Goal: Task Accomplishment & Management: Use online tool/utility

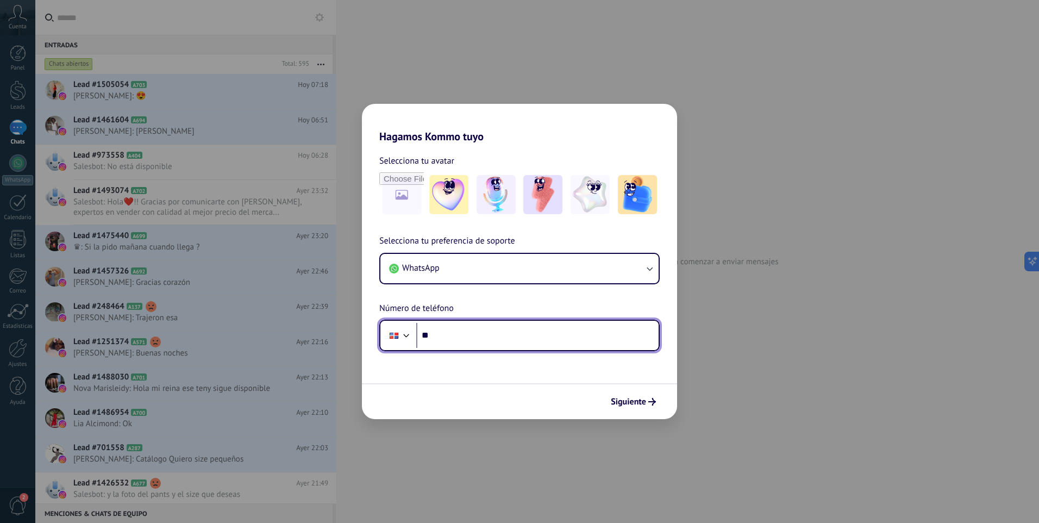
click at [448, 337] on input "**" at bounding box center [537, 335] width 242 height 25
click at [496, 75] on div "Hagamos Kommo tuyo Selecciona tu avatar Selecciona tu preferencia de soporte Wh…" at bounding box center [519, 261] width 1039 height 523
click at [645, 405] on span "Siguiente" at bounding box center [628, 402] width 35 height 8
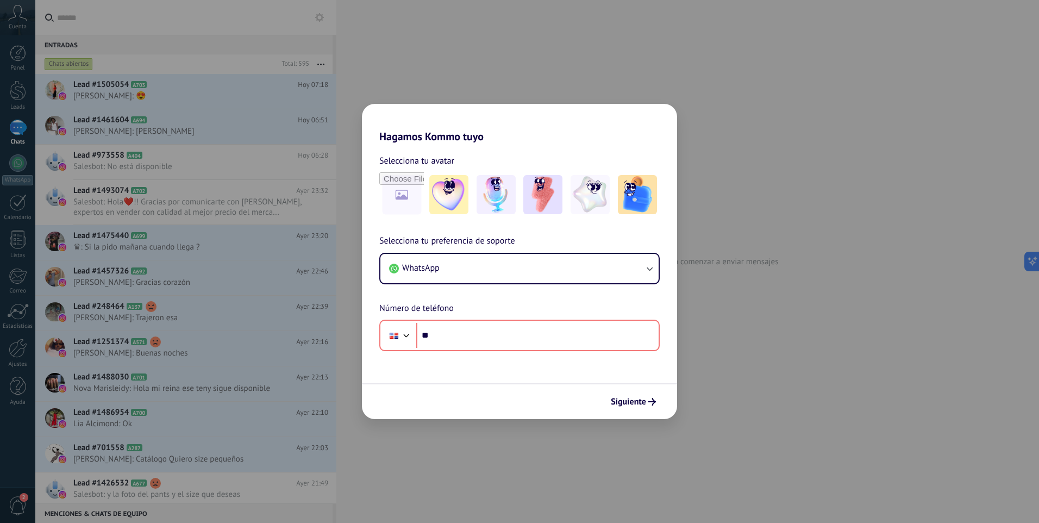
click at [753, 385] on div "Hagamos Kommo tuyo Selecciona tu avatar Selecciona tu preferencia de soporte Wh…" at bounding box center [519, 261] width 1039 height 523
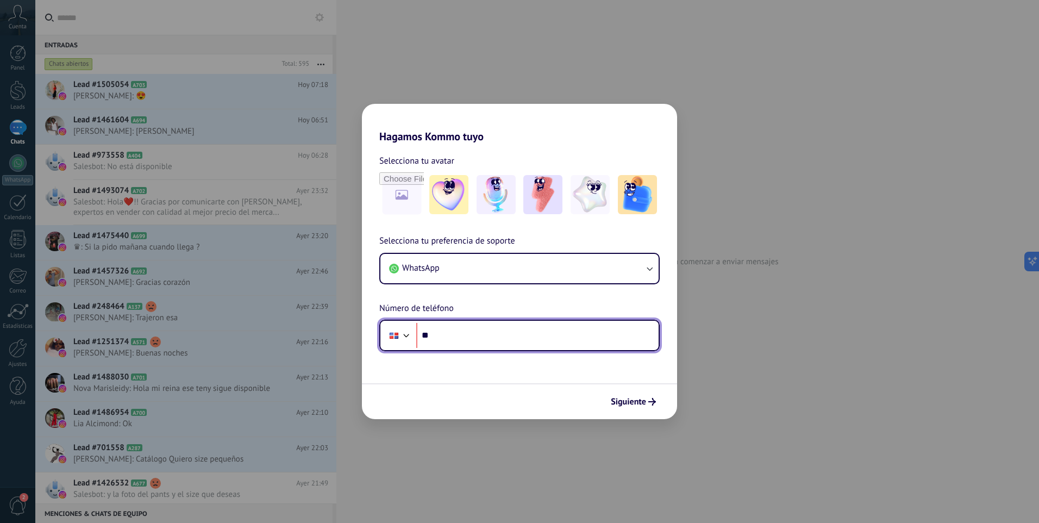
click at [506, 325] on input "**" at bounding box center [537, 335] width 242 height 25
type input "**********"
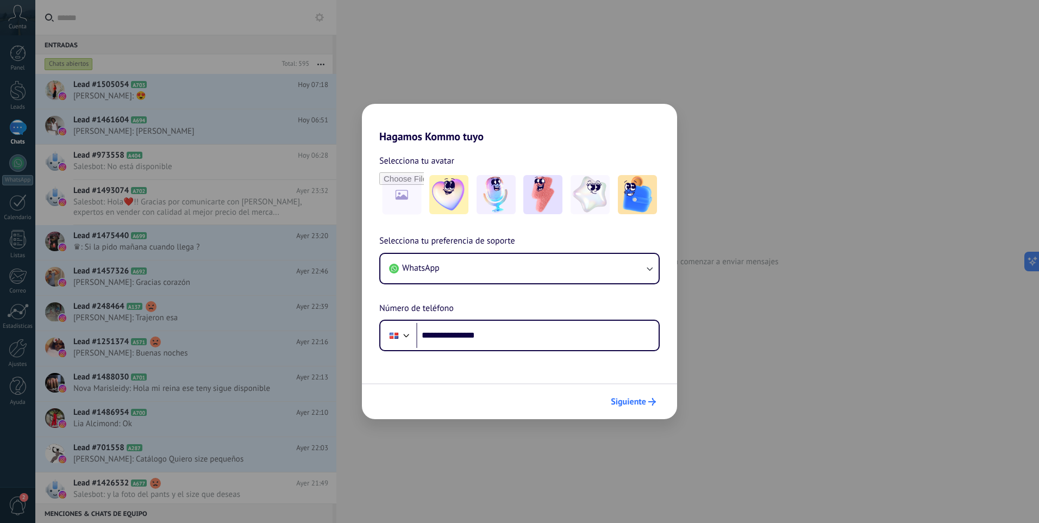
click at [645, 410] on button "Siguiente" at bounding box center [633, 401] width 55 height 18
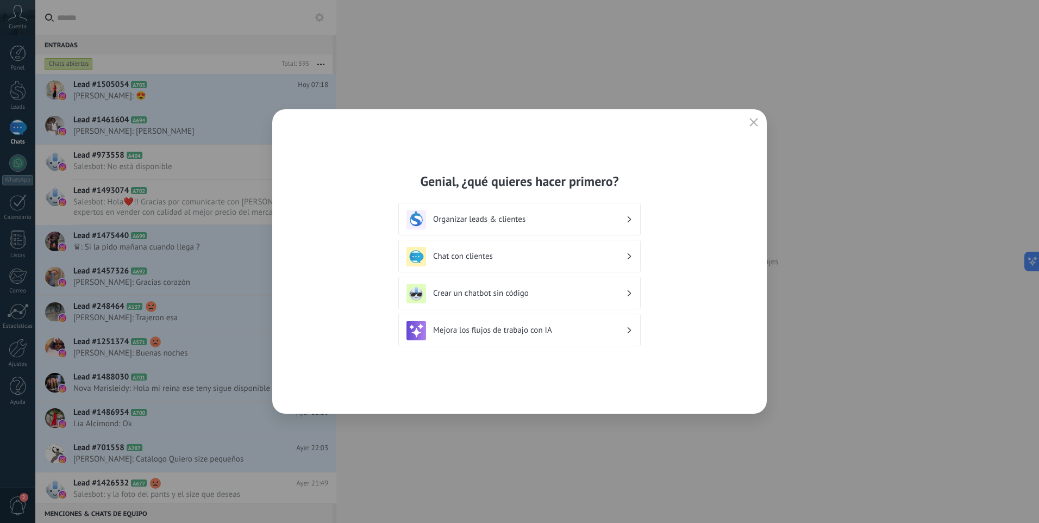
click at [514, 294] on h3 "Crear un chatbot sin código" at bounding box center [529, 293] width 193 height 10
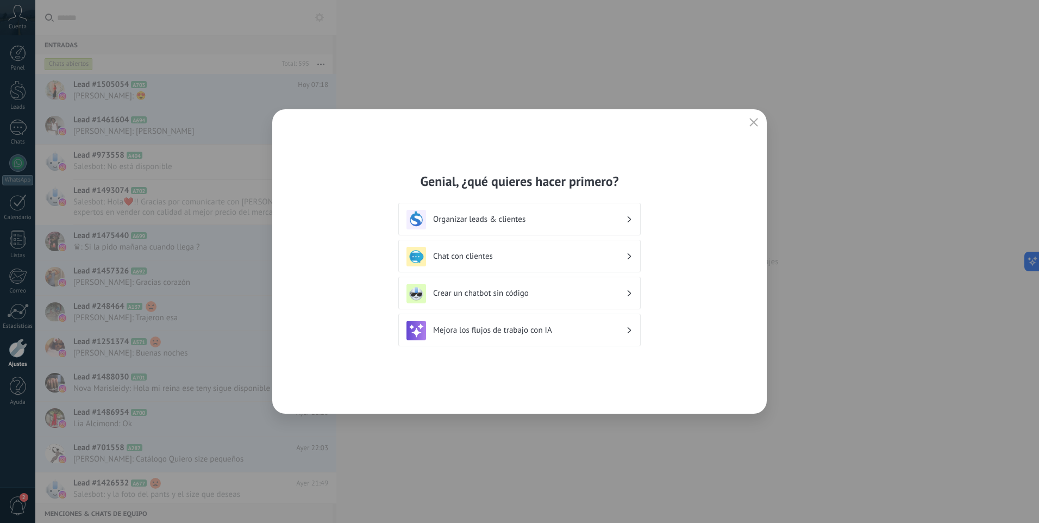
click at [633, 293] on div "Crear un chatbot sin código" at bounding box center [519, 293] width 242 height 33
click at [627, 293] on div "Crear un chatbot sin código" at bounding box center [519, 294] width 226 height 20
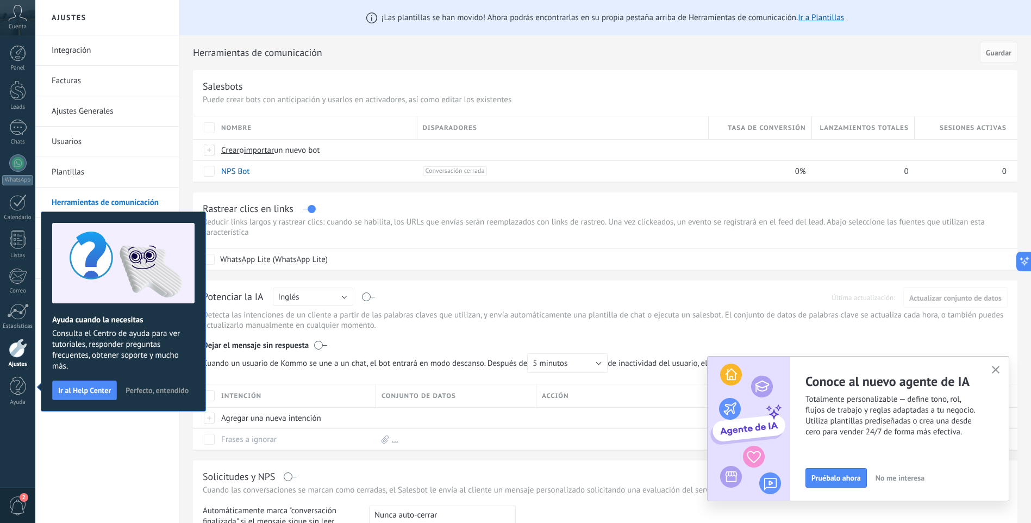
click at [139, 483] on div "Integración Facturas Ajustes Generales Usuarios Plantillas Herramientas de comu…" at bounding box center [106, 278] width 143 height 487
click at [16, 96] on div at bounding box center [18, 90] width 16 height 20
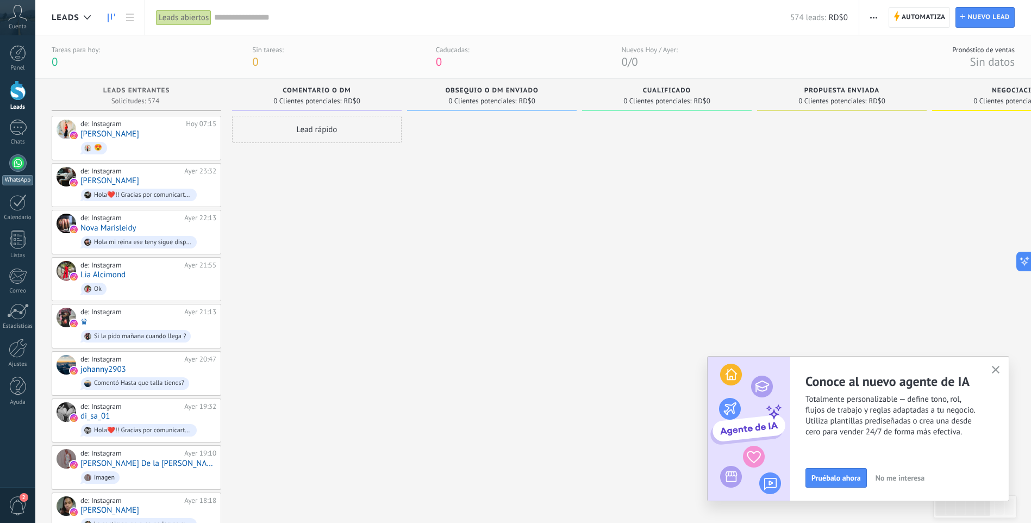
click at [15, 168] on div at bounding box center [17, 162] width 17 height 17
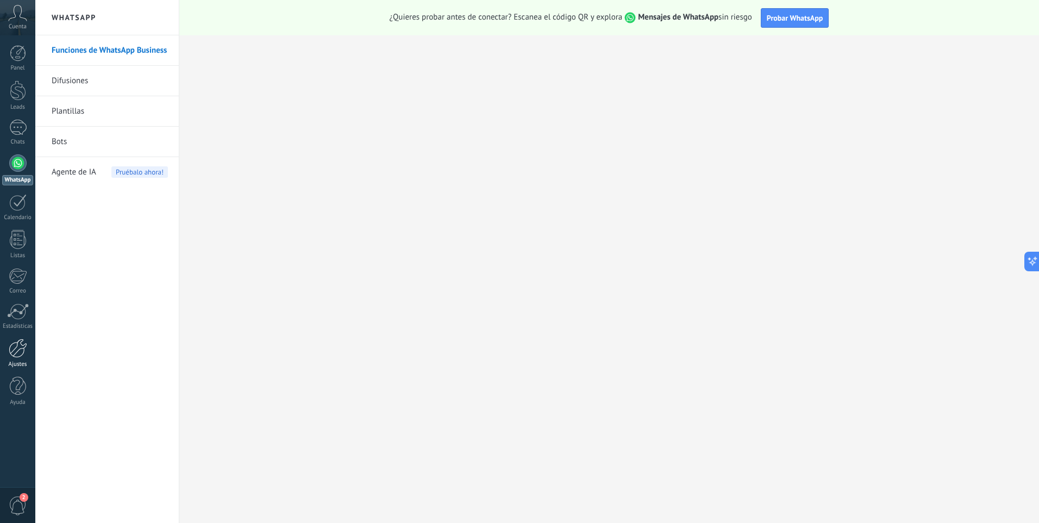
click at [17, 357] on div at bounding box center [18, 348] width 18 height 19
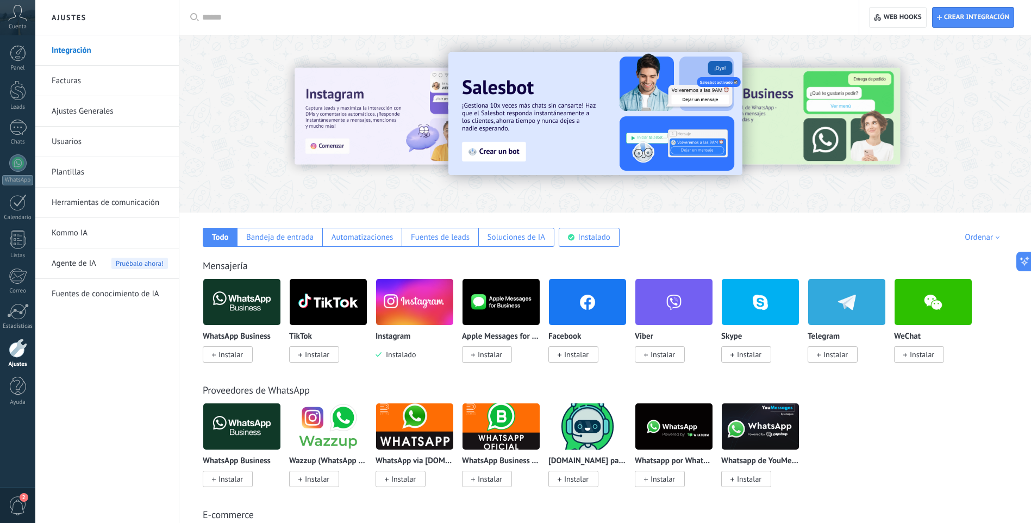
click at [230, 354] on span "Instalar" at bounding box center [230, 354] width 24 height 10
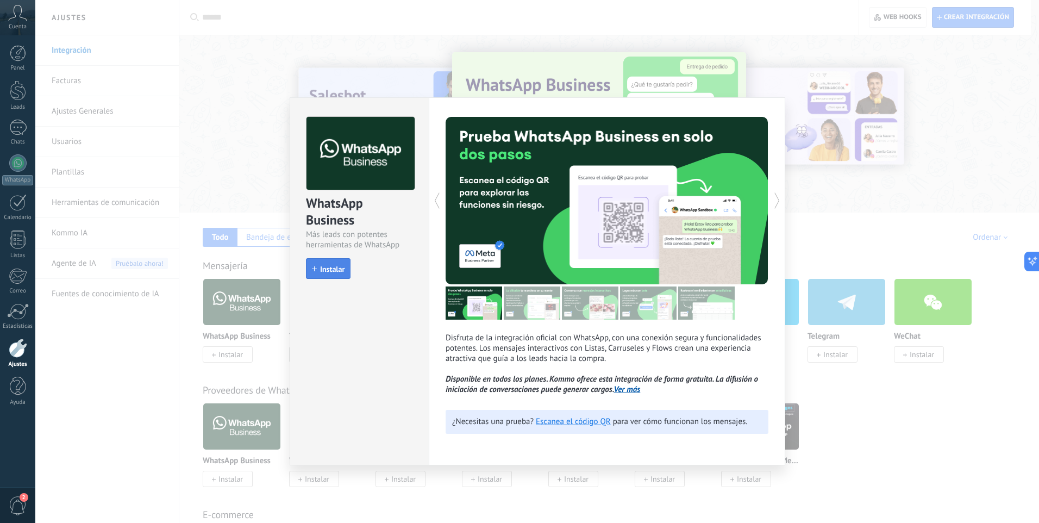
click at [335, 264] on button "Instalar" at bounding box center [328, 268] width 45 height 21
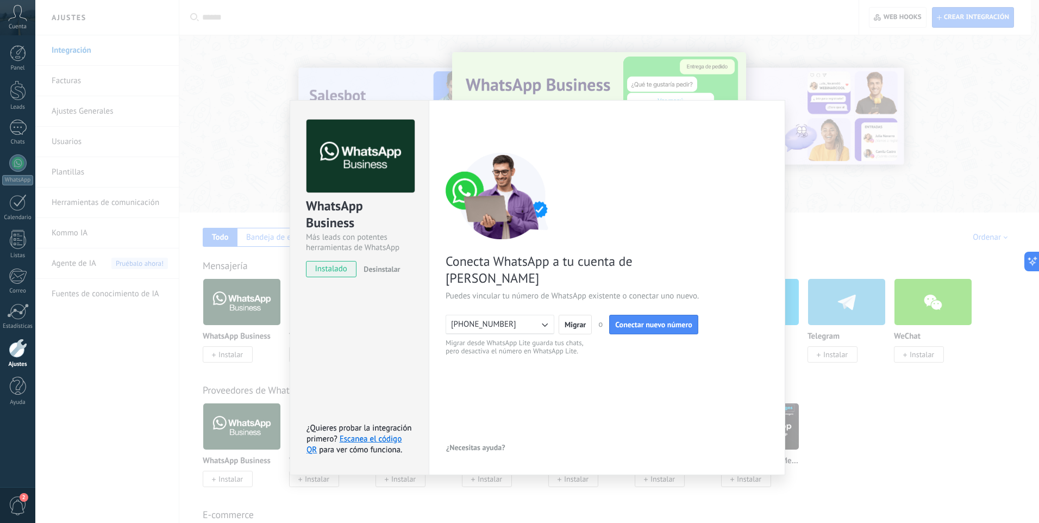
click at [546, 319] on icon "button" at bounding box center [544, 324] width 11 height 11
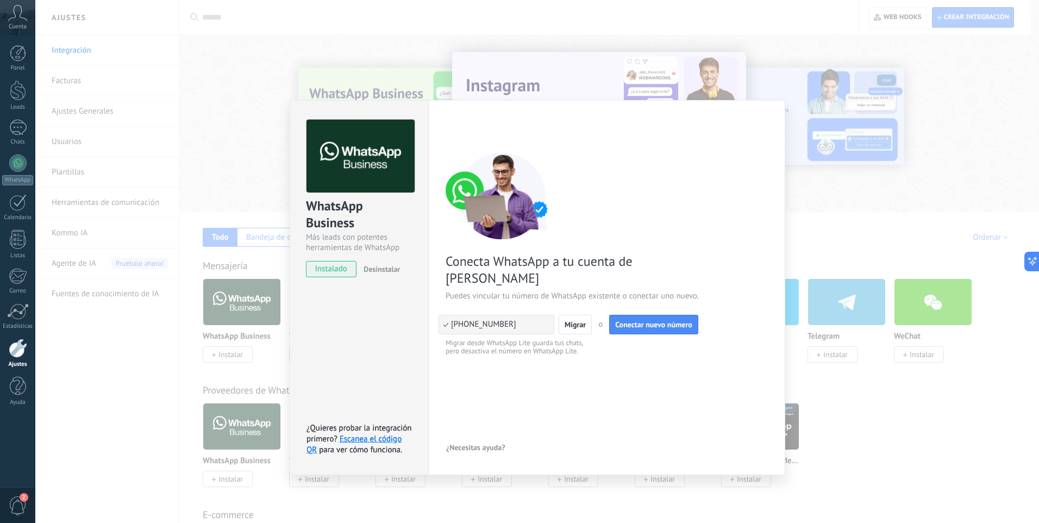
click at [560, 393] on div "< Volver 1 Conectar Facebook 2 Finalizar configuración Conecta WhatsApp a tu cu…" at bounding box center [607, 288] width 323 height 336
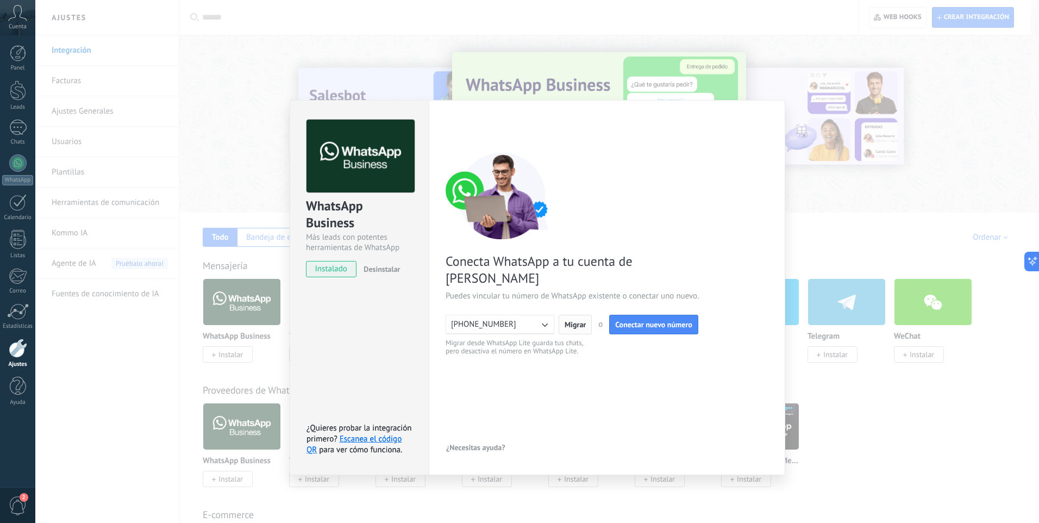
click at [583, 315] on button "Migrar" at bounding box center [575, 325] width 33 height 20
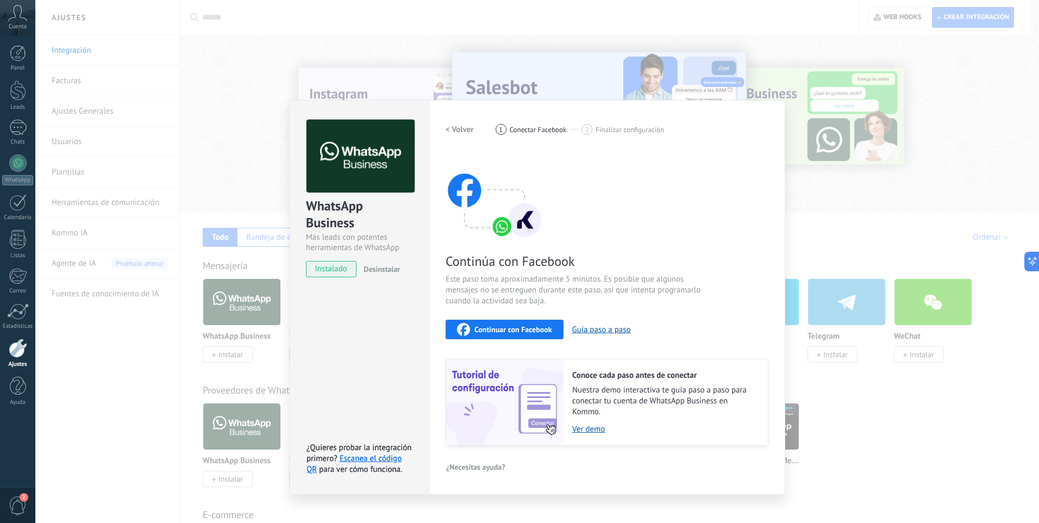
click at [486, 326] on span "Continuar con Facebook" at bounding box center [513, 330] width 78 height 8
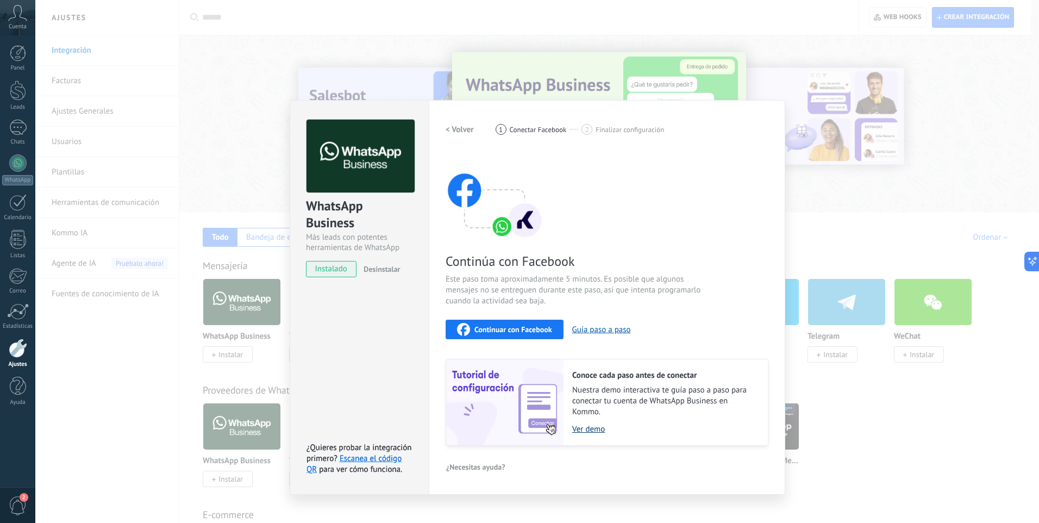
click at [587, 429] on link "Ver demo" at bounding box center [664, 429] width 185 height 10
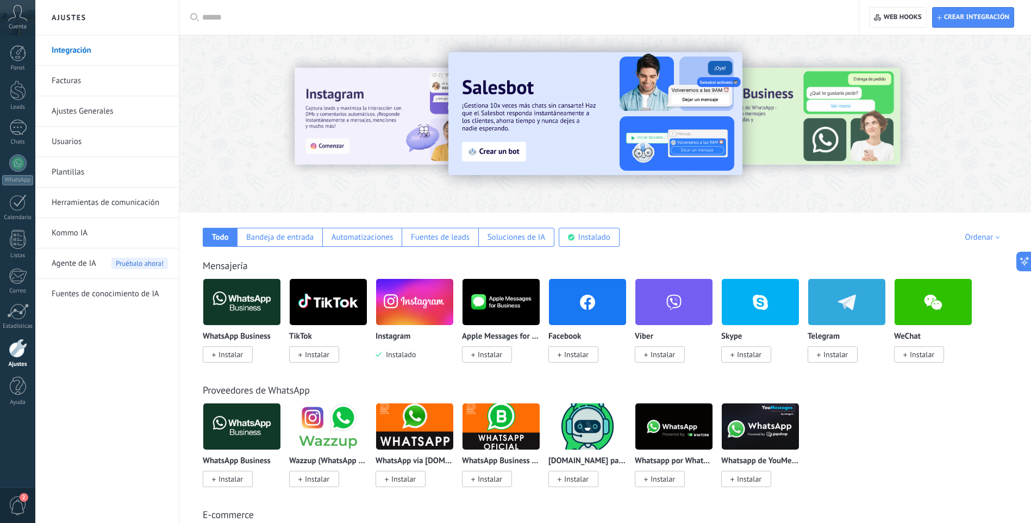
click at [239, 354] on span "Instalar" at bounding box center [230, 354] width 24 height 10
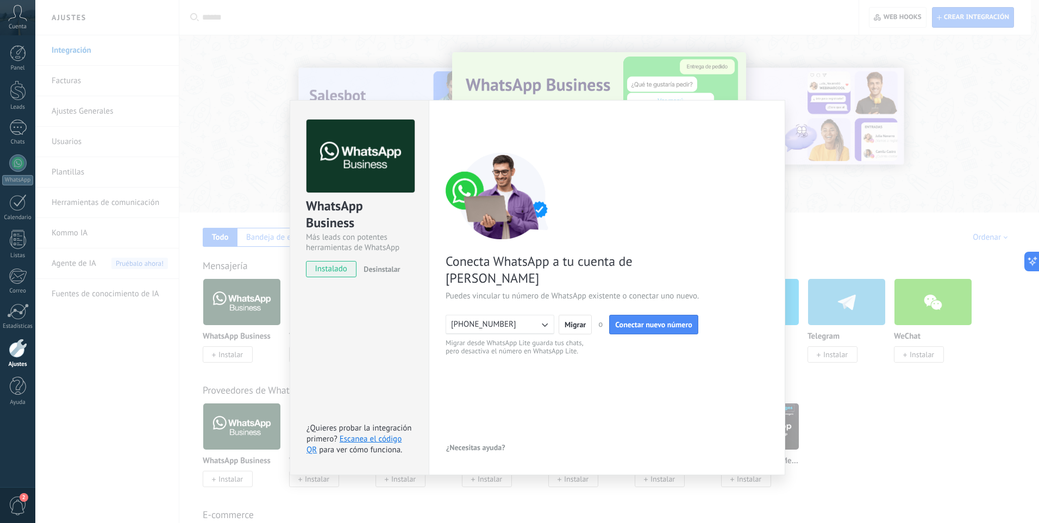
click at [796, 242] on div "WhatsApp Business Más leads con potentes herramientas de WhatsApp instalado Des…" at bounding box center [537, 261] width 1004 height 523
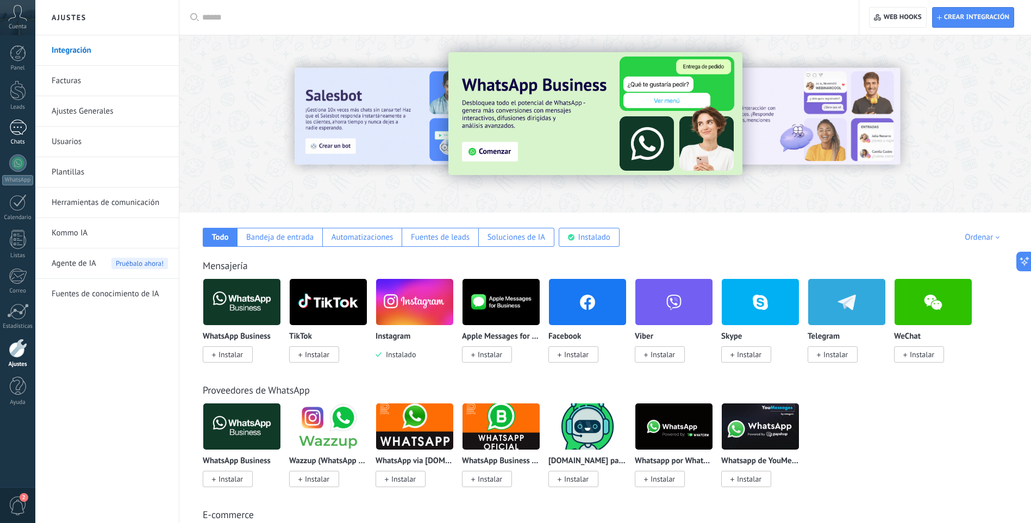
click at [22, 128] on div at bounding box center [17, 128] width 17 height 16
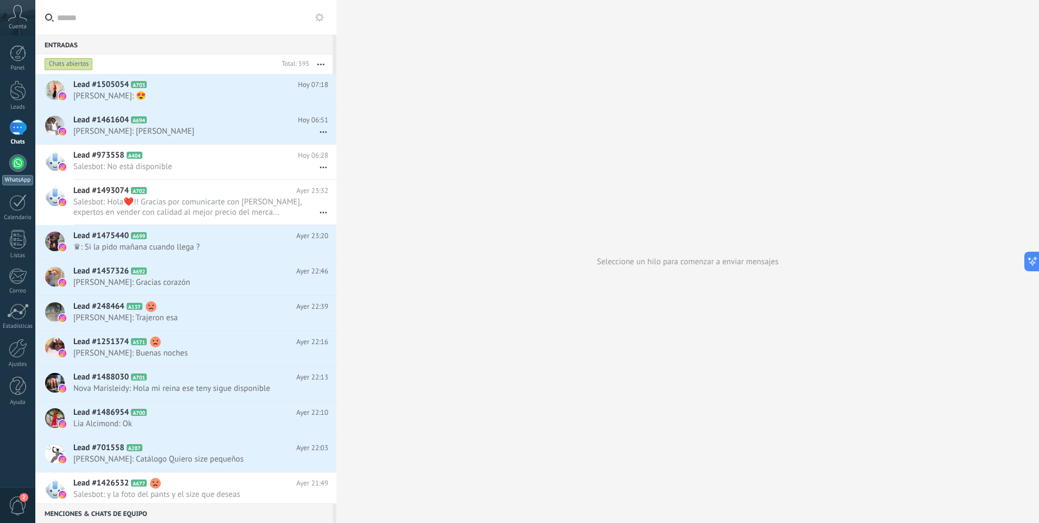
click at [16, 170] on div at bounding box center [17, 162] width 17 height 17
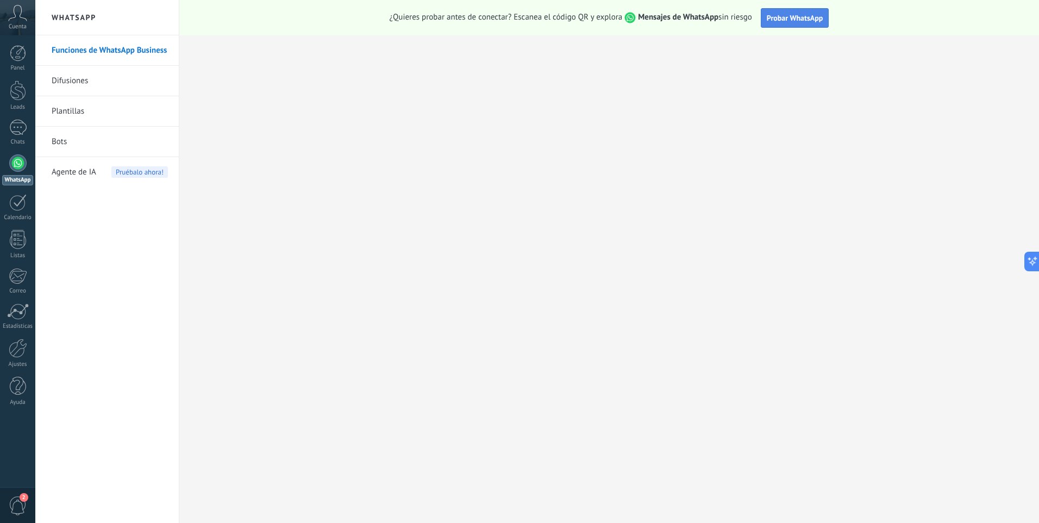
click at [796, 20] on span "Probar WhatsApp" at bounding box center [795, 18] width 57 height 10
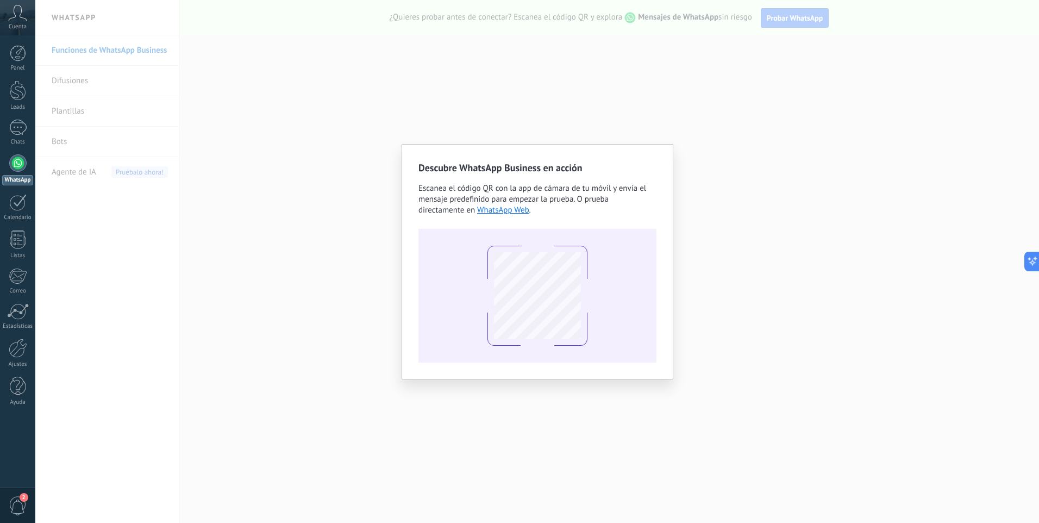
click at [691, 137] on div "Descubre WhatsApp Business en acción Escanea el código QR con la app de cámara …" at bounding box center [537, 261] width 1004 height 523
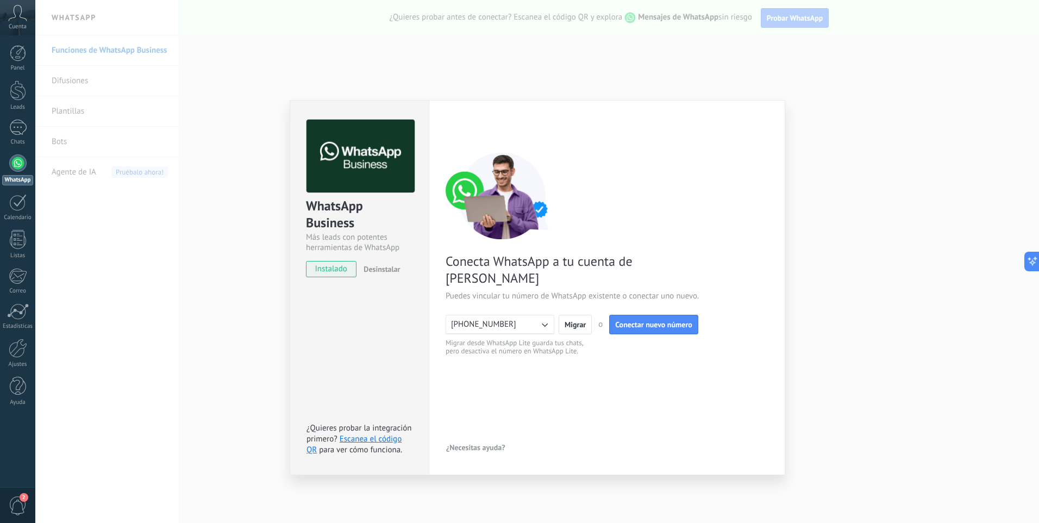
click at [843, 217] on div "WhatsApp Business Más leads con potentes herramientas de WhatsApp instalado Des…" at bounding box center [537, 261] width 1004 height 523
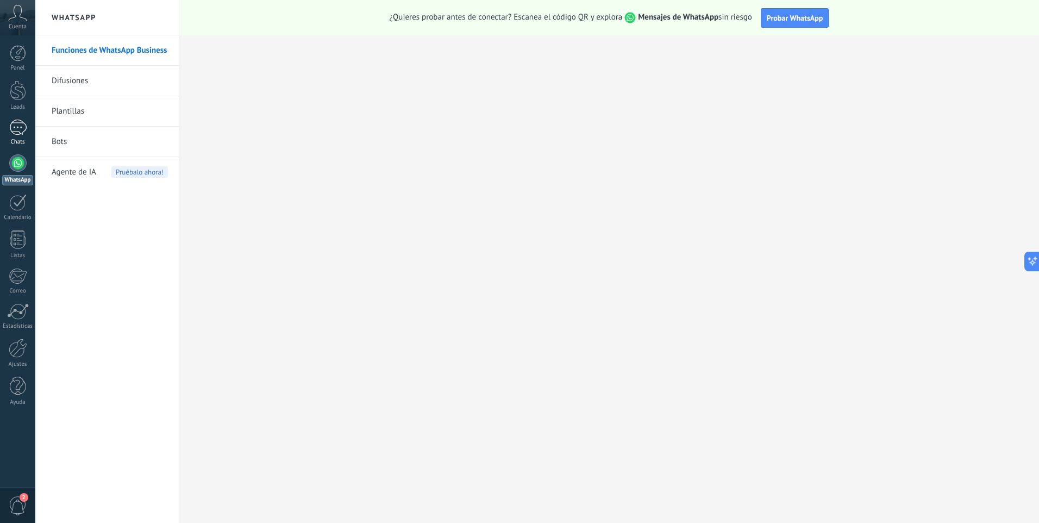
click at [26, 129] on div at bounding box center [17, 128] width 17 height 16
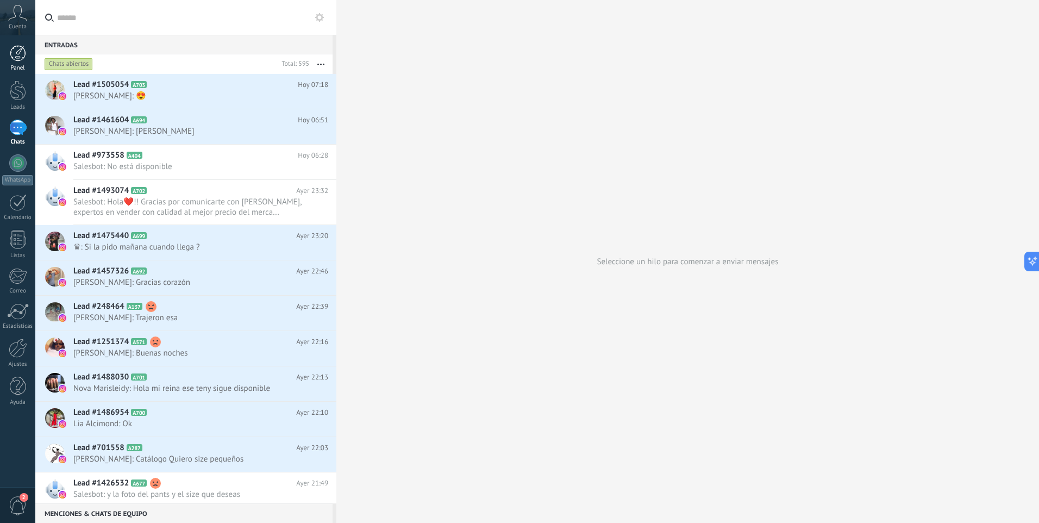
click at [17, 65] on div "Panel" at bounding box center [18, 68] width 32 height 7
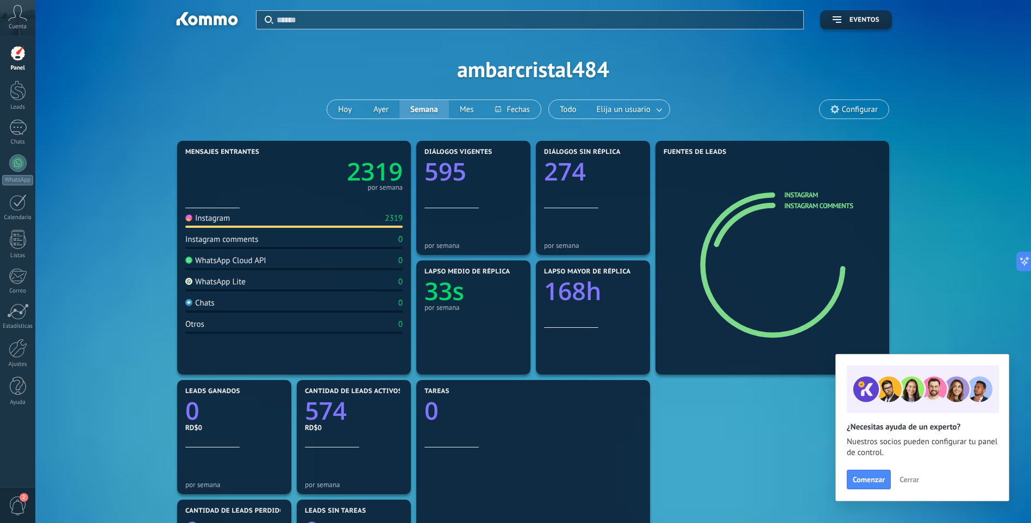
click at [311, 262] on div "WhatsApp Cloud API 0" at bounding box center [293, 262] width 217 height 15
click at [12, 170] on div at bounding box center [17, 162] width 17 height 17
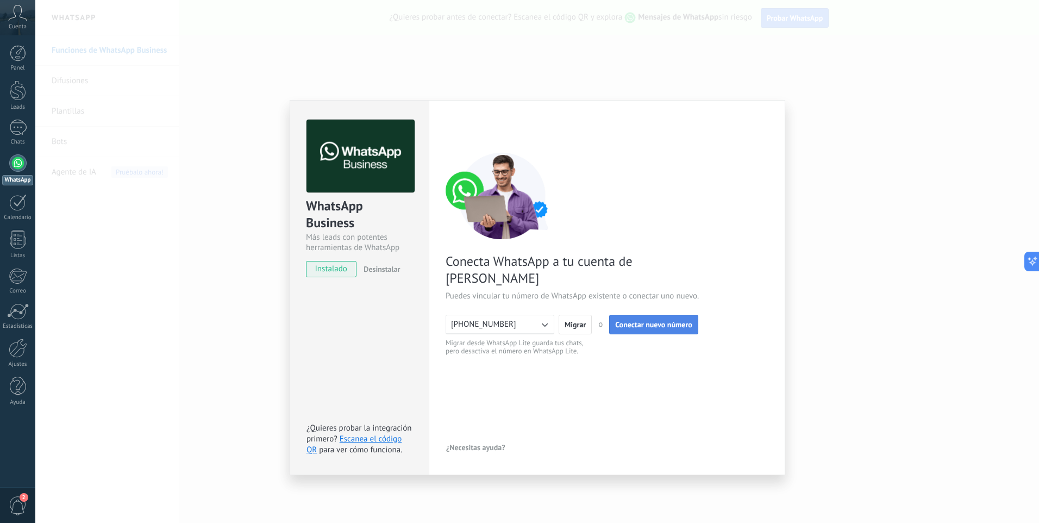
click at [668, 321] on span "Conectar nuevo número" at bounding box center [653, 325] width 77 height 8
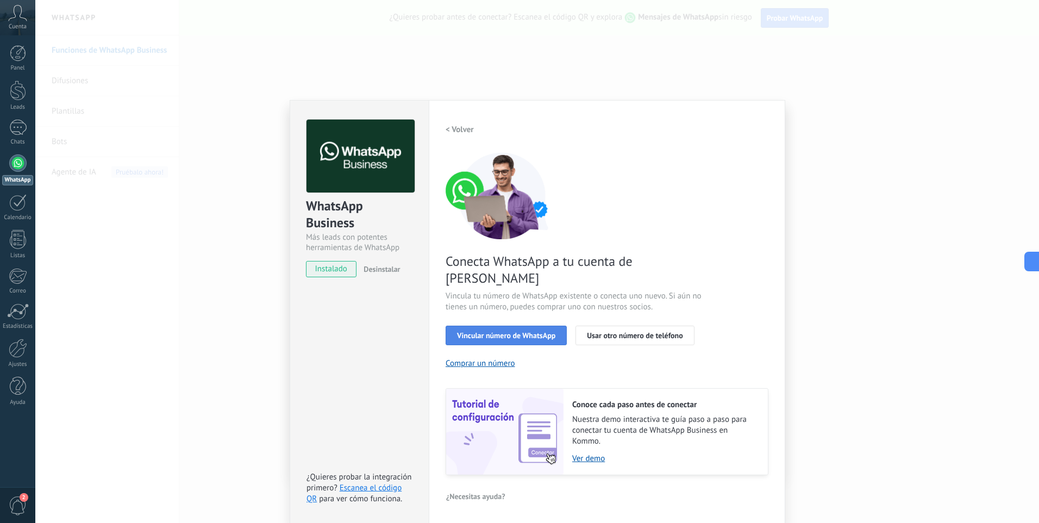
click at [543, 331] on span "Vincular número de WhatsApp" at bounding box center [506, 335] width 98 height 8
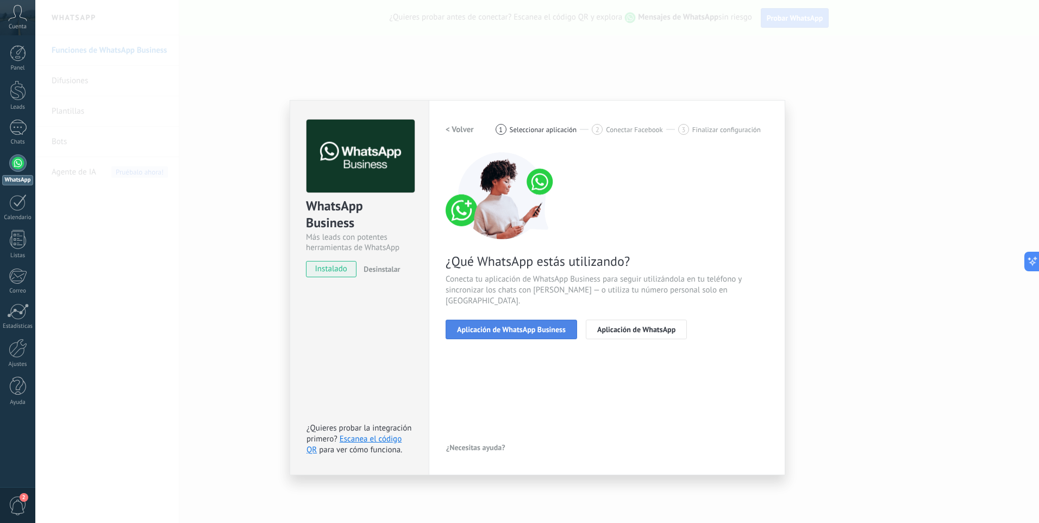
click at [553, 326] on span "Aplicación de WhatsApp Business" at bounding box center [511, 330] width 109 height 8
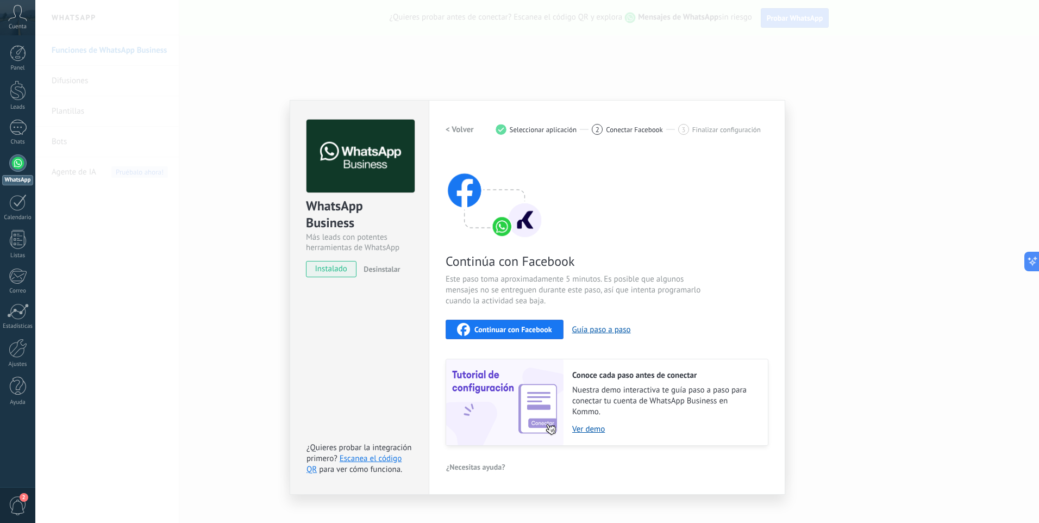
click at [505, 329] on span "Continuar con Facebook" at bounding box center [513, 330] width 78 height 8
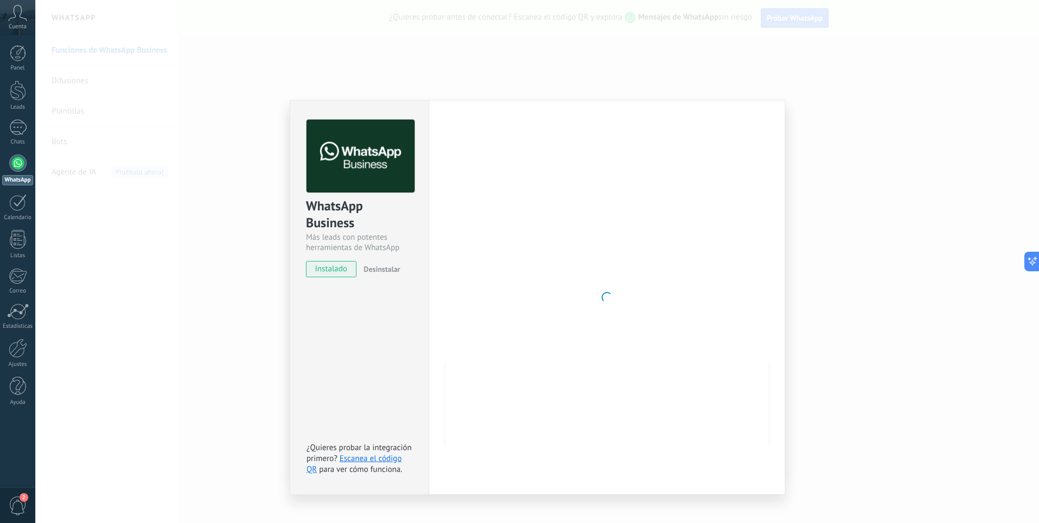
click at [877, 219] on div "WhatsApp Business Más leads con potentes herramientas de WhatsApp instalado Des…" at bounding box center [537, 261] width 1004 height 523
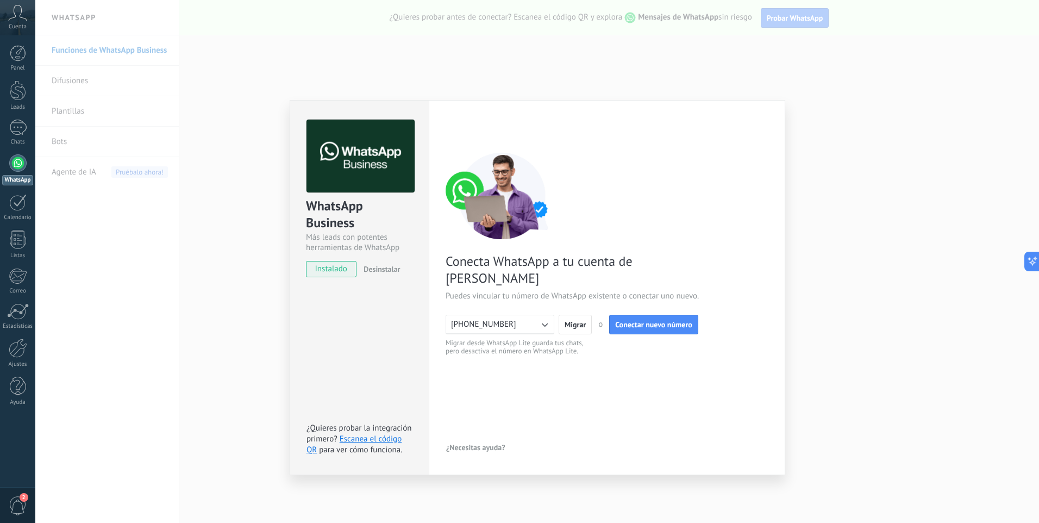
click at [824, 295] on div "WhatsApp Business Más leads con potentes herramientas de WhatsApp instalado Des…" at bounding box center [537, 261] width 1004 height 523
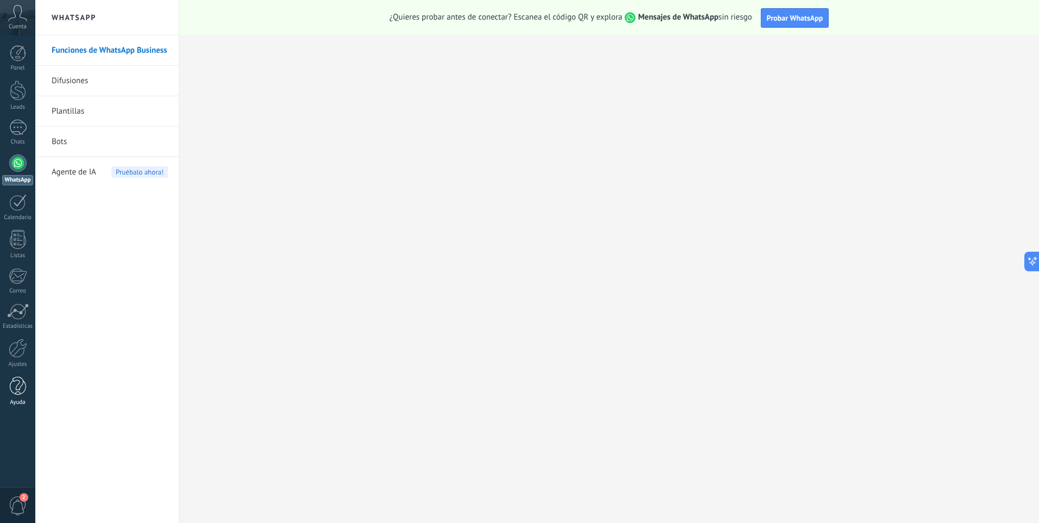
click at [18, 387] on div at bounding box center [18, 386] width 16 height 19
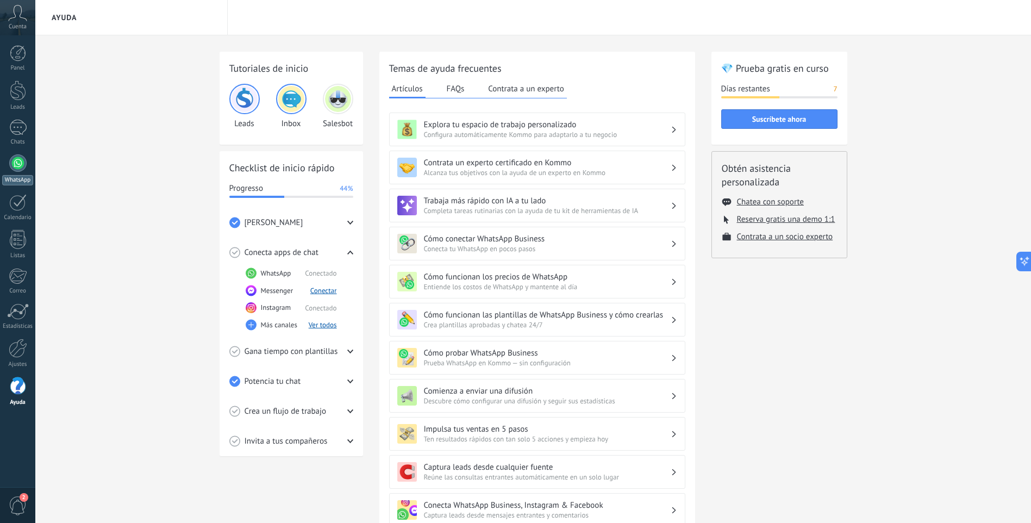
click at [16, 169] on div at bounding box center [17, 162] width 17 height 17
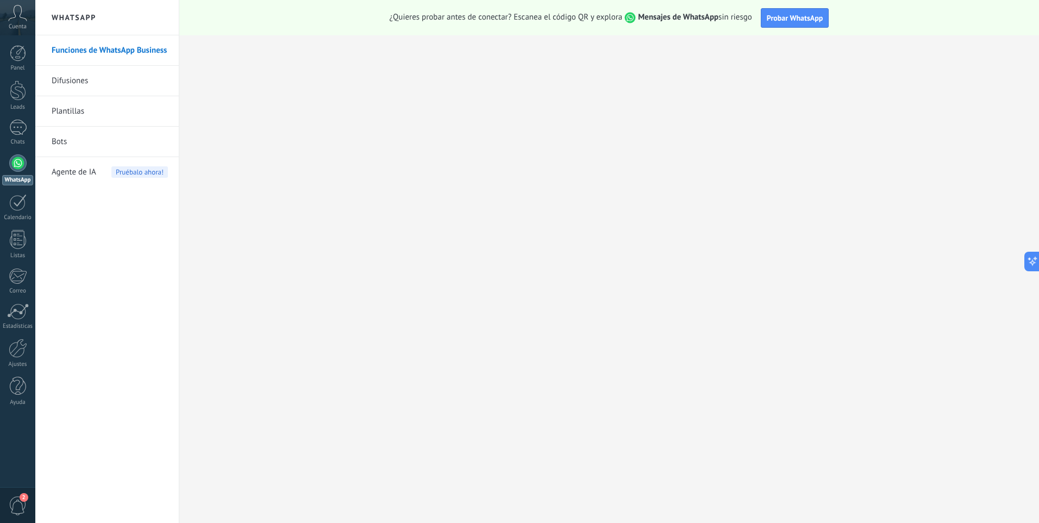
click at [63, 138] on link "Bots" at bounding box center [110, 142] width 116 height 30
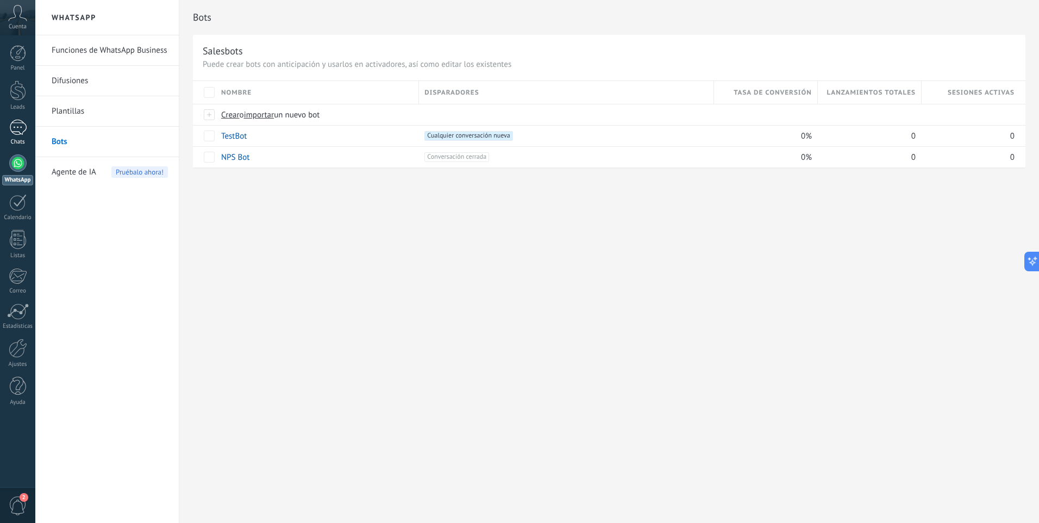
click at [20, 132] on div at bounding box center [17, 128] width 17 height 16
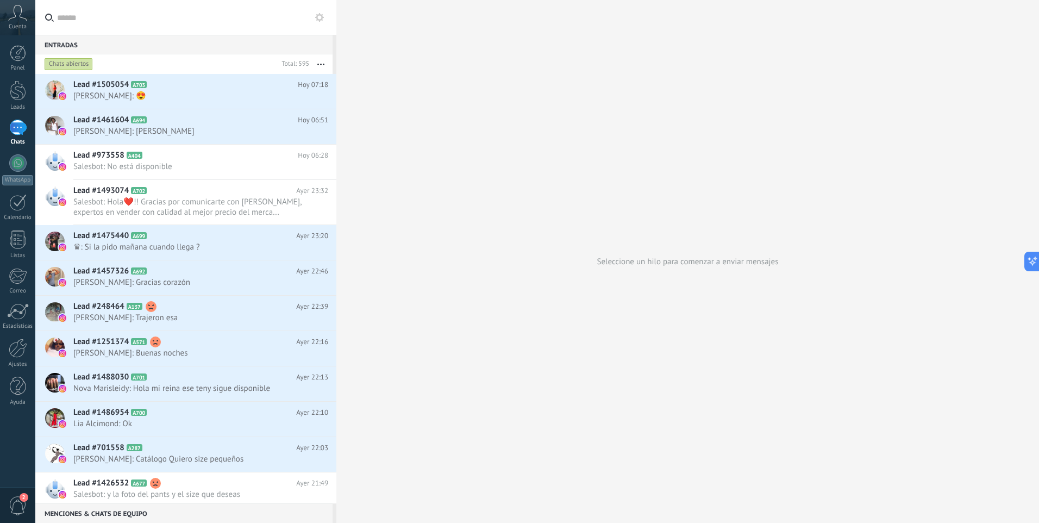
click at [319, 18] on icon at bounding box center [319, 17] width 9 height 9
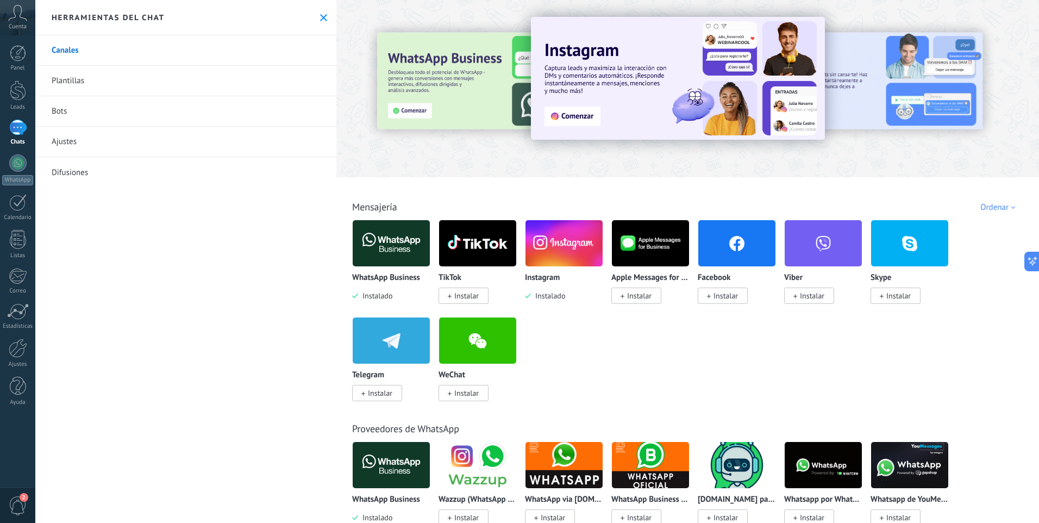
click at [320, 17] on use at bounding box center [323, 17] width 7 height 7
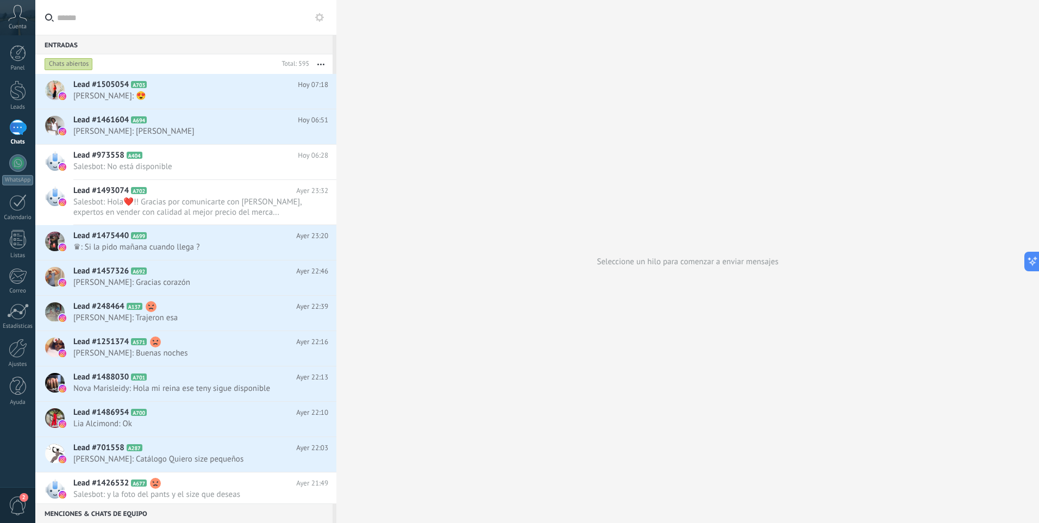
click at [20, 20] on icon at bounding box center [17, 13] width 19 height 16
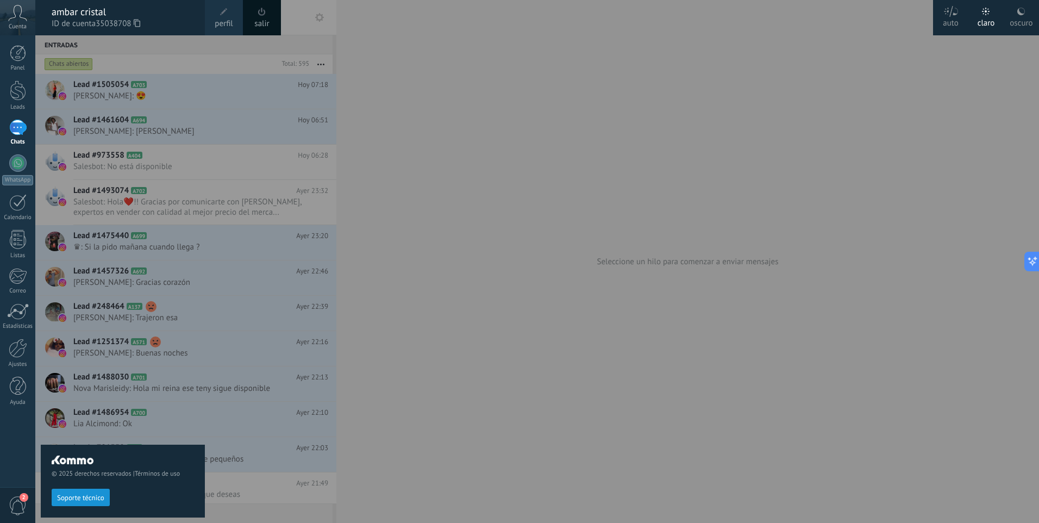
click at [72, 503] on button "Soporte técnico" at bounding box center [81, 497] width 58 height 17
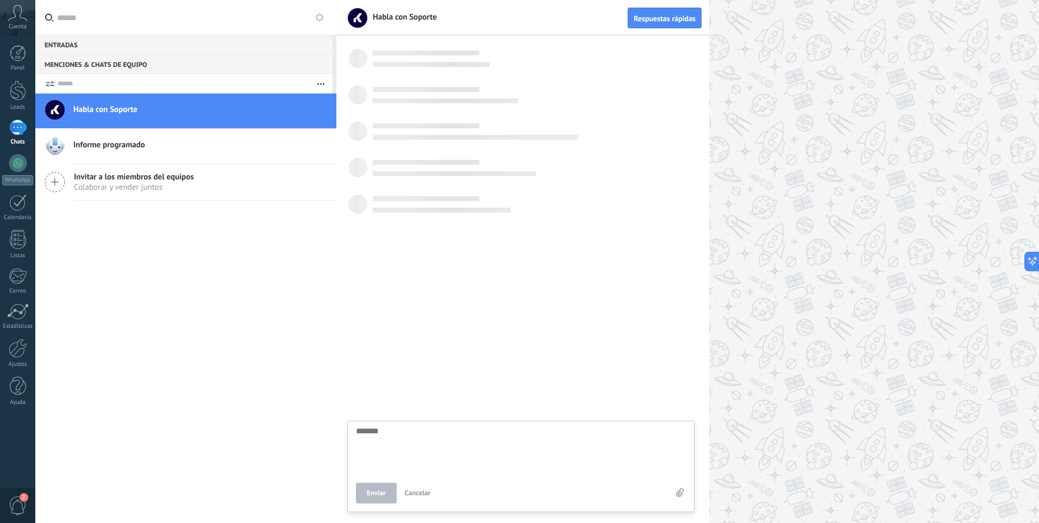
scroll to position [10, 0]
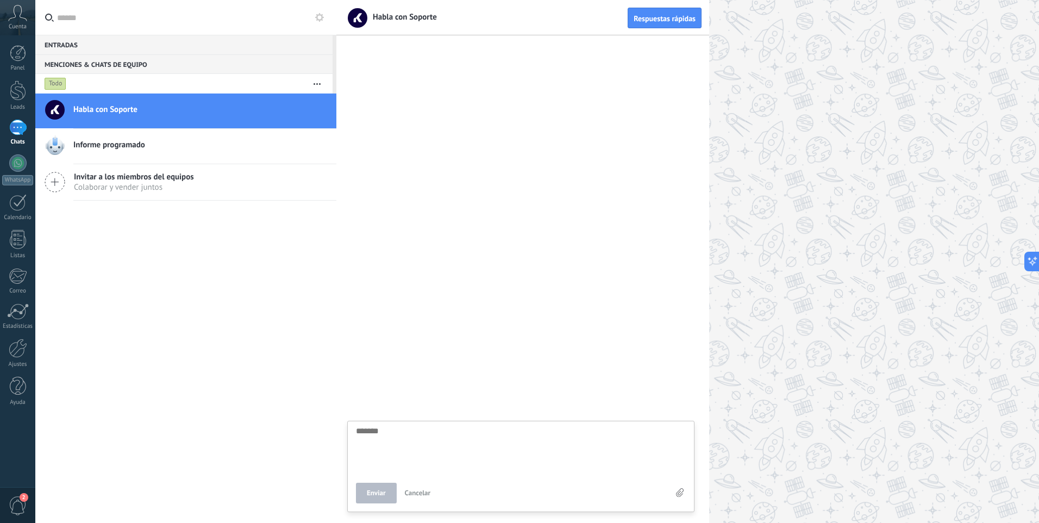
type textarea "*"
type textarea "**"
type textarea "***"
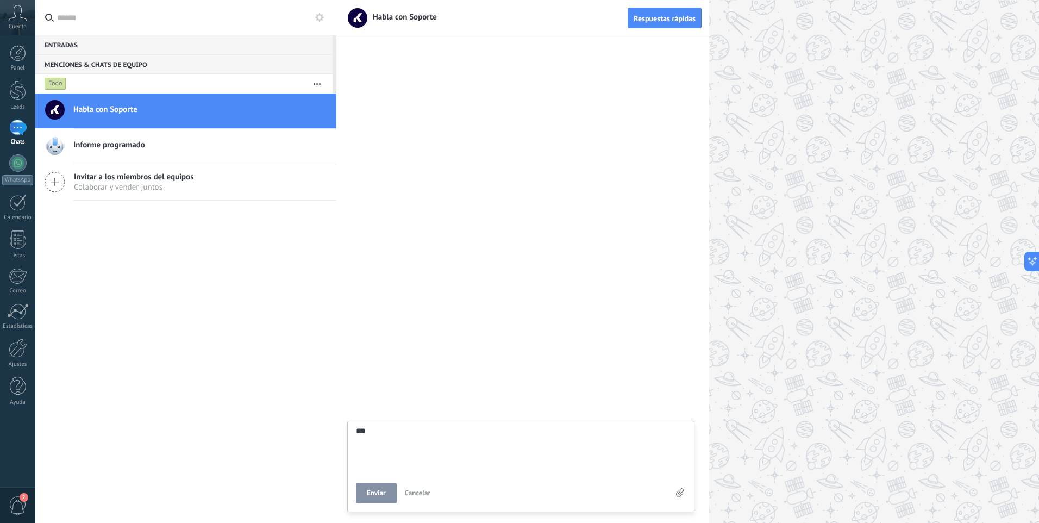
type textarea "****"
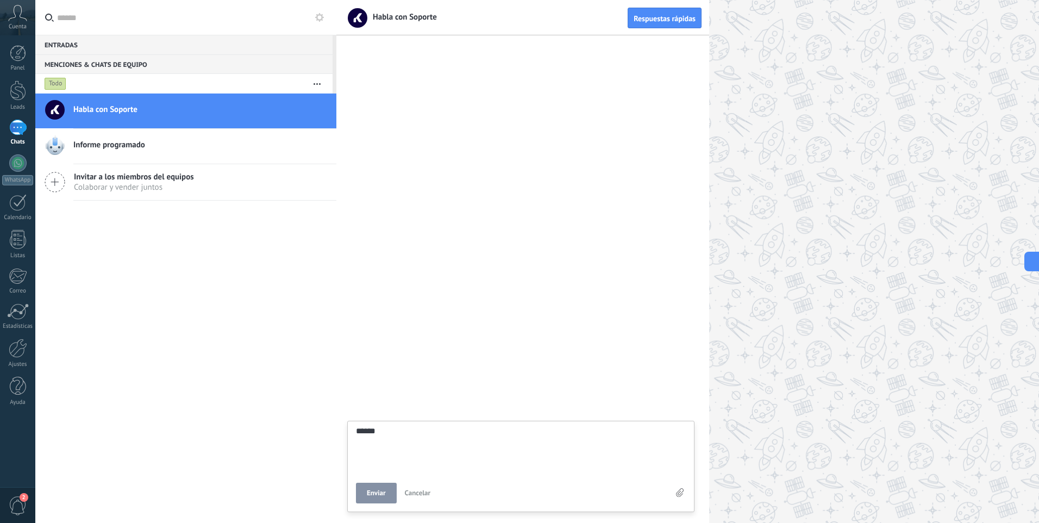
type textarea "****"
click at [376, 495] on span "Enviar" at bounding box center [376, 493] width 19 height 8
type textarea "*******"
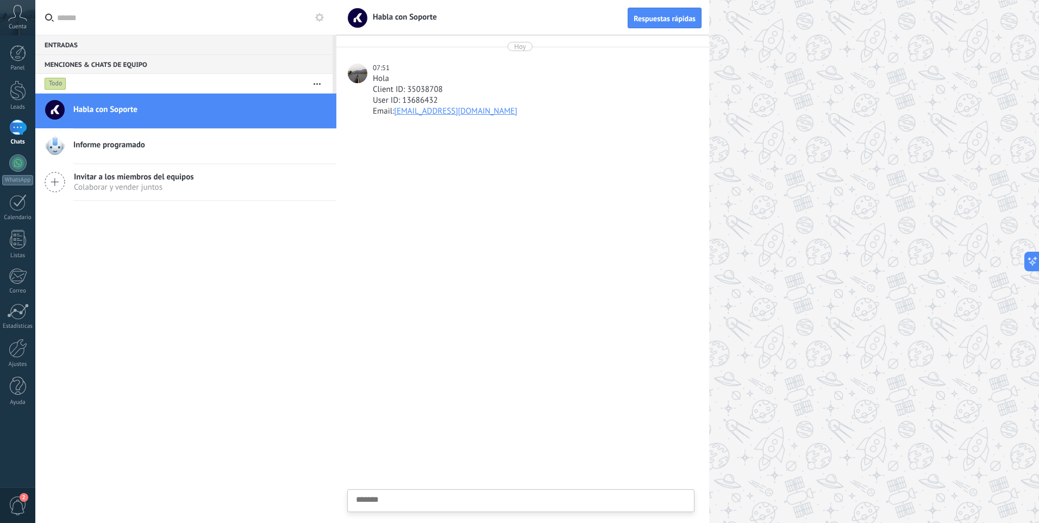
scroll to position [10, 0]
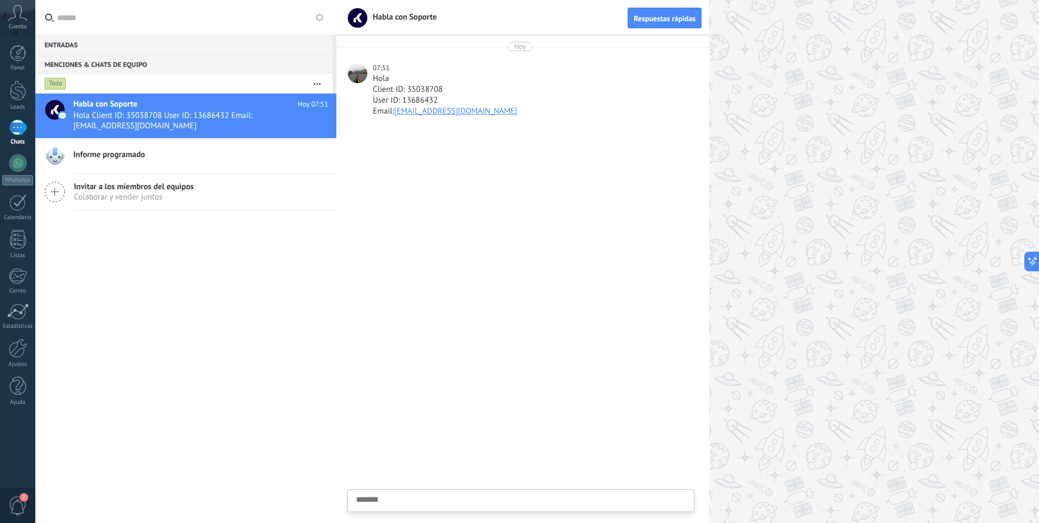
click at [385, 499] on textarea at bounding box center [521, 517] width 330 height 45
type textarea "*"
type textarea "**"
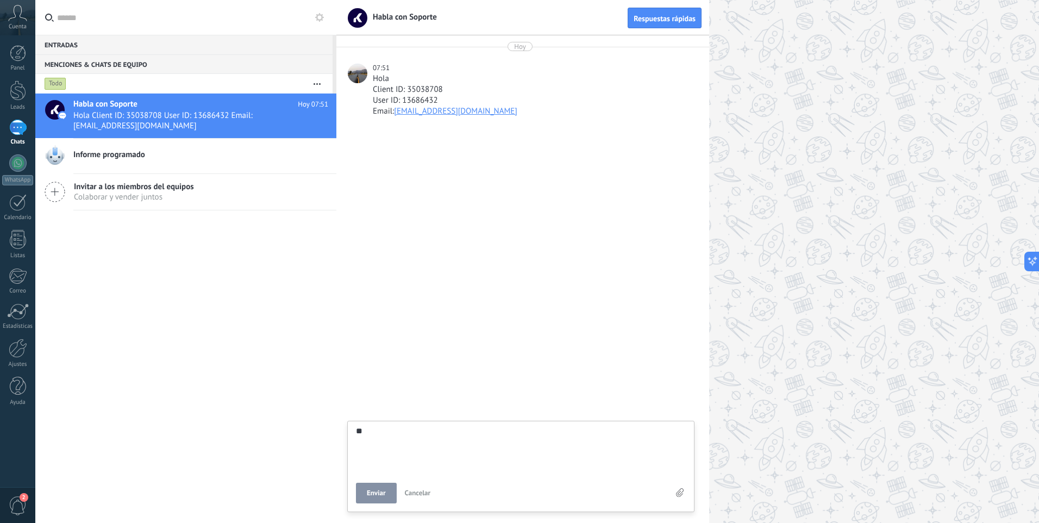
type textarea "***"
type textarea "*****"
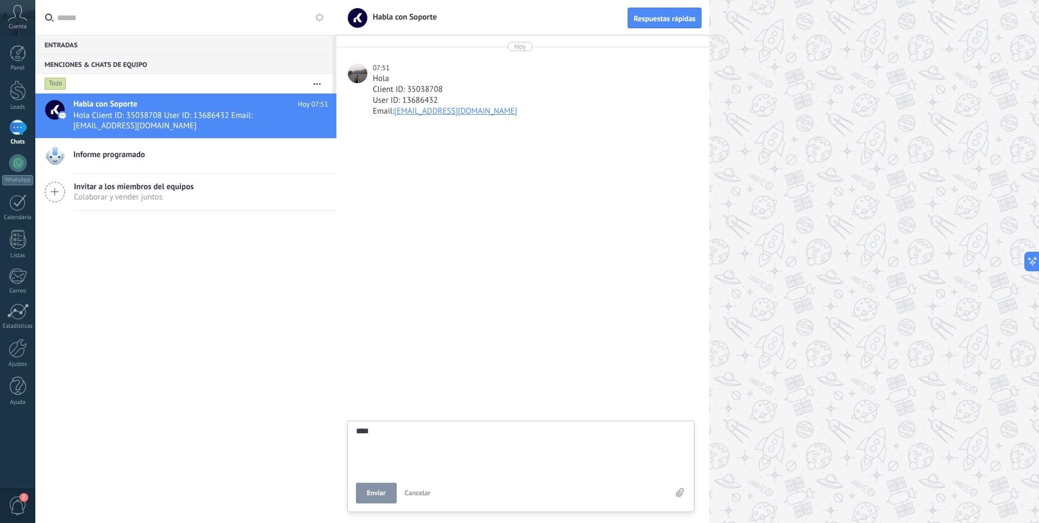
type textarea "*****"
type textarea "******"
type textarea "*******"
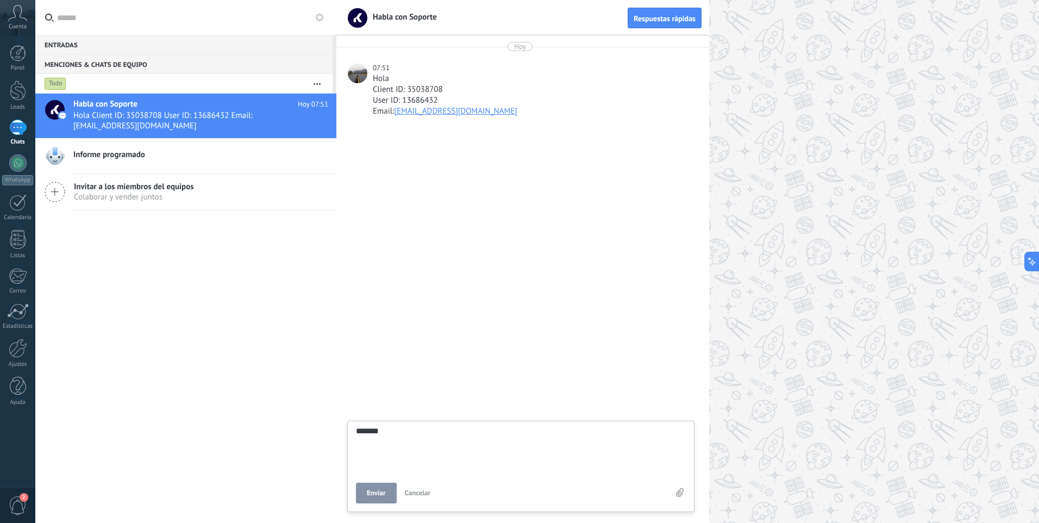
type textarea "********"
type textarea "*********"
type textarea "********"
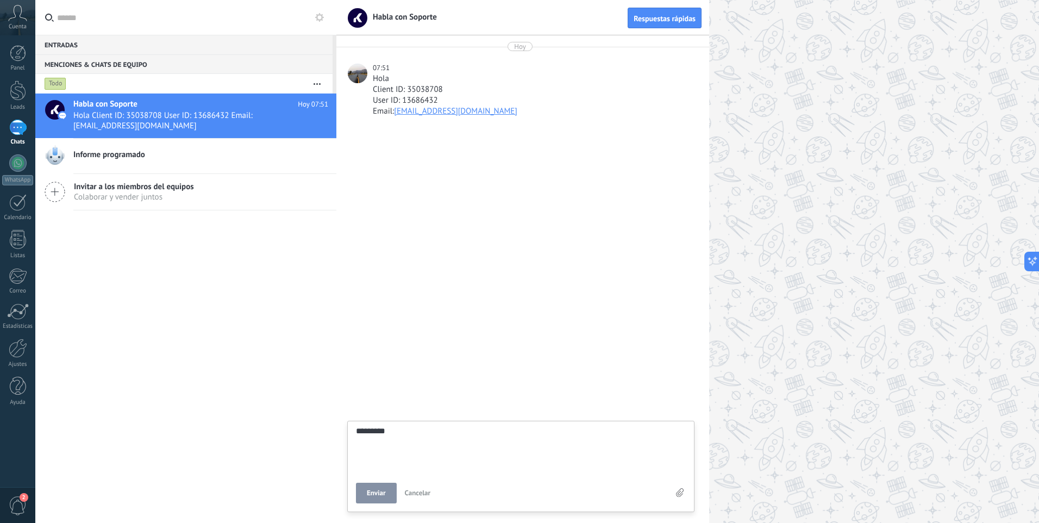
type textarea "********"
type textarea "*******"
type textarea "******"
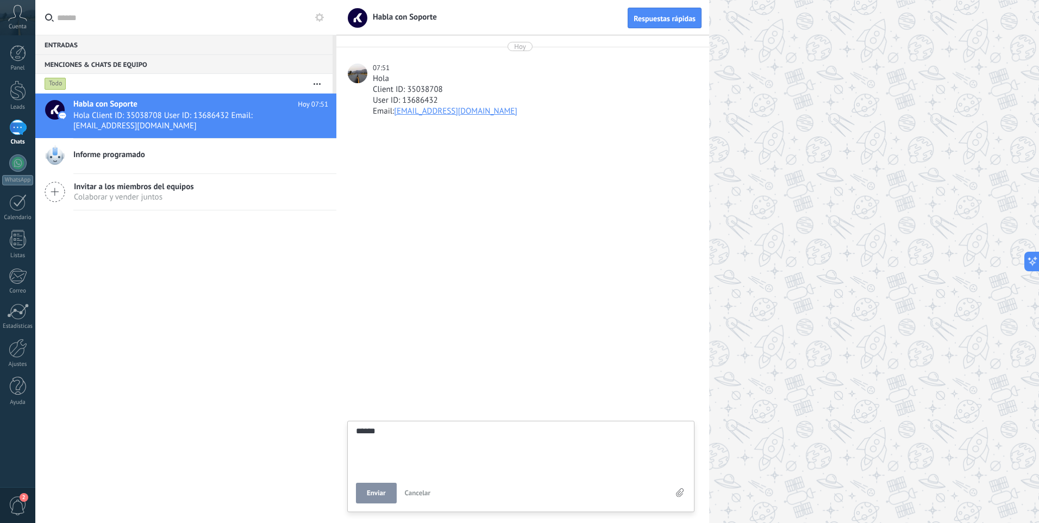
type textarea "*******"
type textarea "********"
type textarea "*********"
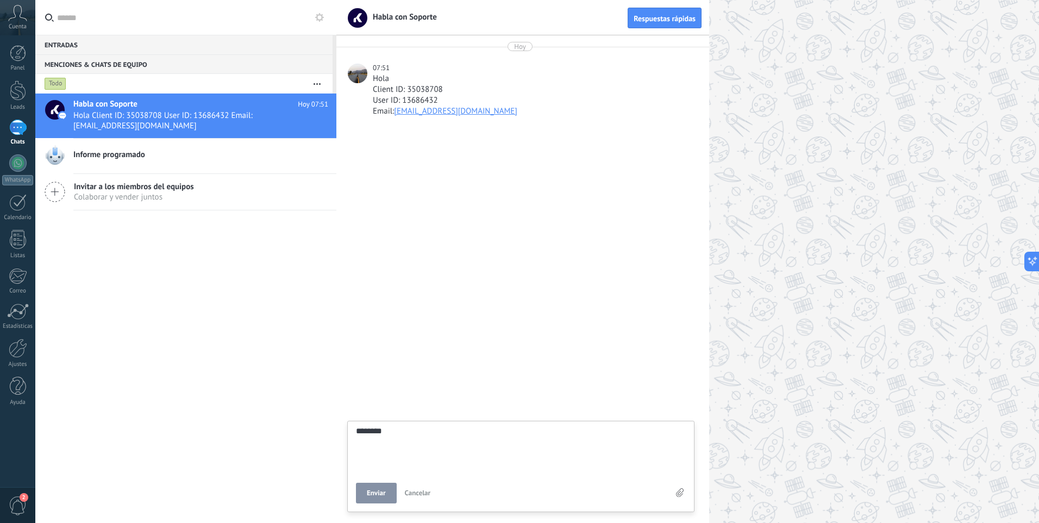
type textarea "*********"
type textarea "**********"
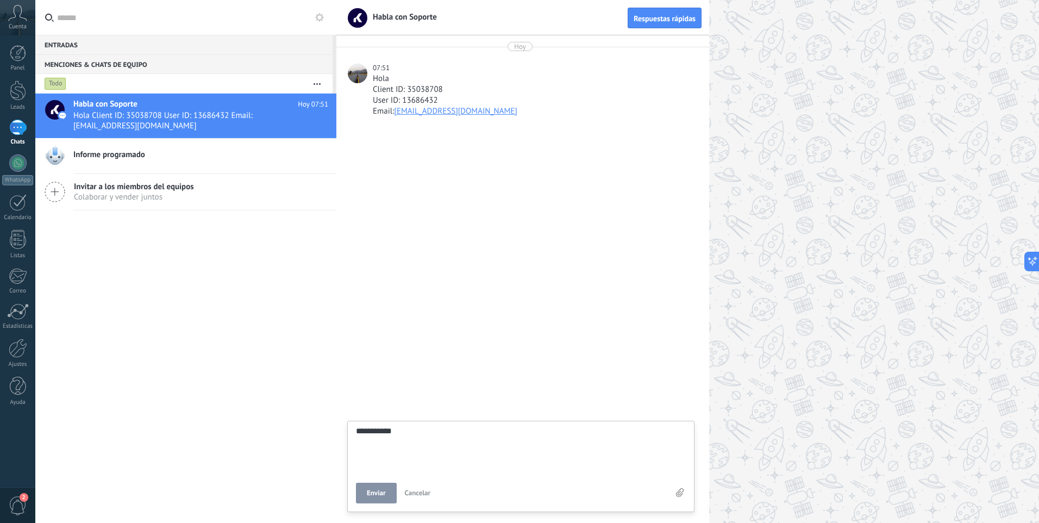
type textarea "**********"
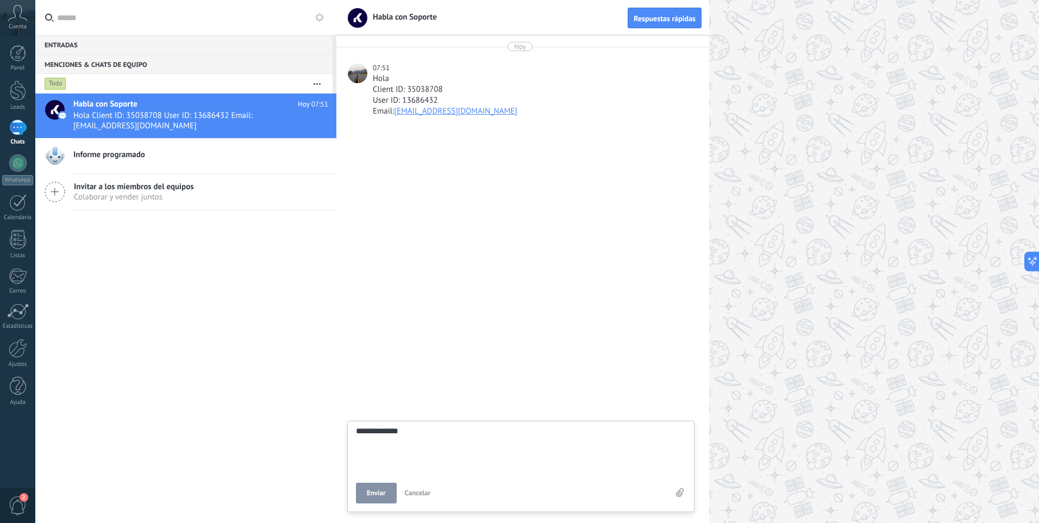
type textarea "**********"
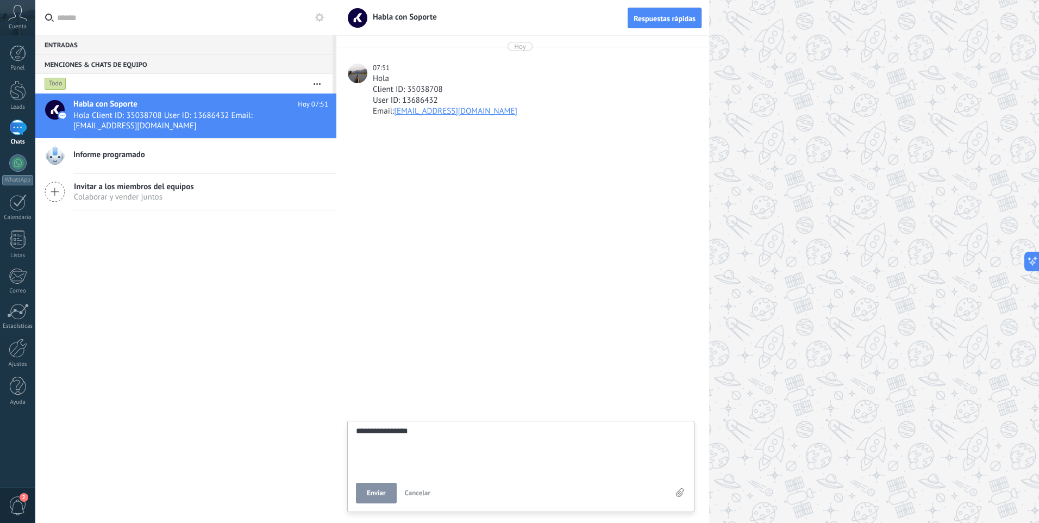
type textarea "**********"
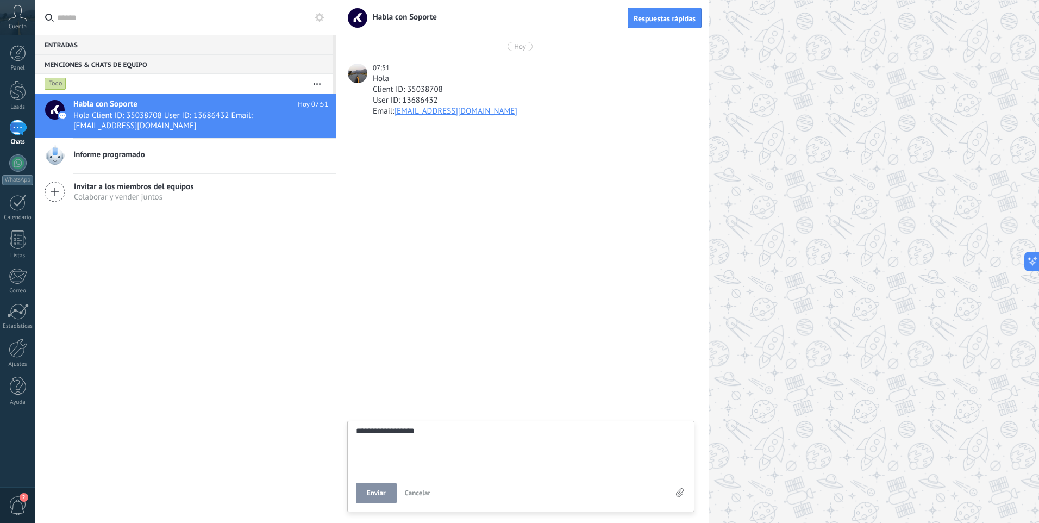
type textarea "**********"
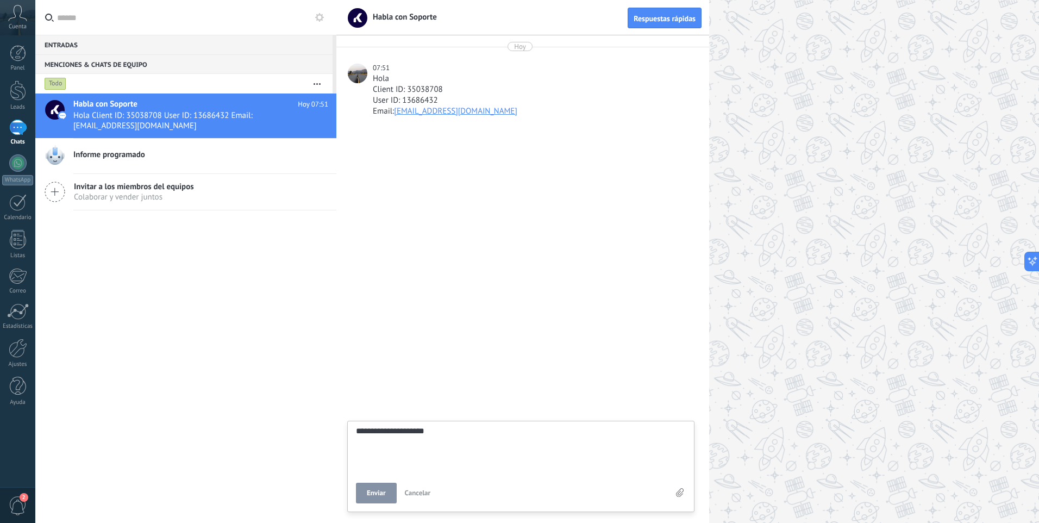
type textarea "**********"
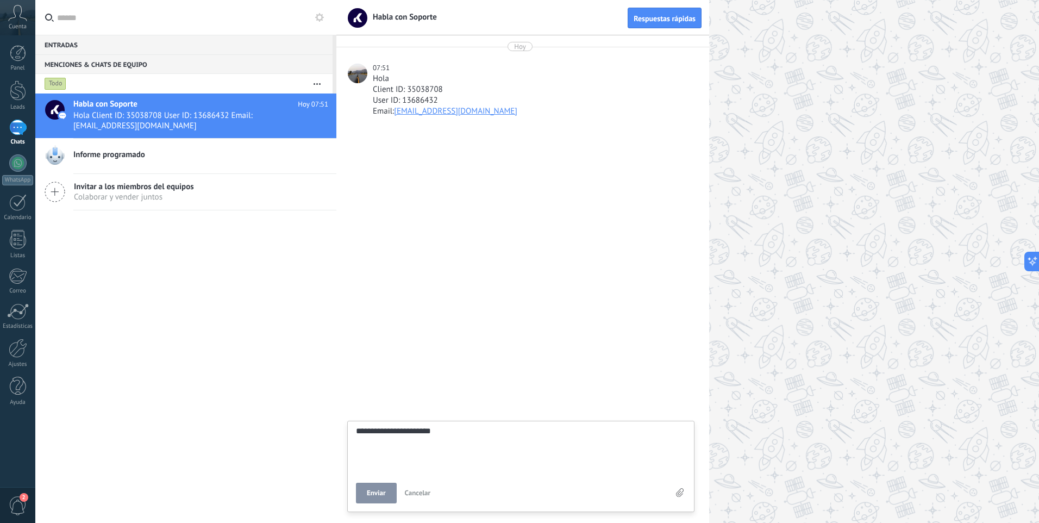
type textarea "**********"
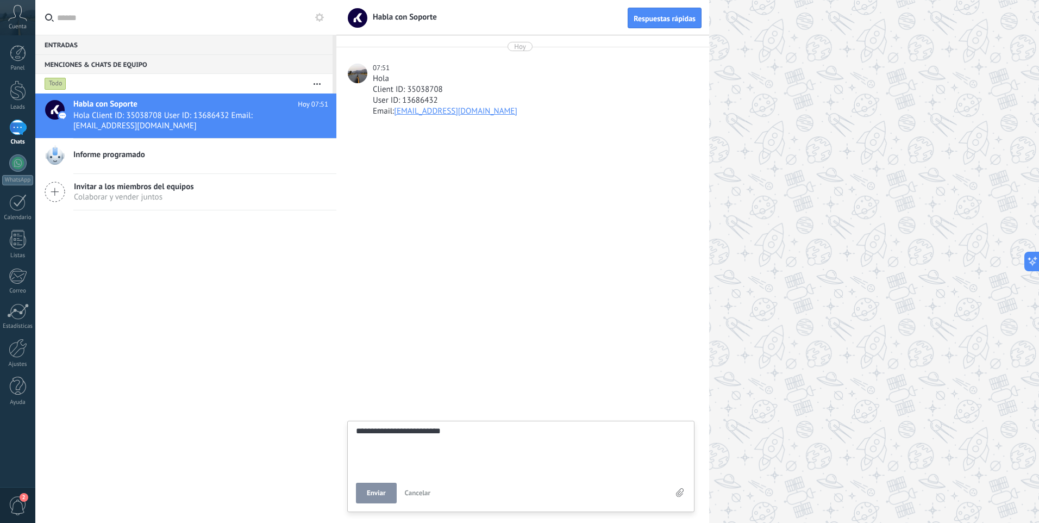
type textarea "**********"
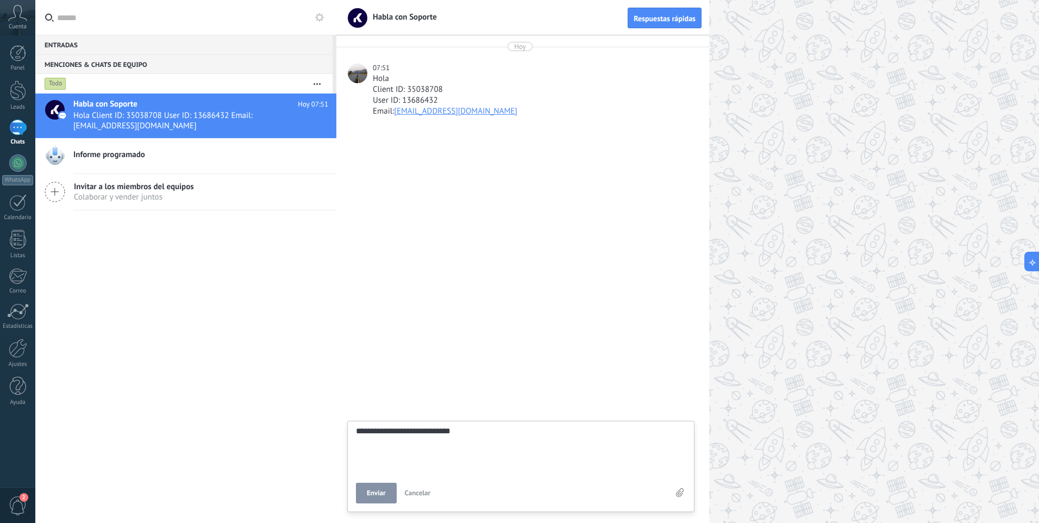
type textarea "**********"
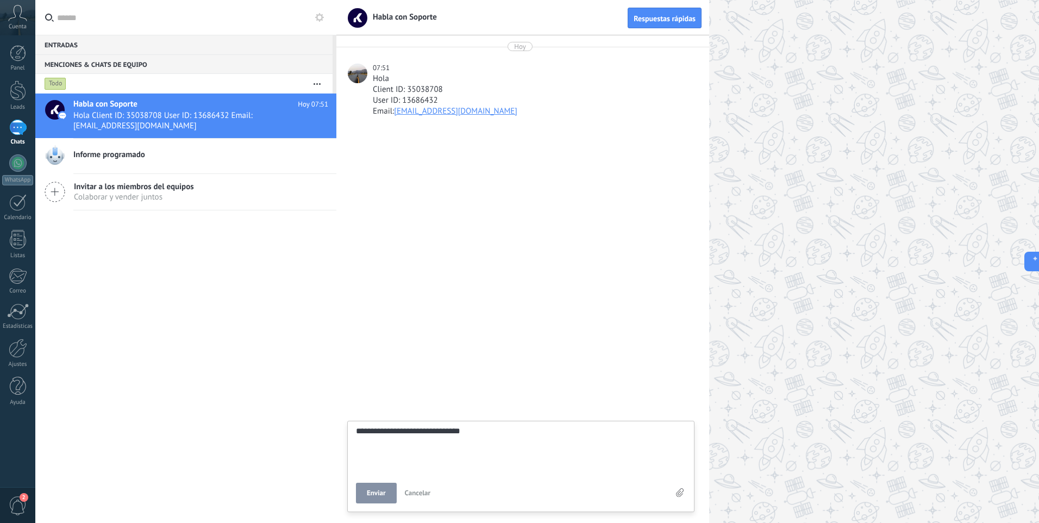
type textarea "**********"
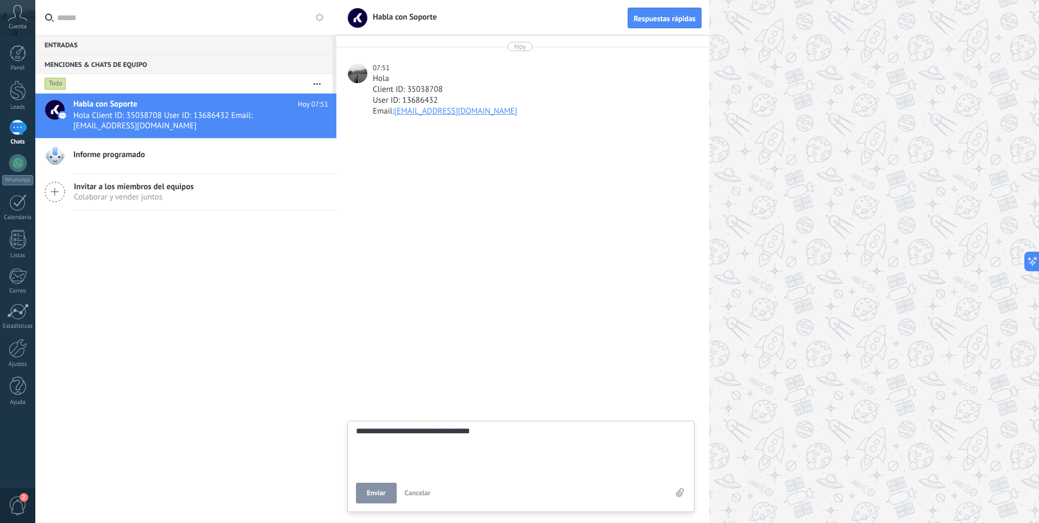
type textarea "**********"
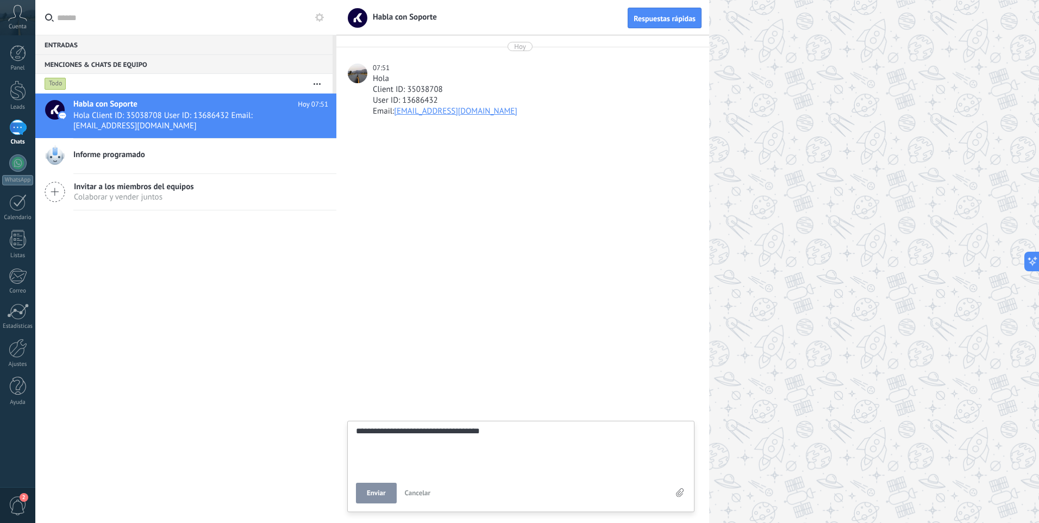
type textarea "**********"
click at [386, 499] on button "Enviar" at bounding box center [376, 493] width 41 height 21
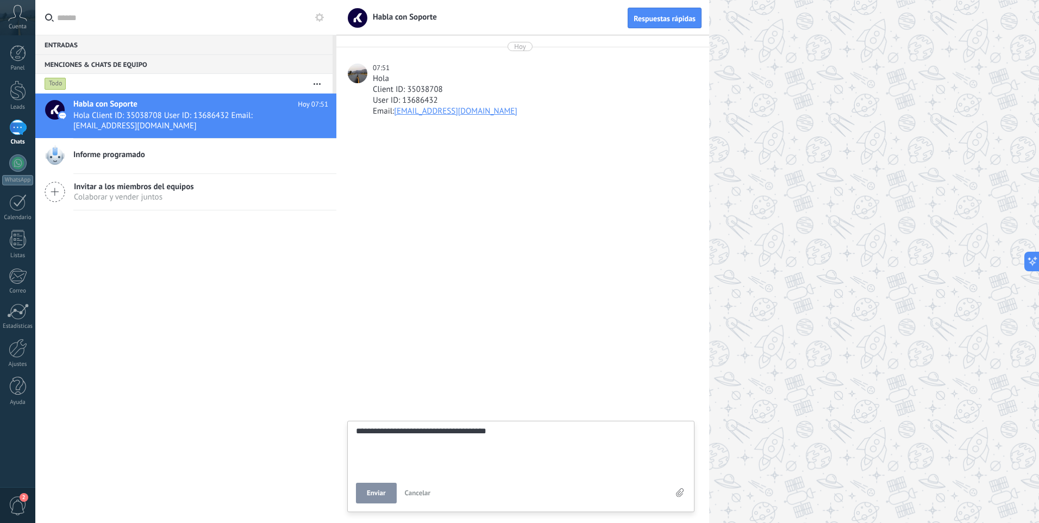
type textarea "*******"
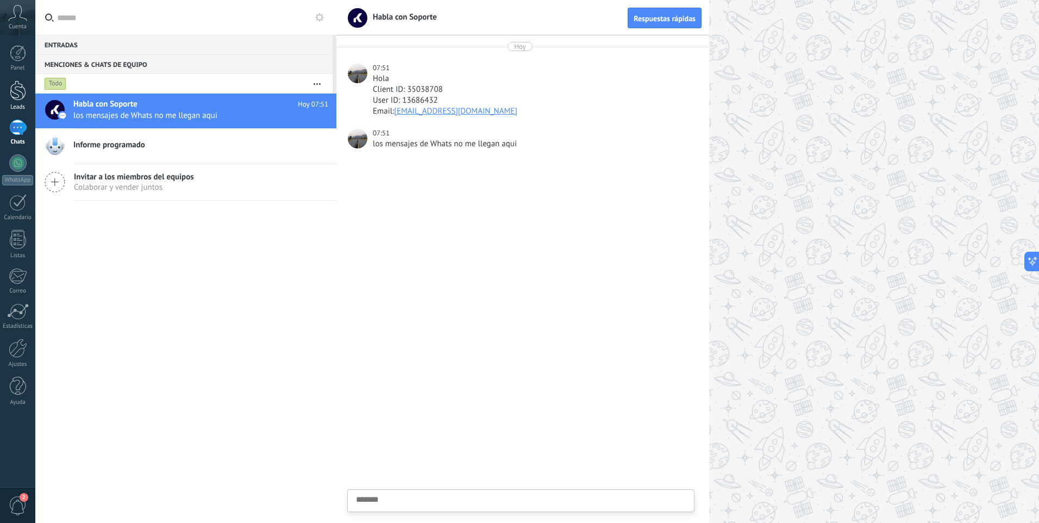
click at [16, 91] on div at bounding box center [18, 90] width 16 height 20
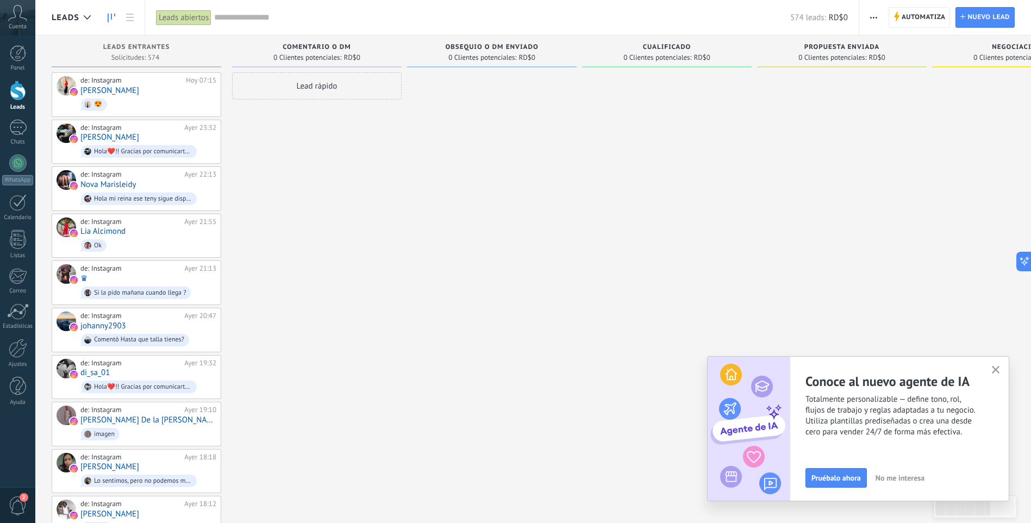
click at [112, 14] on icon at bounding box center [112, 18] width 8 height 9
click at [127, 15] on use at bounding box center [130, 18] width 8 height 8
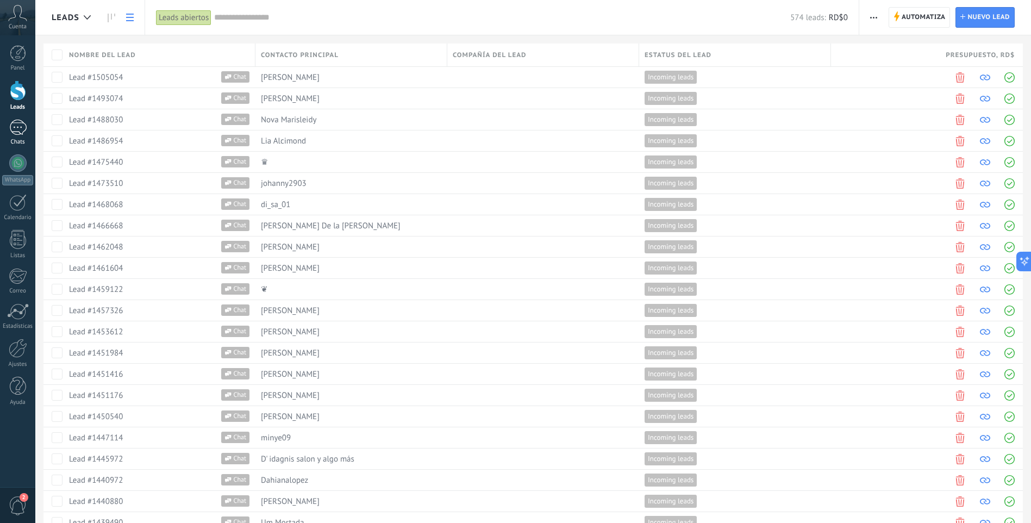
click at [16, 133] on div at bounding box center [17, 128] width 17 height 16
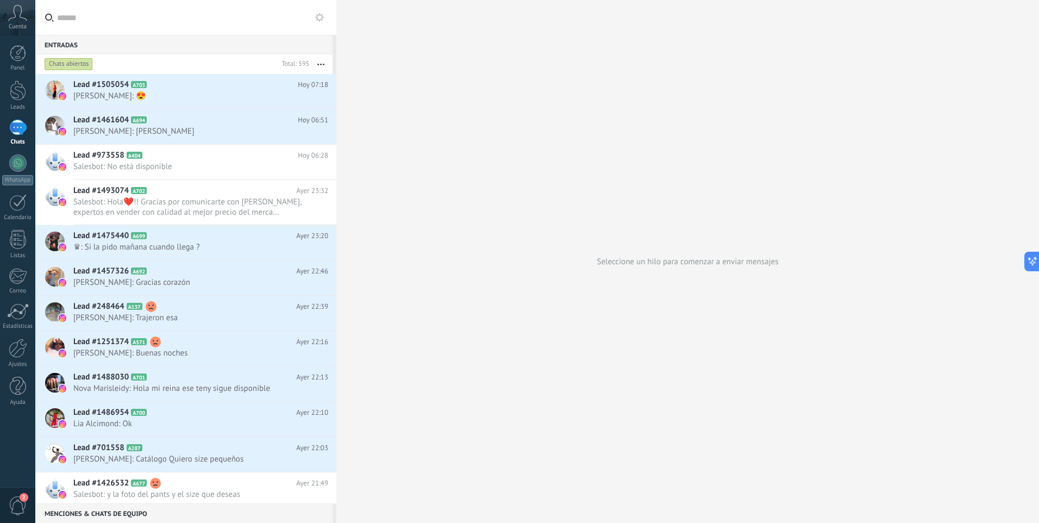
click at [320, 16] on icon at bounding box center [319, 17] width 9 height 9
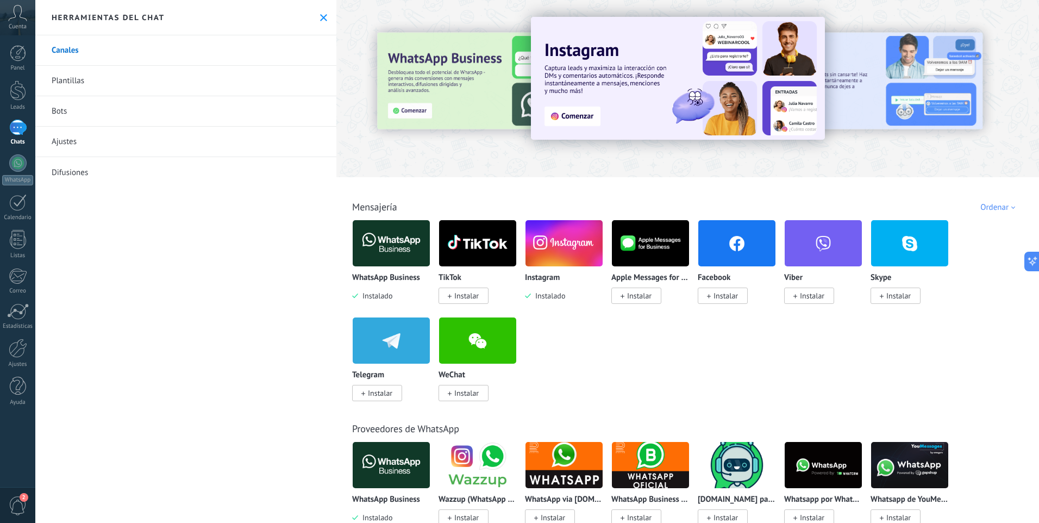
click at [320, 16] on icon at bounding box center [323, 17] width 7 height 7
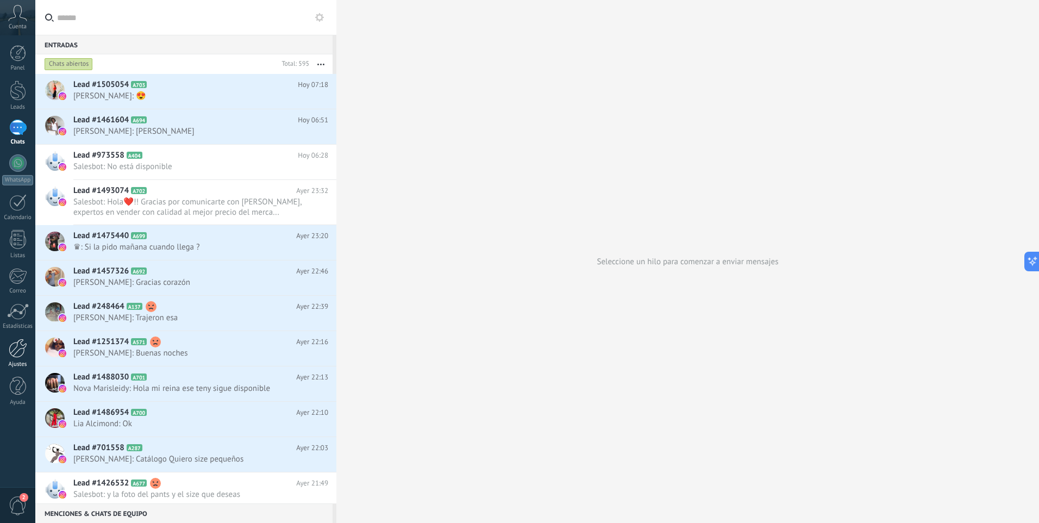
click at [27, 341] on div at bounding box center [18, 348] width 18 height 19
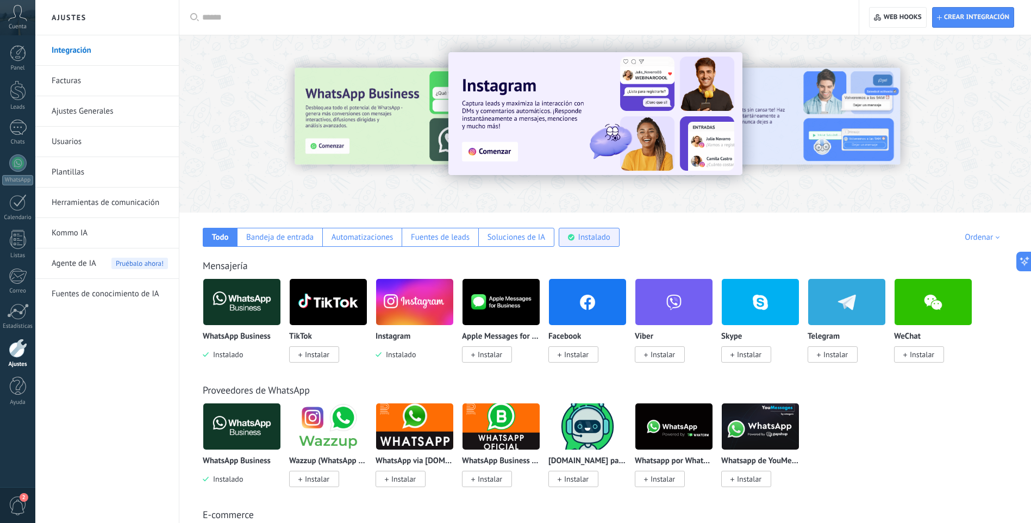
click at [592, 231] on div "Instalado" at bounding box center [589, 237] width 61 height 19
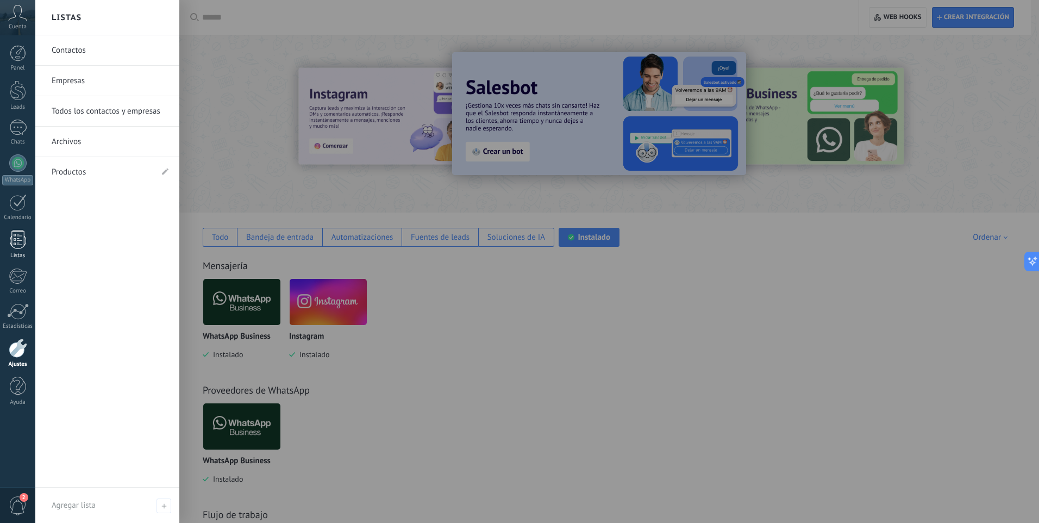
click at [18, 241] on div at bounding box center [18, 239] width 16 height 19
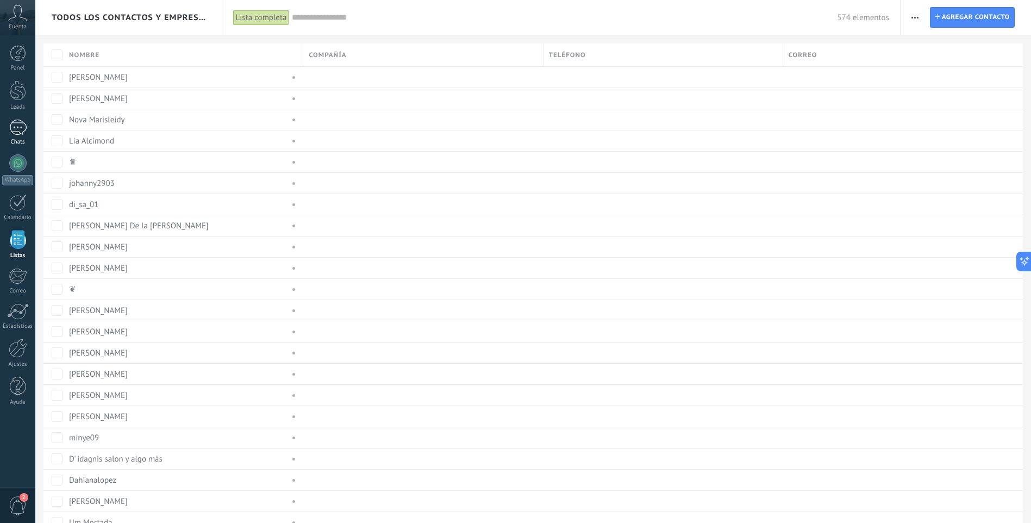
click at [22, 133] on div at bounding box center [17, 128] width 17 height 16
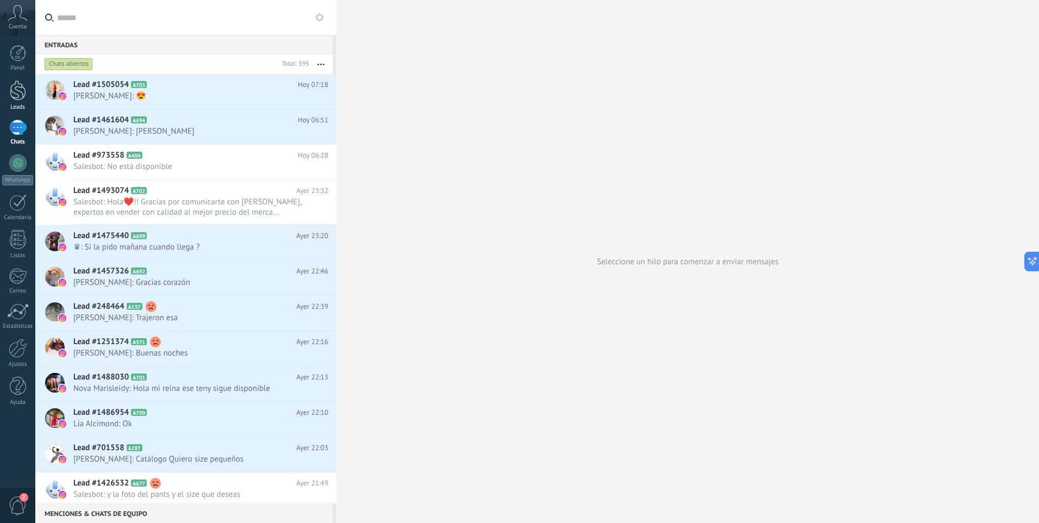
click at [25, 92] on div at bounding box center [18, 90] width 16 height 20
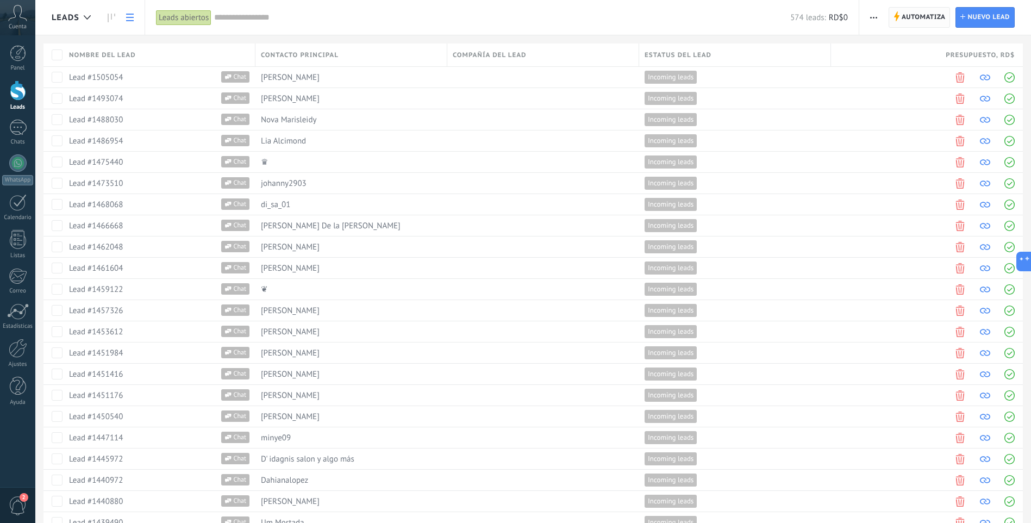
click at [928, 20] on span "Automatiza" at bounding box center [924, 18] width 44 height 20
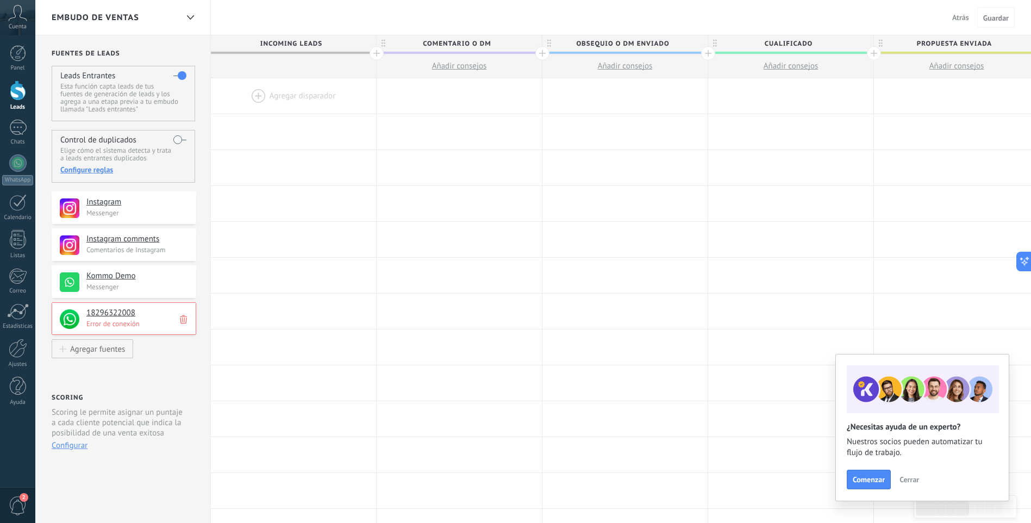
click at [93, 322] on p "Error de conexión" at bounding box center [137, 323] width 103 height 9
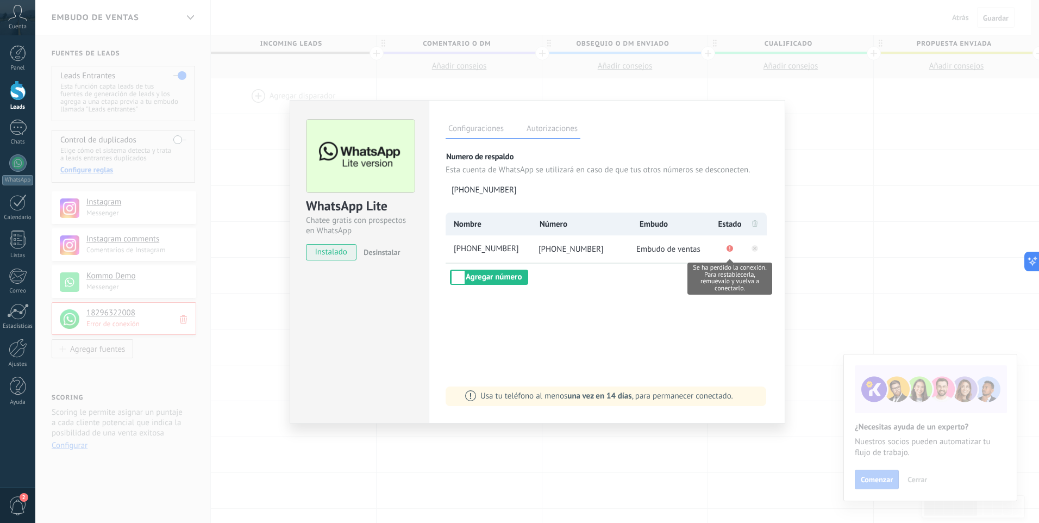
click at [730, 251] on circle "Se ha perdido la conexión. Para restablecerla, remuevalo y vuelva a conectarlo." at bounding box center [730, 248] width 7 height 7
click at [752, 223] on li at bounding box center [754, 223] width 23 height 23
click at [753, 248] on rect at bounding box center [755, 248] width 7 height 7
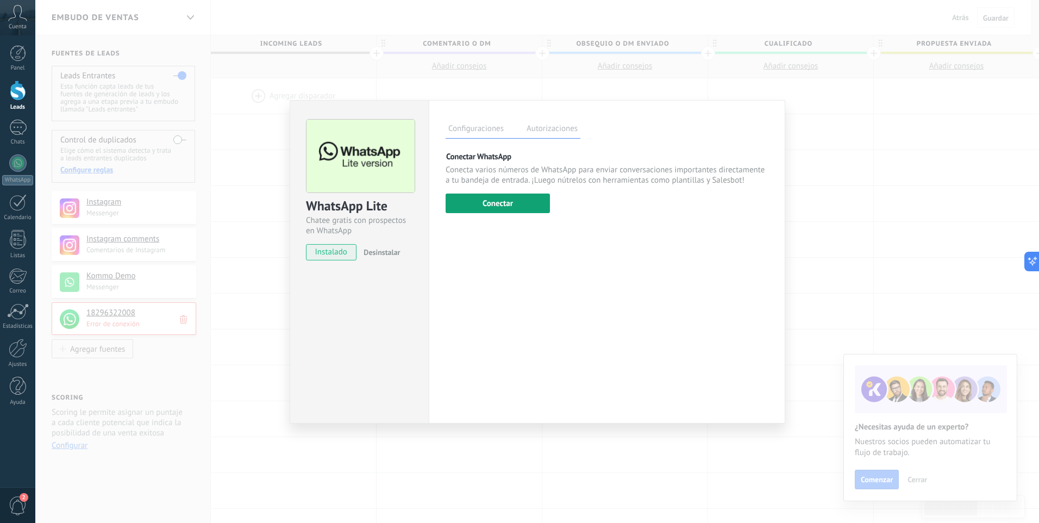
click at [522, 208] on button "Conectar" at bounding box center [498, 203] width 104 height 20
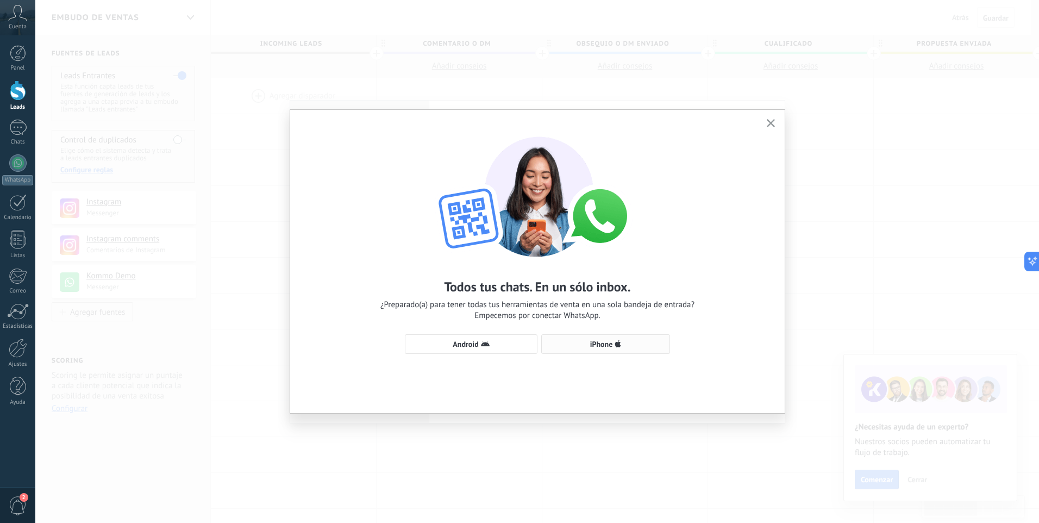
click at [634, 342] on span "iPhone" at bounding box center [605, 344] width 117 height 9
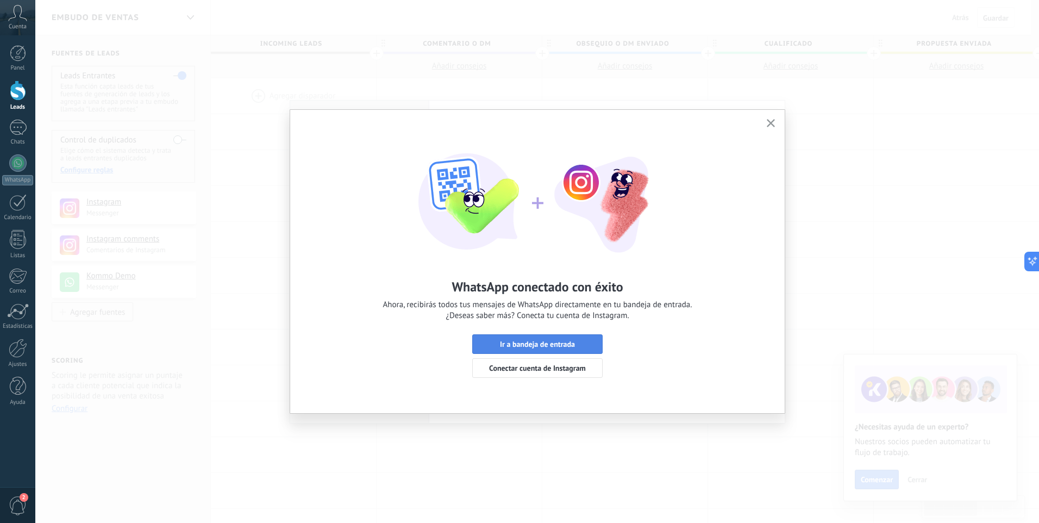
click at [554, 343] on span "Ir a bandeja de entrada" at bounding box center [537, 344] width 75 height 8
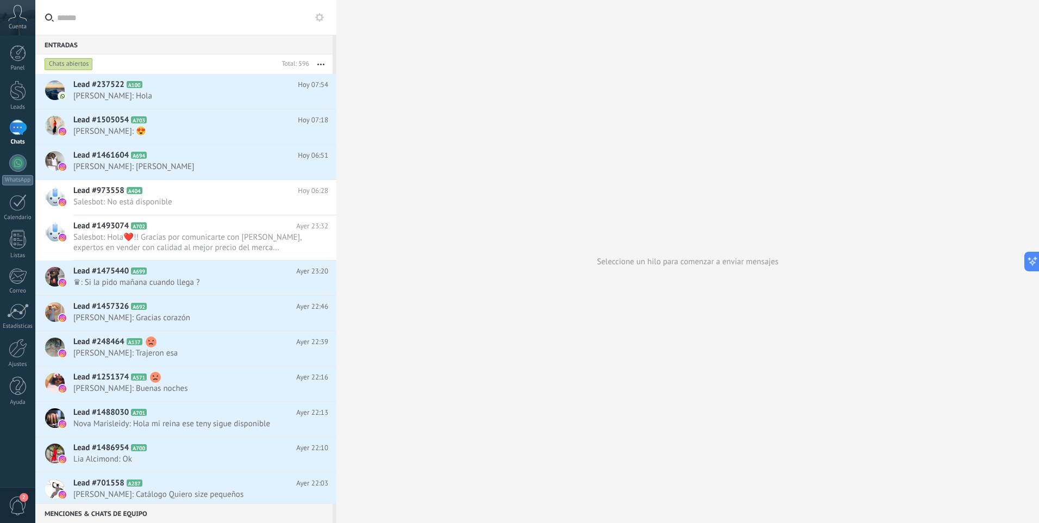
click at [320, 17] on icon at bounding box center [319, 17] width 9 height 9
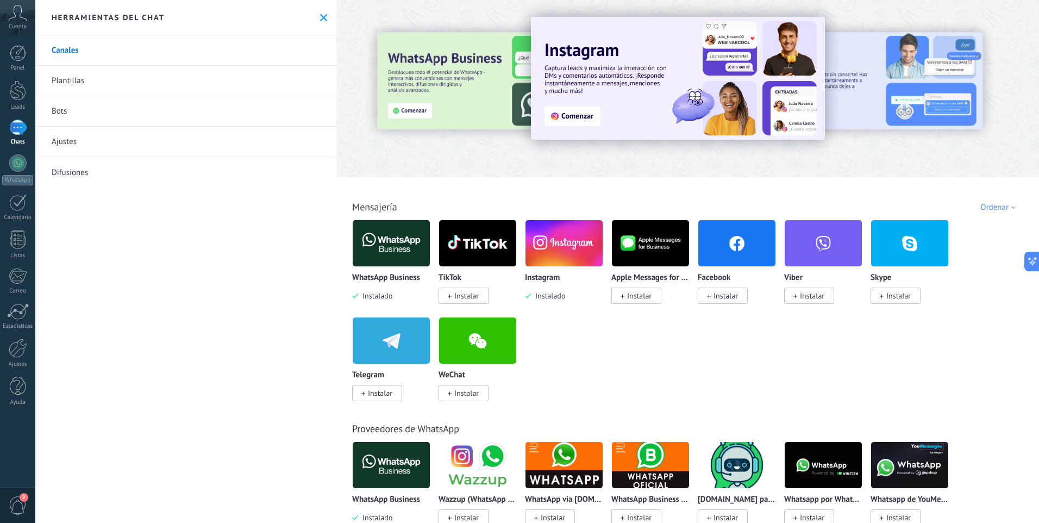
click at [252, 77] on link "Plantillas" at bounding box center [185, 81] width 301 height 30
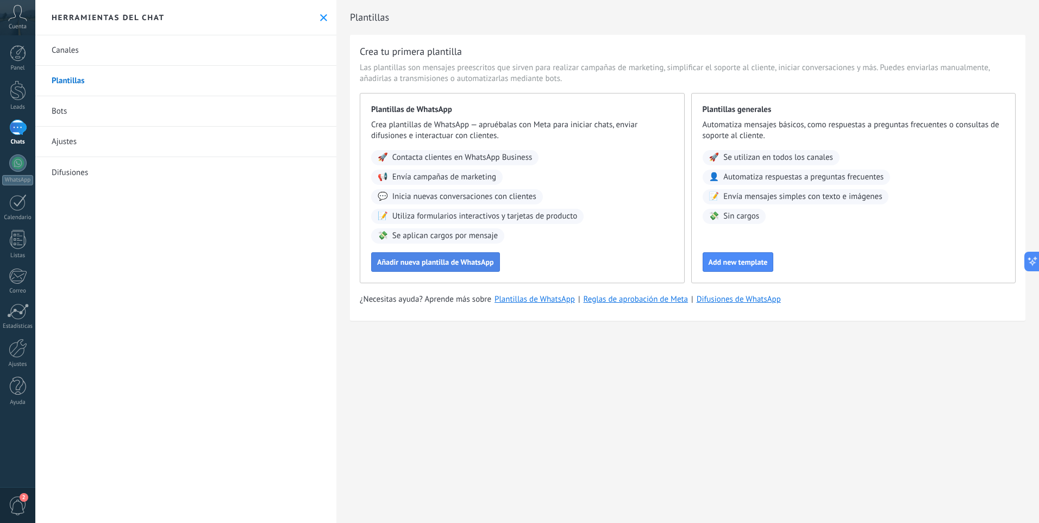
click at [445, 264] on span "Añadir nueva plantilla de WhatsApp" at bounding box center [435, 262] width 117 height 8
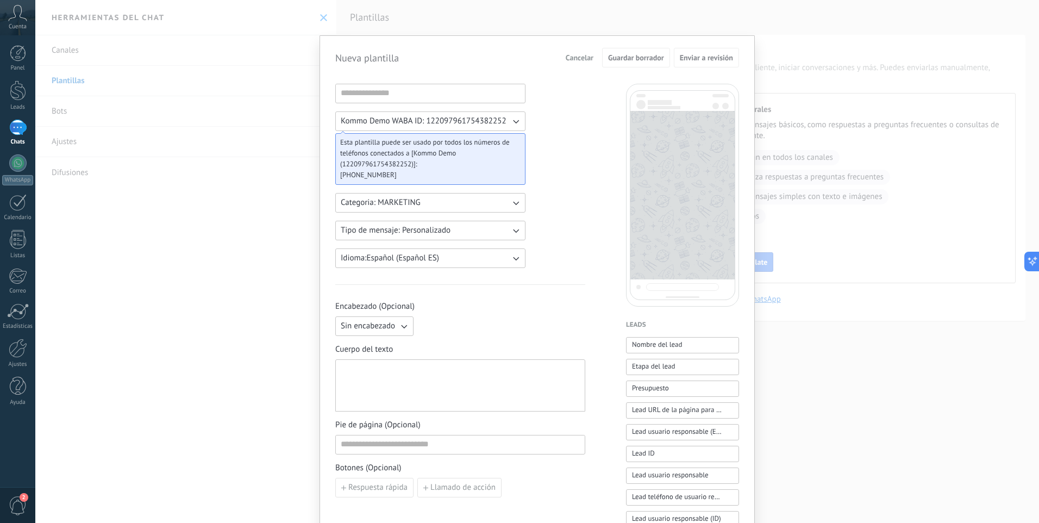
drag, startPoint x: 409, startPoint y: 50, endPoint x: 403, endPoint y: 102, distance: 51.9
click at [403, 102] on form "Nueva plantilla Cancelar Guardar borrador Enviar a revisión Kommo Demo WABA ID:…" at bounding box center [537, 455] width 404 height 814
click at [473, 90] on input at bounding box center [430, 92] width 189 height 17
click at [901, 51] on div "Nueva plantilla Cancelar Guardar borrador Enviar a revisión Kommo Demo WABA ID:…" at bounding box center [537, 261] width 1004 height 523
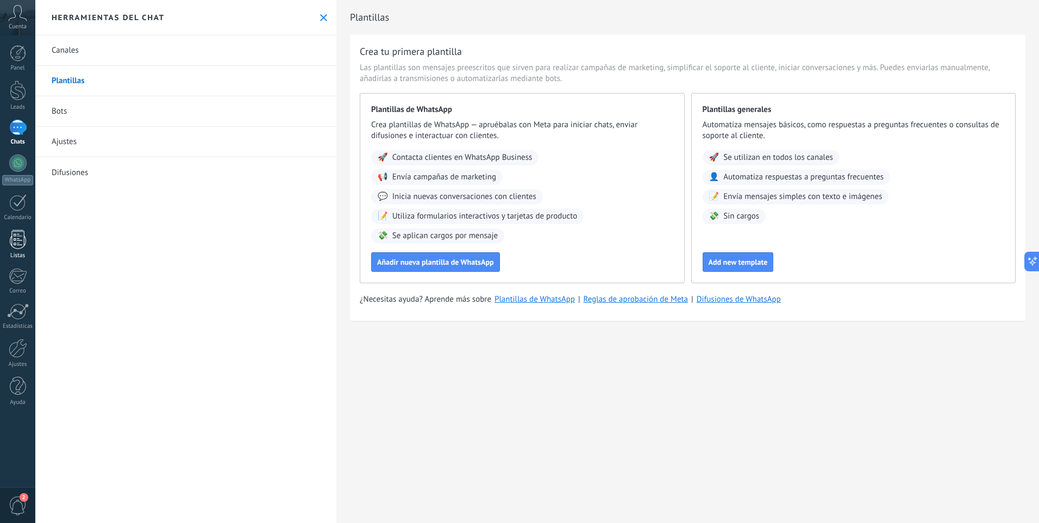
click at [23, 245] on div at bounding box center [18, 239] width 16 height 19
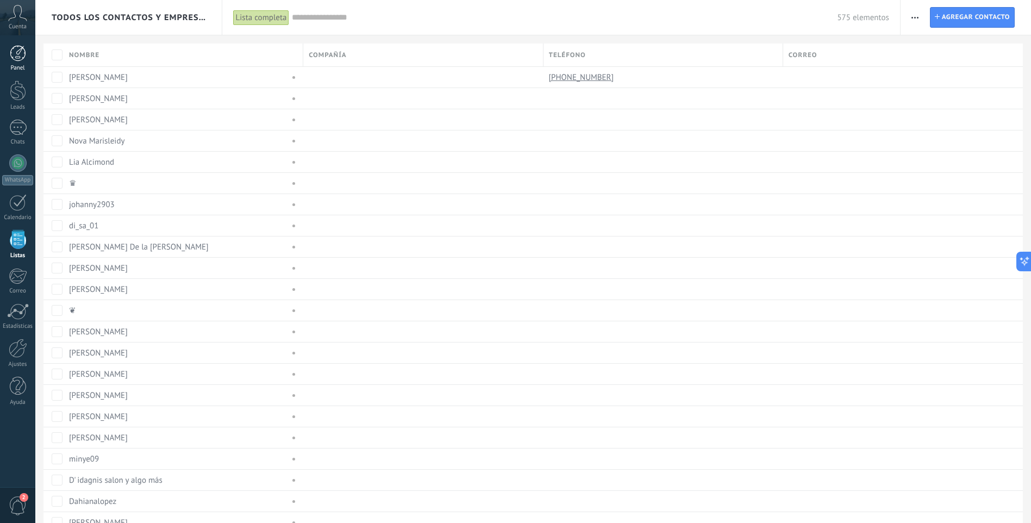
click at [24, 48] on div at bounding box center [18, 53] width 16 height 16
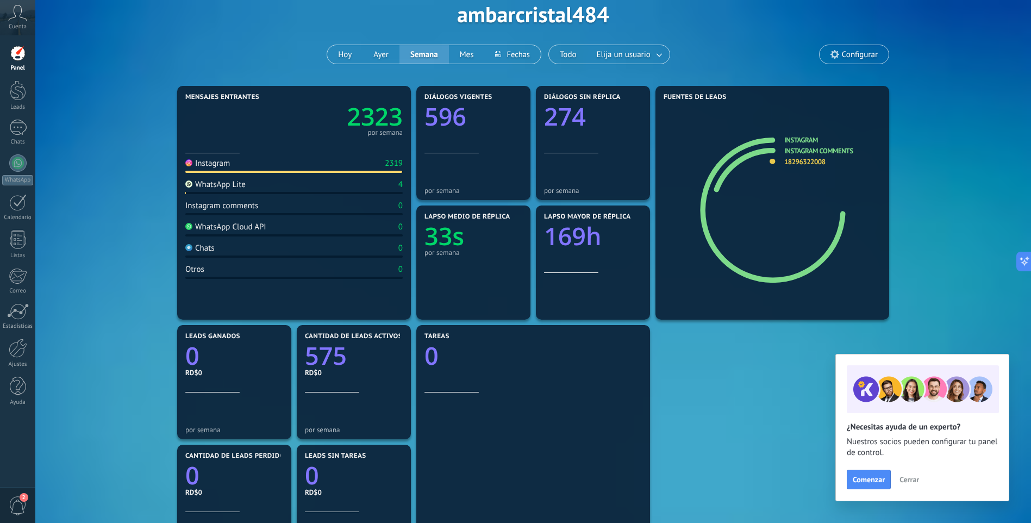
scroll to position [54, 0]
click at [21, 99] on div at bounding box center [18, 90] width 16 height 20
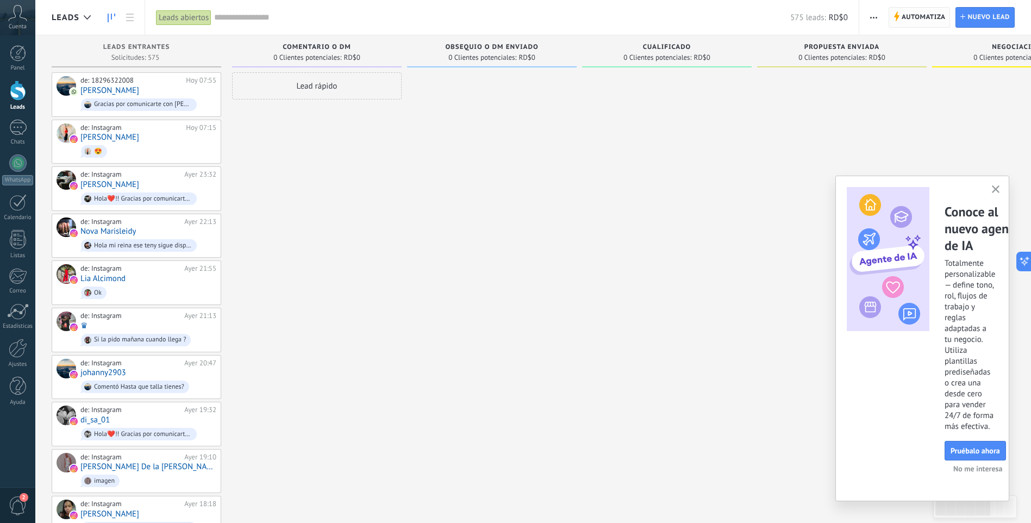
click at [910, 23] on span "Automatiza" at bounding box center [924, 18] width 44 height 20
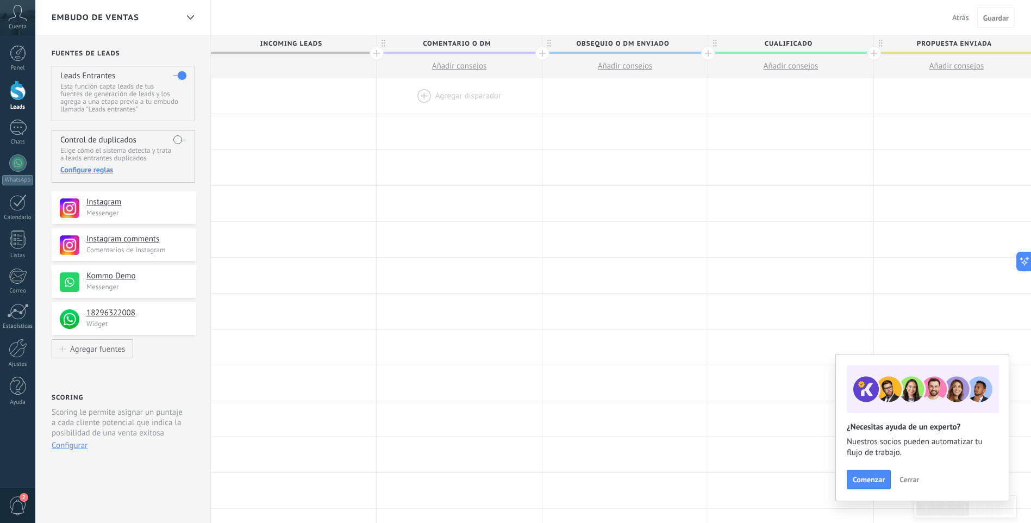
click at [455, 91] on div at bounding box center [459, 95] width 165 height 35
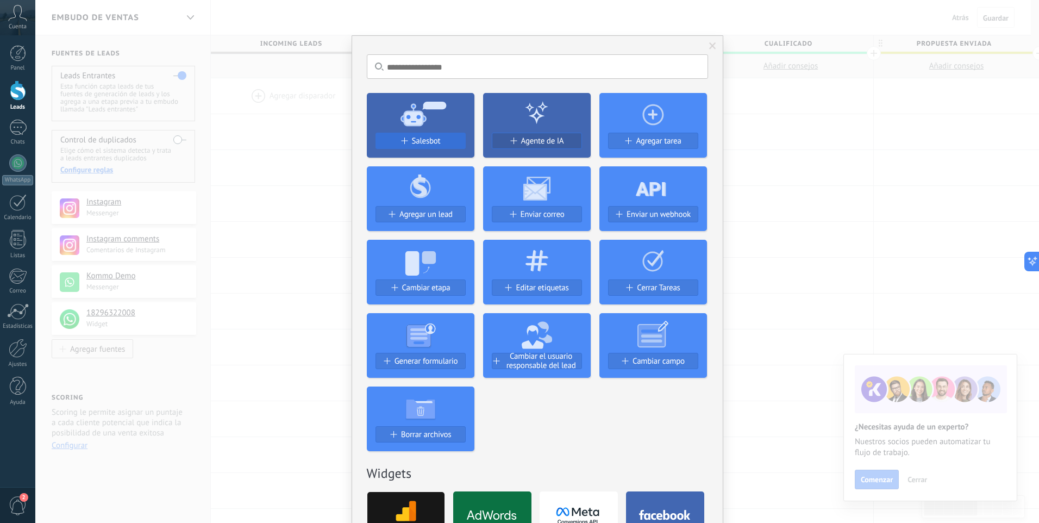
click at [426, 134] on button "Salesbot" at bounding box center [421, 141] width 90 height 16
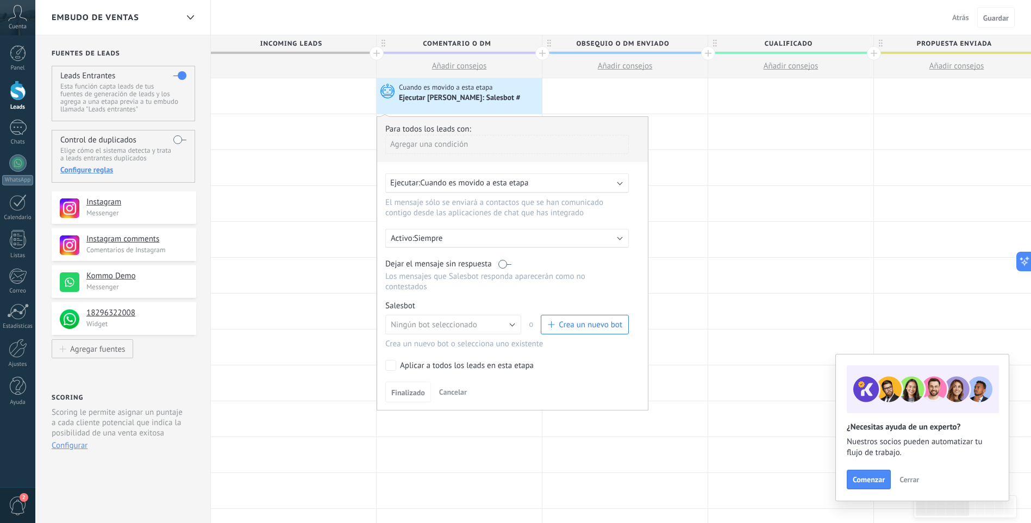
click at [507, 262] on label at bounding box center [504, 264] width 13 height 10
click at [664, 195] on div at bounding box center [624, 203] width 165 height 35
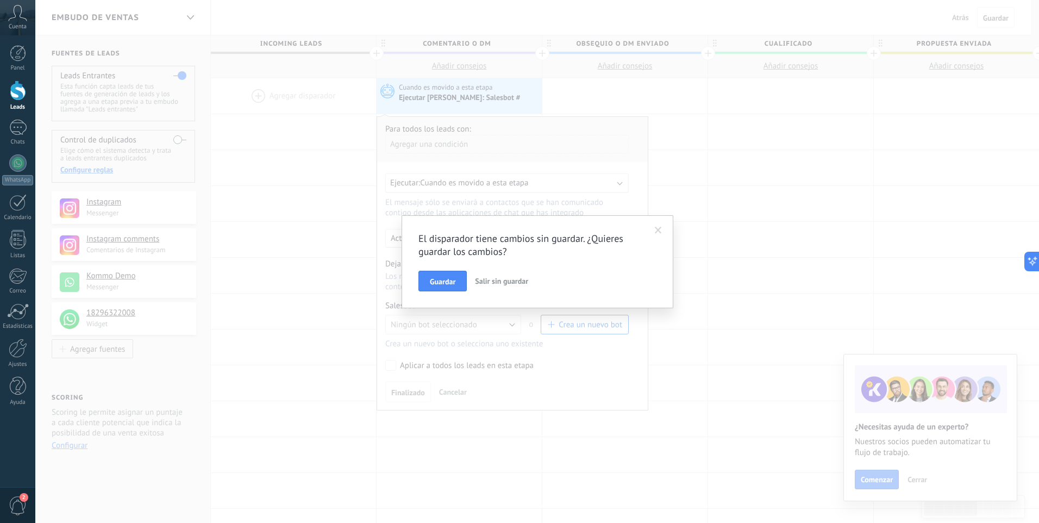
click at [484, 283] on span "Salir sin guardar" at bounding box center [501, 281] width 53 height 10
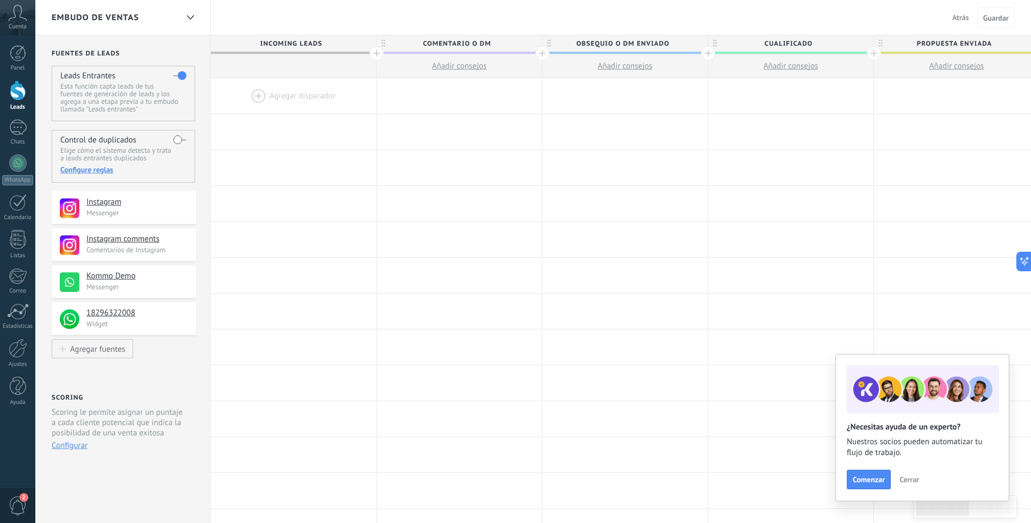
click at [301, 99] on div at bounding box center [293, 95] width 165 height 35
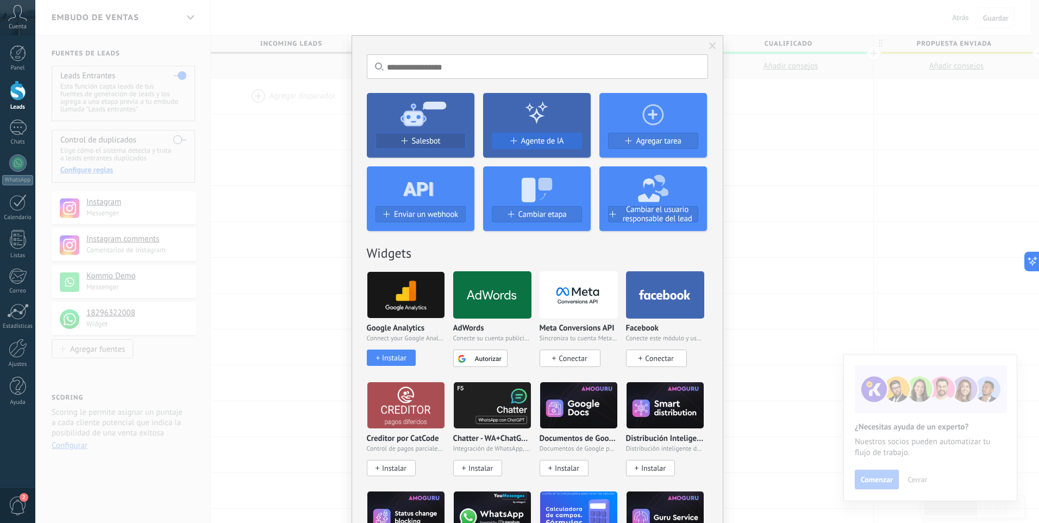
click at [528, 143] on span "Agente de IA" at bounding box center [542, 140] width 43 height 9
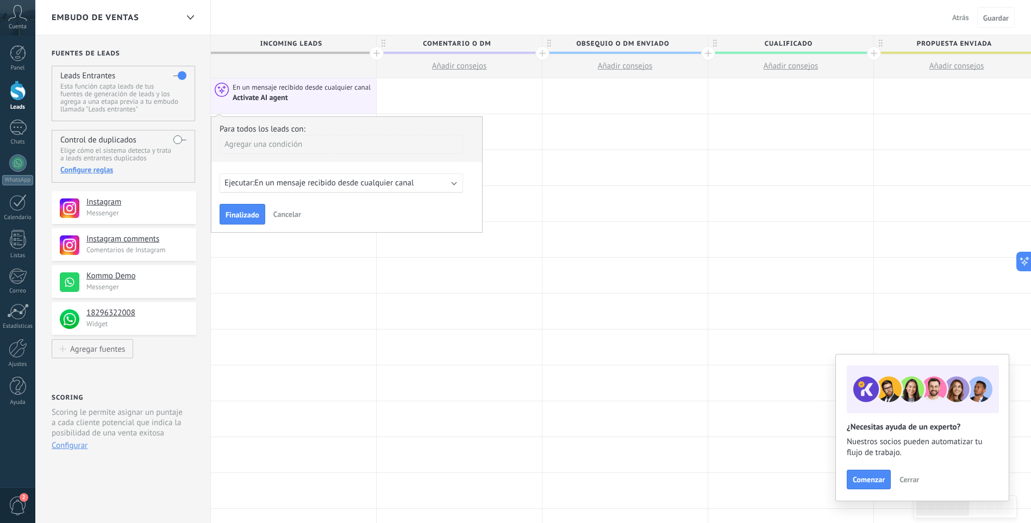
click at [304, 142] on div "Agregar una condición" at bounding box center [341, 144] width 243 height 19
click at [286, 165] on div "Etiquetas" at bounding box center [268, 165] width 85 height 15
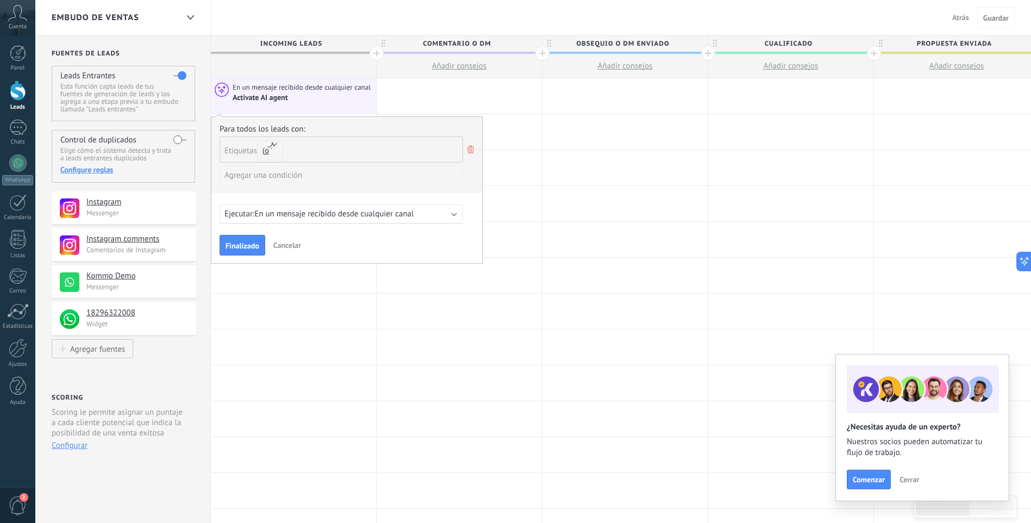
click at [298, 148] on input "text" at bounding box center [316, 149] width 54 height 25
click at [234, 151] on span "Etiquetas" at bounding box center [240, 151] width 33 height 10
click at [314, 151] on input "text" at bounding box center [316, 149] width 54 height 25
type input "*"
click at [472, 148] on use at bounding box center [470, 150] width 7 height 8
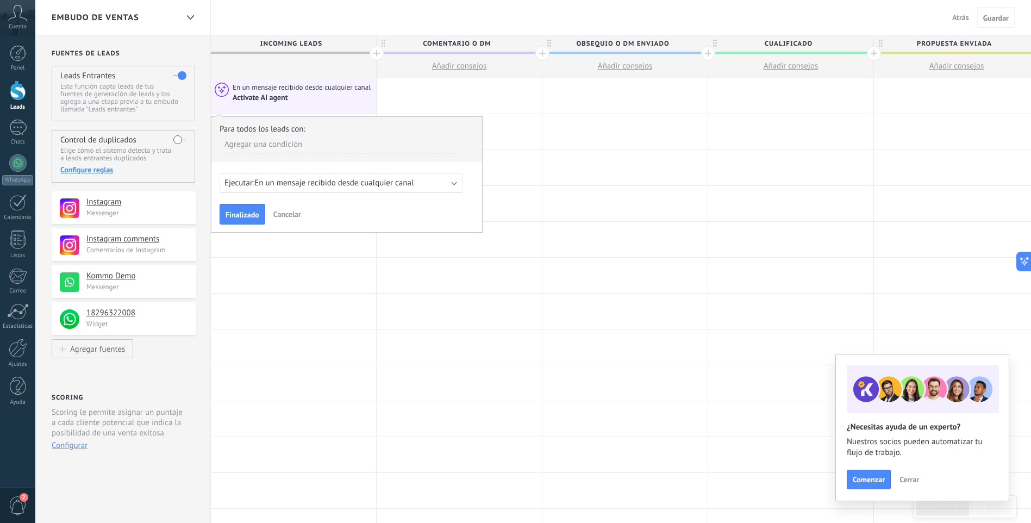
click at [181, 449] on div "Scoring Scoring le permite asignar un puntaje a cada cliente potencial que indi…" at bounding box center [124, 425] width 145 height 66
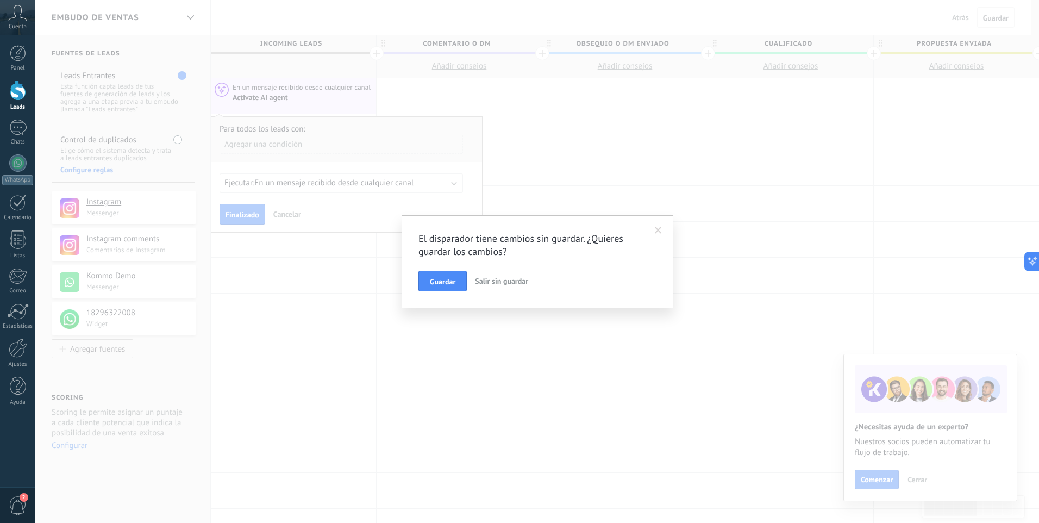
click at [486, 284] on span "Salir sin guardar" at bounding box center [501, 281] width 53 height 10
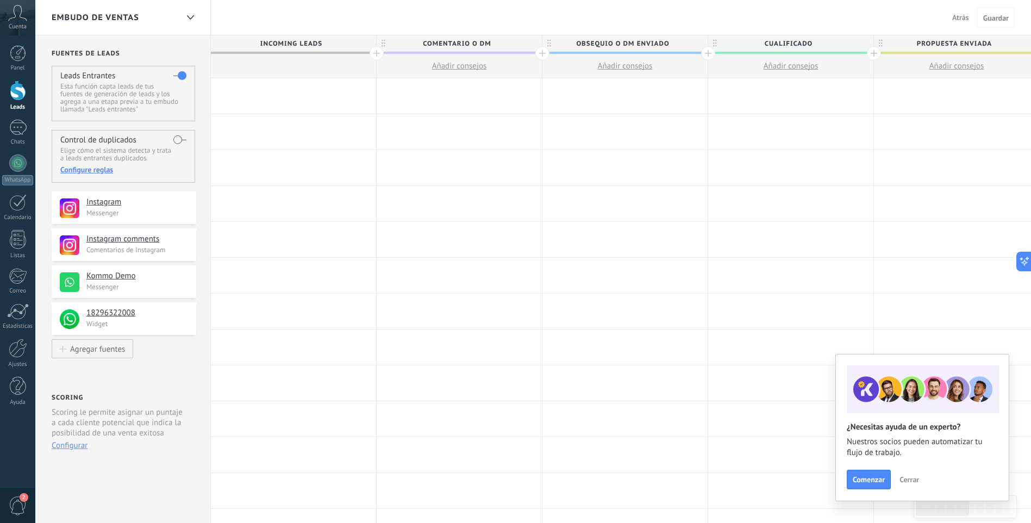
click at [14, 103] on link "Leads" at bounding box center [17, 95] width 35 height 30
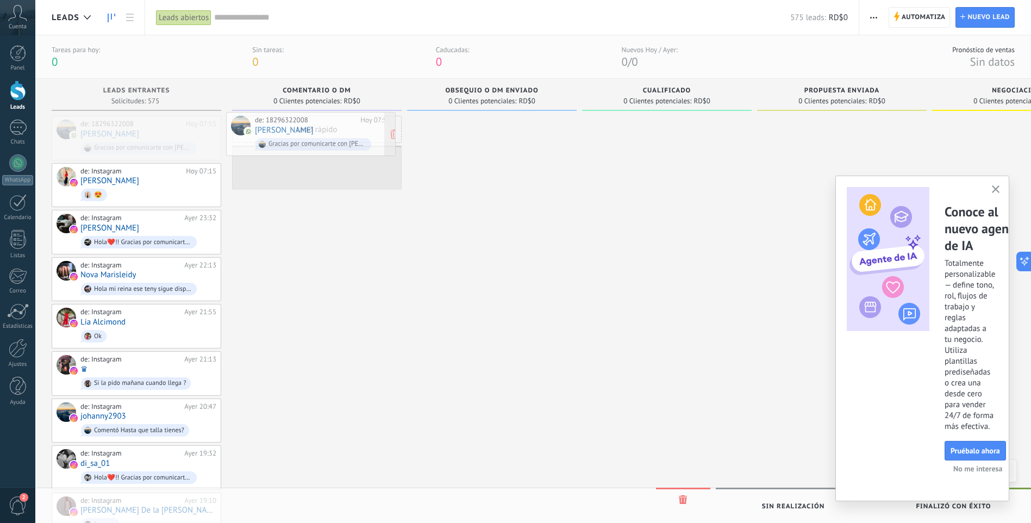
drag, startPoint x: 202, startPoint y: 133, endPoint x: 359, endPoint y: 131, distance: 156.5
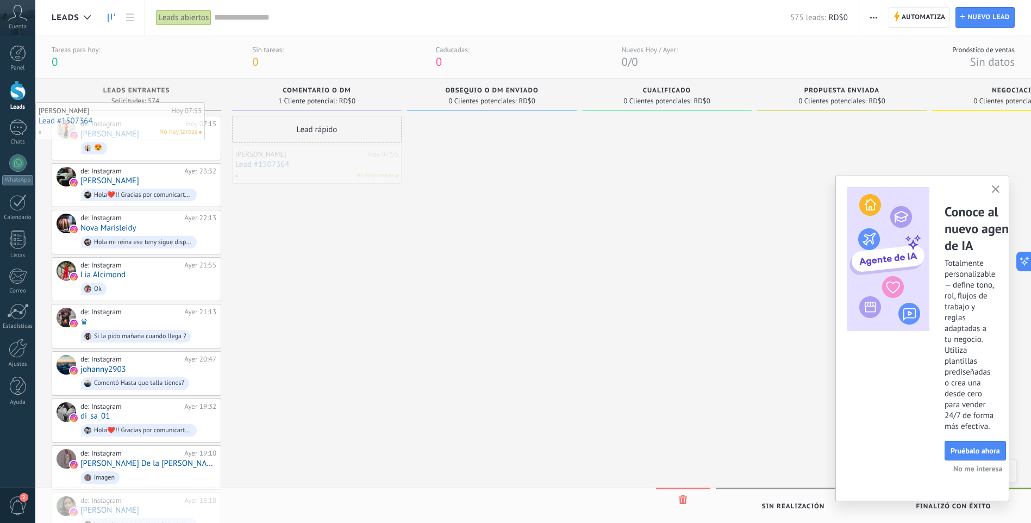
drag, startPoint x: 329, startPoint y: 169, endPoint x: 126, endPoint y: 126, distance: 207.8
drag, startPoint x: 302, startPoint y: 174, endPoint x: 135, endPoint y: 146, distance: 169.2
drag, startPoint x: 305, startPoint y: 160, endPoint x: 121, endPoint y: 152, distance: 184.4
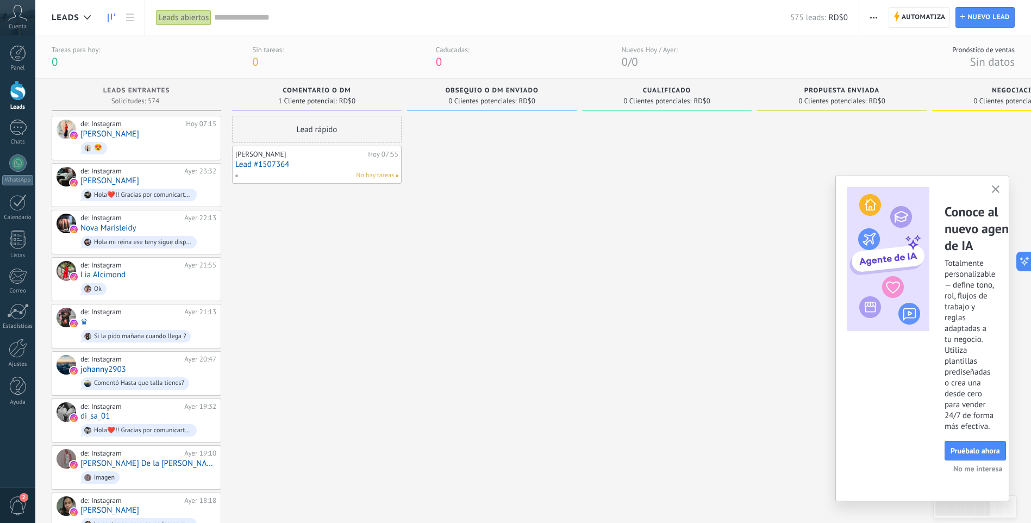
click at [303, 88] on span "Comentario o DM" at bounding box center [317, 91] width 68 height 8
drag, startPoint x: 303, startPoint y: 88, endPoint x: 337, endPoint y: 92, distance: 35.0
click at [337, 92] on span "Comentario o DM" at bounding box center [317, 91] width 68 height 8
click at [351, 88] on div "Comentario o DM" at bounding box center [316, 91] width 159 height 9
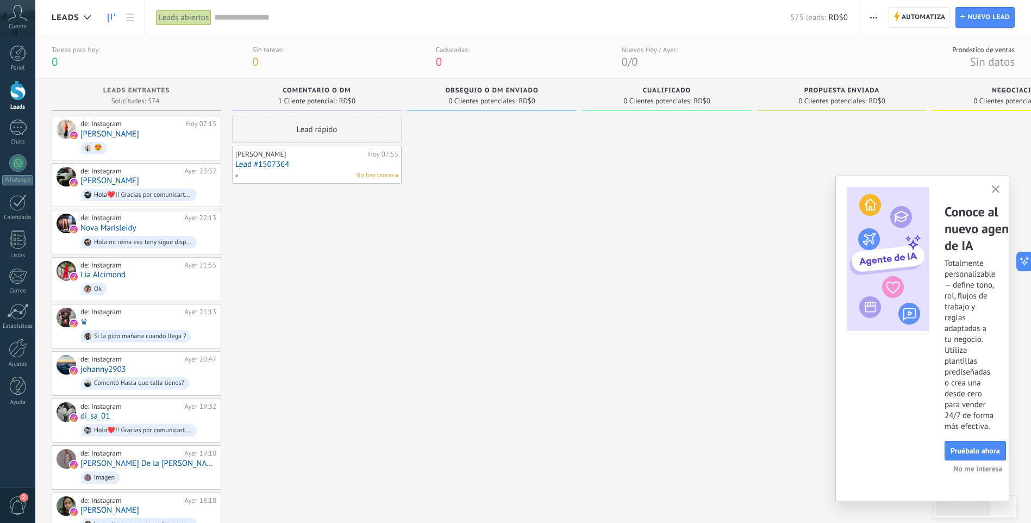
click at [351, 88] on div "Comentario o DM" at bounding box center [316, 91] width 159 height 9
drag, startPoint x: 351, startPoint y: 90, endPoint x: 280, endPoint y: 84, distance: 70.9
click at [280, 84] on div "Comentario o DM 1 Cliente potencial: RD$0" at bounding box center [317, 95] width 170 height 32
drag, startPoint x: 280, startPoint y: 84, endPoint x: 449, endPoint y: 157, distance: 184.0
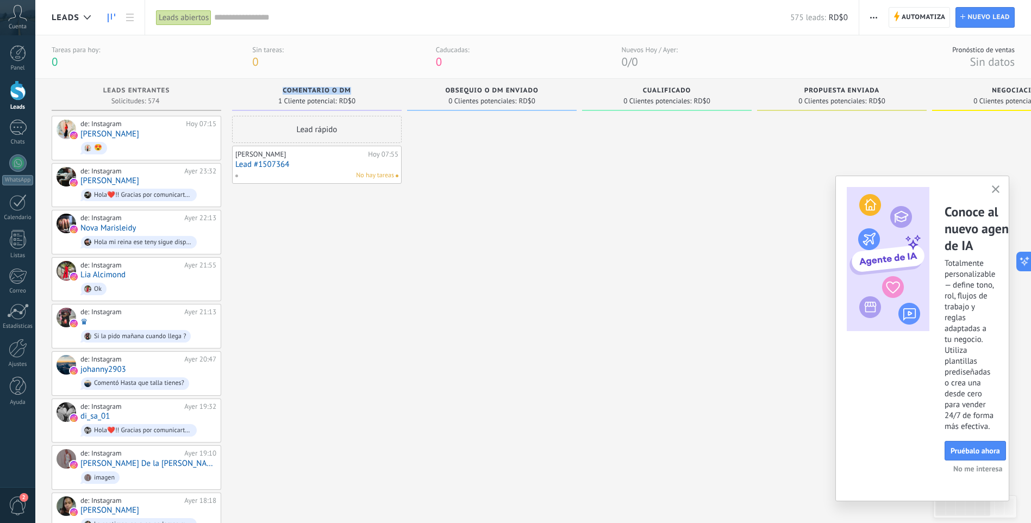
drag, startPoint x: 308, startPoint y: 92, endPoint x: 303, endPoint y: 90, distance: 5.6
click at [303, 90] on span "Comentario o DM" at bounding box center [317, 91] width 68 height 8
click at [16, 61] on div at bounding box center [18, 53] width 16 height 16
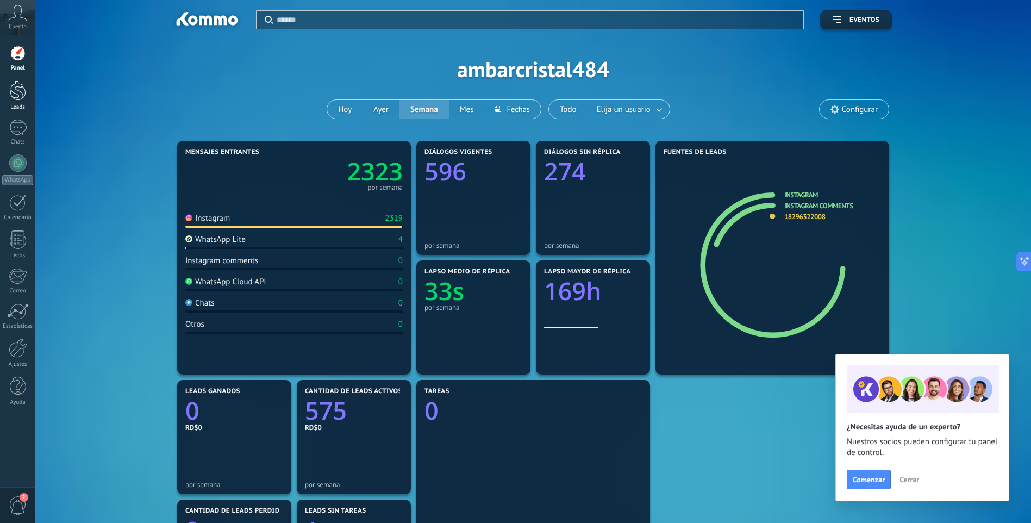
click at [18, 83] on div at bounding box center [18, 90] width 16 height 20
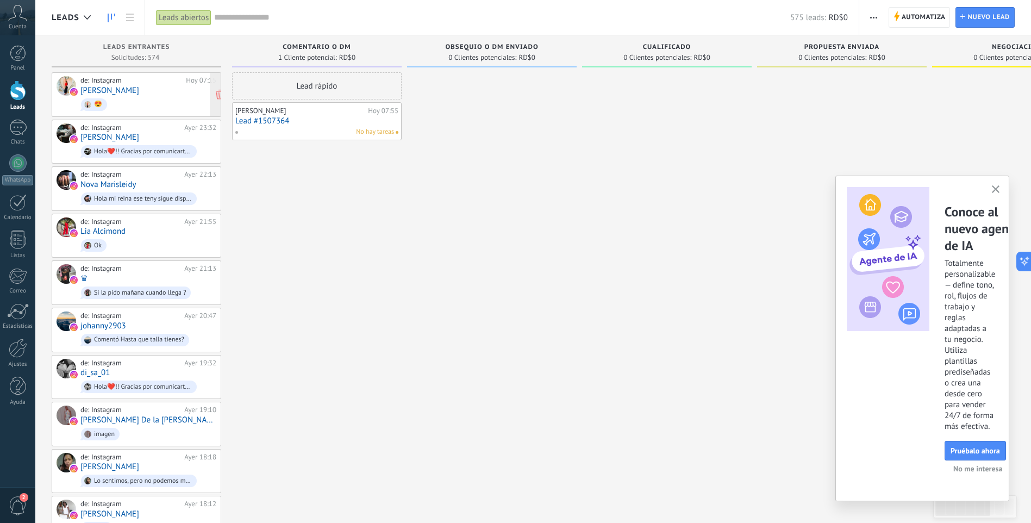
drag, startPoint x: 273, startPoint y: 60, endPoint x: 207, endPoint y: 108, distance: 82.1
click at [273, 60] on div "1 Cliente potencial: RD$0" at bounding box center [316, 57] width 159 height 9
click at [459, 55] on span "0 Clientes potenciales:" at bounding box center [482, 57] width 68 height 7
click at [665, 60] on span "0 Clientes potenciales:" at bounding box center [657, 57] width 68 height 7
click at [856, 58] on span "0 Clientes potenciales:" at bounding box center [832, 57] width 68 height 7
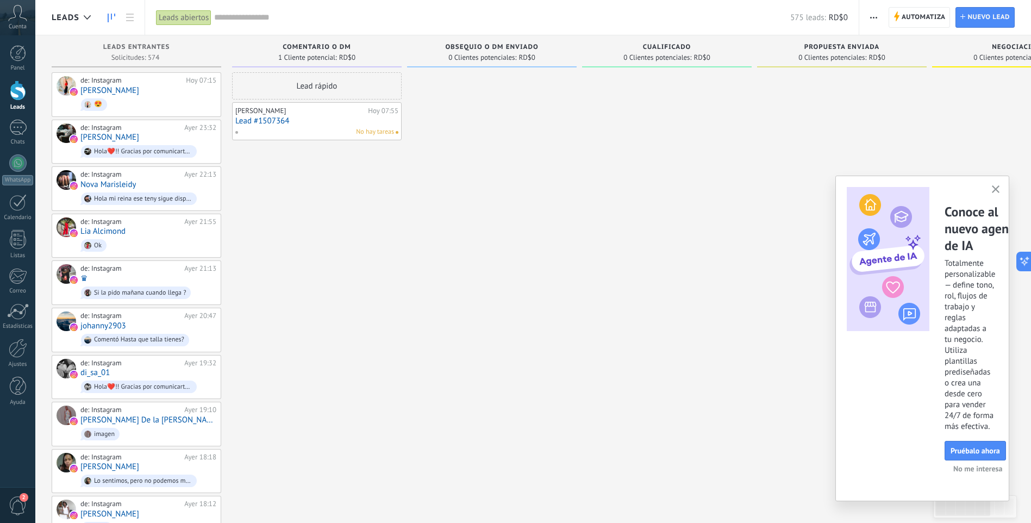
click at [470, 43] on div "Obsequio o DM enviado 0 Clientes potenciales: RD$0" at bounding box center [492, 51] width 170 height 32
click at [470, 49] on span "Obsequio o DM enviado" at bounding box center [491, 47] width 93 height 8
click at [301, 60] on span "1 Cliente potencial:" at bounding box center [307, 57] width 59 height 7
click at [309, 48] on span "Comentario o DM" at bounding box center [317, 47] width 68 height 8
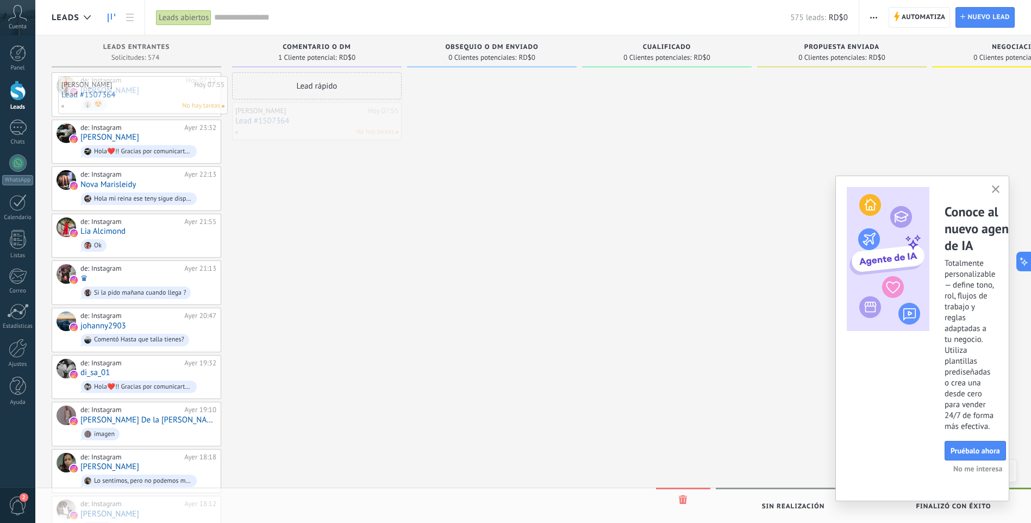
drag, startPoint x: 328, startPoint y: 116, endPoint x: 154, endPoint y: 90, distance: 176.4
drag, startPoint x: 270, startPoint y: 124, endPoint x: 90, endPoint y: 99, distance: 182.1
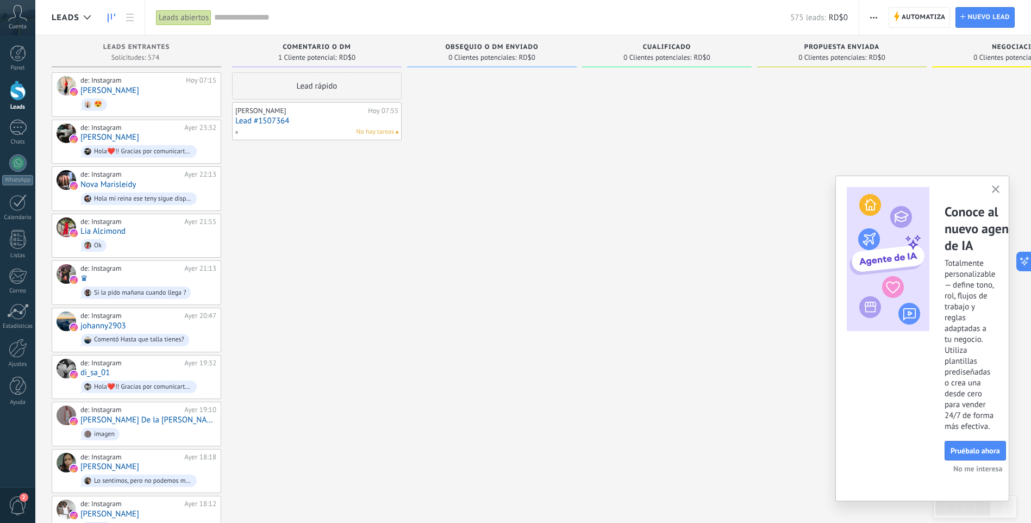
click at [366, 116] on link "Lead #1507364" at bounding box center [316, 120] width 163 height 9
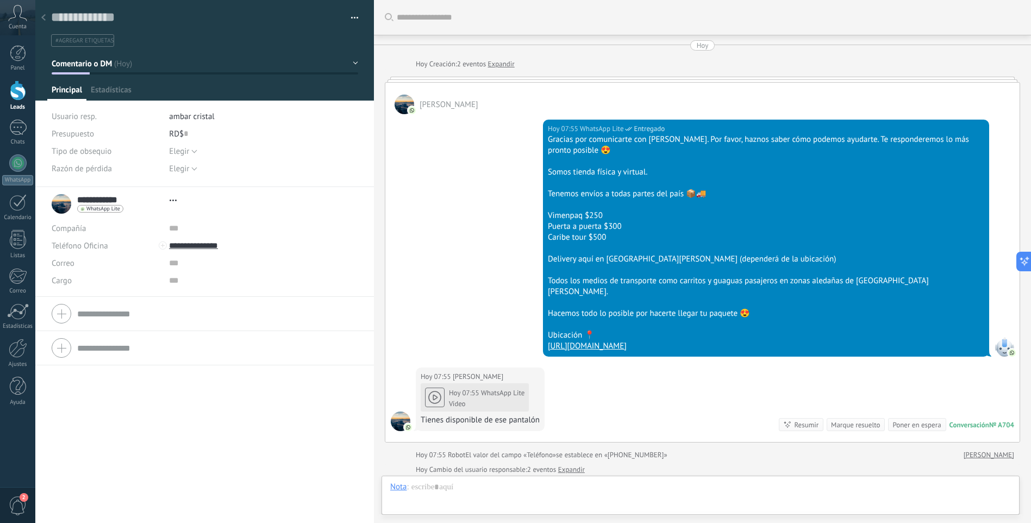
type textarea "**********"
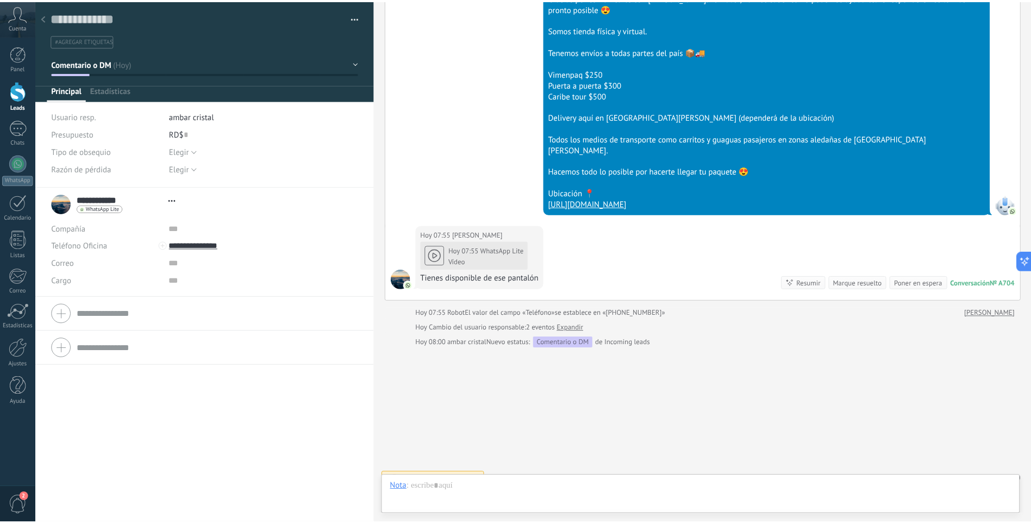
scroll to position [16, 0]
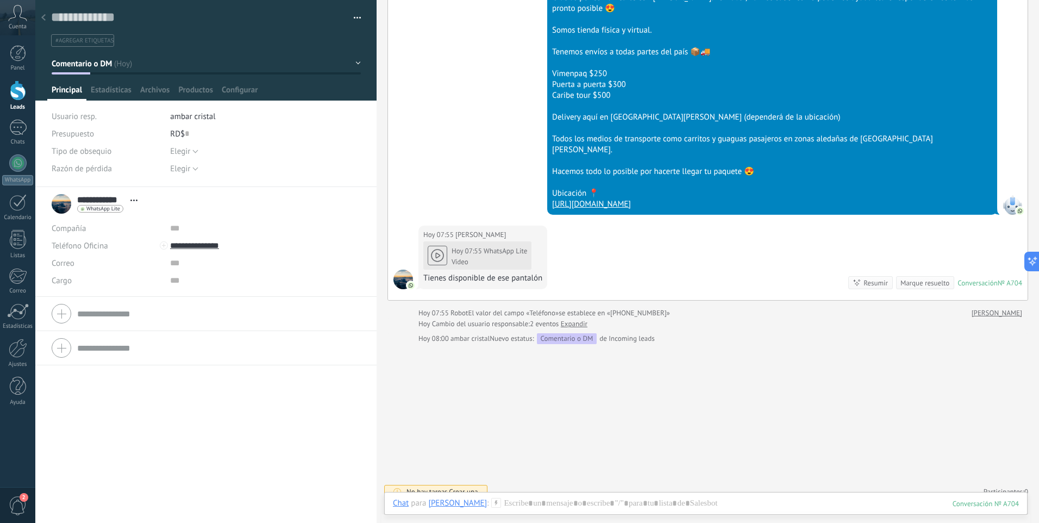
click at [102, 317] on form "Compañía Teléfono Oficina Ofic. directo Celular Fax Casa Otro Teléfono Oficina …" at bounding box center [206, 313] width 309 height 27
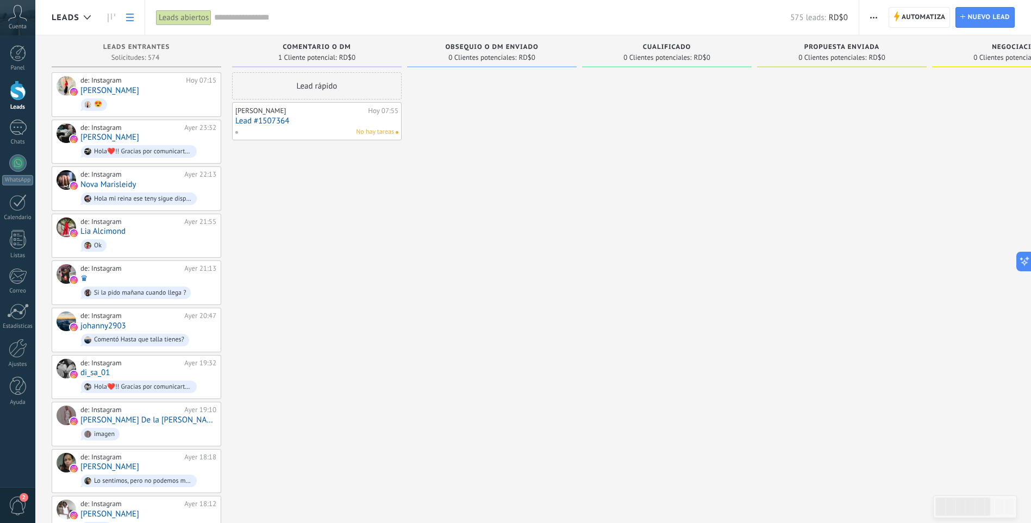
click at [127, 14] on use at bounding box center [130, 18] width 8 height 8
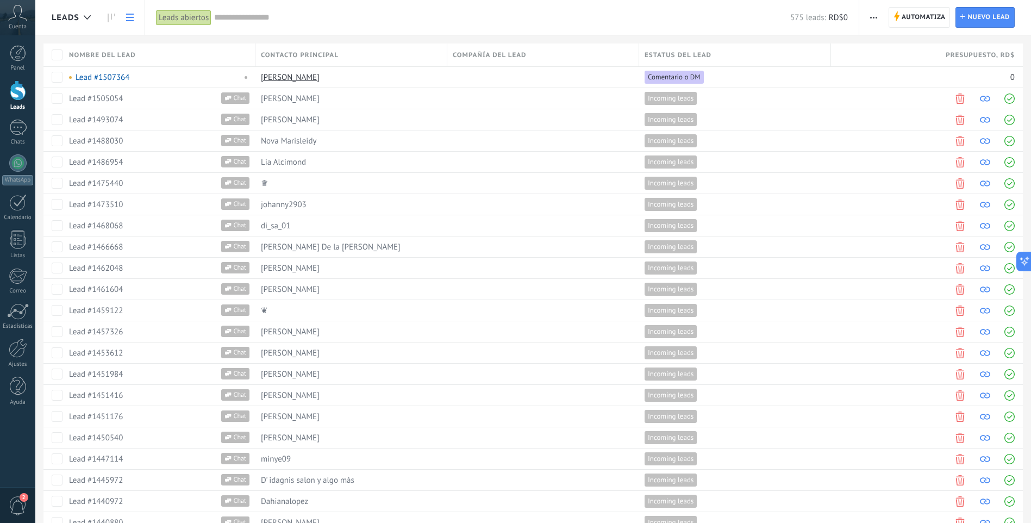
click at [874, 16] on span "button" at bounding box center [873, 17] width 7 height 21
click at [83, 21] on div at bounding box center [87, 17] width 18 height 21
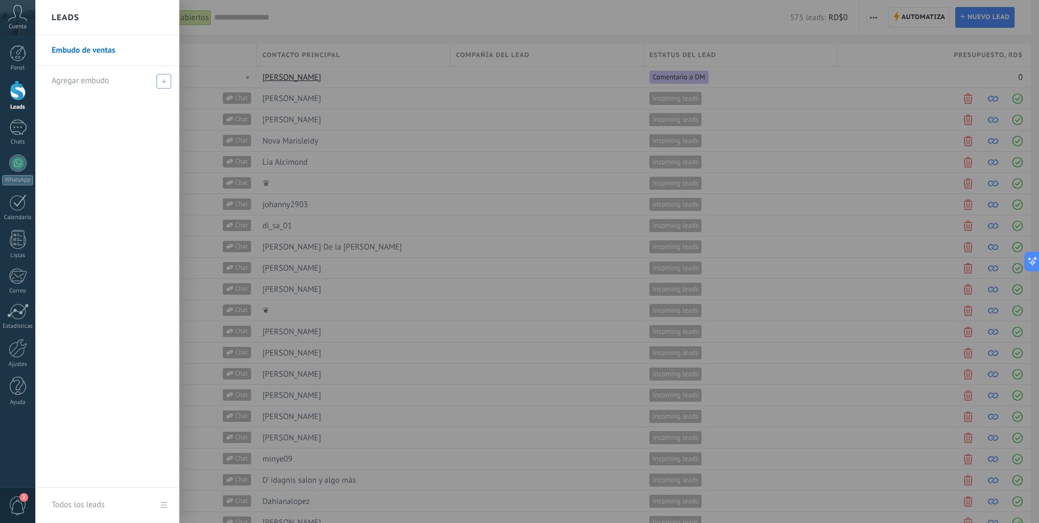
click at [58, 80] on span "Agregar embudo" at bounding box center [81, 81] width 58 height 10
click at [17, 137] on link "1 Chats" at bounding box center [17, 133] width 35 height 26
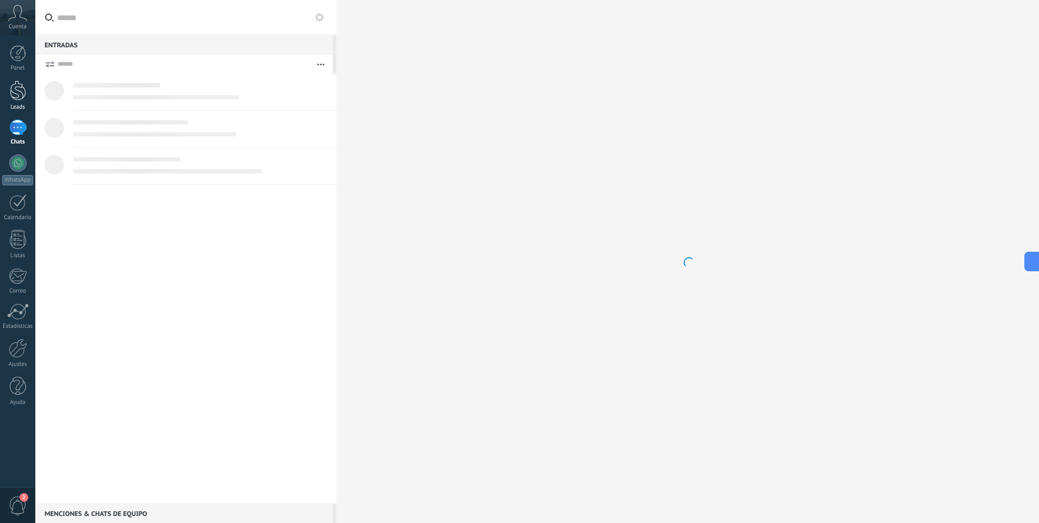
click at [11, 101] on link "Leads" at bounding box center [17, 95] width 35 height 30
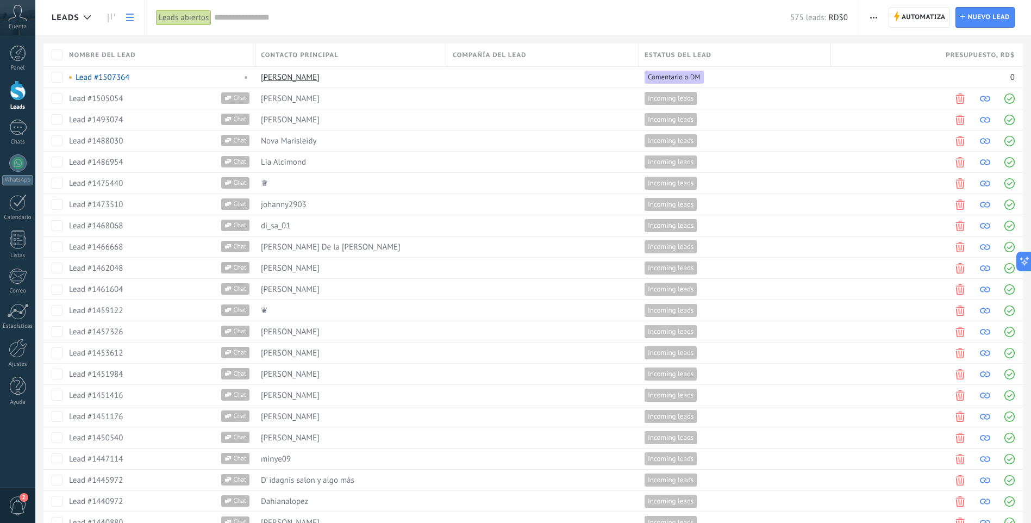
click at [126, 21] on link at bounding box center [130, 17] width 18 height 21
click at [71, 18] on span "Leads" at bounding box center [66, 17] width 28 height 10
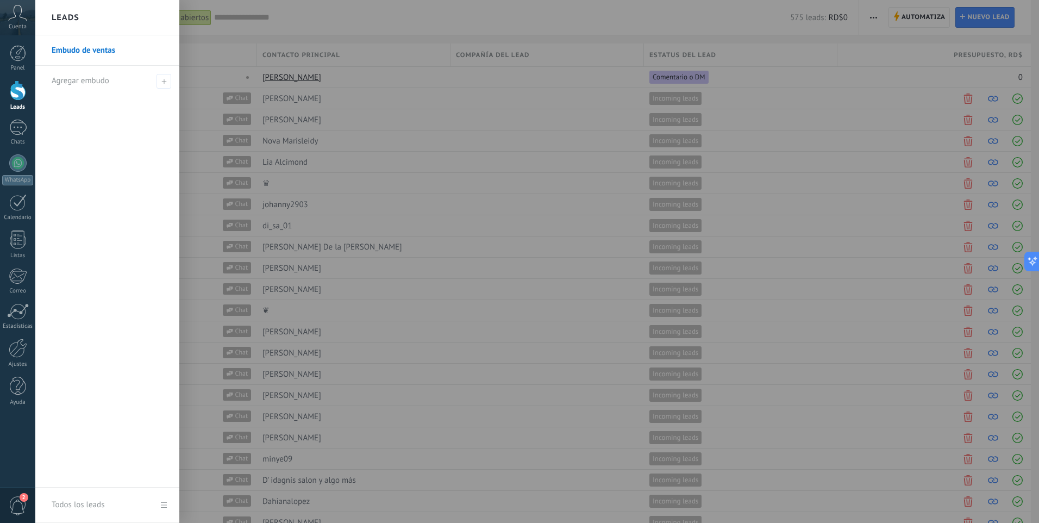
click at [90, 47] on link "Embudo de ventas" at bounding box center [110, 50] width 117 height 30
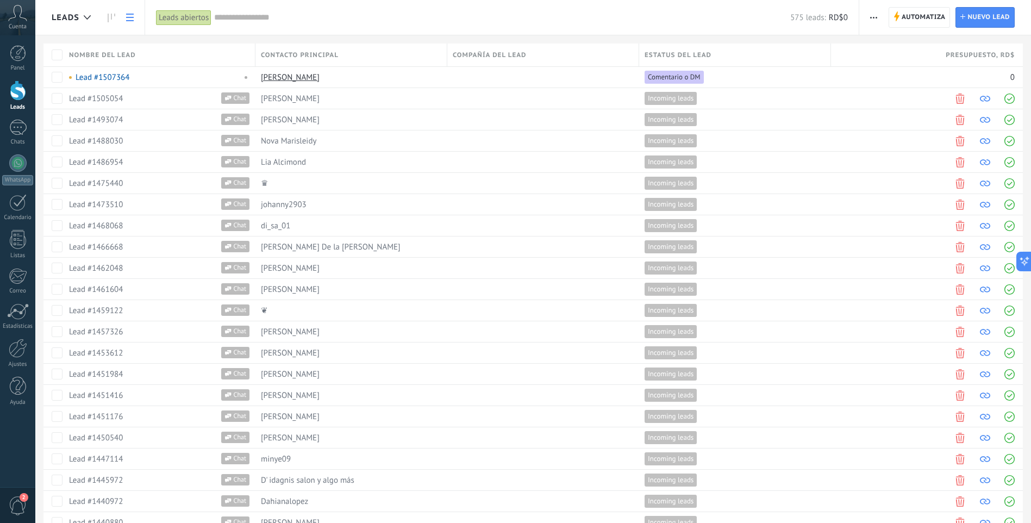
click at [59, 11] on div "Leads" at bounding box center [74, 17] width 45 height 35
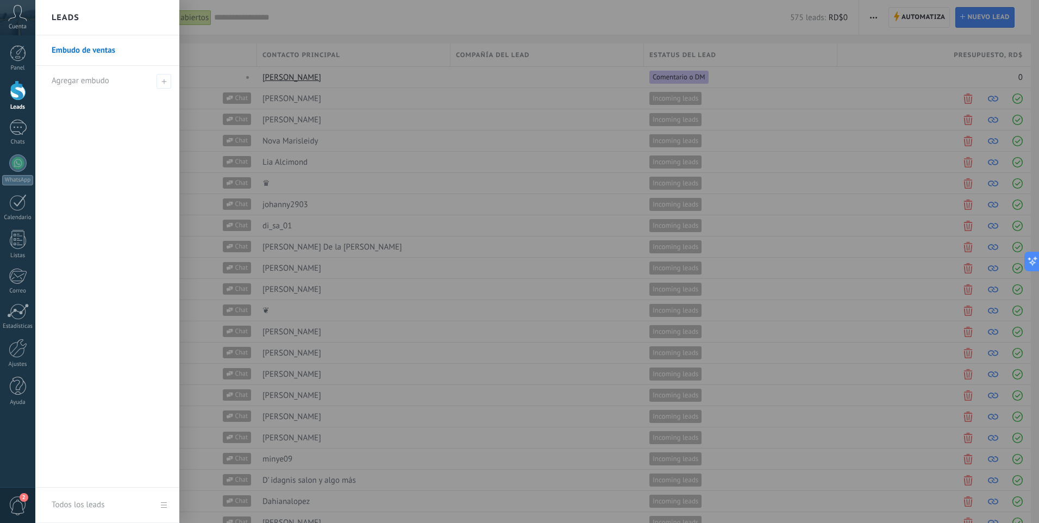
click at [92, 54] on link "Embudo de ventas" at bounding box center [110, 50] width 117 height 30
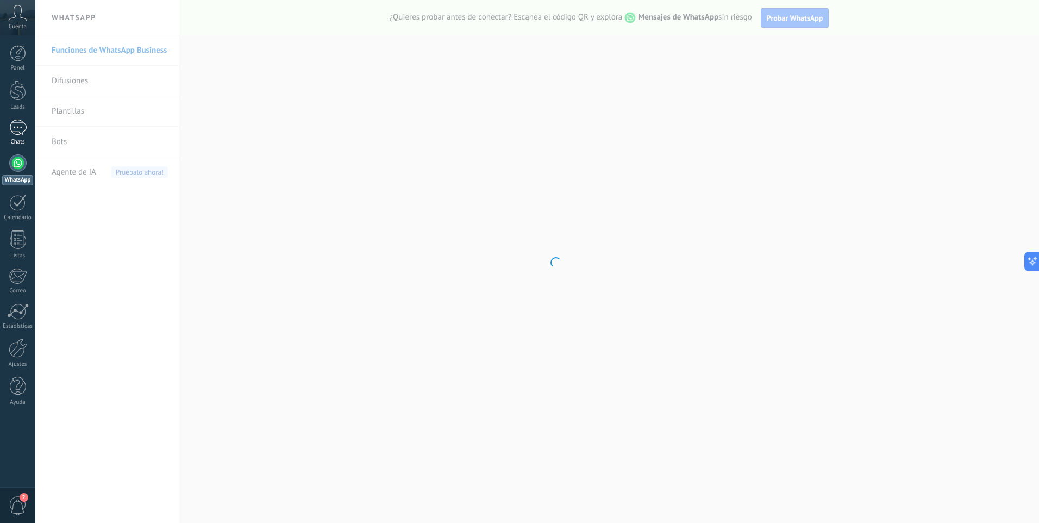
click at [24, 126] on div "1" at bounding box center [17, 128] width 17 height 16
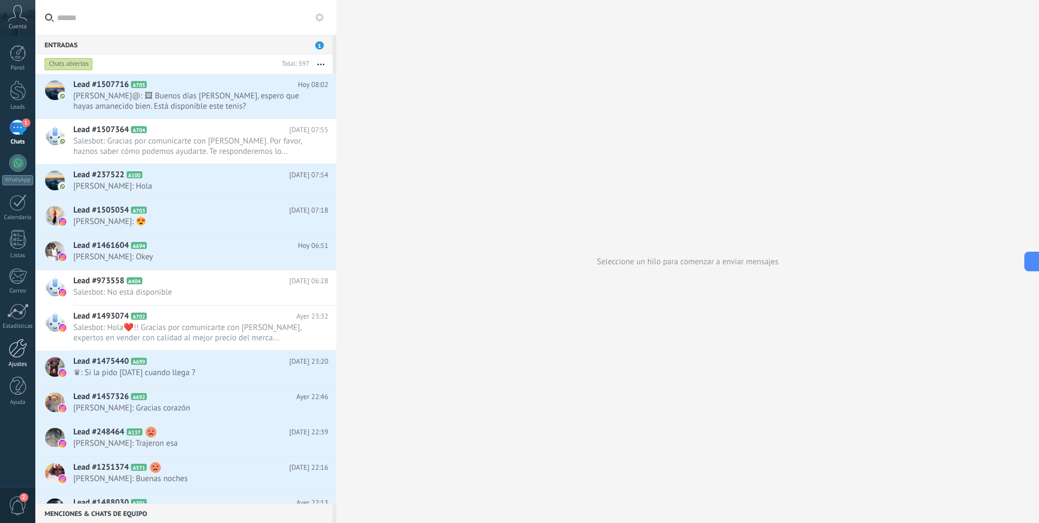
click at [15, 344] on div at bounding box center [18, 348] width 18 height 19
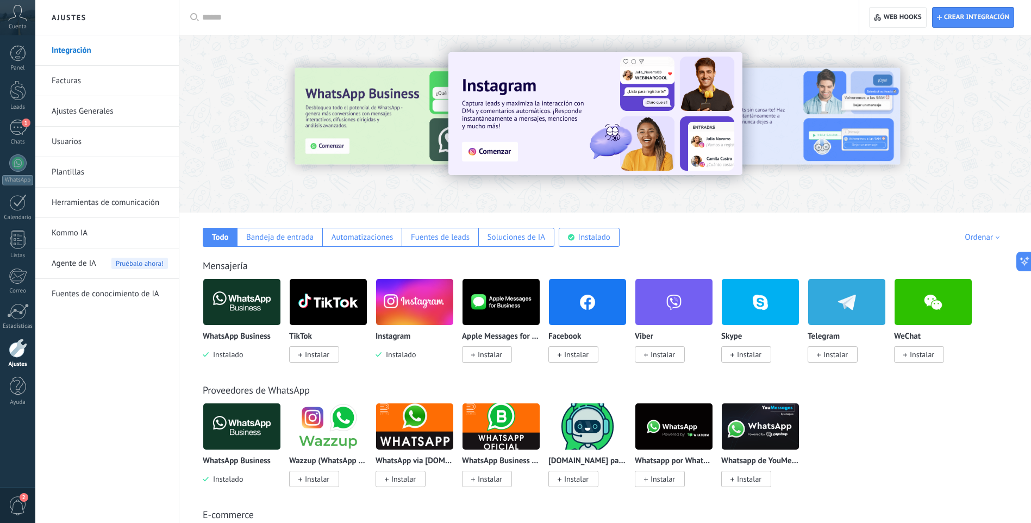
click at [57, 205] on link "Herramientas de comunicación" at bounding box center [110, 202] width 116 height 30
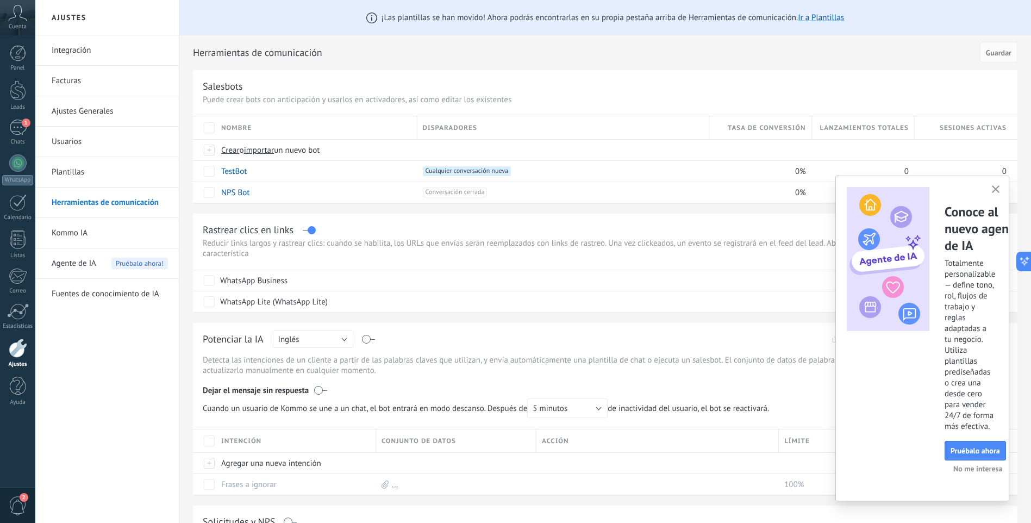
click at [996, 186] on icon "button" at bounding box center [996, 189] width 8 height 8
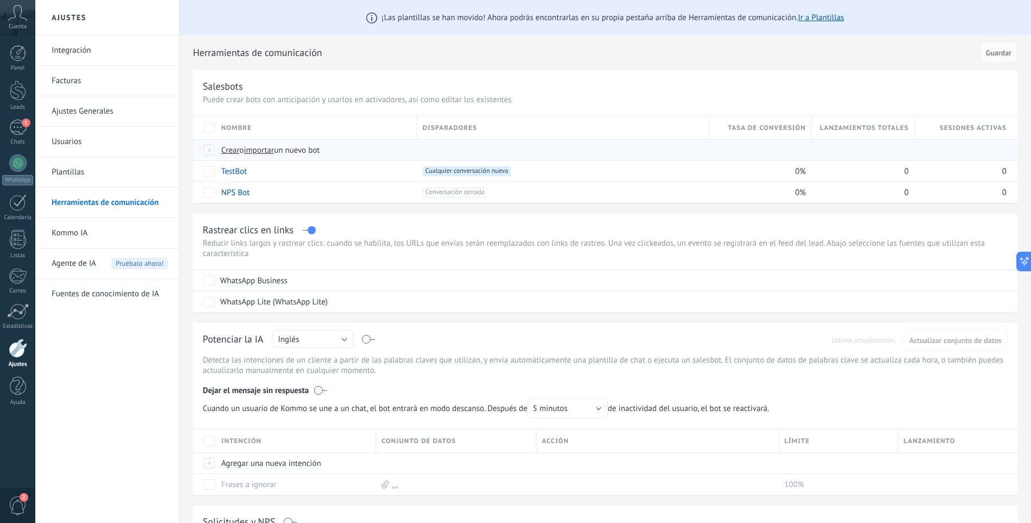
click at [229, 152] on span "Crear" at bounding box center [230, 150] width 18 height 10
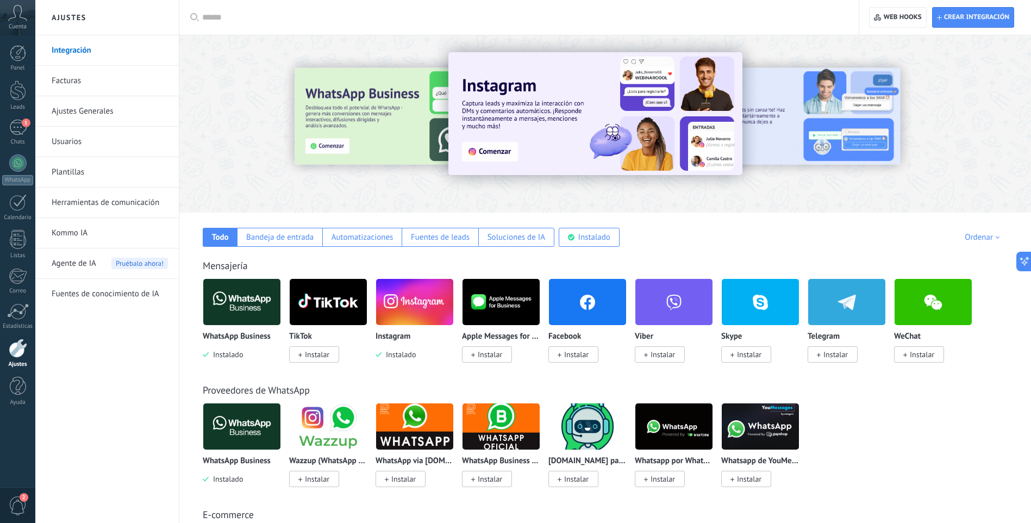
click at [21, 355] on div at bounding box center [18, 348] width 18 height 19
click at [105, 203] on link "Herramientas de comunicación" at bounding box center [110, 202] width 116 height 30
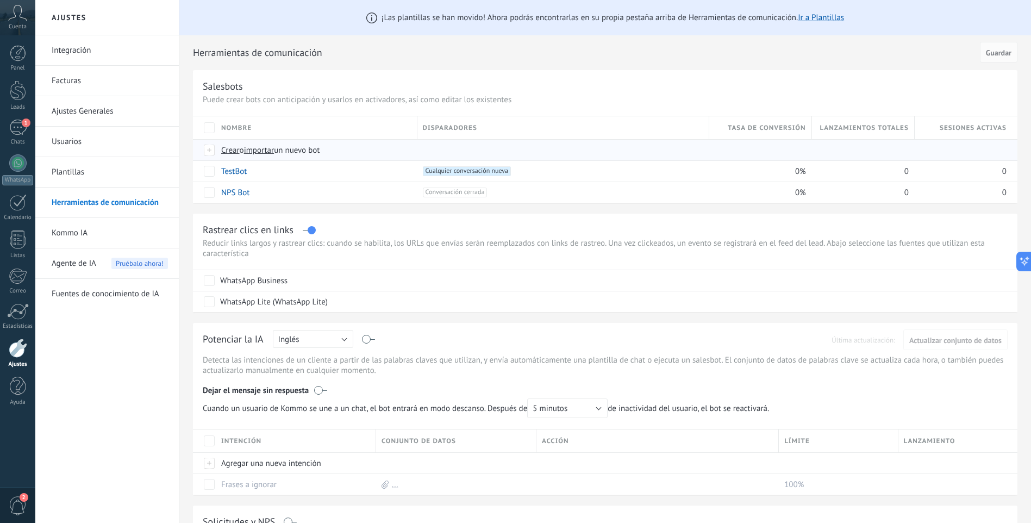
click at [227, 149] on span "Crear" at bounding box center [230, 150] width 18 height 10
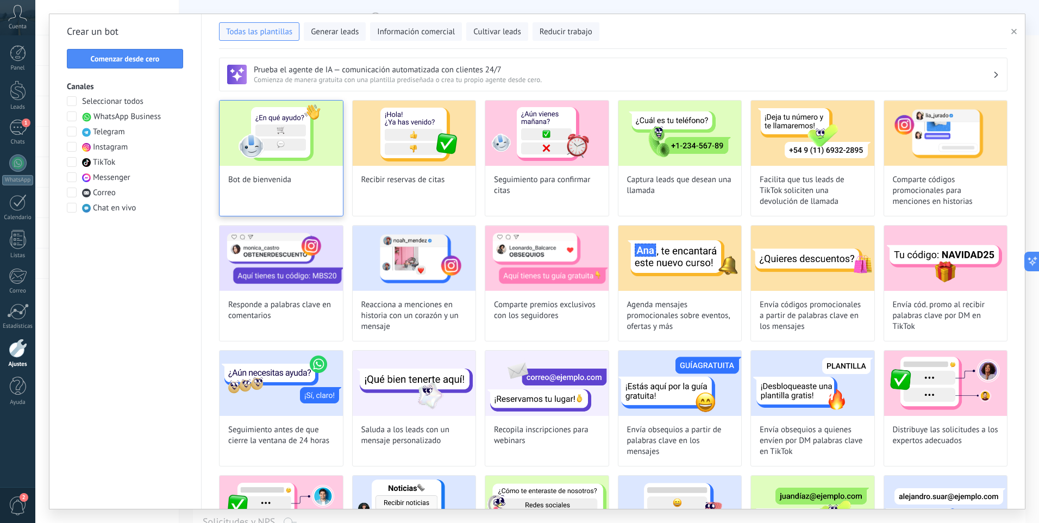
click at [286, 145] on img at bounding box center [281, 133] width 123 height 65
type input "**********"
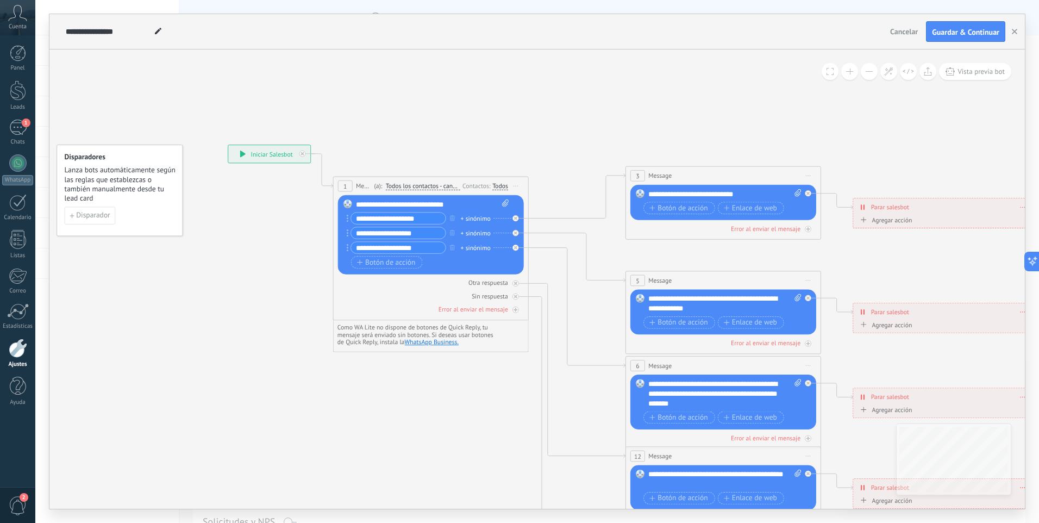
drag, startPoint x: 651, startPoint y: 92, endPoint x: 571, endPoint y: 98, distance: 80.1
click at [571, 98] on icon at bounding box center [745, 394] width 1524 height 988
click at [418, 218] on input "**********" at bounding box center [398, 217] width 95 height 11
click at [663, 204] on span "Botón de acción" at bounding box center [678, 208] width 59 height 8
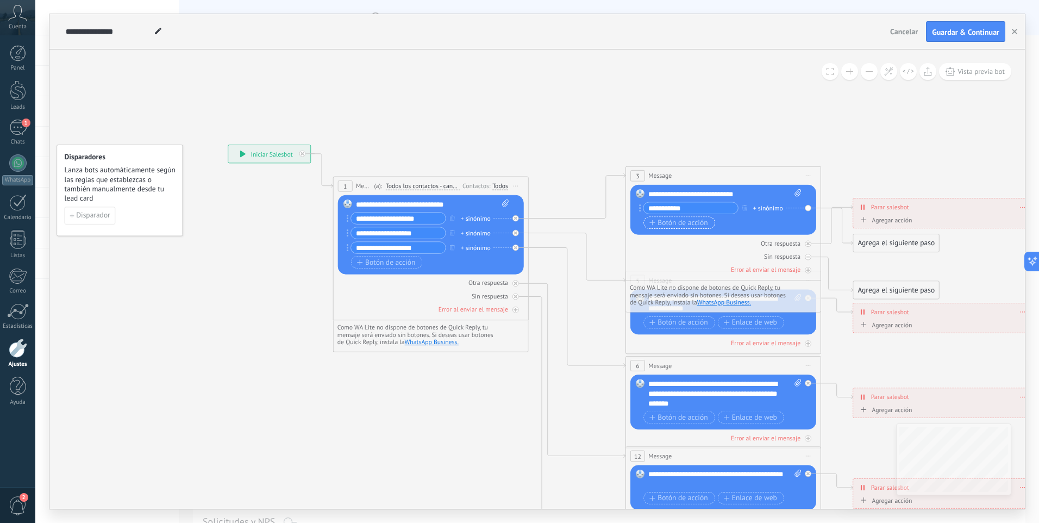
type input "**********"
click at [682, 223] on span "Botón de acción" at bounding box center [678, 222] width 59 height 8
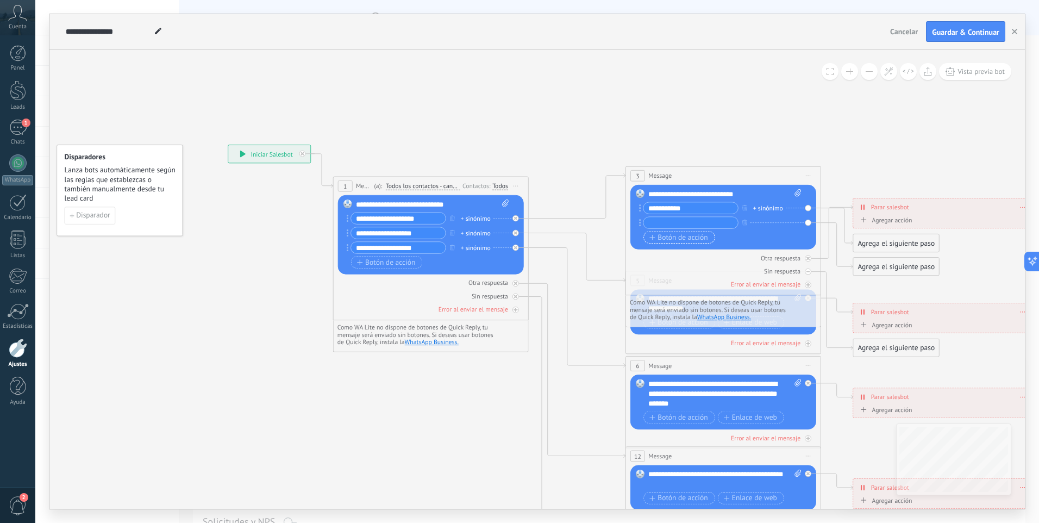
type input "*"
type input "*****"
click at [692, 238] on span "Botón de acción" at bounding box center [678, 237] width 59 height 8
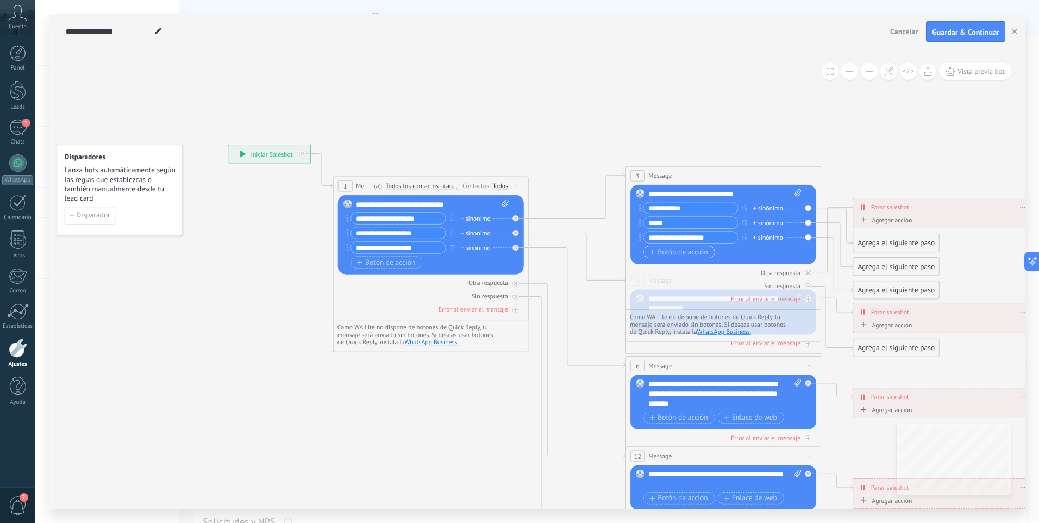
type input "**********"
click at [687, 255] on span "Botón de acción" at bounding box center [678, 252] width 59 height 8
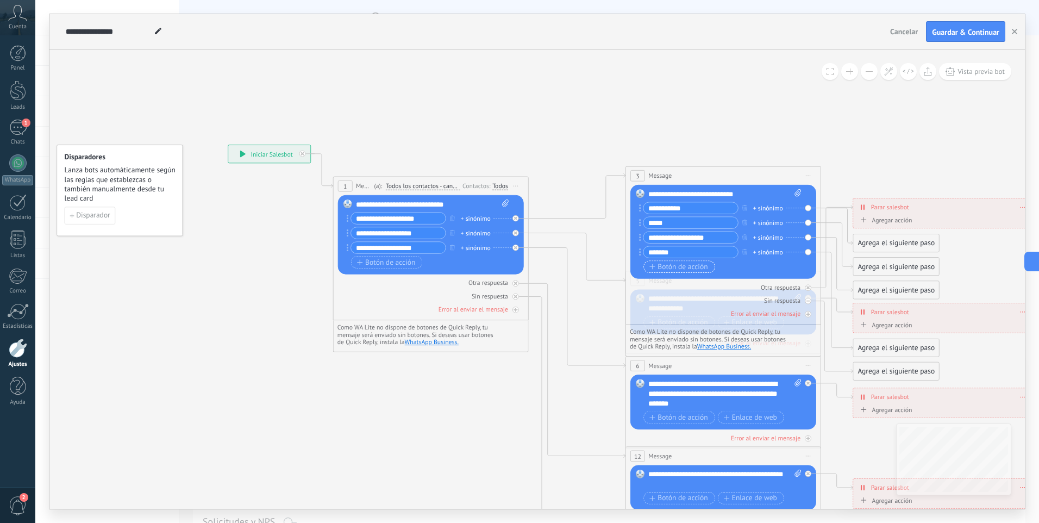
type input "******"
click at [692, 264] on span "Botón de acción" at bounding box center [678, 266] width 59 height 8
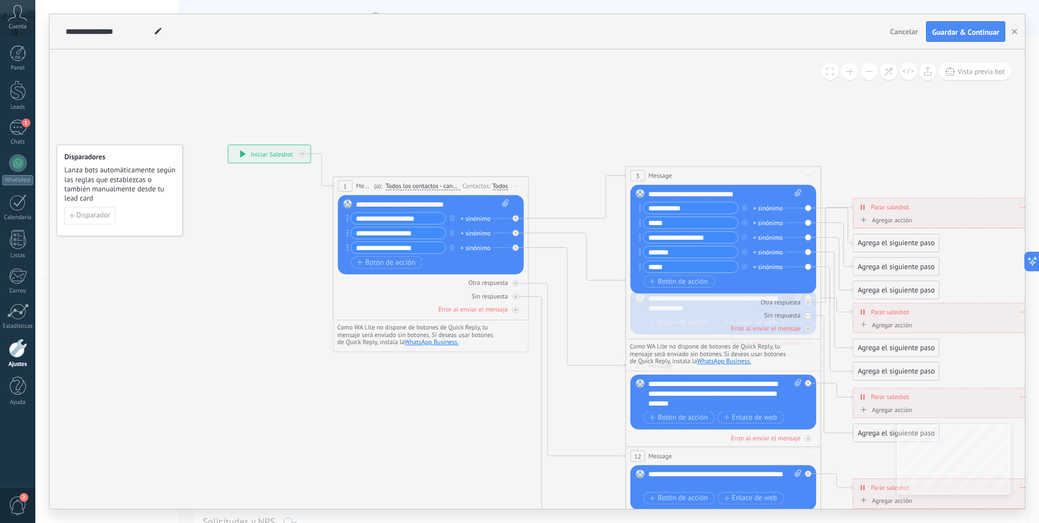
type input "*****"
click at [866, 157] on icon at bounding box center [745, 394] width 1524 height 988
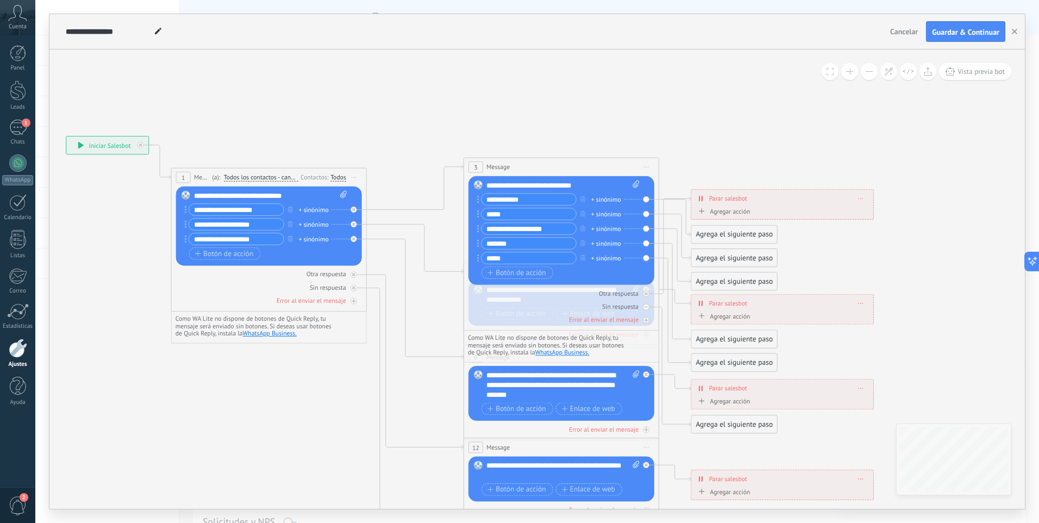
drag, startPoint x: 830, startPoint y: 130, endPoint x: 668, endPoint y: 121, distance: 162.2
click at [668, 121] on icon at bounding box center [583, 385] width 1524 height 988
click at [739, 198] on span "Parar salesbot" at bounding box center [728, 197] width 38 height 9
click at [739, 213] on div "Agregar acción" at bounding box center [723, 212] width 54 height 8
click at [739, 213] on button "Conversación marcada como cerrada" at bounding box center [752, 211] width 122 height 17
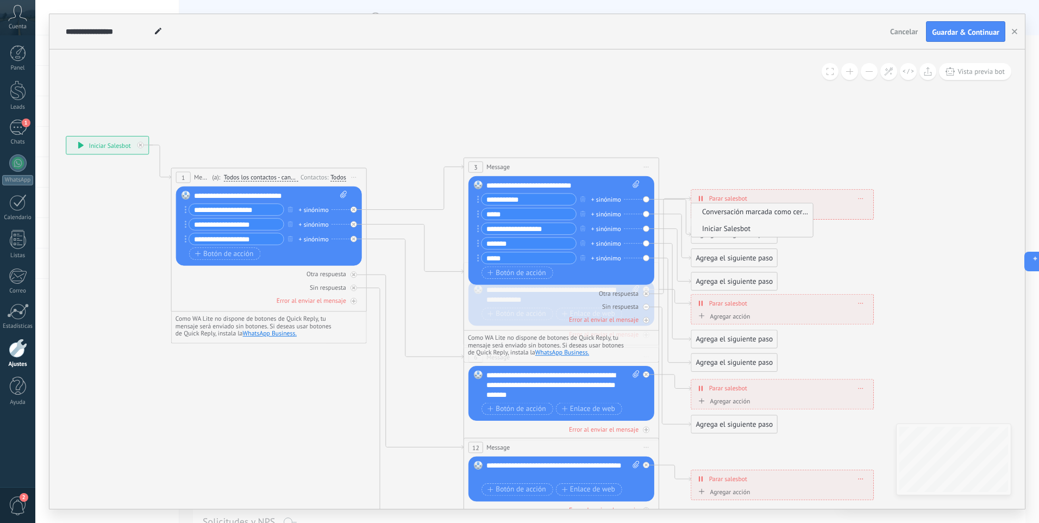
click at [758, 226] on span "Iniciar Salesbot" at bounding box center [750, 228] width 118 height 9
click at [788, 214] on span "TestBot" at bounding box center [776, 214] width 23 height 9
click at [788, 214] on span "TestBot" at bounding box center [813, 215] width 118 height 10
click at [908, 195] on icon at bounding box center [583, 385] width 1524 height 988
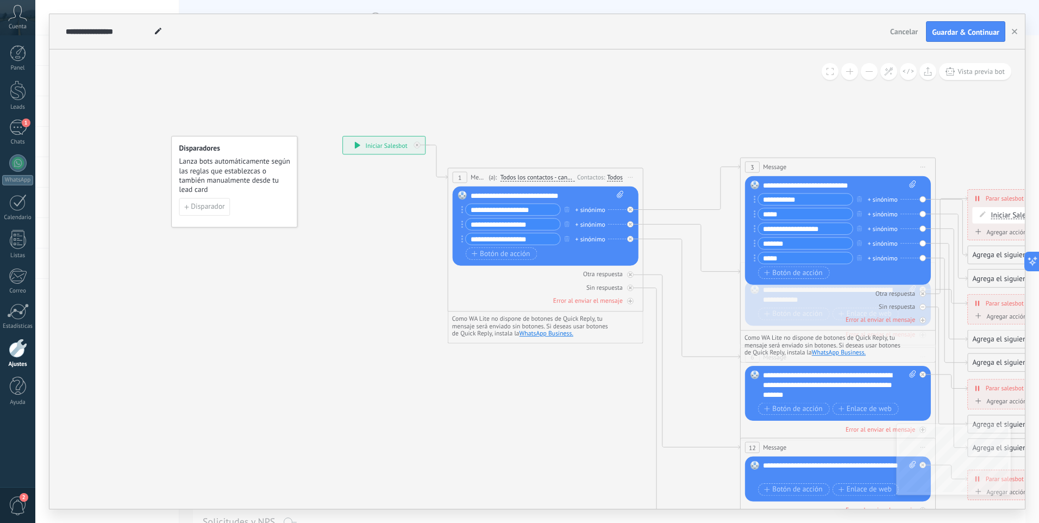
drag, startPoint x: 73, startPoint y: 229, endPoint x: 263, endPoint y: 229, distance: 189.7
click at [328, 231] on icon at bounding box center [860, 385] width 1524 height 988
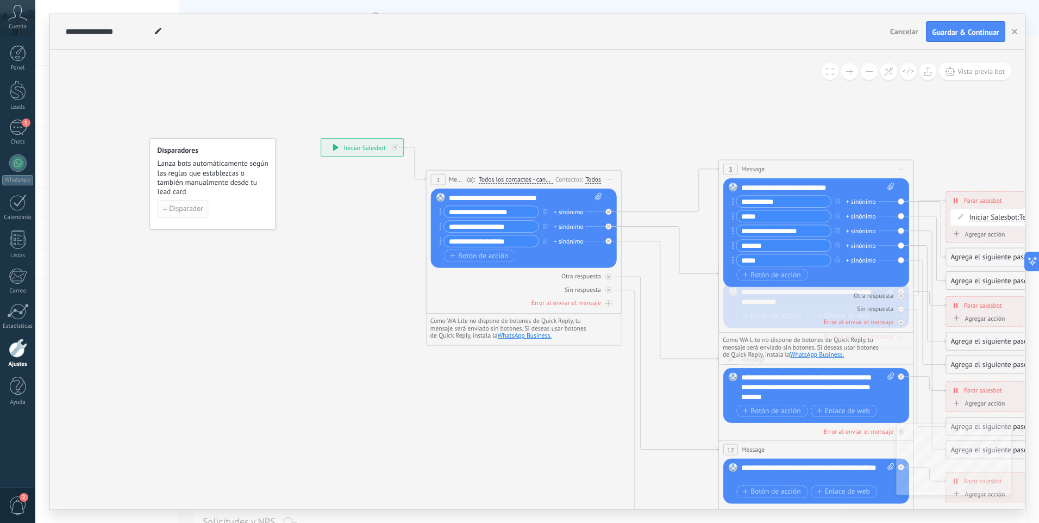
click at [184, 210] on span "Disparador" at bounding box center [186, 208] width 34 height 7
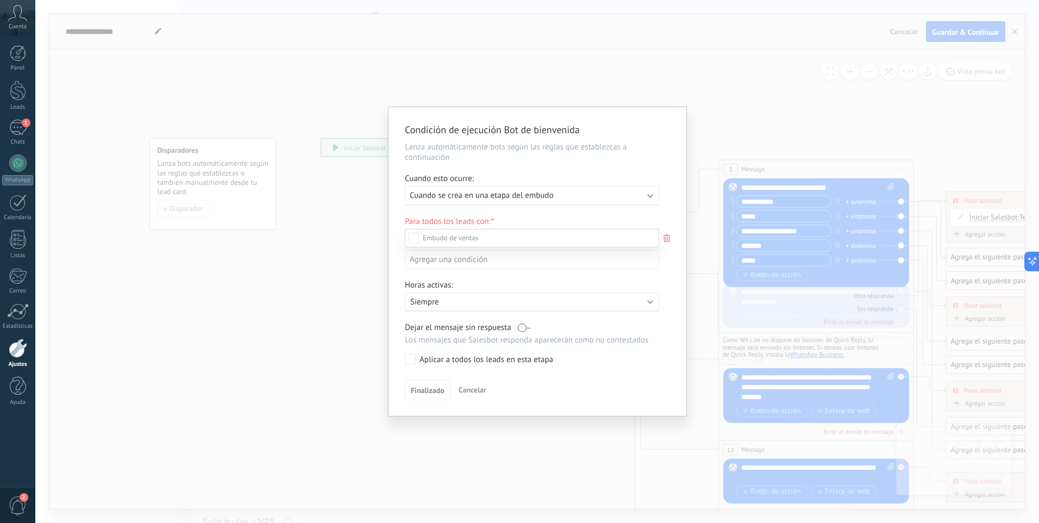
click at [506, 195] on div at bounding box center [537, 261] width 1004 height 523
click at [506, 195] on span "Cuando se crea en una etapa del embudo" at bounding box center [481, 195] width 143 height 10
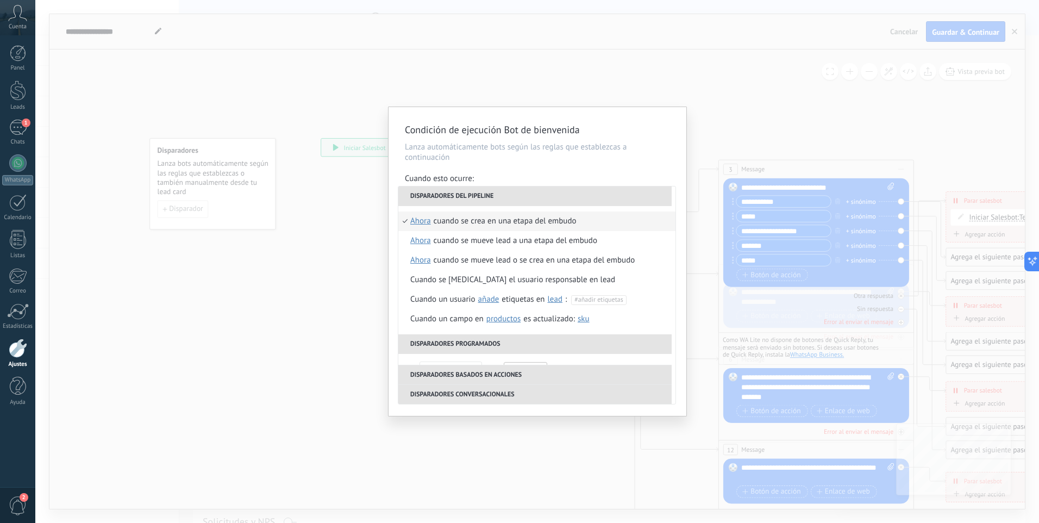
click at [416, 218] on span "ahora" at bounding box center [420, 221] width 21 height 20
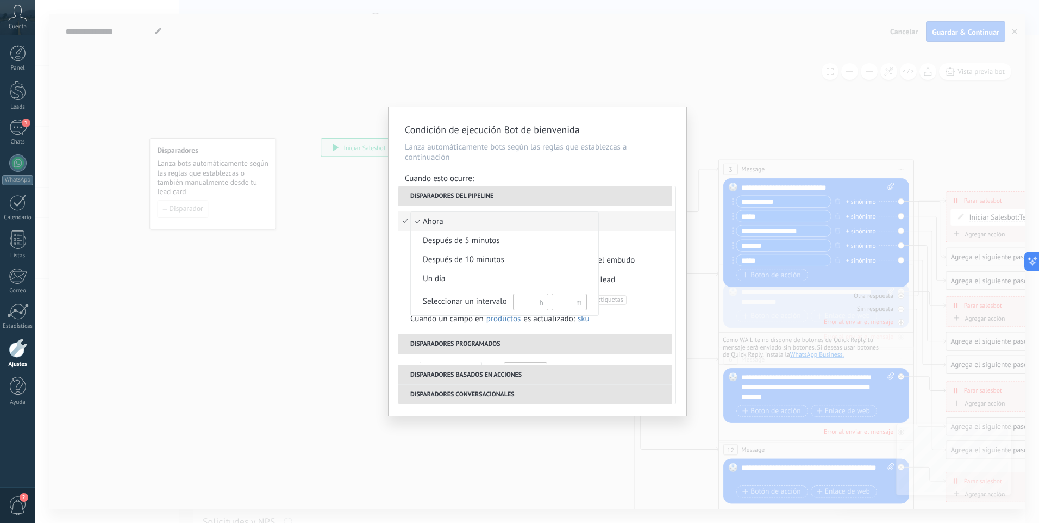
click at [416, 218] on span "ahora" at bounding box center [499, 221] width 176 height 11
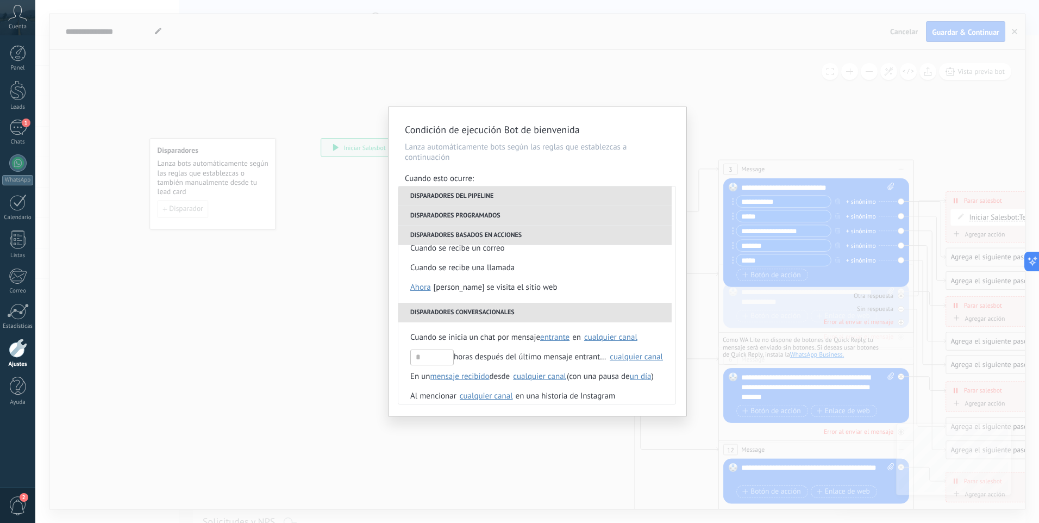
scroll to position [217, 0]
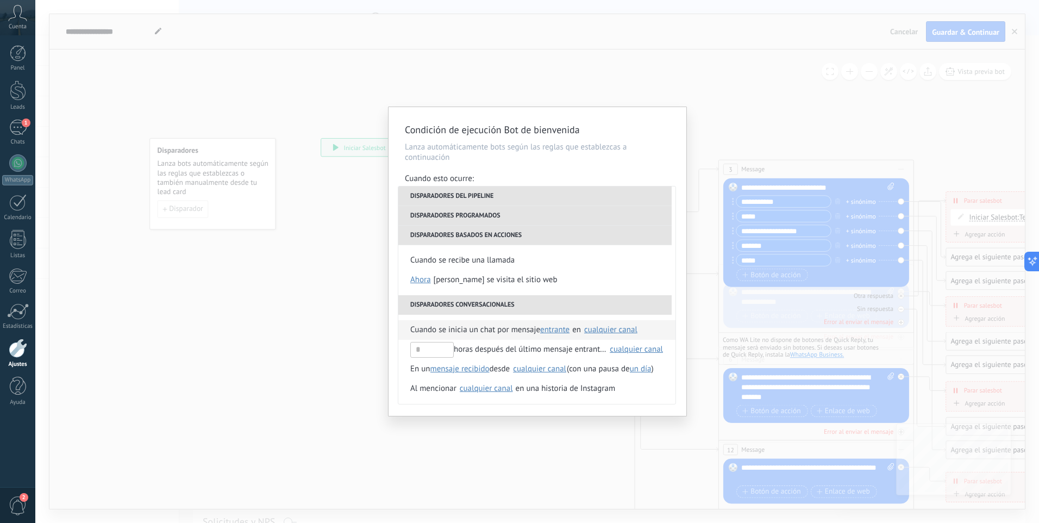
click at [466, 332] on span "Cuando se inicia un chat por mensaje" at bounding box center [475, 330] width 130 height 20
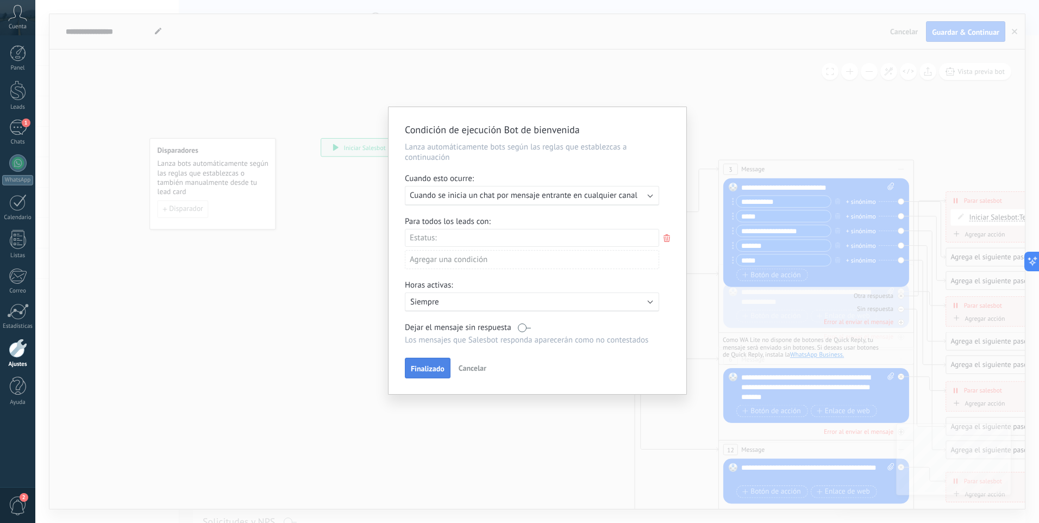
click at [422, 368] on span "Finalizado" at bounding box center [428, 369] width 34 height 8
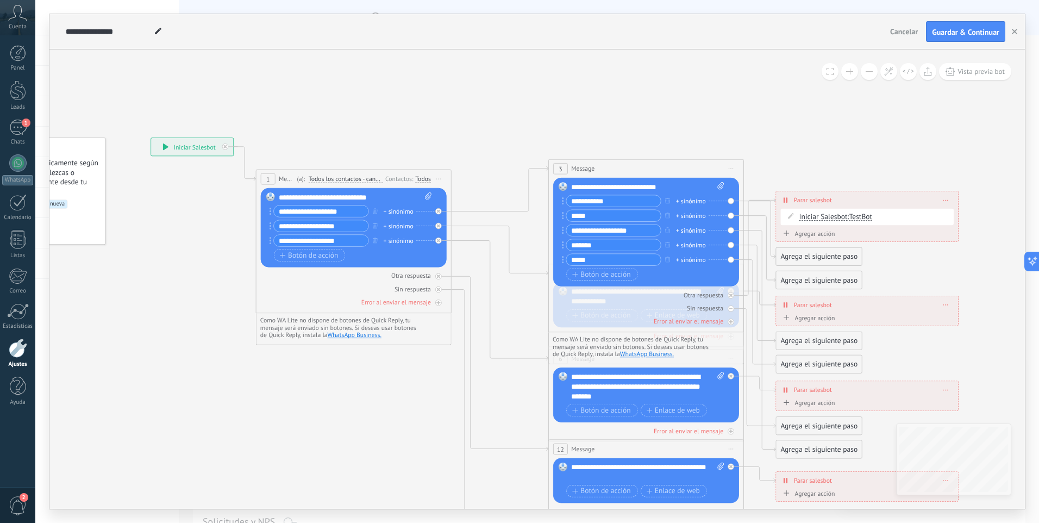
drag, startPoint x: 496, startPoint y: 382, endPoint x: 396, endPoint y: 396, distance: 101.0
click at [396, 396] on icon at bounding box center [668, 387] width 1524 height 988
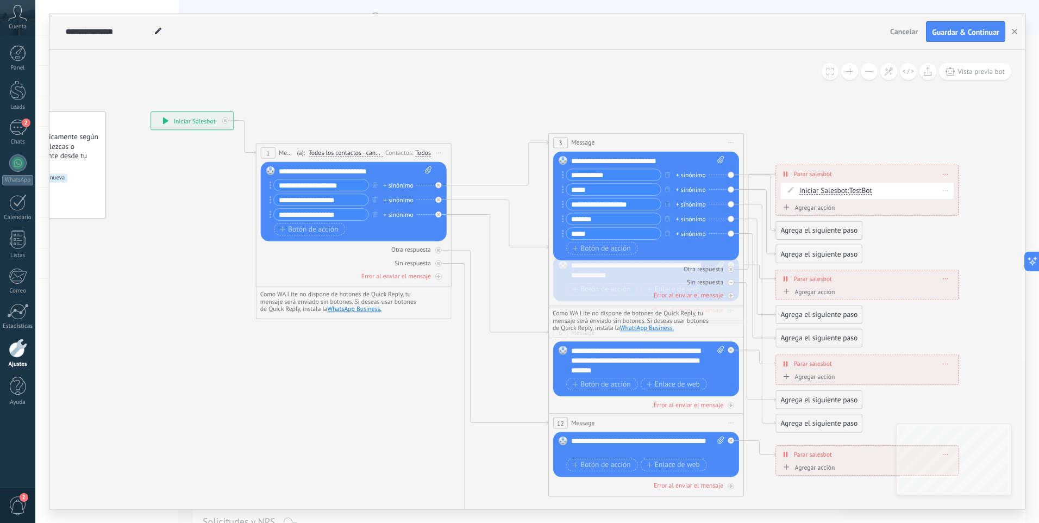
click at [879, 190] on div "Iniciar Salesbot Conversación marcada como cerrada Iniciar Salesbot Iniciar Sal…" at bounding box center [875, 191] width 152 height 10
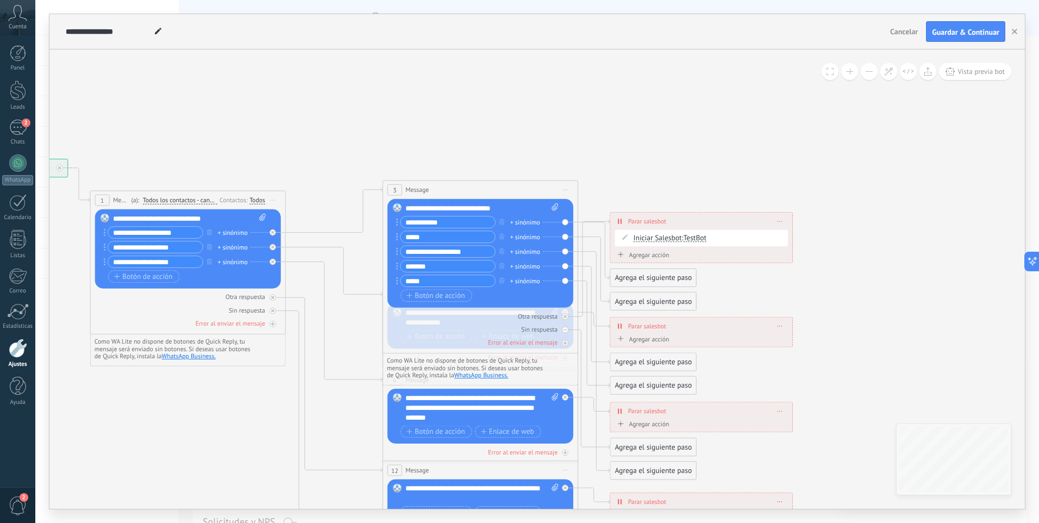
drag, startPoint x: 965, startPoint y: 144, endPoint x: 799, endPoint y: 191, distance: 172.4
click at [799, 191] on icon at bounding box center [502, 408] width 1524 height 988
click at [699, 236] on span "TestBot" at bounding box center [695, 237] width 23 height 9
click at [699, 236] on span "TestBot" at bounding box center [732, 238] width 118 height 10
click at [626, 235] on icon at bounding box center [625, 237] width 6 height 6
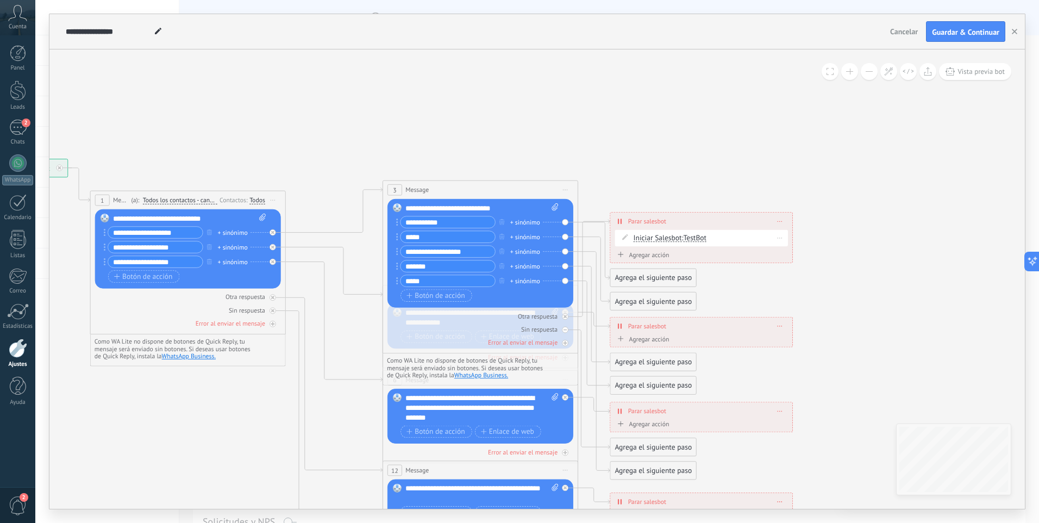
click at [621, 239] on span at bounding box center [625, 237] width 17 height 8
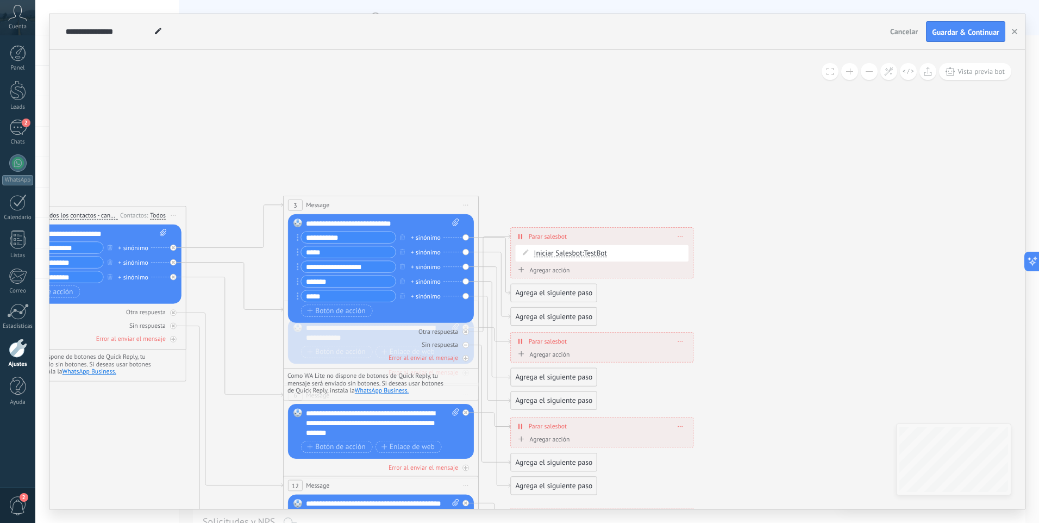
drag, startPoint x: 858, startPoint y: 242, endPoint x: 756, endPoint y: 257, distance: 102.2
click at [756, 257] on icon at bounding box center [403, 423] width 1524 height 988
click at [525, 273] on div "Agregar acción" at bounding box center [541, 270] width 54 height 8
click at [525, 273] on button "Iniciar Salesbot" at bounding box center [570, 269] width 122 height 17
click at [710, 295] on icon at bounding box center [401, 423] width 1524 height 988
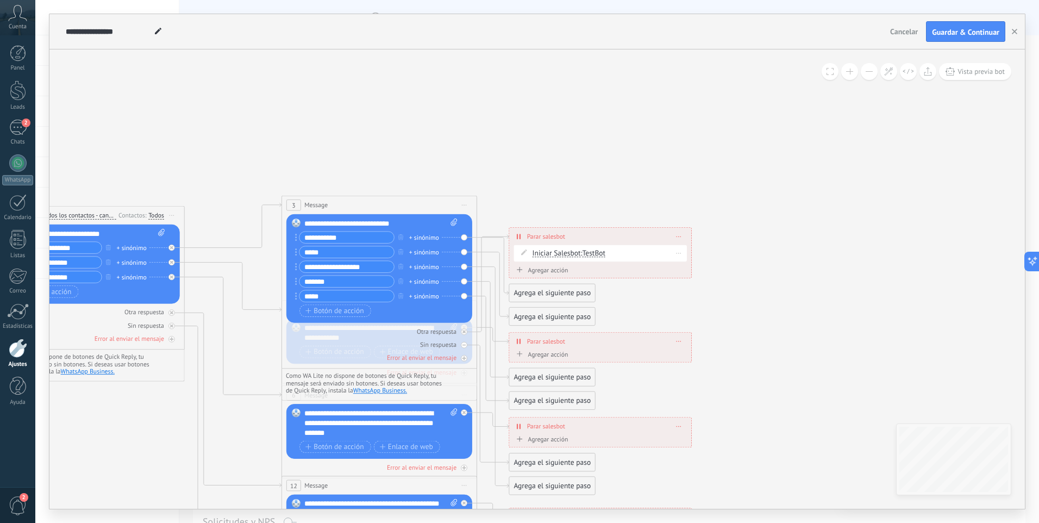
click at [640, 254] on div "Iniciar Salesbot Conversación marcada como cerrada Iniciar Salesbot Iniciar Sal…" at bounding box center [609, 253] width 152 height 10
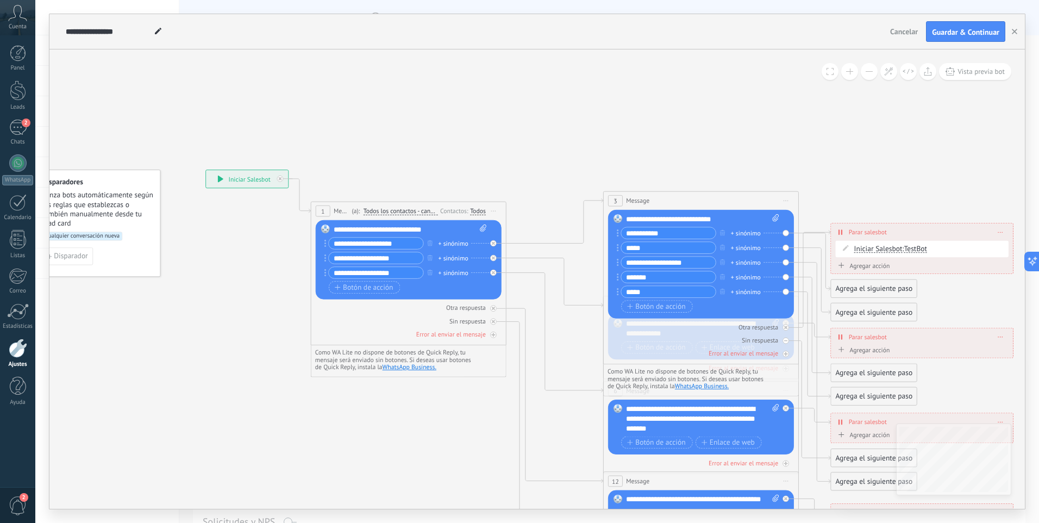
drag, startPoint x: 217, startPoint y: 83, endPoint x: 584, endPoint y: 53, distance: 368.6
click at [533, 78] on icon at bounding box center [723, 419] width 1524 height 988
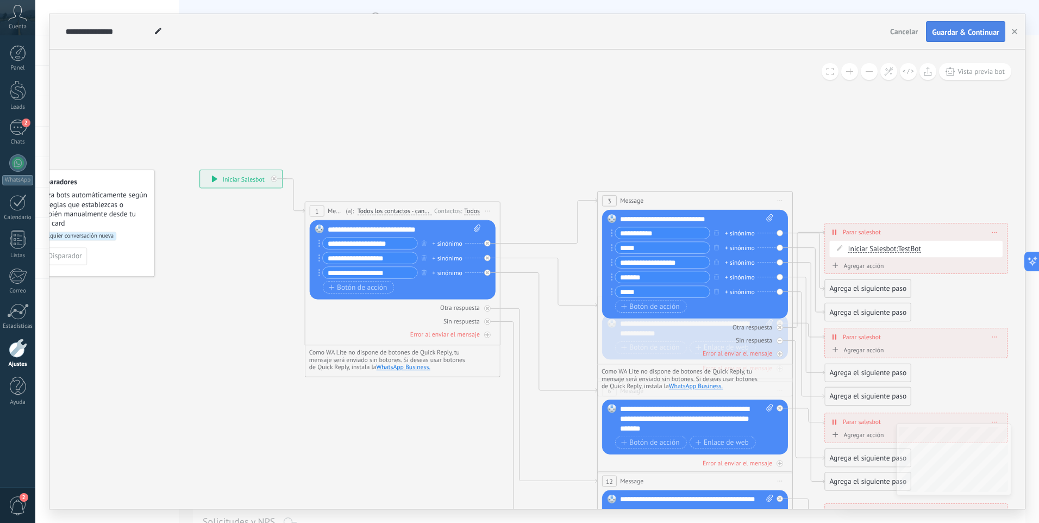
click at [974, 32] on span "Guardar & Continuar" at bounding box center [965, 32] width 67 height 8
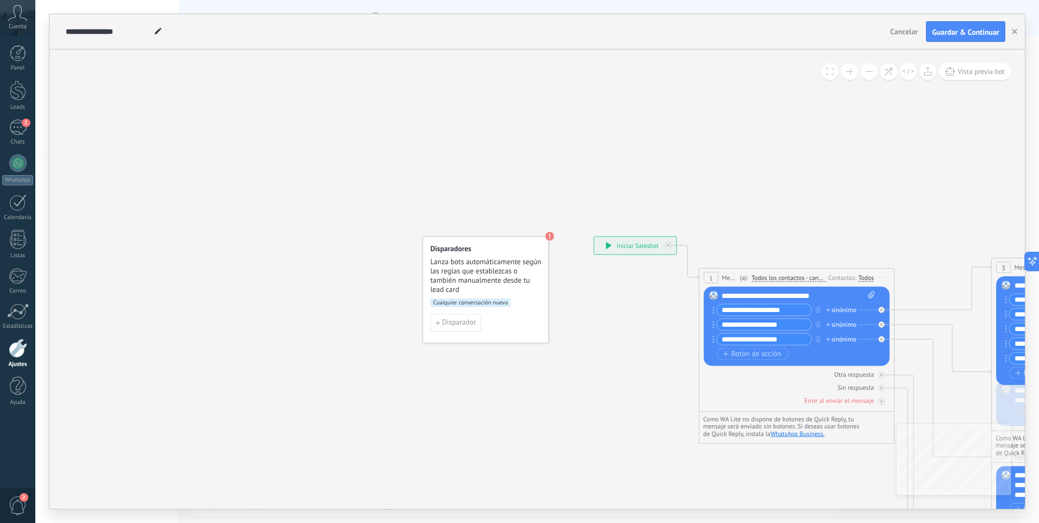
drag, startPoint x: 620, startPoint y: 386, endPoint x: 568, endPoint y: 343, distance: 66.7
click at [954, 27] on button "Guardar & Continuar" at bounding box center [965, 31] width 79 height 21
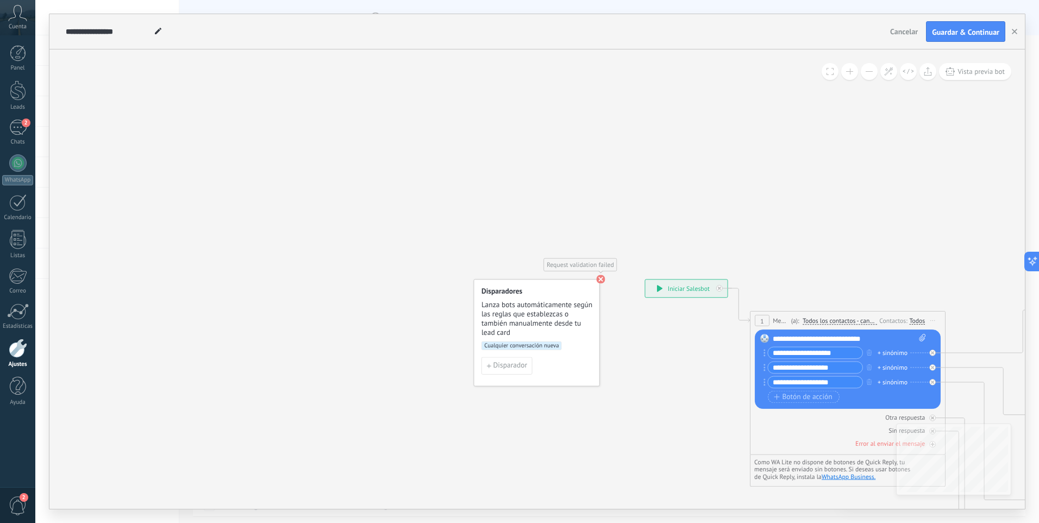
click at [672, 289] on div "**********" at bounding box center [686, 287] width 82 height 17
click at [596, 279] on div "Request validation failed Disparadores Lanza bots automáticamente según las reg…" at bounding box center [537, 332] width 126 height 107
click at [601, 279] on use at bounding box center [600, 278] width 9 height 9
click at [663, 284] on div "**********" at bounding box center [686, 287] width 82 height 17
click at [501, 364] on span "Disparador" at bounding box center [510, 365] width 34 height 7
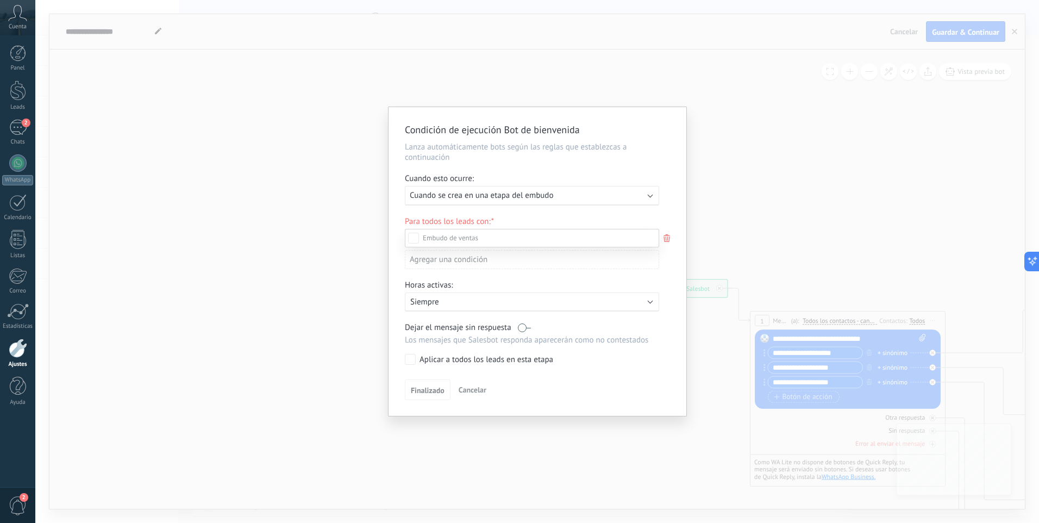
scroll to position [0, 0]
click at [0, 0] on label "Incoming leads" at bounding box center [0, 0] width 0 height 0
click at [412, 360] on div "Incoming leads Comentario o DM Obsequio o DM enviado Cualificado Propuesta envi…" at bounding box center [532, 375] width 254 height 292
click at [422, 389] on span "Finalizado" at bounding box center [428, 393] width 34 height 8
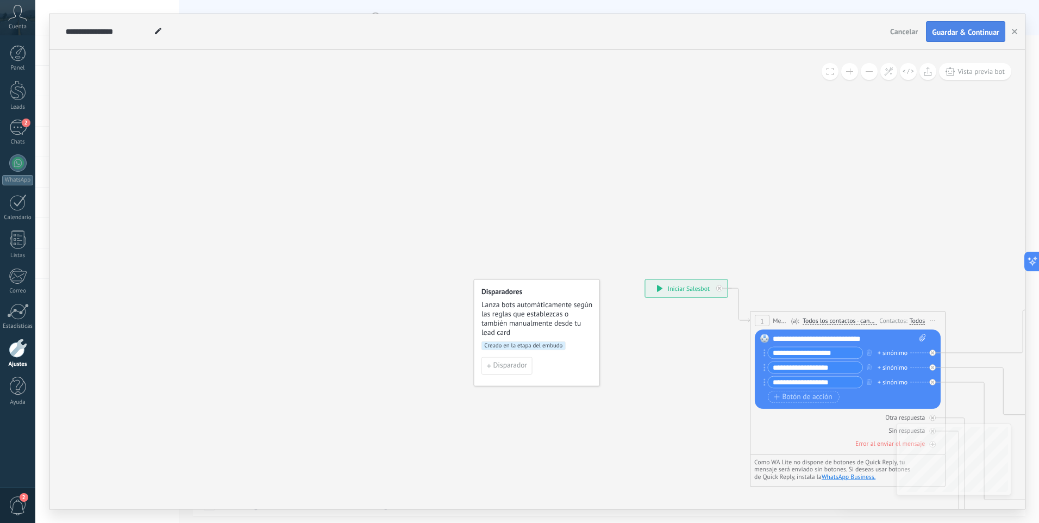
click at [969, 30] on span "Guardar & Continuar" at bounding box center [965, 32] width 67 height 8
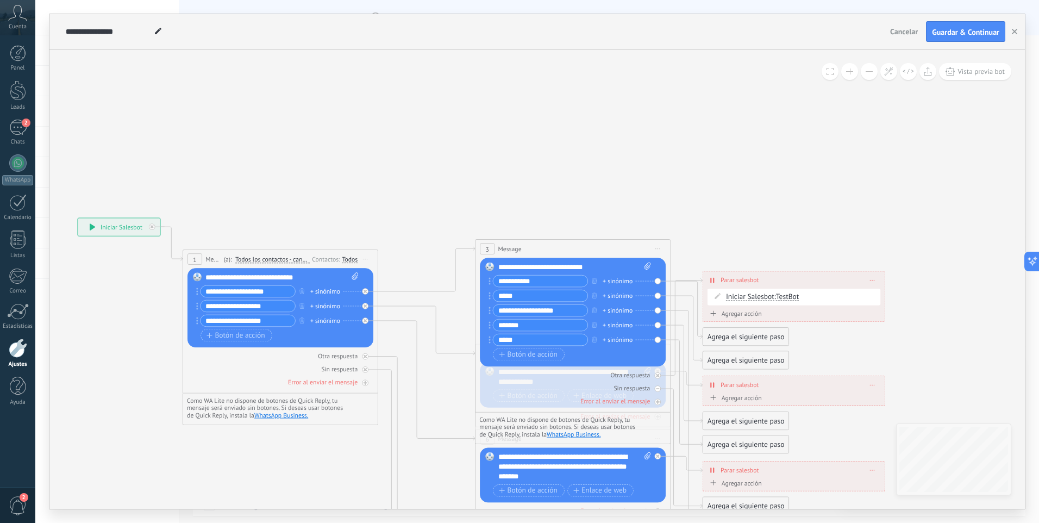
drag, startPoint x: 691, startPoint y: 343, endPoint x: 136, endPoint y: 284, distance: 557.4
click at [136, 284] on icon at bounding box center [595, 467] width 1524 height 988
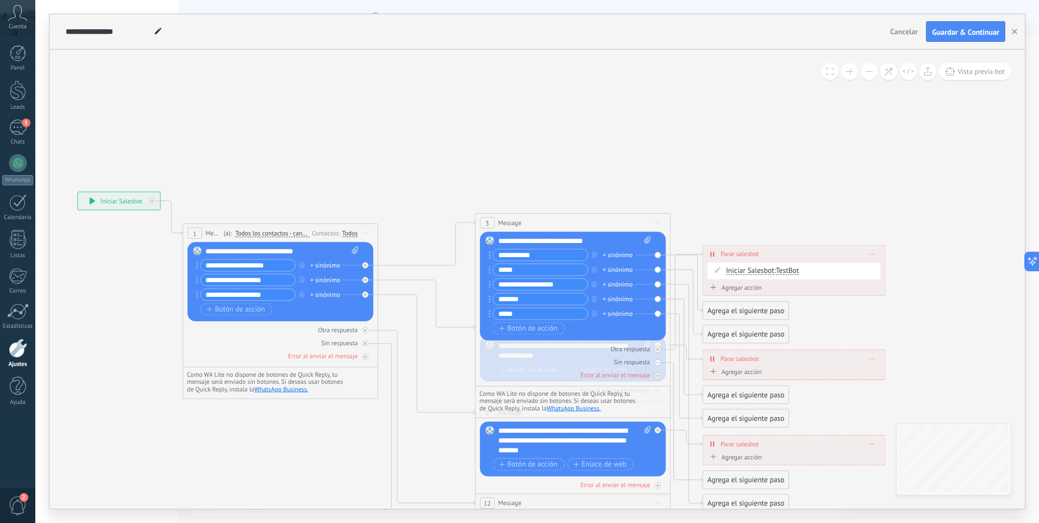
click at [897, 32] on span "Cancelar" at bounding box center [904, 32] width 28 height 10
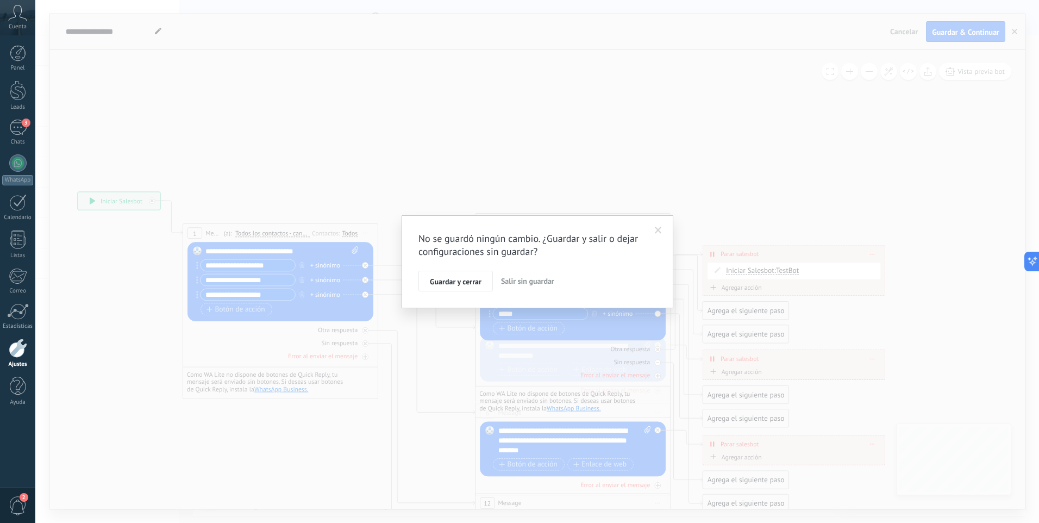
click at [521, 278] on span "Salir sin guardar" at bounding box center [527, 281] width 53 height 10
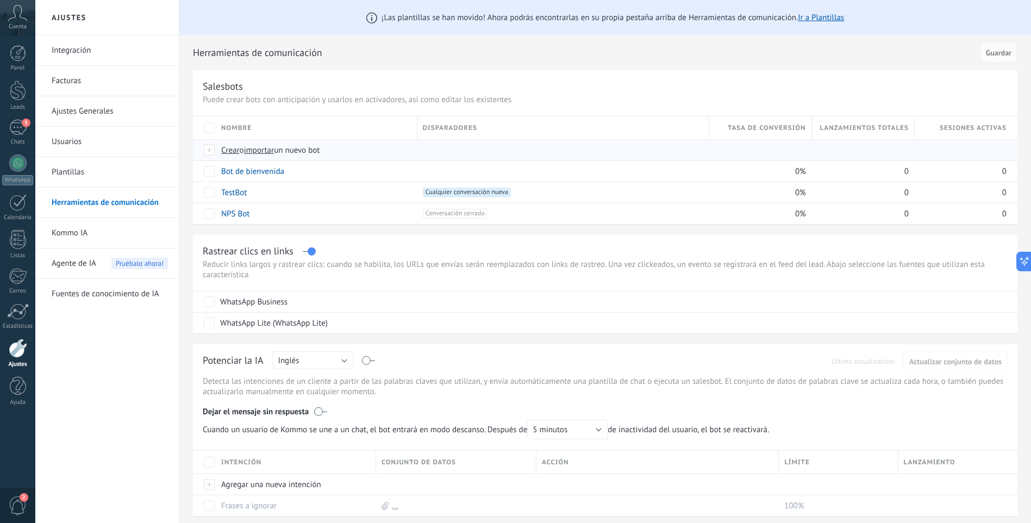
click at [235, 147] on span "Crear" at bounding box center [230, 150] width 18 height 10
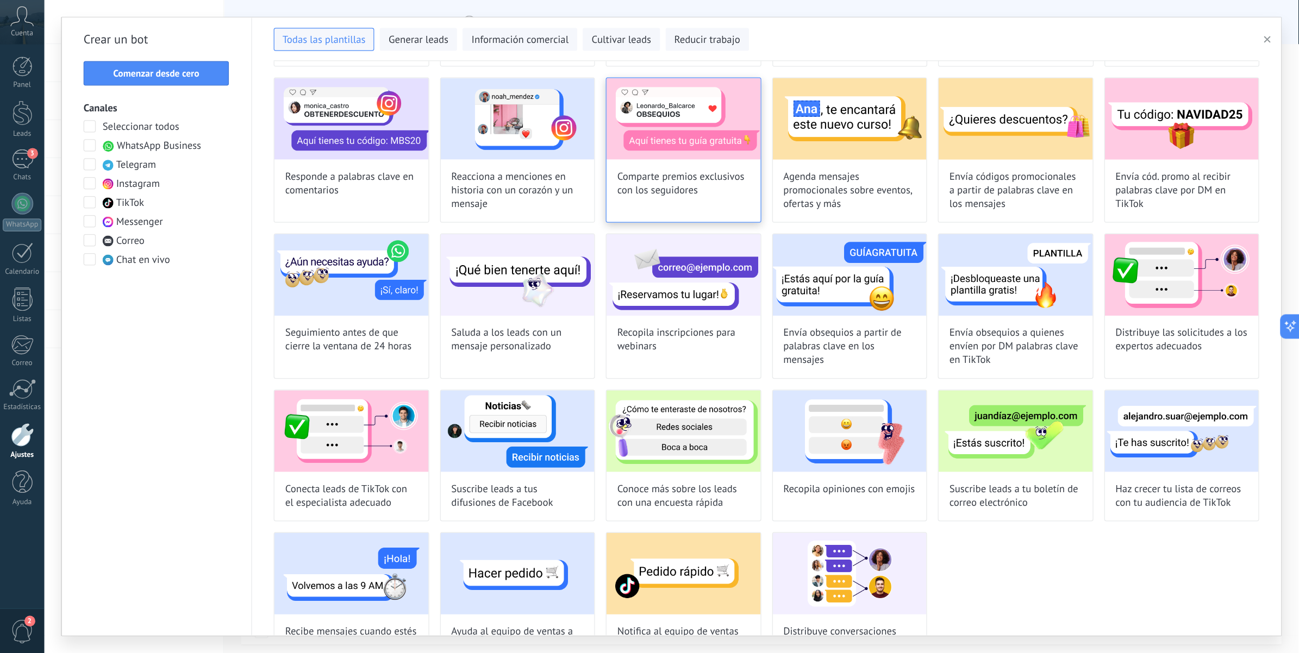
scroll to position [0, 0]
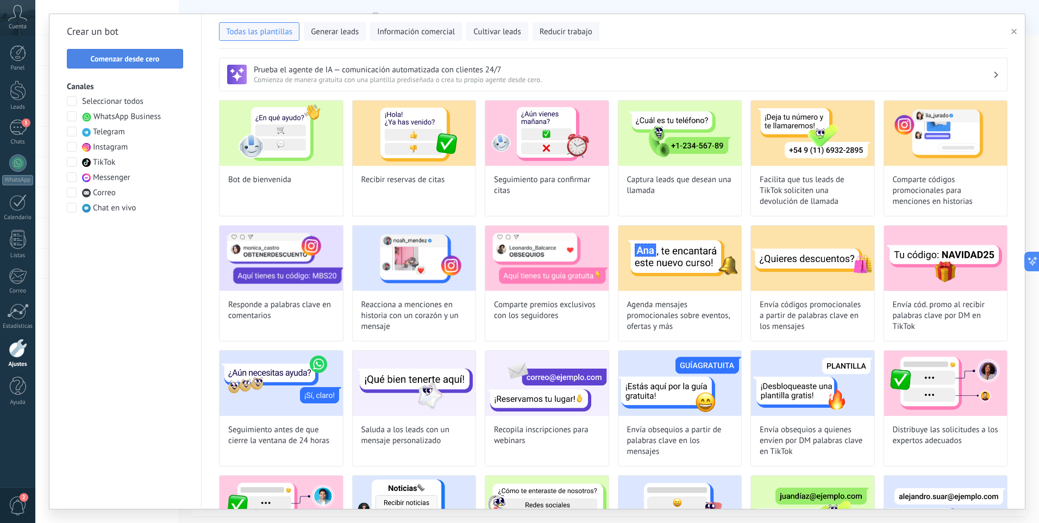
click at [157, 58] on span "Comenzar desde cero" at bounding box center [125, 59] width 69 height 8
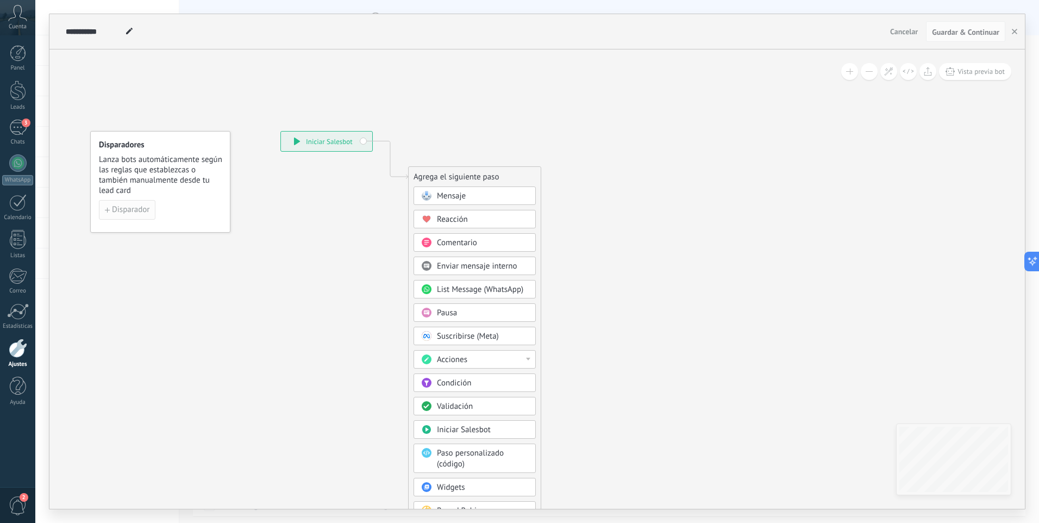
click at [119, 206] on span "Disparador" at bounding box center [130, 210] width 37 height 8
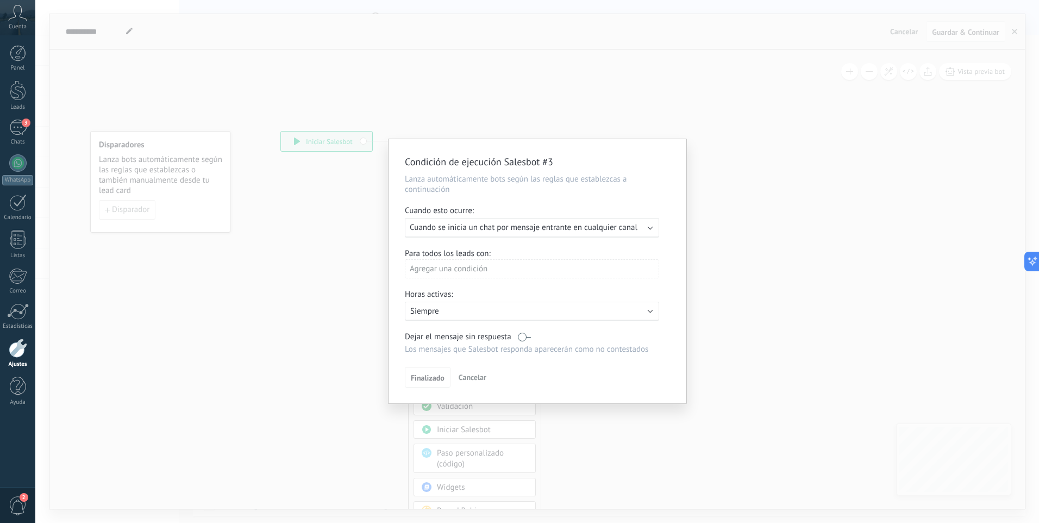
click at [764, 337] on div "Condición de ejecución Salesbot #3 Lanza automáticamente bots según las reglas …" at bounding box center [537, 261] width 1004 height 523
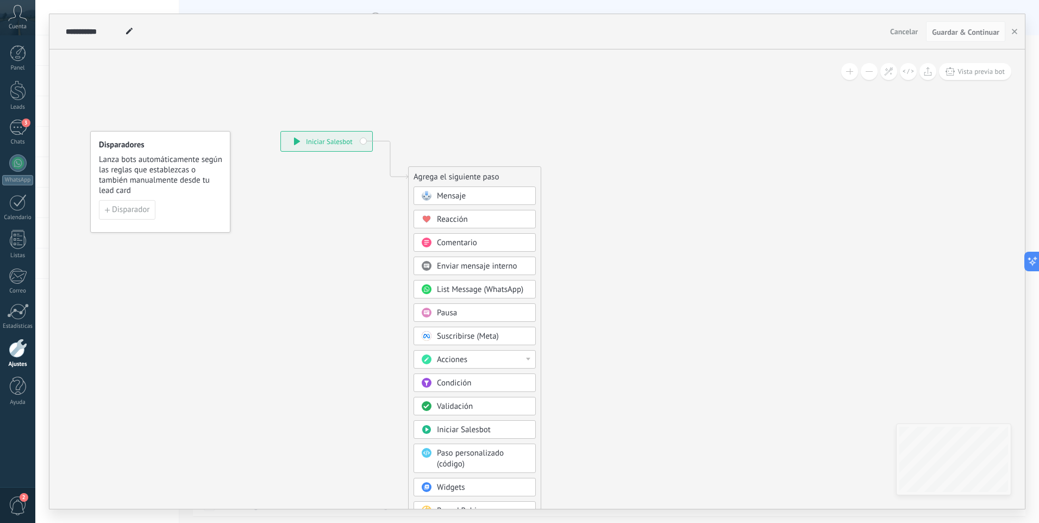
click at [445, 201] on div "Mensaje" at bounding box center [482, 196] width 91 height 11
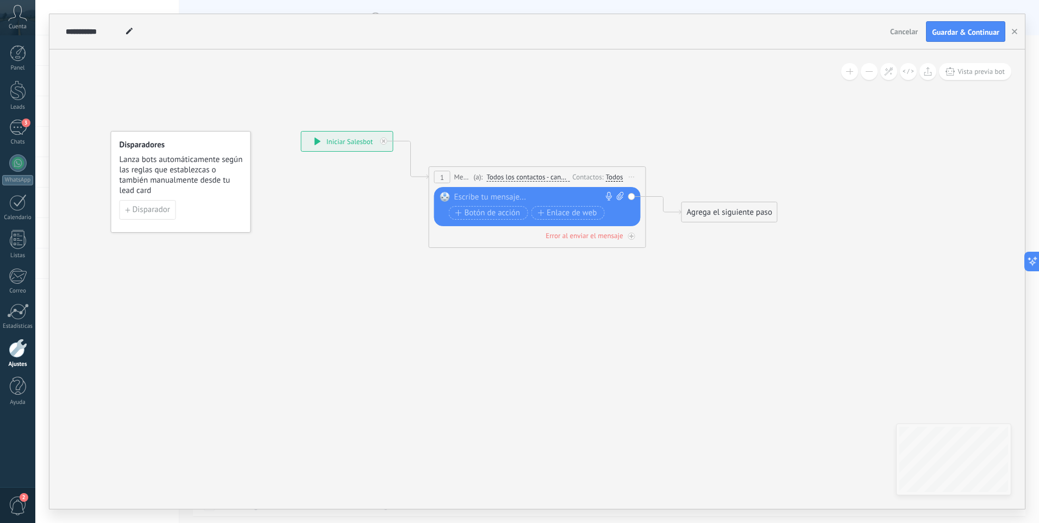
click at [476, 196] on div at bounding box center [534, 197] width 161 height 11
click at [475, 209] on span "Botón de acción" at bounding box center [487, 213] width 65 height 9
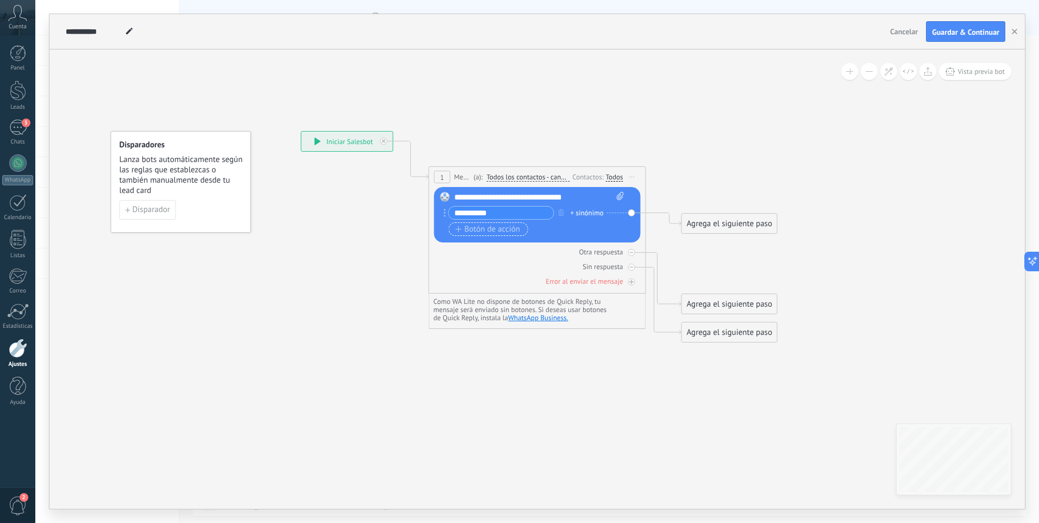
type input "*********"
click at [502, 227] on span "Botón de acción" at bounding box center [487, 229] width 65 height 9
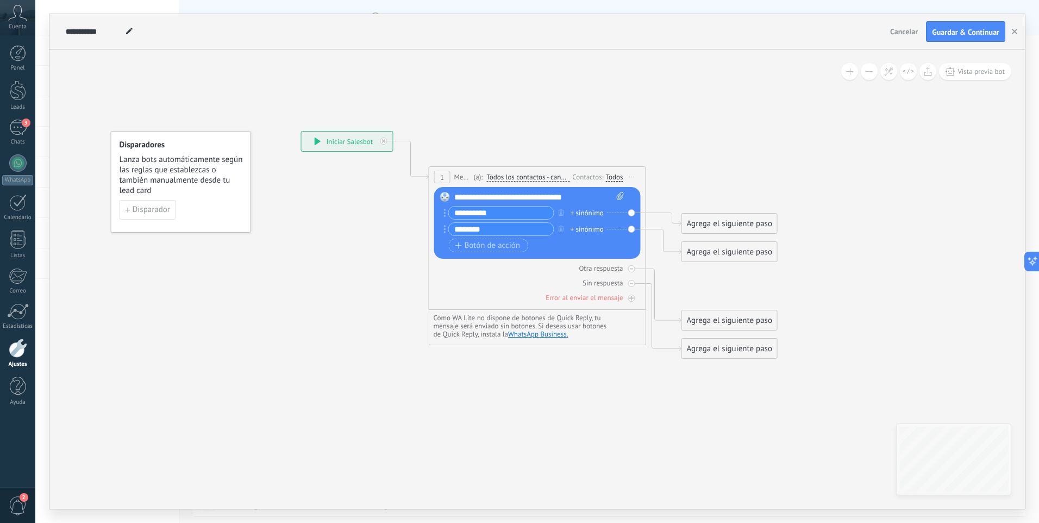
type input "********"
click at [723, 221] on div "Agrega el siguiente paso" at bounding box center [729, 224] width 95 height 18
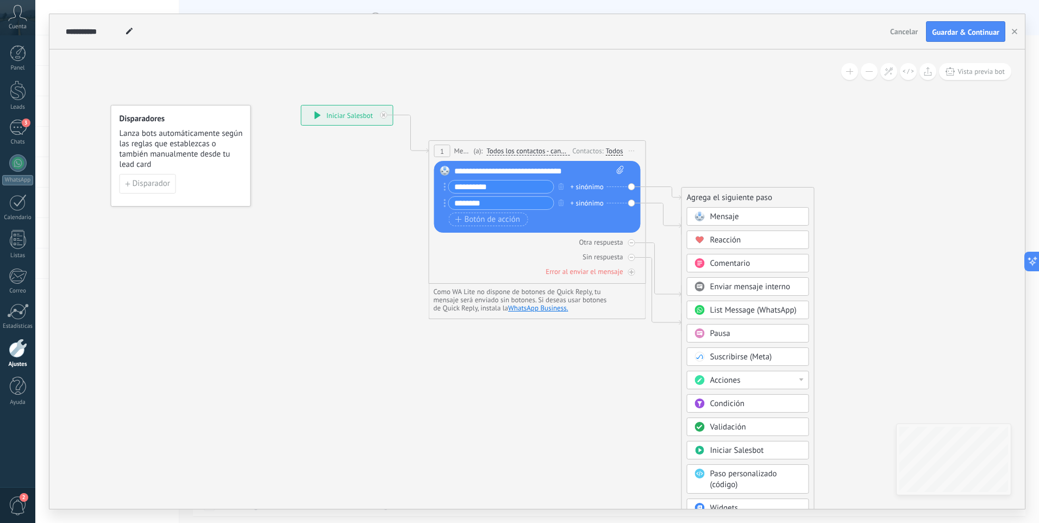
click at [744, 216] on div "Mensaje" at bounding box center [755, 216] width 91 height 11
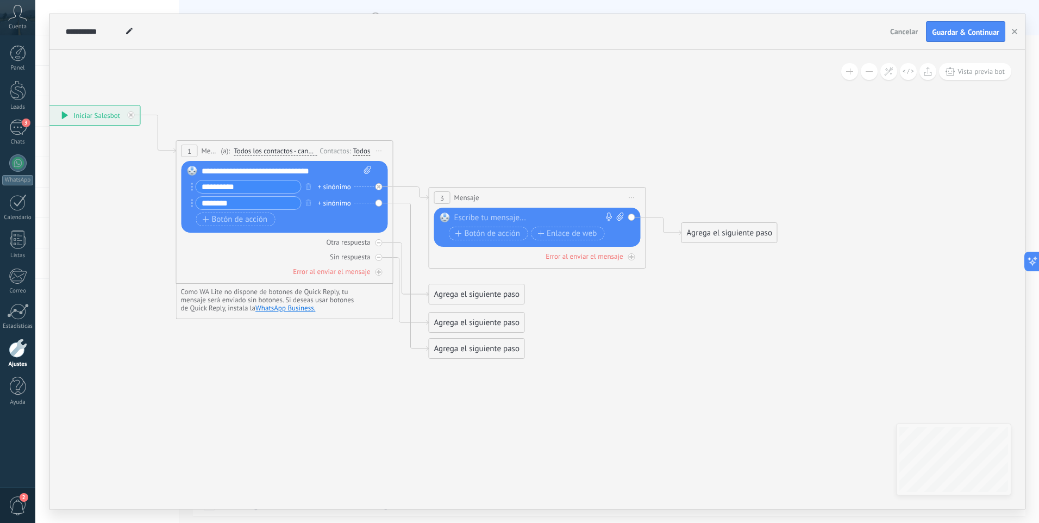
click at [504, 213] on div at bounding box center [534, 217] width 161 height 11
click at [210, 184] on input "*********" at bounding box center [248, 186] width 105 height 12
type input "**********"
click at [489, 218] on div at bounding box center [534, 217] width 161 height 11
click at [620, 215] on icon at bounding box center [620, 216] width 7 height 8
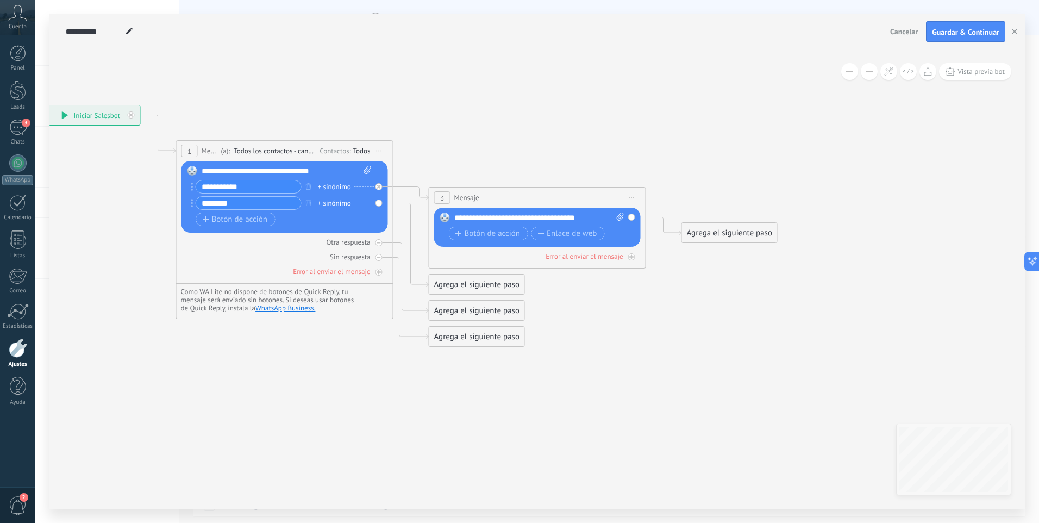
click input "Subir" at bounding box center [0, 0] width 0 height 0
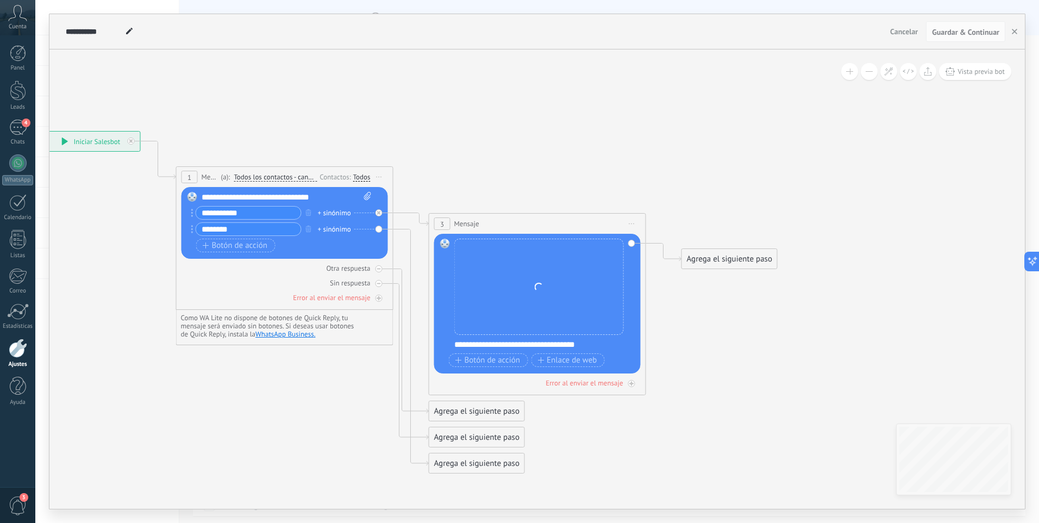
click at [743, 316] on icon at bounding box center [395, 257] width 1236 height 797
click at [500, 311] on div "Reemplazar Quitar Convertir a mensaje de voz Arrastre la imagen aquí para adjun…" at bounding box center [539, 287] width 170 height 96
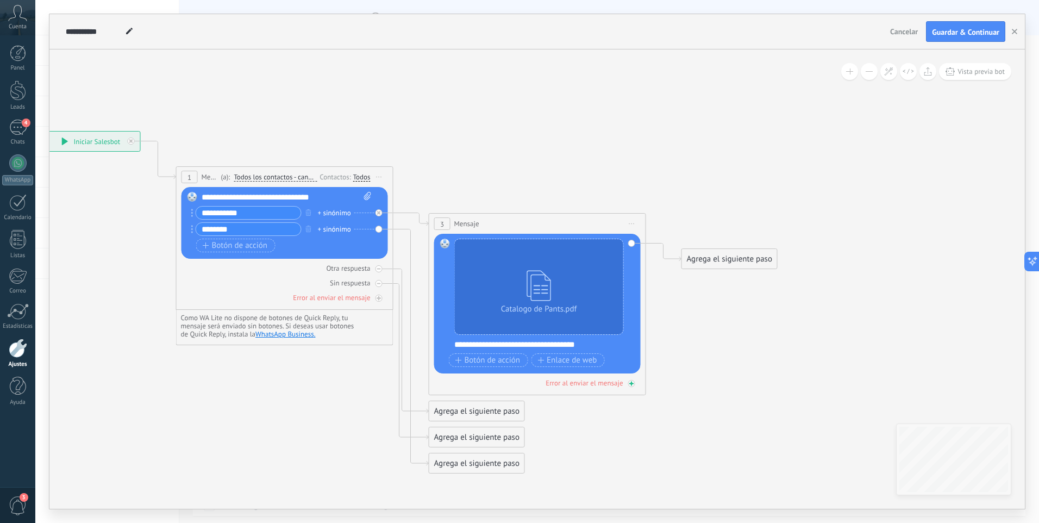
click at [594, 385] on div "Error al enviar el mensaje" at bounding box center [584, 382] width 77 height 9
click at [628, 383] on div at bounding box center [631, 383] width 7 height 7
click at [583, 345] on div "**********" at bounding box center [544, 344] width 180 height 11
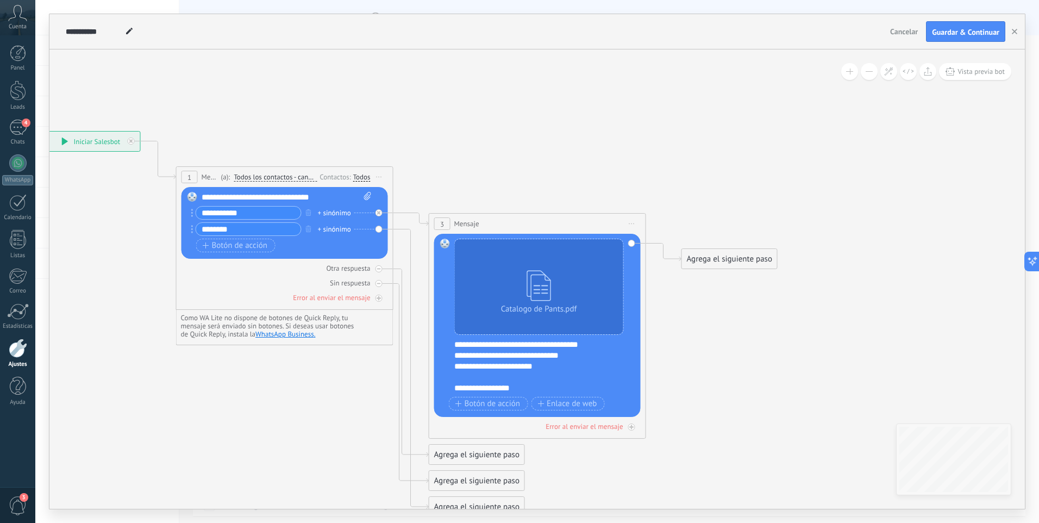
click at [490, 392] on div "**********" at bounding box center [544, 366] width 180 height 54
drag, startPoint x: 528, startPoint y: 388, endPoint x: 449, endPoint y: 390, distance: 78.3
click at [449, 390] on div "Catalogo de Pants.pdf Reemplazar Quitar Convertir a mensaje de voz Arrastre la …" at bounding box center [537, 325] width 207 height 183
copy div "**********"
click at [455, 342] on div "**********" at bounding box center [544, 366] width 180 height 54
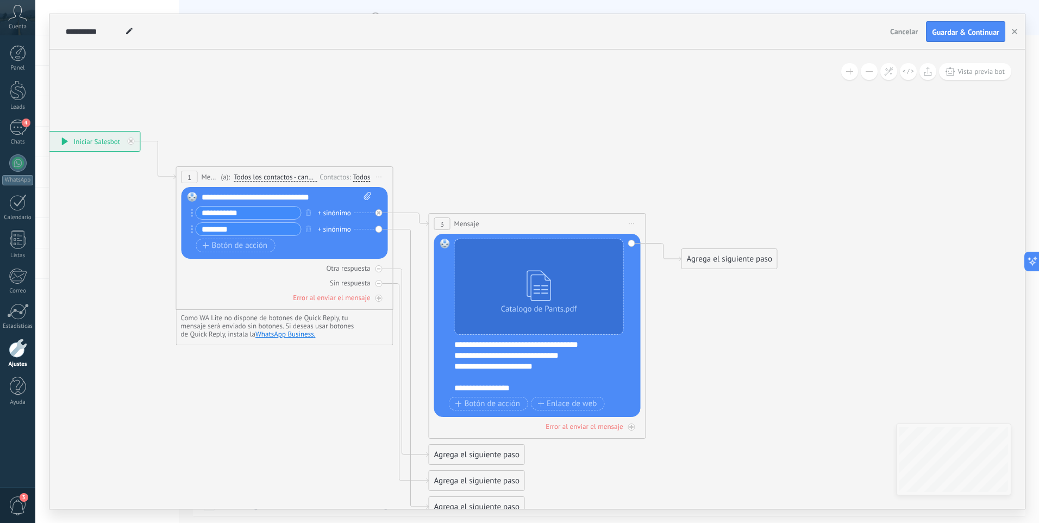
click at [587, 339] on div "**********" at bounding box center [544, 366] width 180 height 54
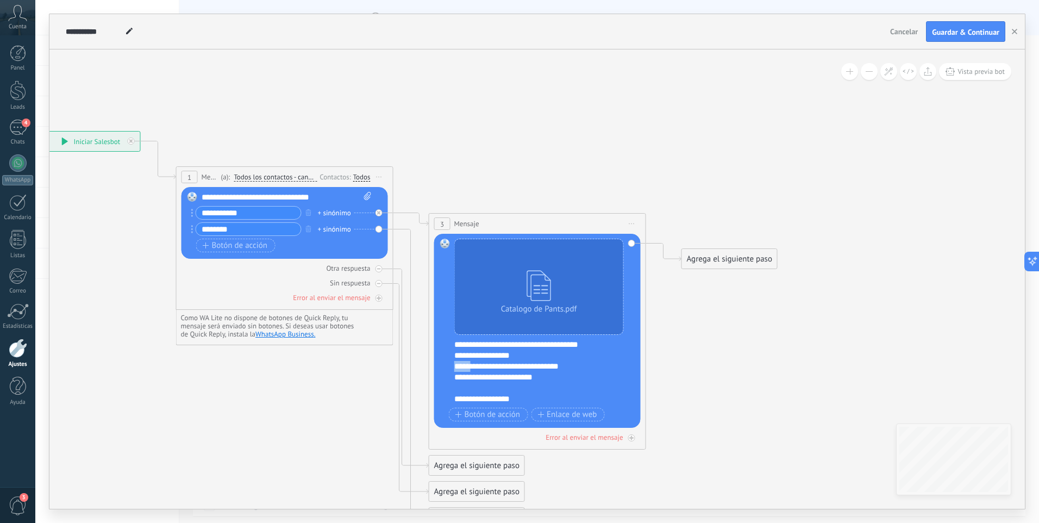
drag, startPoint x: 455, startPoint y: 367, endPoint x: 474, endPoint y: 367, distance: 19.0
click at [474, 367] on div "**********" at bounding box center [544, 371] width 180 height 65
click at [462, 367] on div "**********" at bounding box center [544, 371] width 180 height 65
click at [552, 367] on div "**********" at bounding box center [544, 371] width 180 height 65
drag, startPoint x: 523, startPoint y: 396, endPoint x: 428, endPoint y: 408, distance: 95.8
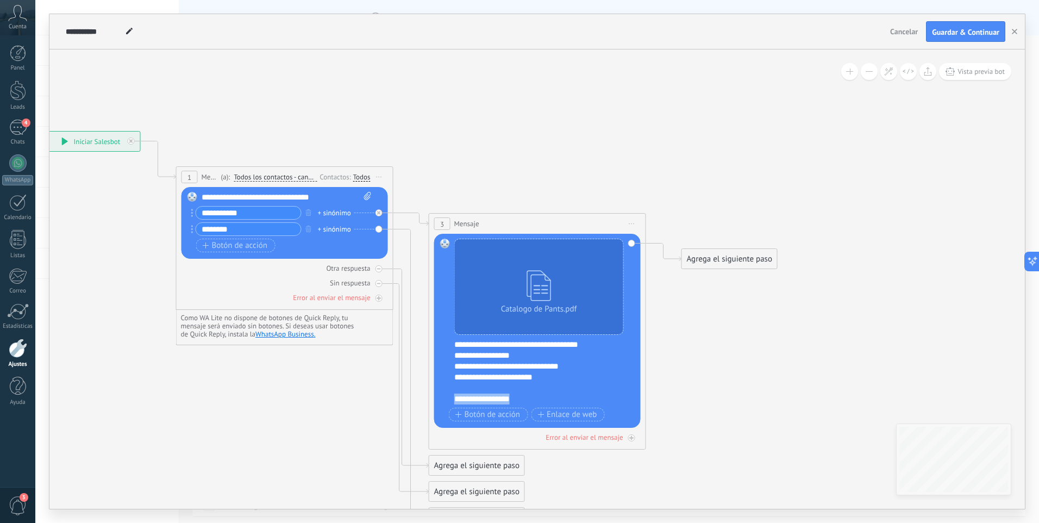
click at [429, 408] on div "3 Mensaje ******* (a): Todos los contactos - canales seleccionados Todos los co…" at bounding box center [537, 331] width 217 height 236
click at [487, 411] on span "Botón de acción" at bounding box center [487, 414] width 65 height 9
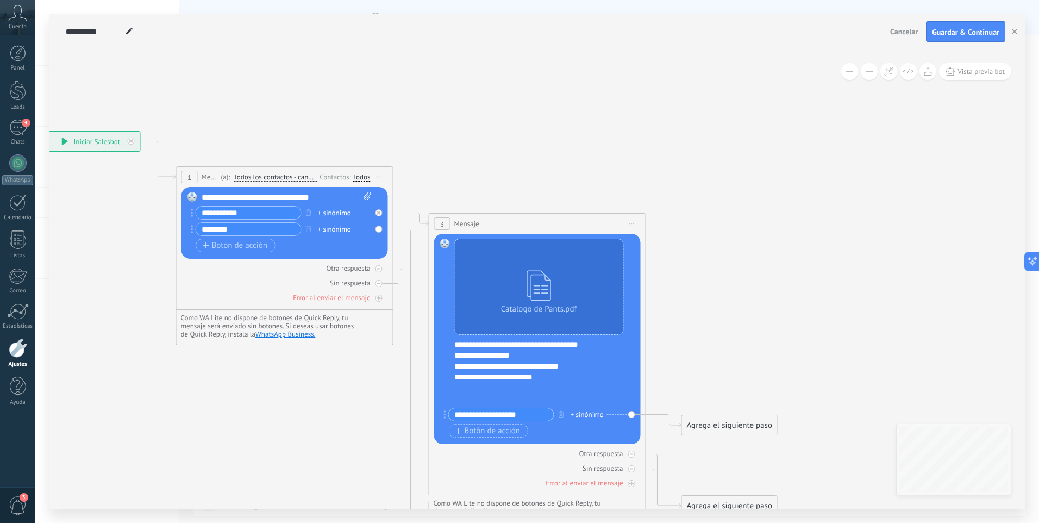
click at [704, 379] on icon at bounding box center [395, 352] width 1236 height 986
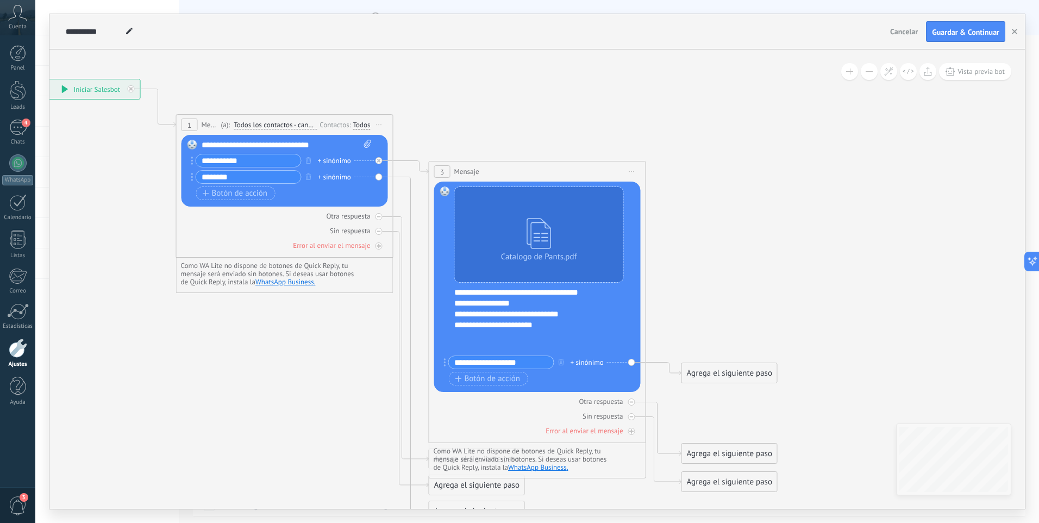
click at [658, 381] on icon at bounding box center [395, 300] width 1236 height 986
click at [691, 374] on div "Agrega el siguiente paso" at bounding box center [729, 373] width 95 height 18
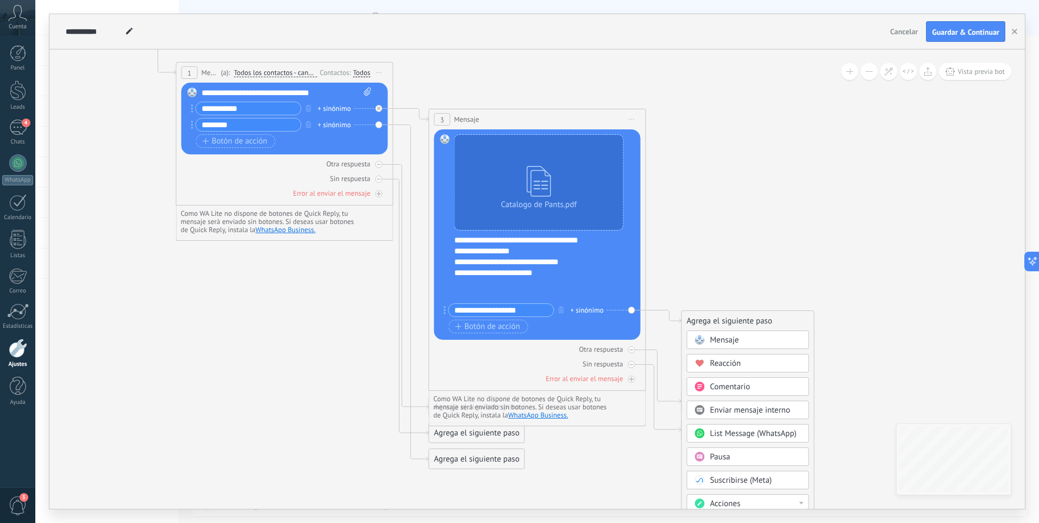
click at [729, 429] on span "List Message (WhatsApp)" at bounding box center [753, 433] width 86 height 10
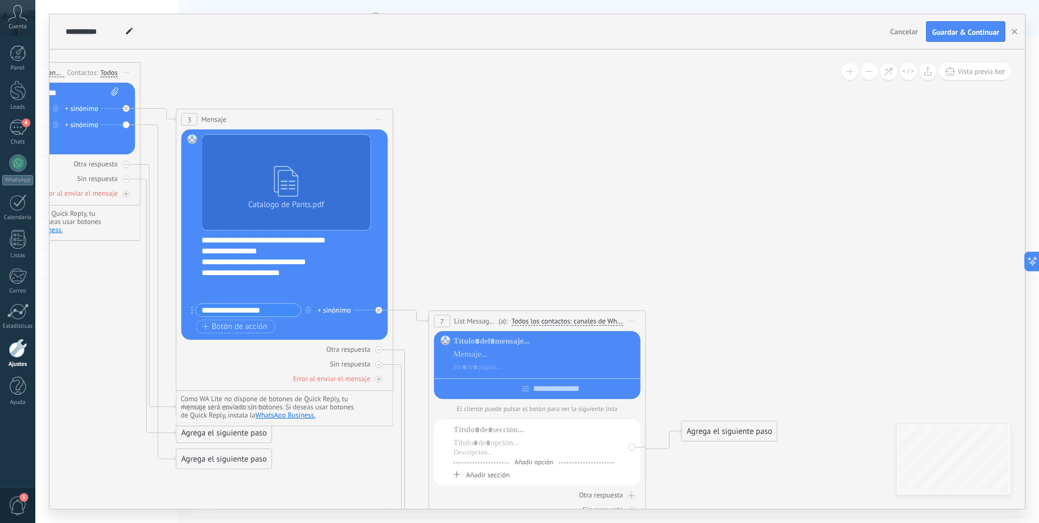
type input "**********"
click at [549, 318] on span "Todos los contactos: canales de WhatsApp seleccionados" at bounding box center [566, 321] width 111 height 9
click at [549, 318] on button "Todos los contactos: canales de WhatsApp seleccionados" at bounding box center [589, 321] width 166 height 20
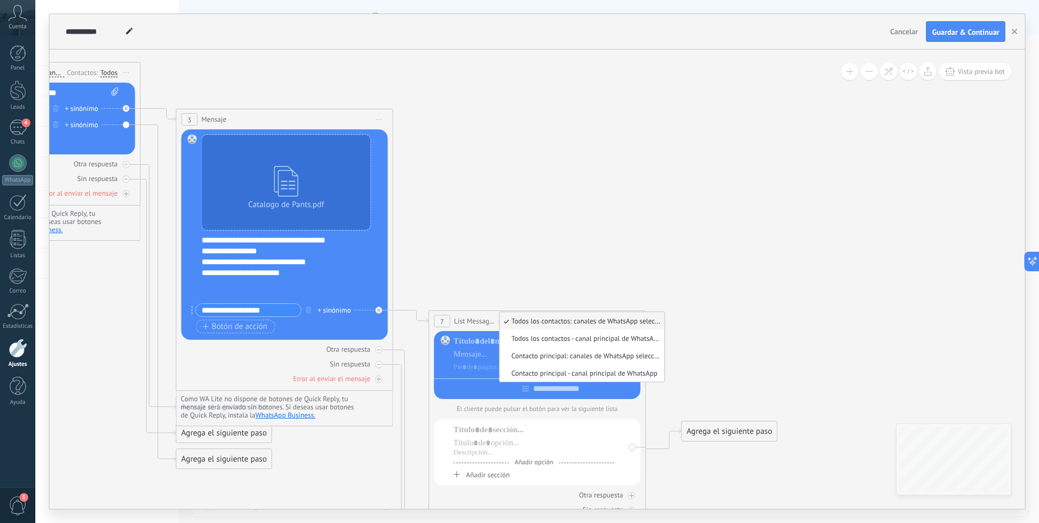
click at [442, 324] on span "7" at bounding box center [442, 321] width 4 height 9
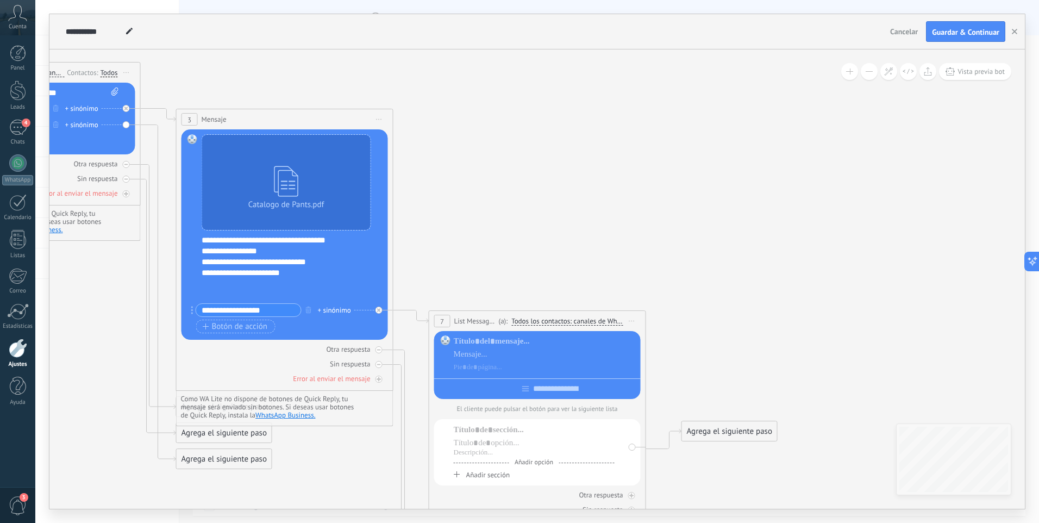
click at [467, 320] on span "List Message (WhatsApp)" at bounding box center [475, 321] width 42 height 10
click at [441, 318] on span "7" at bounding box center [442, 321] width 4 height 9
click at [378, 310] on icon at bounding box center [379, 310] width 4 height 4
click at [446, 320] on div "7" at bounding box center [442, 321] width 16 height 12
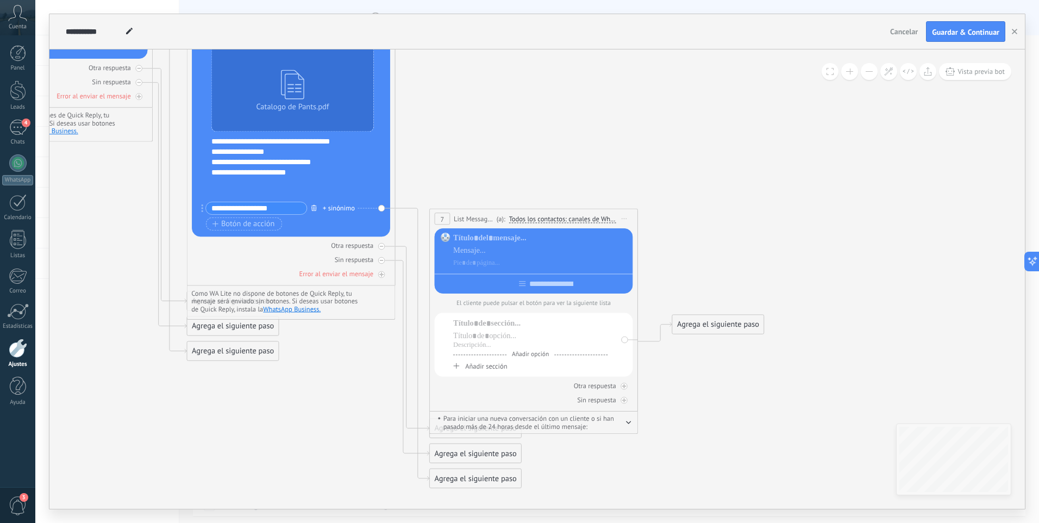
click at [315, 205] on icon "button" at bounding box center [313, 207] width 5 height 7
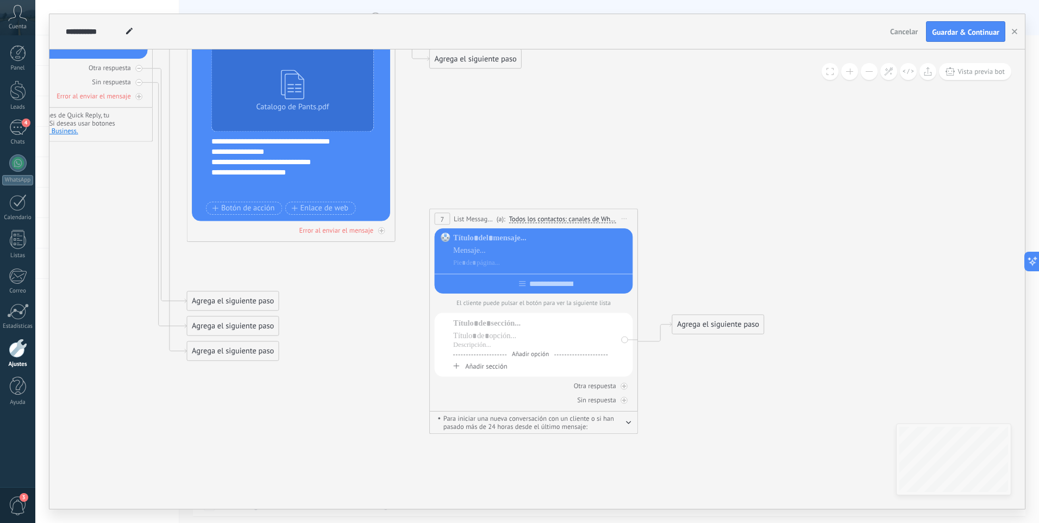
drag, startPoint x: 530, startPoint y: 227, endPoint x: 528, endPoint y: 218, distance: 8.6
click at [528, 218] on span "Todos los contactos: canales de WhatsApp seleccionados" at bounding box center [562, 219] width 107 height 8
click at [528, 218] on button "Todos los contactos: canales de WhatsApp seleccionados" at bounding box center [583, 218] width 159 height 19
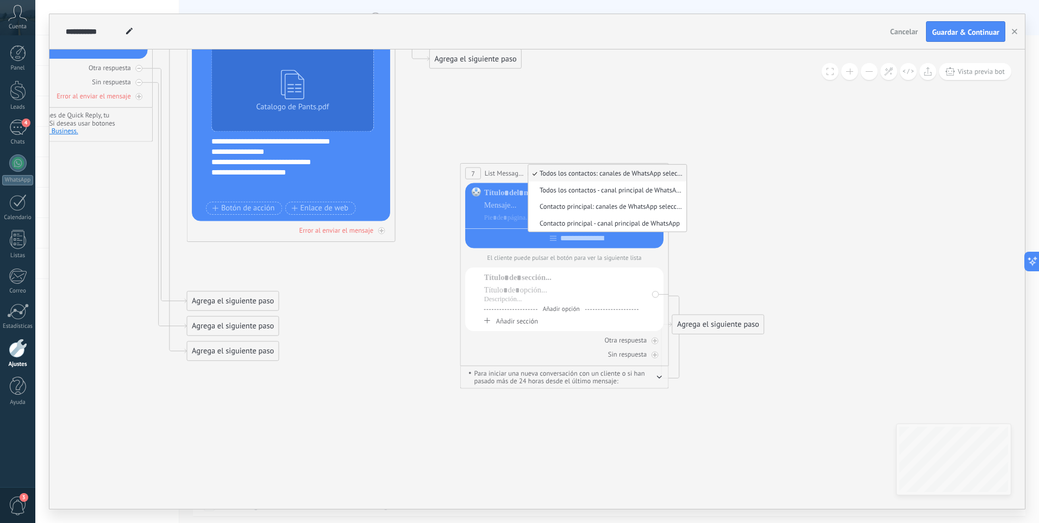
drag, startPoint x: 464, startPoint y: 215, endPoint x: 495, endPoint y: 170, distance: 54.7
click at [495, 170] on span "List Message (WhatsApp)" at bounding box center [505, 173] width 40 height 10
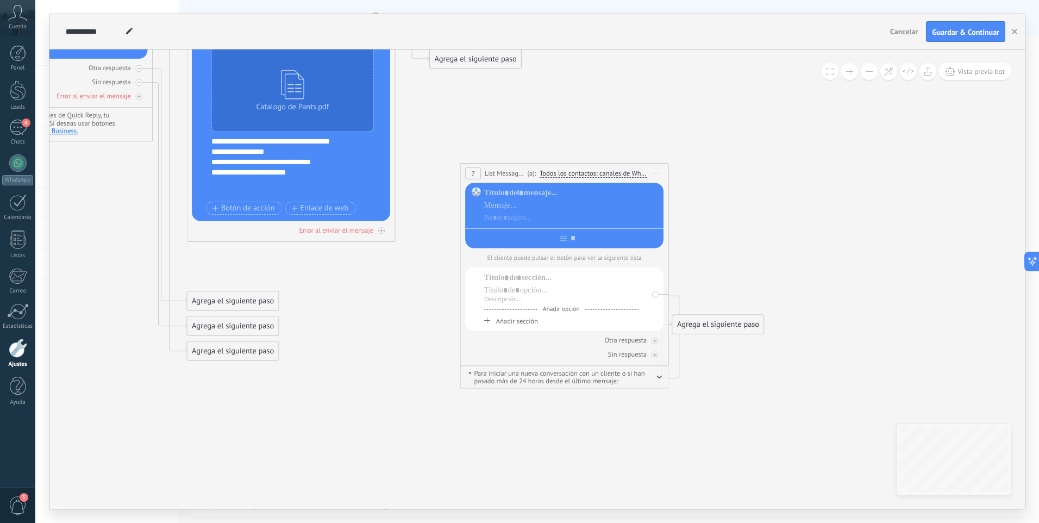
drag, startPoint x: 622, startPoint y: 242, endPoint x: 696, endPoint y: 181, distance: 96.1
click at [696, 181] on icon at bounding box center [275, 152] width 1429 height 954
click at [655, 170] on span "Iniciar vista previa aquí Cambiar nombre Duplicar [GEOGRAPHIC_DATA]" at bounding box center [655, 173] width 17 height 15
click at [687, 243] on div "Borrar" at bounding box center [702, 242] width 103 height 18
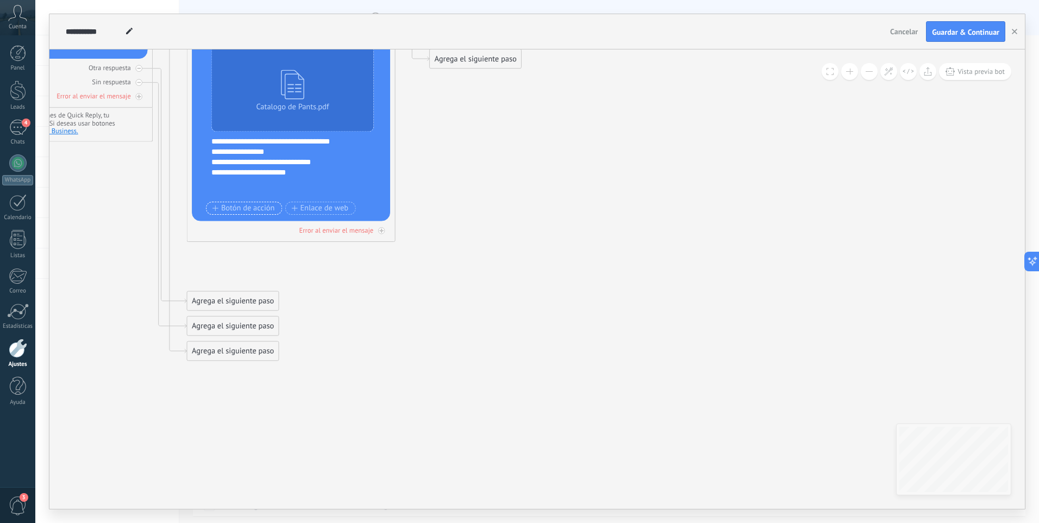
click at [251, 208] on span "Botón de acción" at bounding box center [243, 208] width 62 height 8
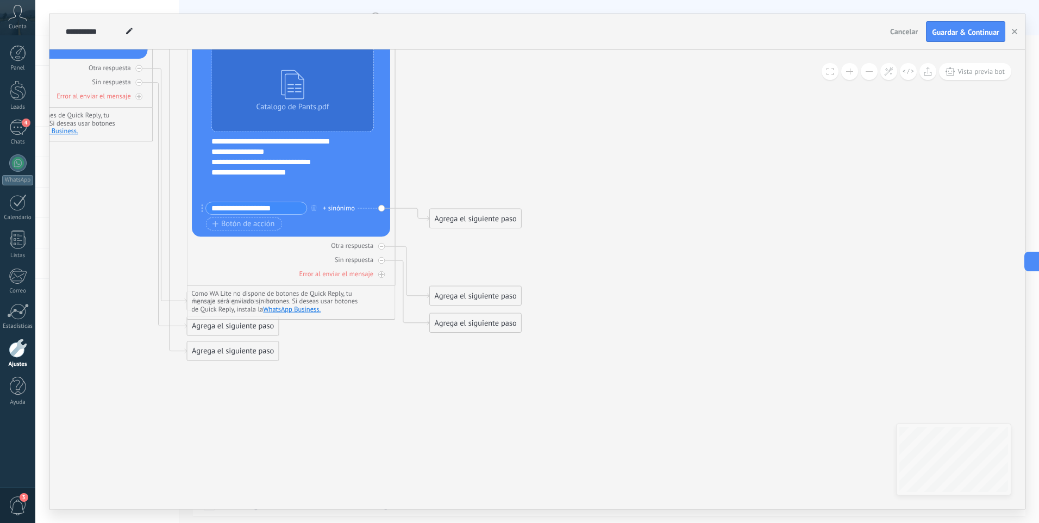
type input "**********"
click at [502, 218] on div "Agrega el siguiente paso" at bounding box center [475, 218] width 91 height 17
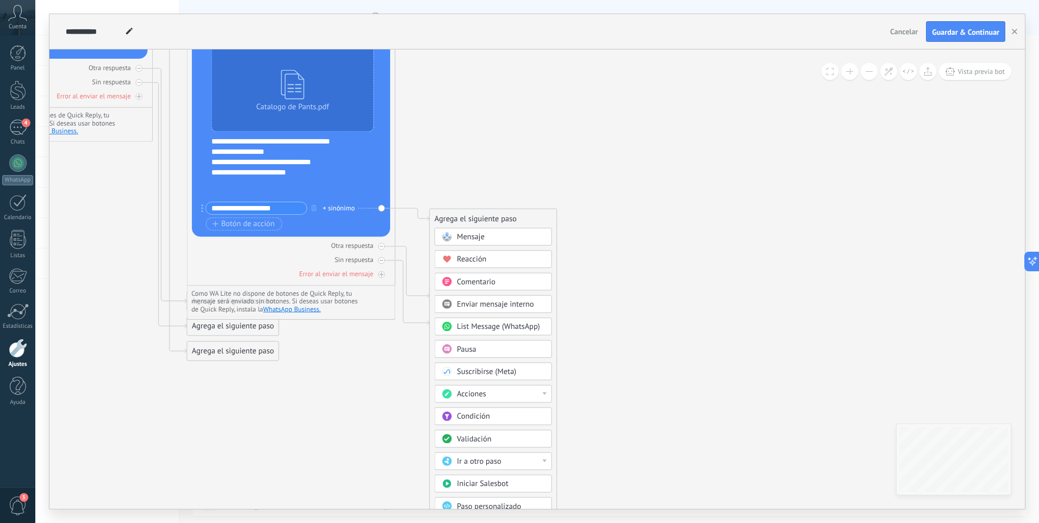
click at [518, 234] on div "Mensaje" at bounding box center [500, 237] width 87 height 10
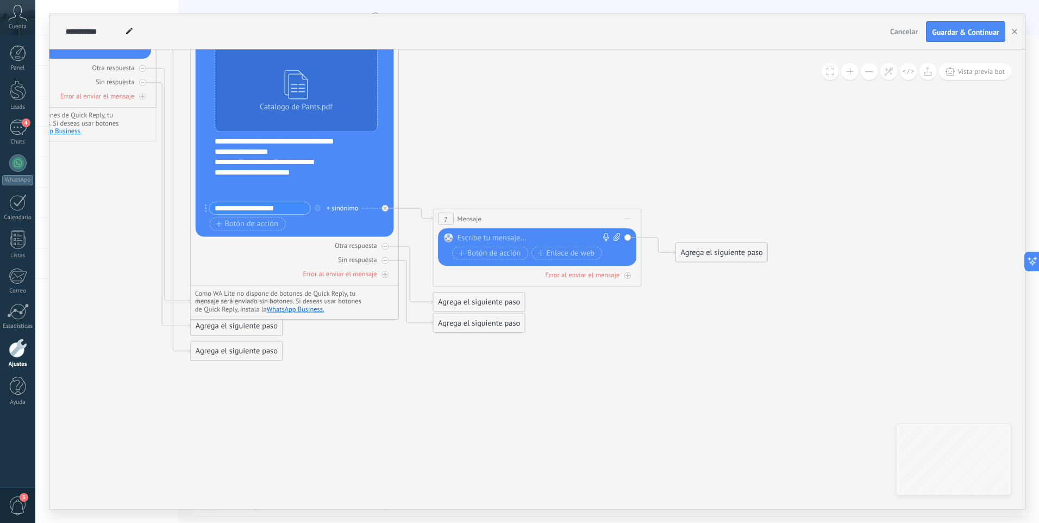
click at [516, 238] on div at bounding box center [535, 238] width 155 height 10
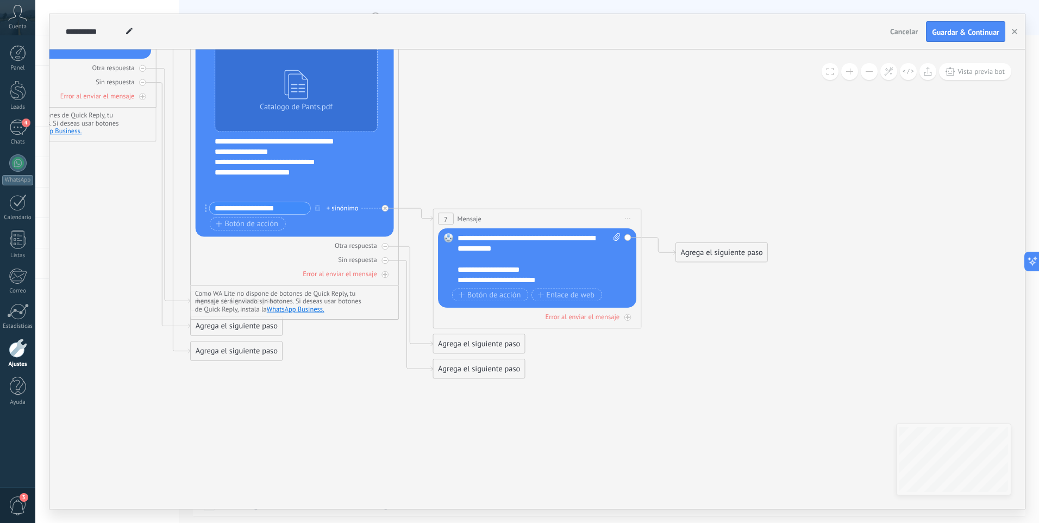
click at [729, 250] on div "Agrega el siguiente paso" at bounding box center [721, 252] width 91 height 17
click at [723, 291] on span "Reacción" at bounding box center [717, 293] width 29 height 10
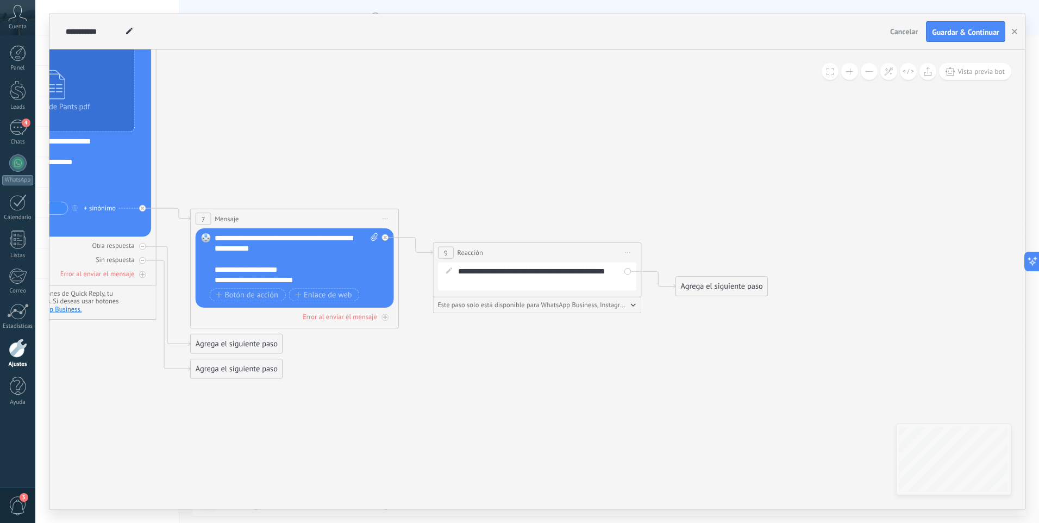
click at [729, 286] on div "Agrega el siguiente paso" at bounding box center [721, 286] width 91 height 17
click at [747, 376] on span "Enviar mensaje interno" at bounding box center [741, 372] width 77 height 10
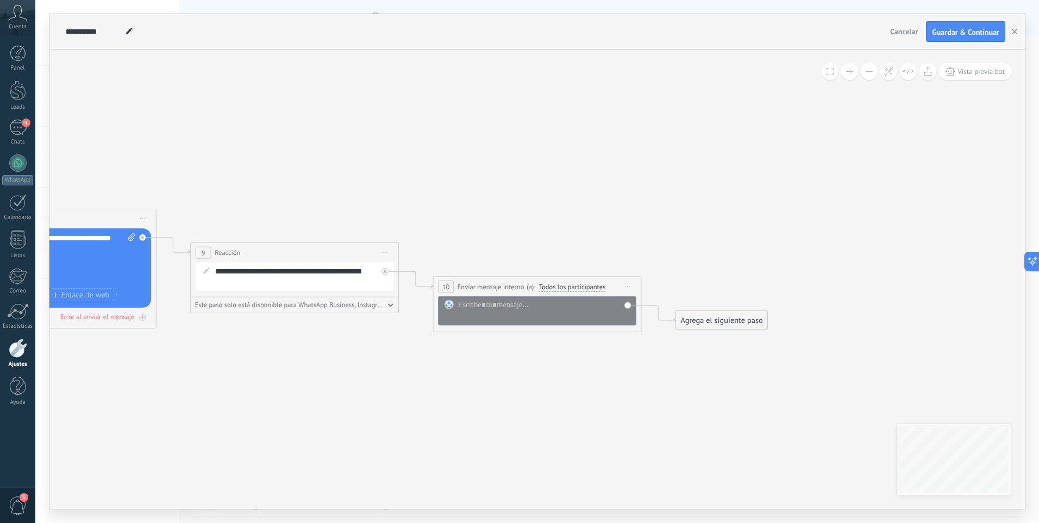
click at [590, 288] on span "Todos los participantes" at bounding box center [572, 287] width 67 height 8
click at [590, 288] on button "Todos los participantes" at bounding box center [599, 287] width 130 height 19
click at [539, 252] on icon at bounding box center [36, 157] width 1914 height 964
click at [630, 290] on span "Iniciar vista previa aquí Cambiar nombre Duplicar [GEOGRAPHIC_DATA]" at bounding box center [628, 286] width 17 height 15
click at [654, 348] on div "Borrar" at bounding box center [675, 355] width 103 height 18
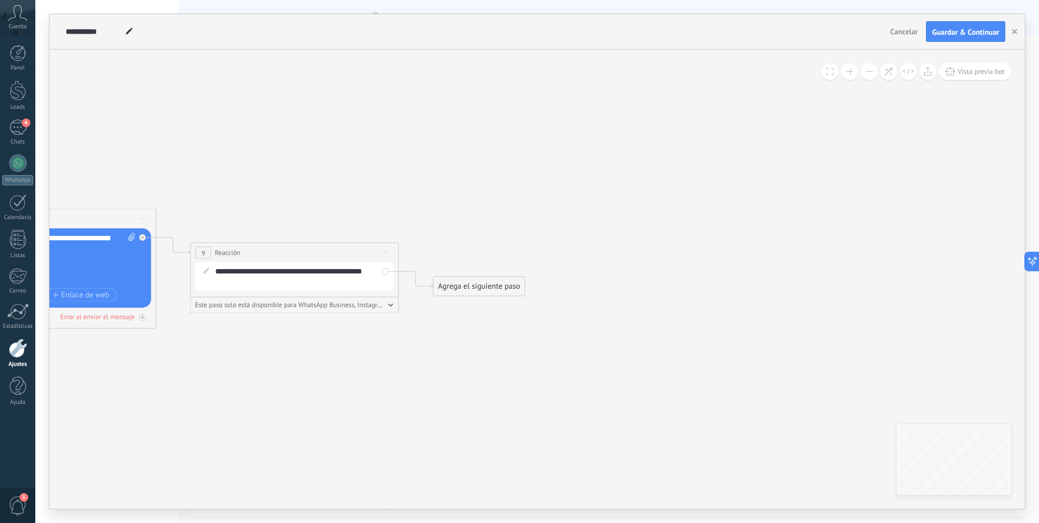
click at [491, 287] on div "Agrega el siguiente paso" at bounding box center [478, 286] width 91 height 17
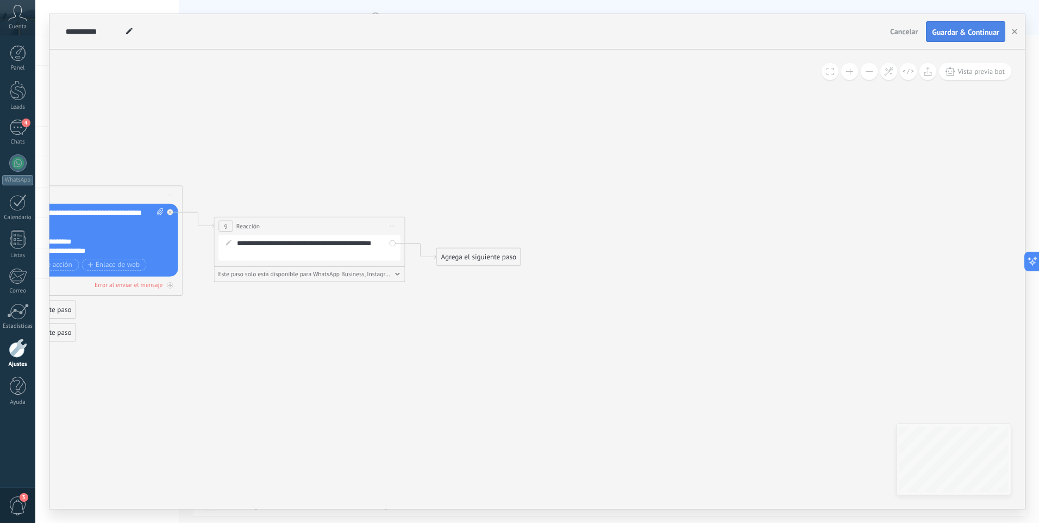
click at [952, 33] on span "Guardar & Continuar" at bounding box center [965, 32] width 67 height 8
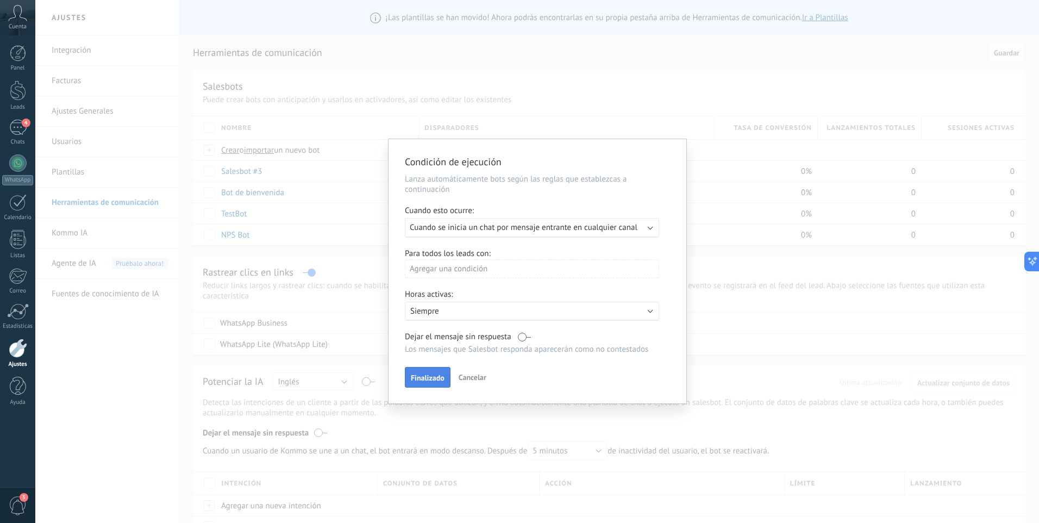
click at [432, 376] on span "Finalizado" at bounding box center [428, 378] width 34 height 8
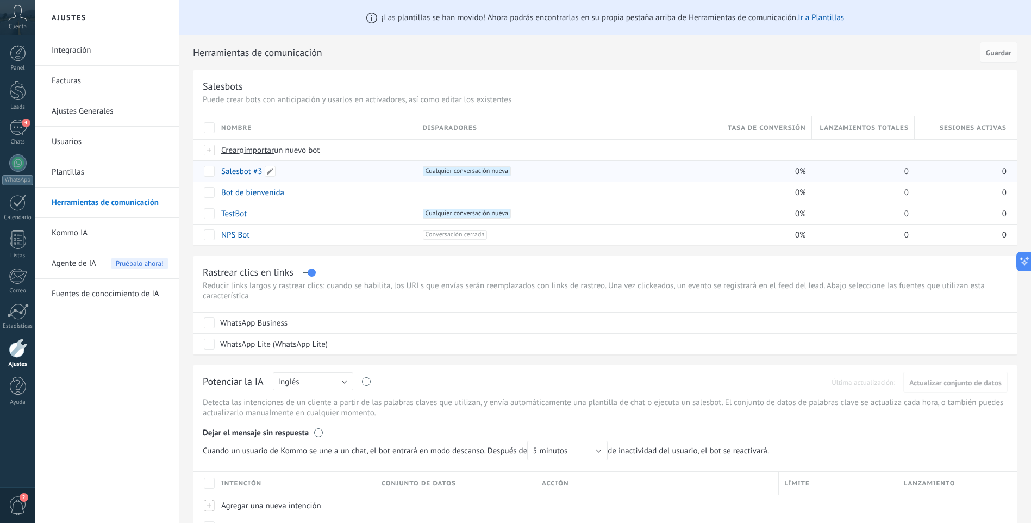
click at [344, 176] on div "Salesbot #3" at bounding box center [314, 171] width 196 height 21
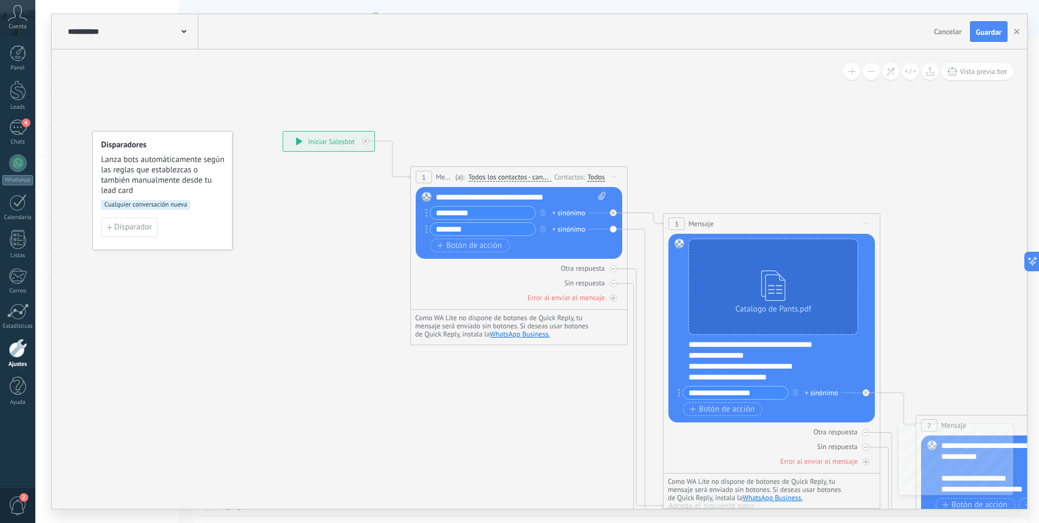
click at [296, 142] on icon at bounding box center [299, 141] width 6 height 8
click at [352, 141] on div "**********" at bounding box center [328, 142] width 91 height 20
click at [976, 73] on span "Vista previa bot" at bounding box center [983, 71] width 47 height 9
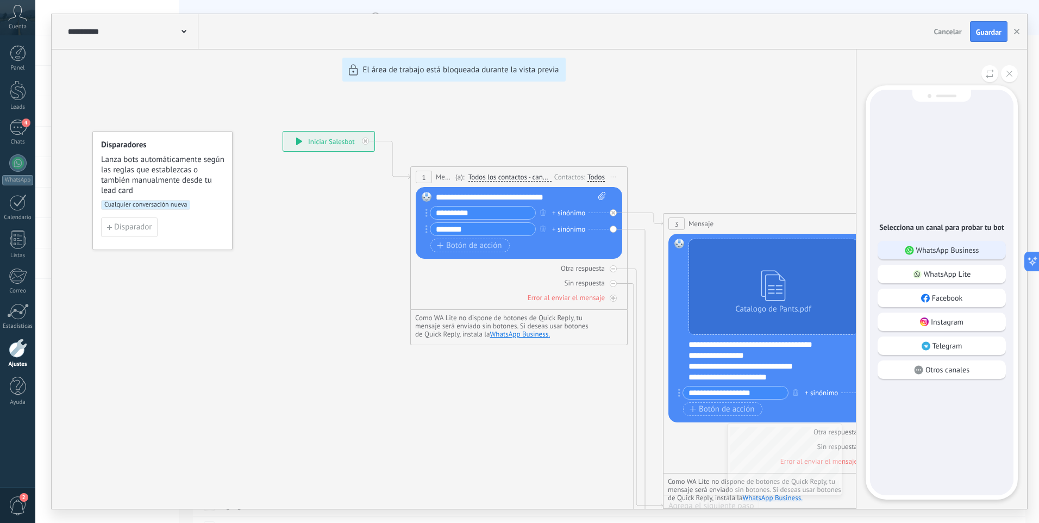
click at [942, 253] on p "WhatsApp Business" at bounding box center [947, 250] width 63 height 10
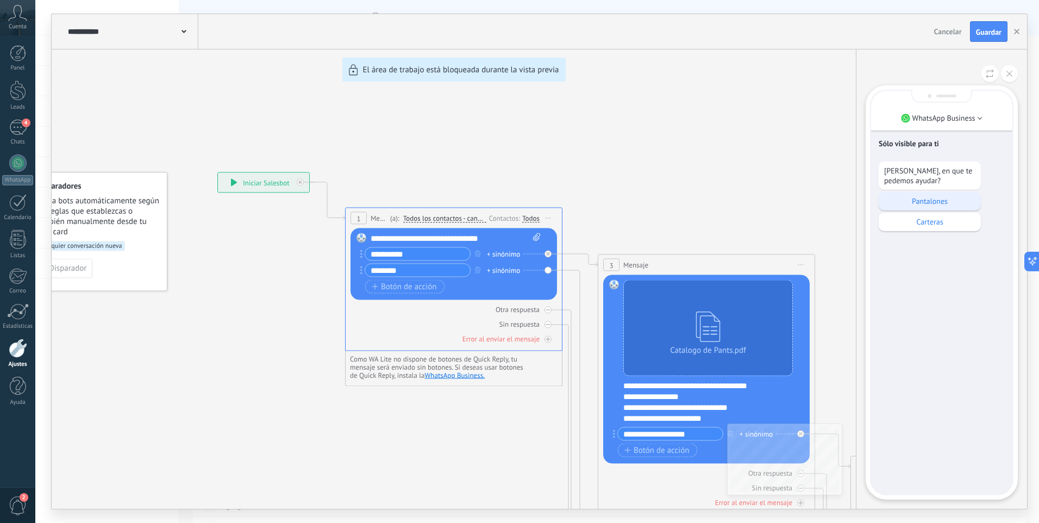
click at [941, 197] on p "Pantalones" at bounding box center [929, 201] width 91 height 10
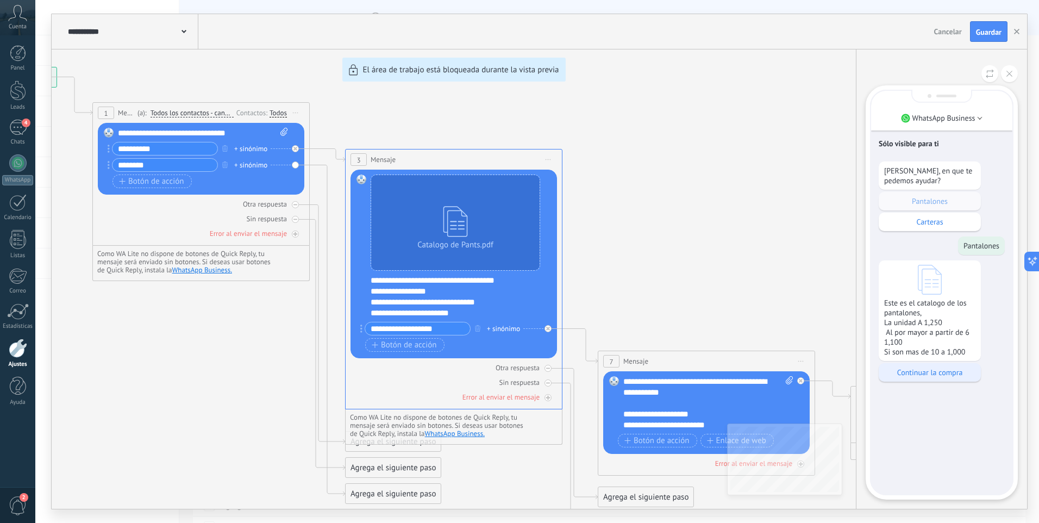
click at [944, 371] on p "Continuar la compra" at bounding box center [929, 372] width 91 height 10
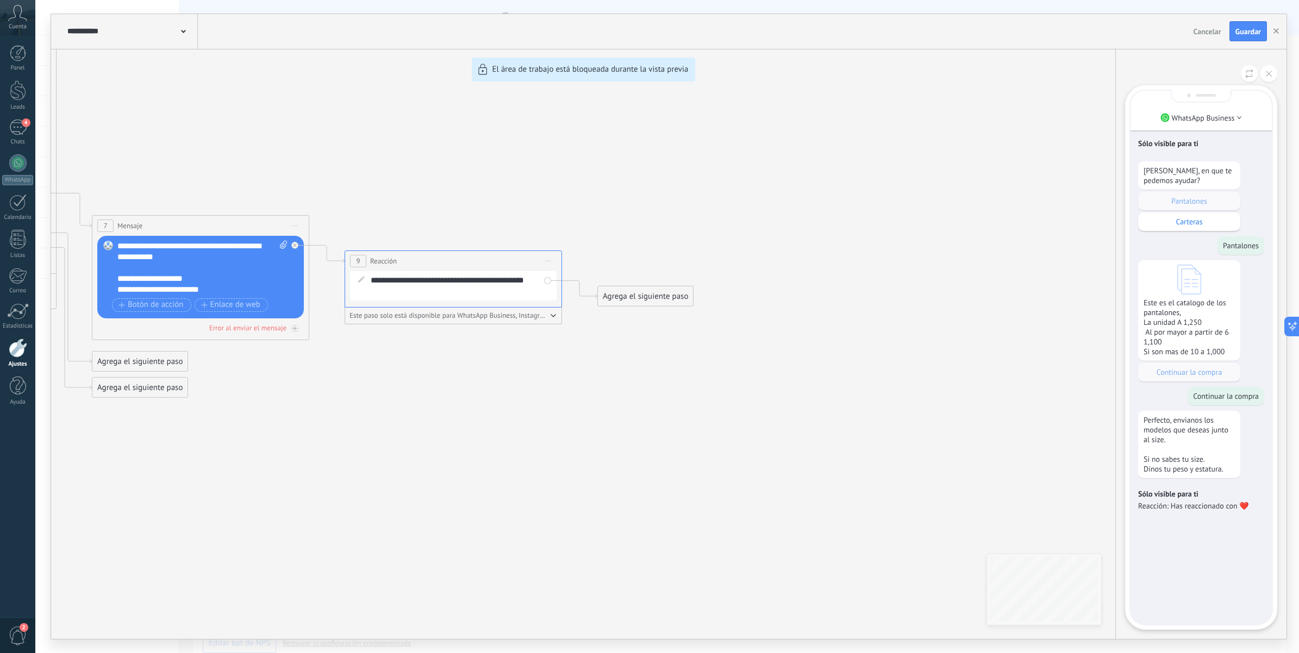
type textarea "**********"
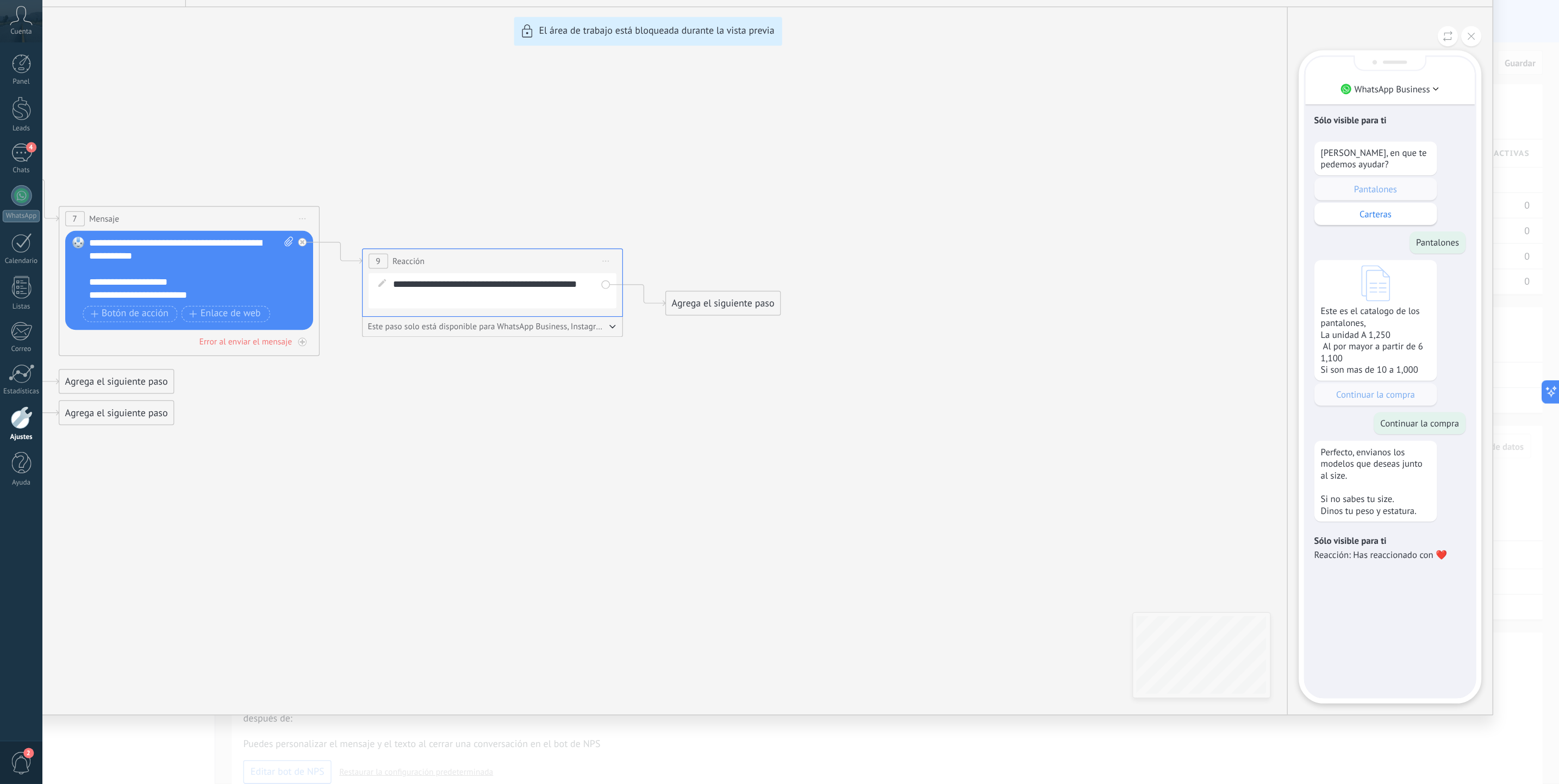
scroll to position [16, 0]
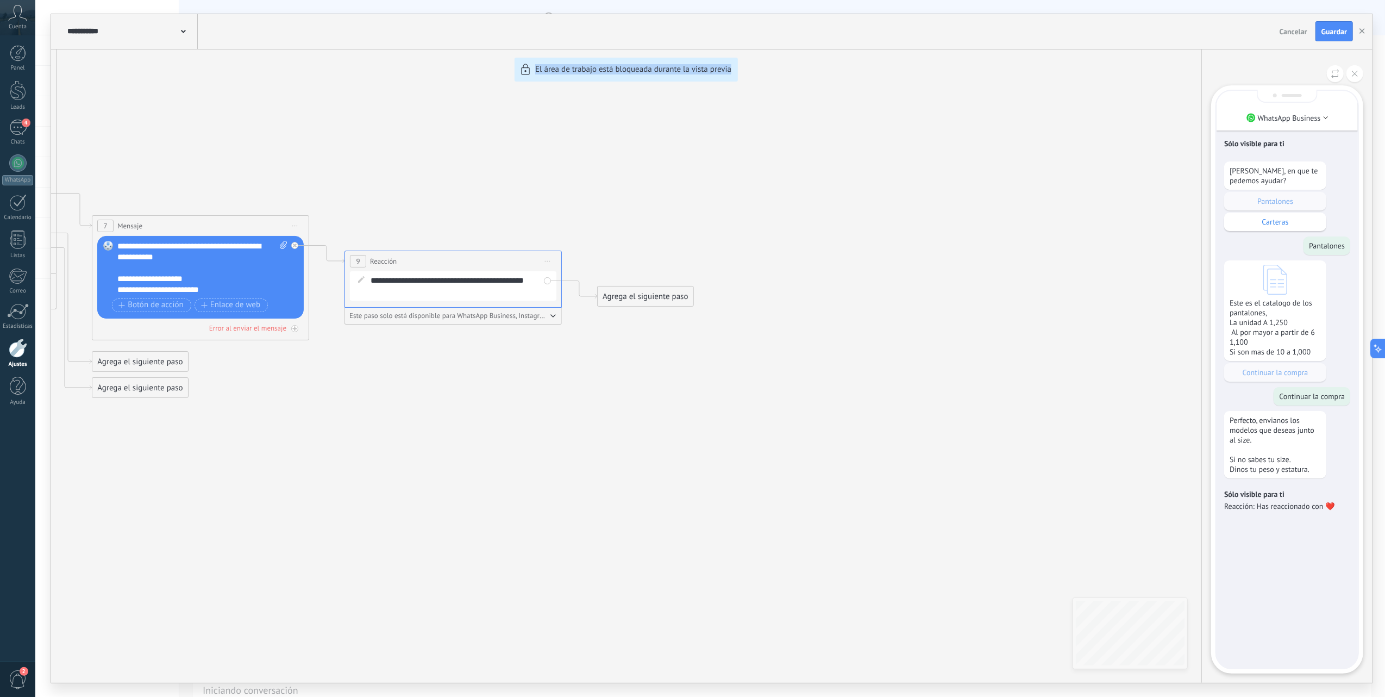
drag, startPoint x: 388, startPoint y: 458, endPoint x: 740, endPoint y: 460, distance: 352.1
click at [750, 473] on div "**********" at bounding box center [712, 348] width 1322 height 668
click at [501, 411] on div "**********" at bounding box center [712, 348] width 1322 height 668
drag, startPoint x: 368, startPoint y: 153, endPoint x: 835, endPoint y: 201, distance: 469.7
click at [835, 201] on div "**********" at bounding box center [712, 348] width 1322 height 668
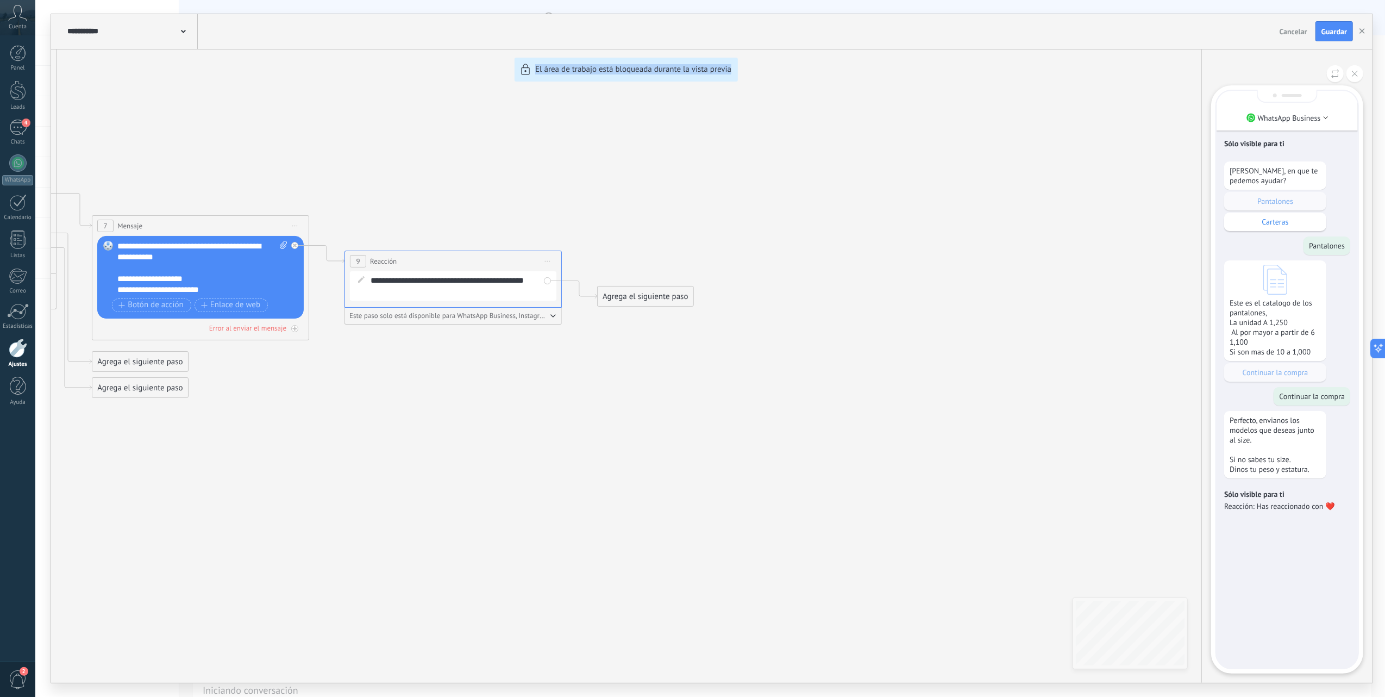
click at [1030, 165] on div "**********" at bounding box center [712, 348] width 1322 height 668
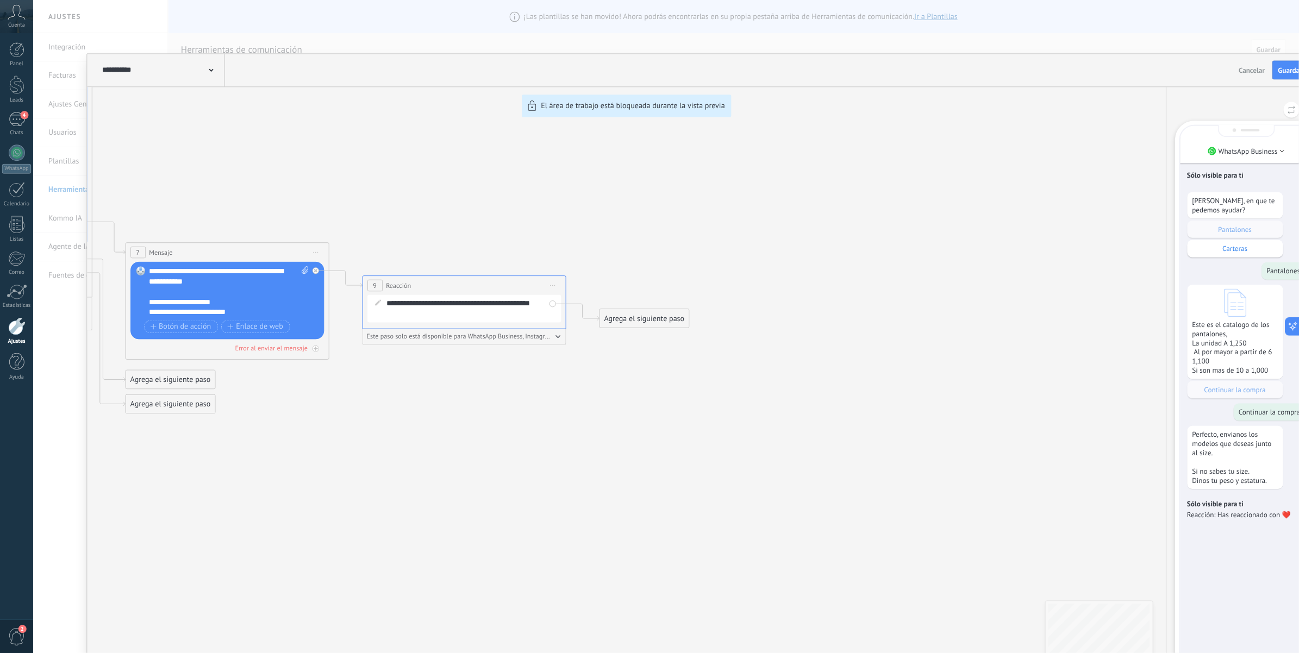
scroll to position [15, 0]
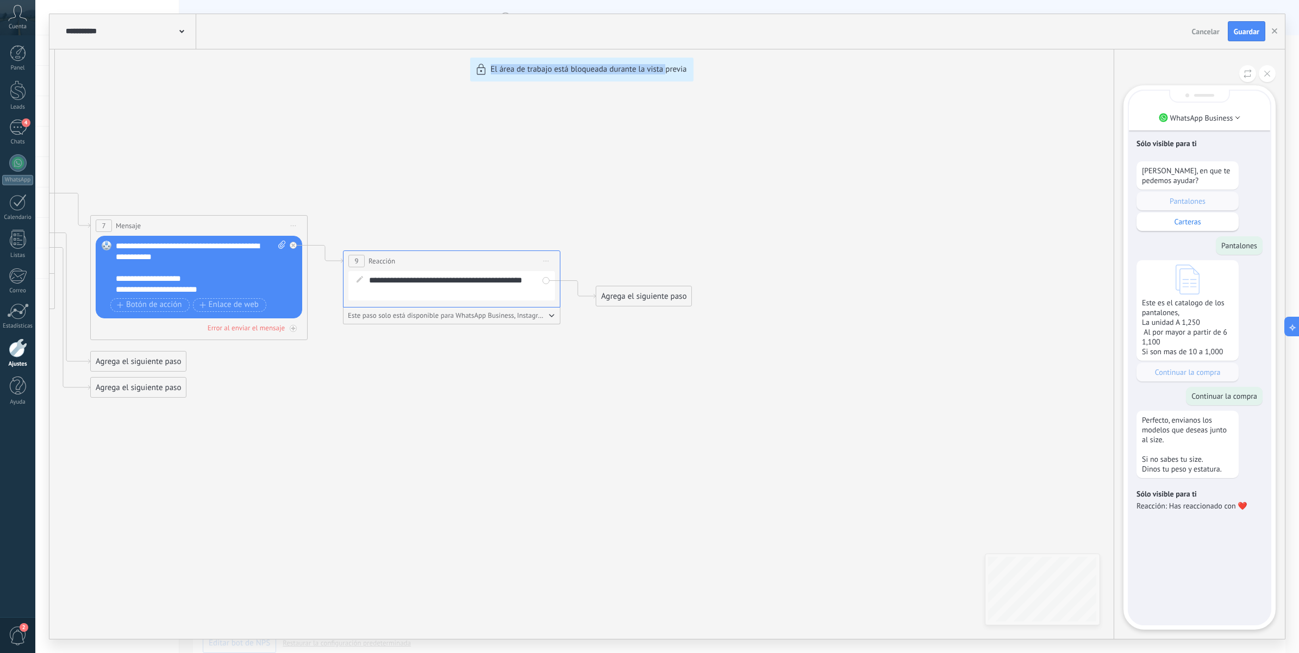
drag, startPoint x: 437, startPoint y: 164, endPoint x: 664, endPoint y: 221, distance: 233.7
click at [665, 223] on div "**********" at bounding box center [666, 326] width 1235 height 625
click at [1030, 69] on button at bounding box center [1267, 73] width 17 height 17
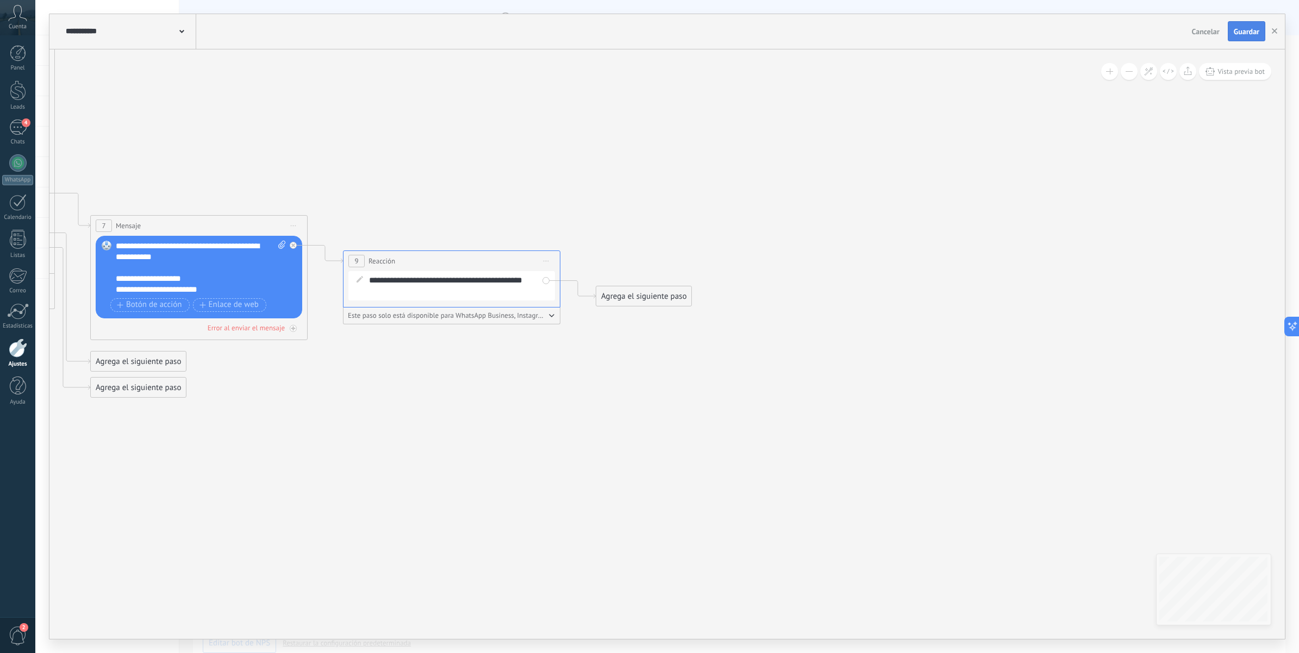
click at [1030, 28] on span "Guardar" at bounding box center [1247, 32] width 26 height 8
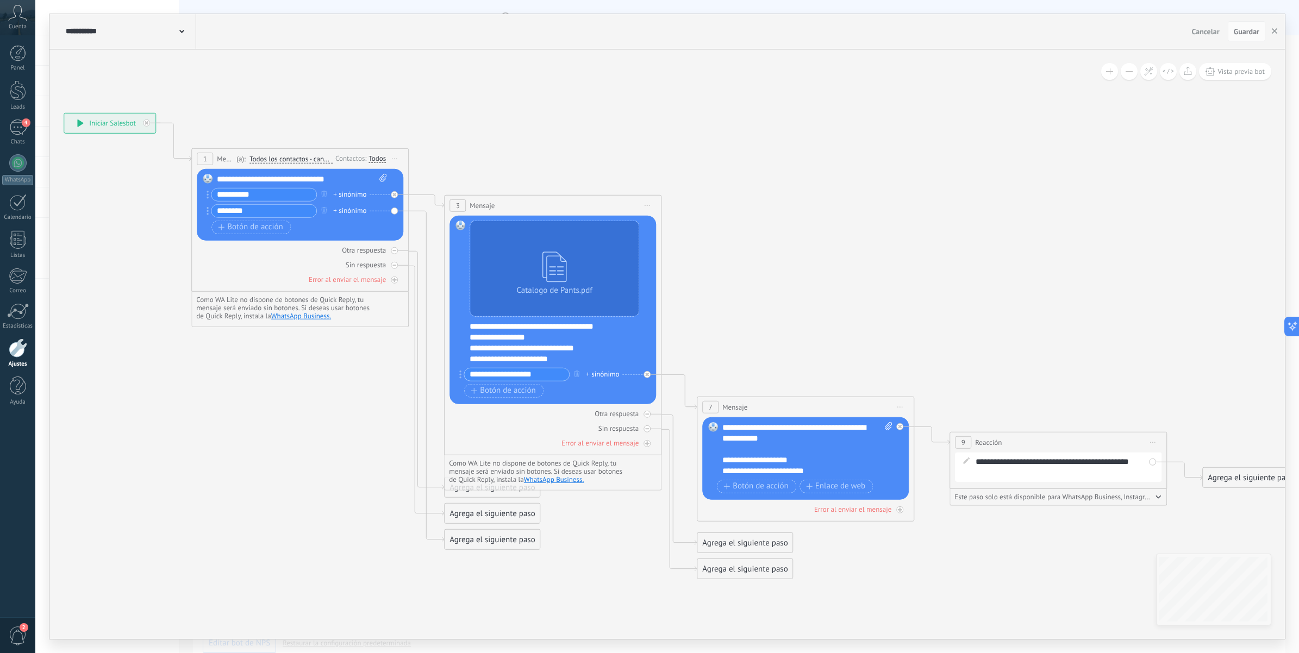
drag, startPoint x: 465, startPoint y: 169, endPoint x: 311, endPoint y: 156, distance: 153.8
click at [1030, 351] on icon at bounding box center [662, 346] width 1741 height 1010
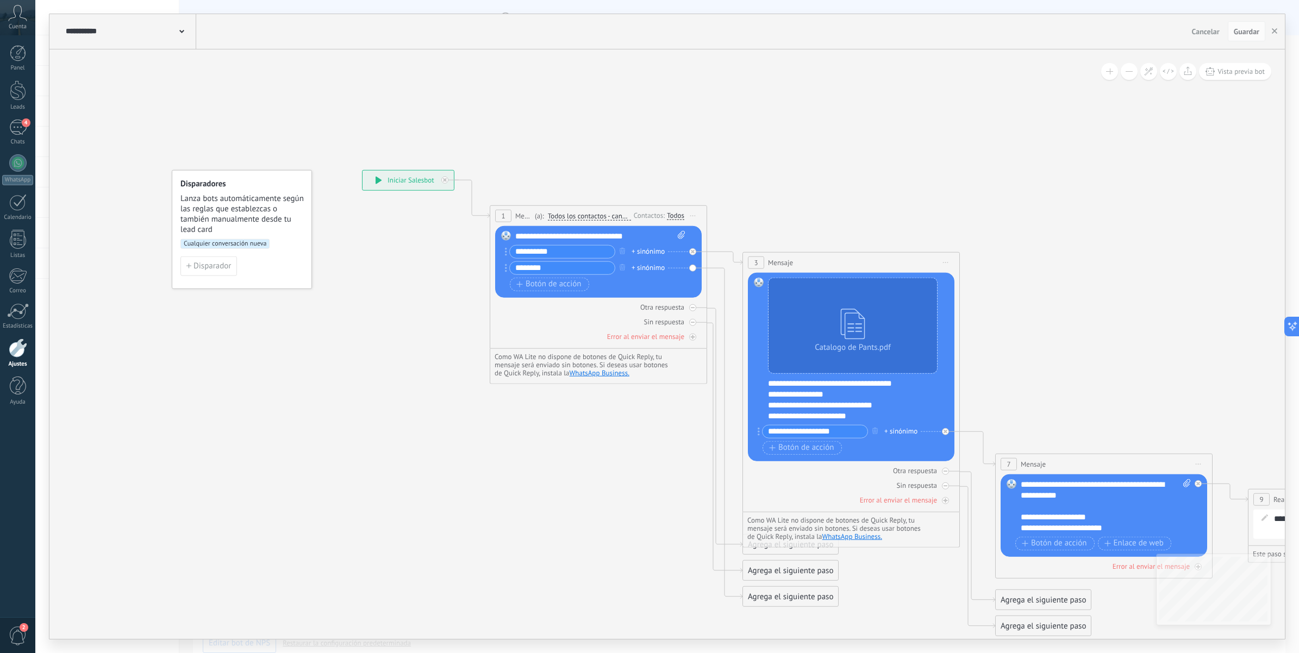
drag, startPoint x: 312, startPoint y: 113, endPoint x: 610, endPoint y: 170, distance: 303.1
click at [610, 170] on icon at bounding box center [960, 403] width 1741 height 1010
click at [23, 122] on span "4" at bounding box center [26, 122] width 9 height 9
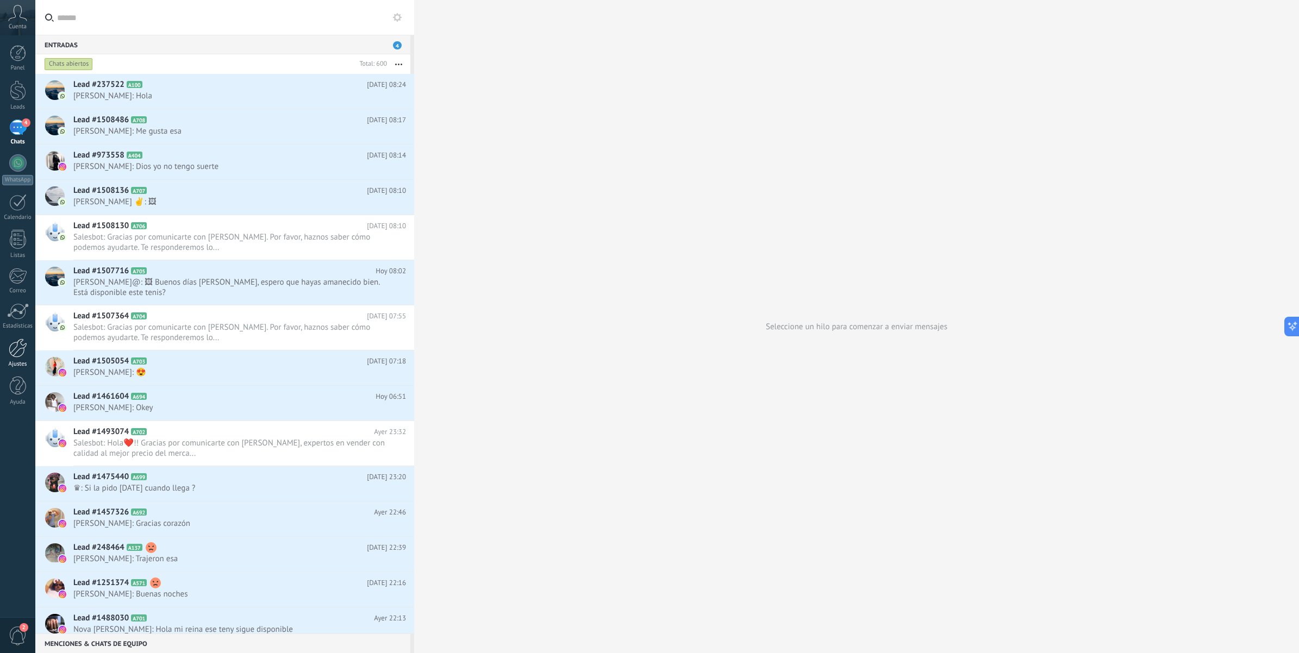
click at [21, 348] on div at bounding box center [18, 348] width 18 height 19
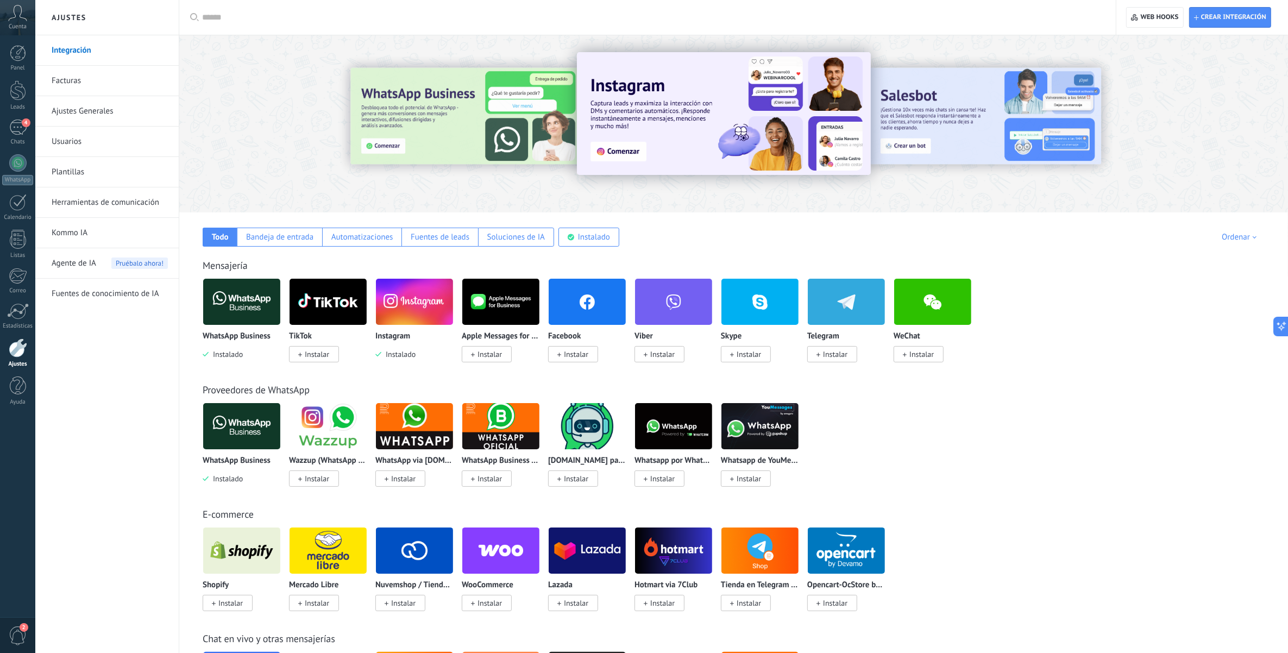
click at [91, 202] on link "Herramientas de comunicación" at bounding box center [110, 202] width 116 height 30
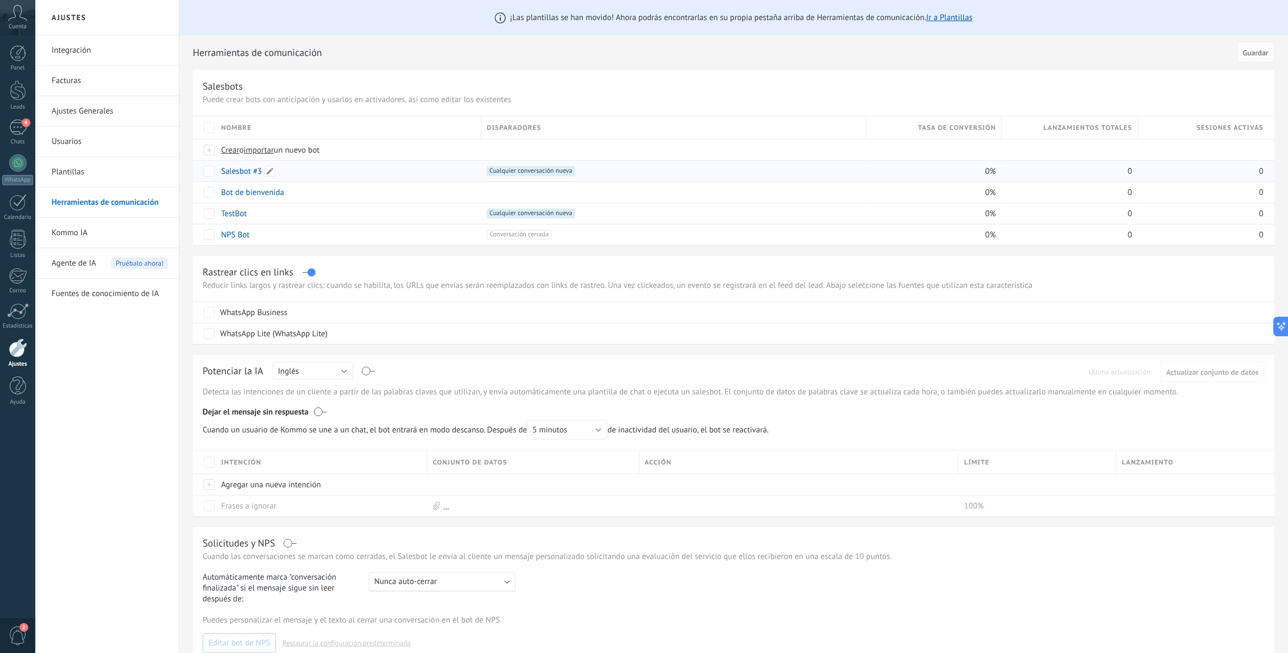
click at [326, 169] on div "Salesbot #3" at bounding box center [346, 171] width 260 height 21
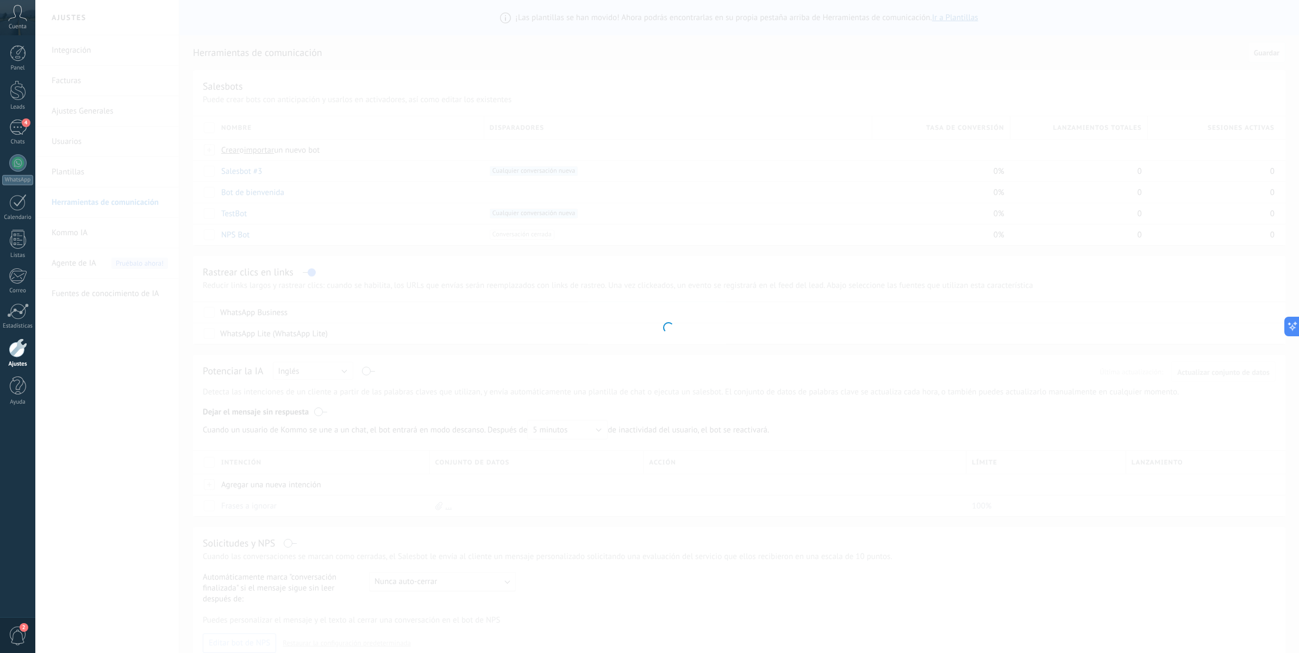
type input "**********"
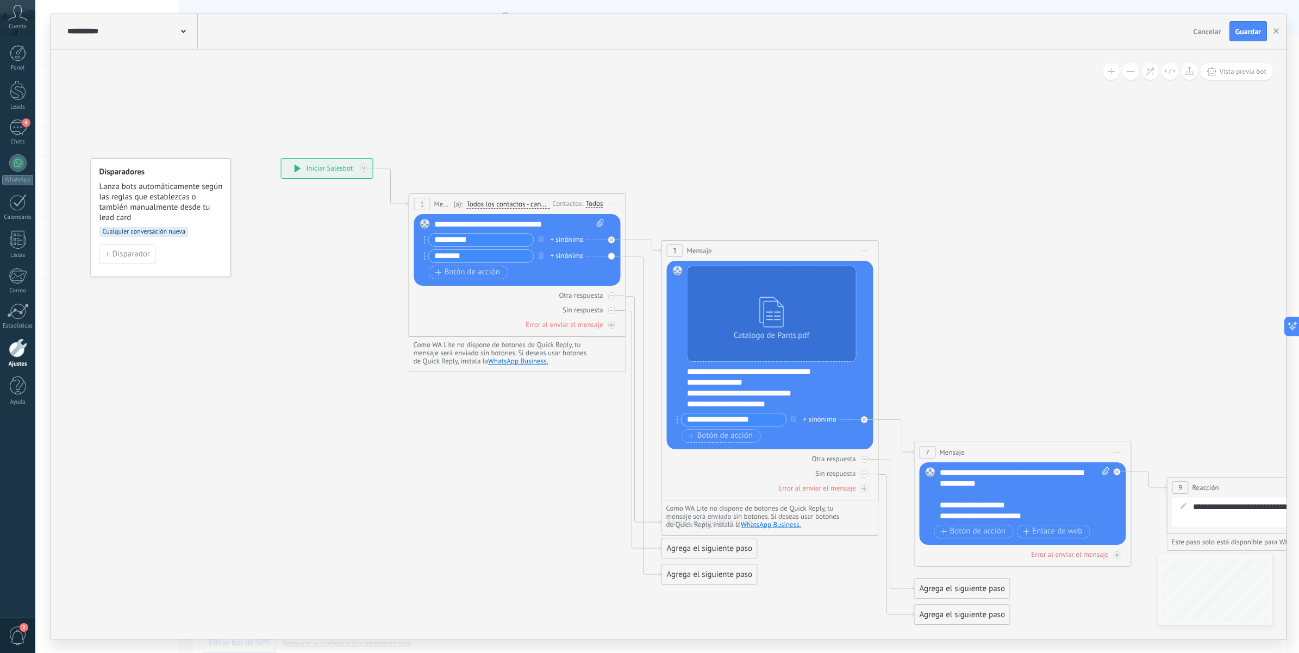
drag, startPoint x: 656, startPoint y: 128, endPoint x: 655, endPoint y: 155, distance: 27.2
click at [655, 155] on icon at bounding box center [879, 391] width 1741 height 1010
click at [125, 257] on span "Disparador" at bounding box center [130, 255] width 37 height 8
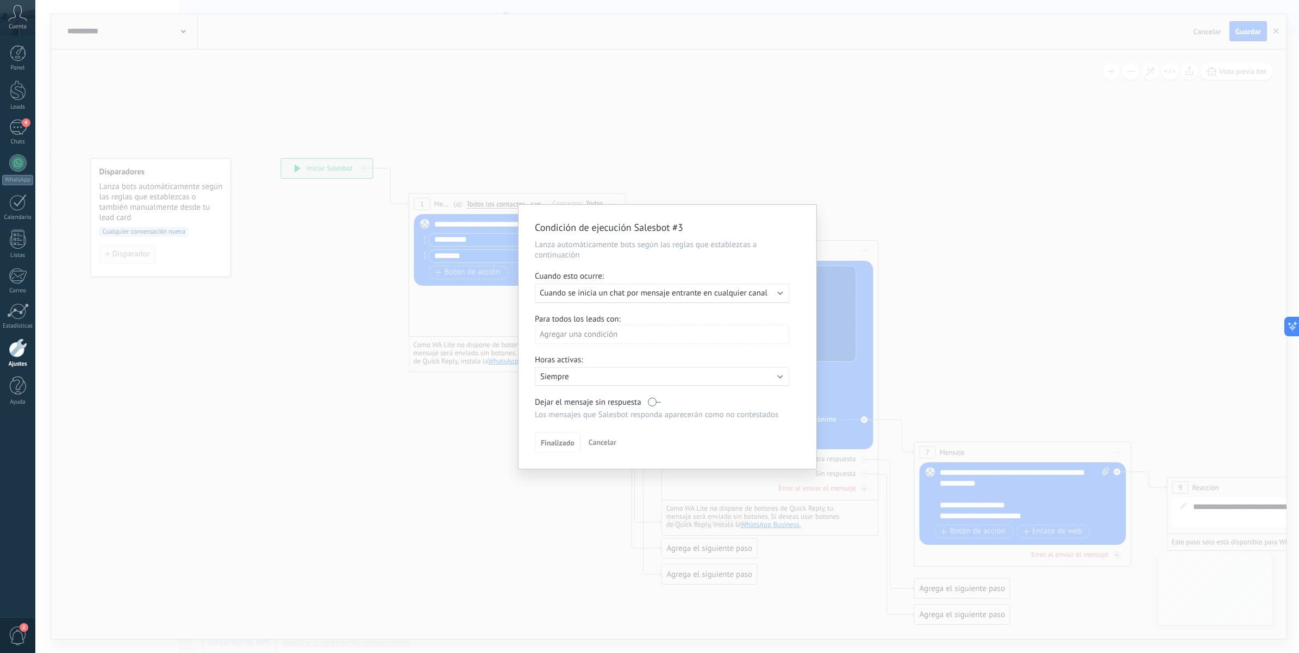
click at [99, 245] on button "Disparador" at bounding box center [127, 255] width 57 height 20
click at [600, 376] on p "Siempre" at bounding box center [635, 377] width 190 height 10
click at [600, 376] on li "Siempre" at bounding box center [677, 376] width 298 height 19
click at [591, 289] on span "Cuando se inicia un chat por mensaje entrante en cualquier canal" at bounding box center [654, 293] width 228 height 10
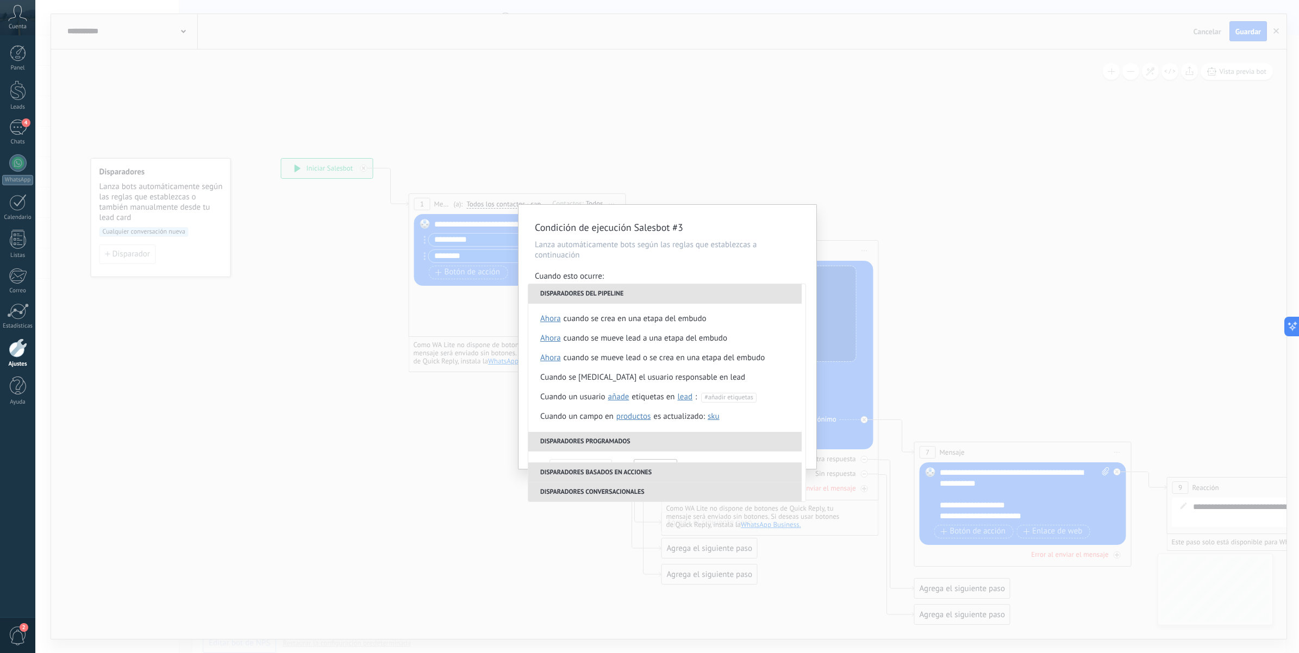
click at [418, 514] on div "Condición de ejecución Salesbot #3 Lanza automáticamente bots según las reglas …" at bounding box center [666, 326] width 1263 height 653
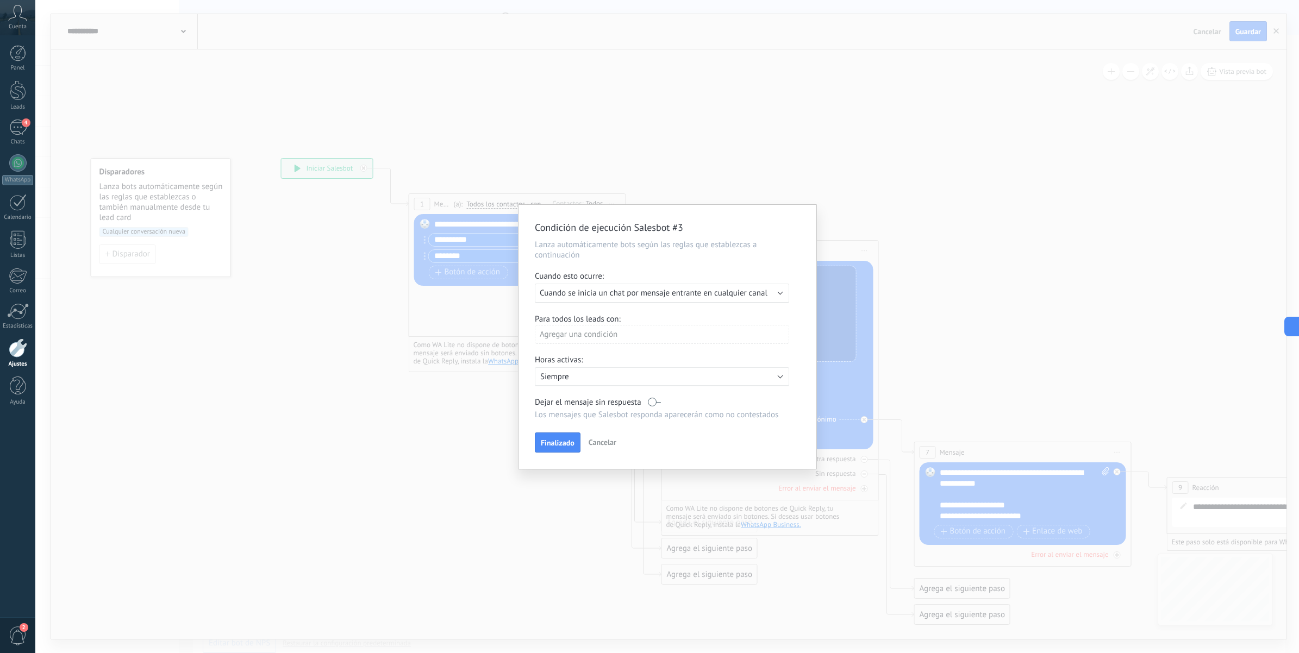
click at [652, 284] on div "Ejecutar: Cuando se inicia un chat por mensaje entrante en cualquier canal" at bounding box center [662, 294] width 254 height 20
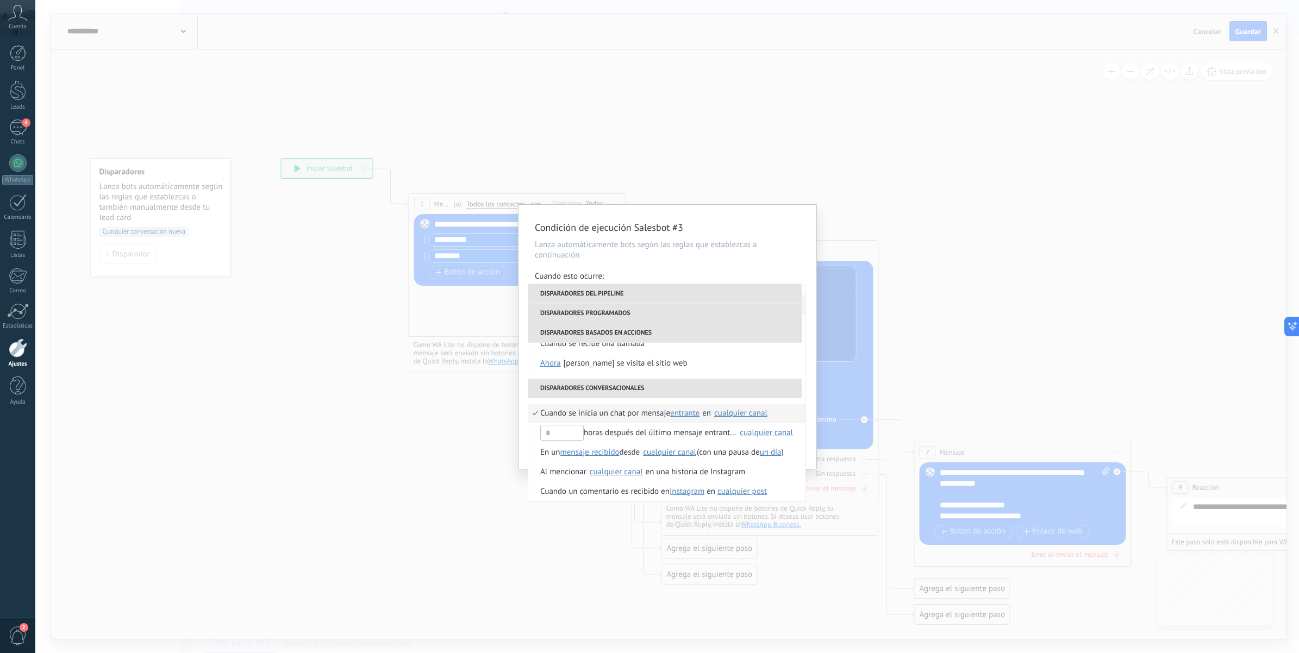
scroll to position [272, 0]
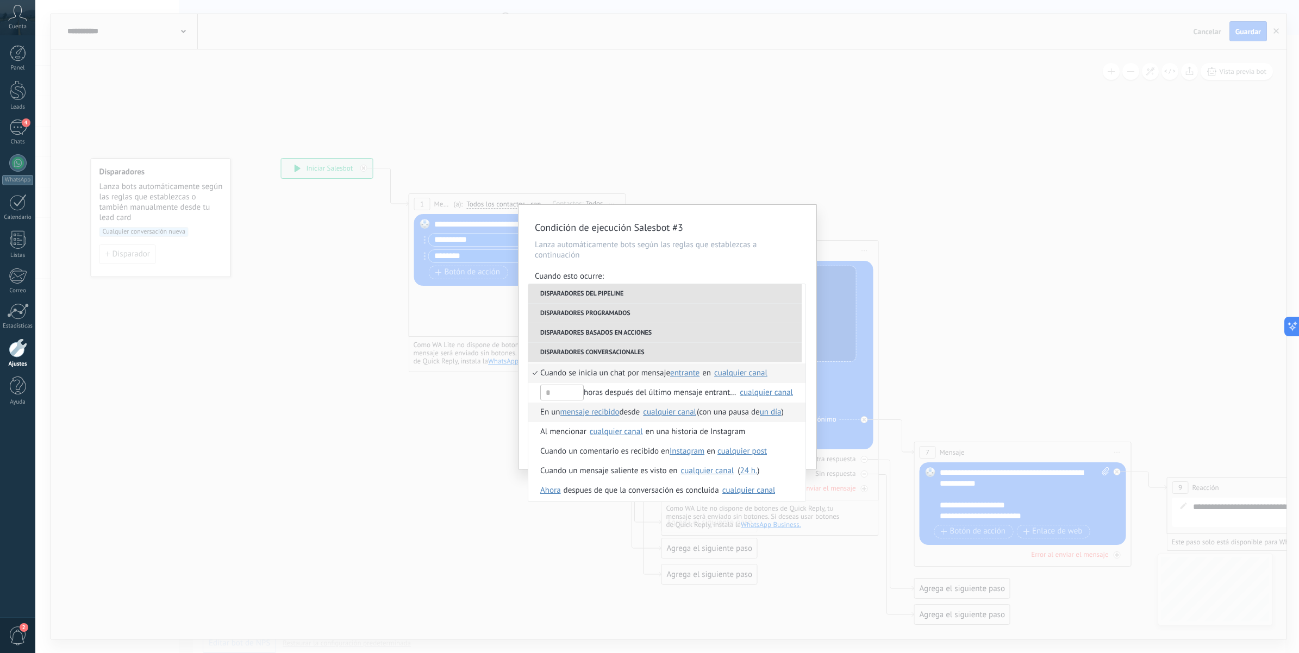
click at [647, 411] on div "cualquier canal" at bounding box center [669, 413] width 54 height 10
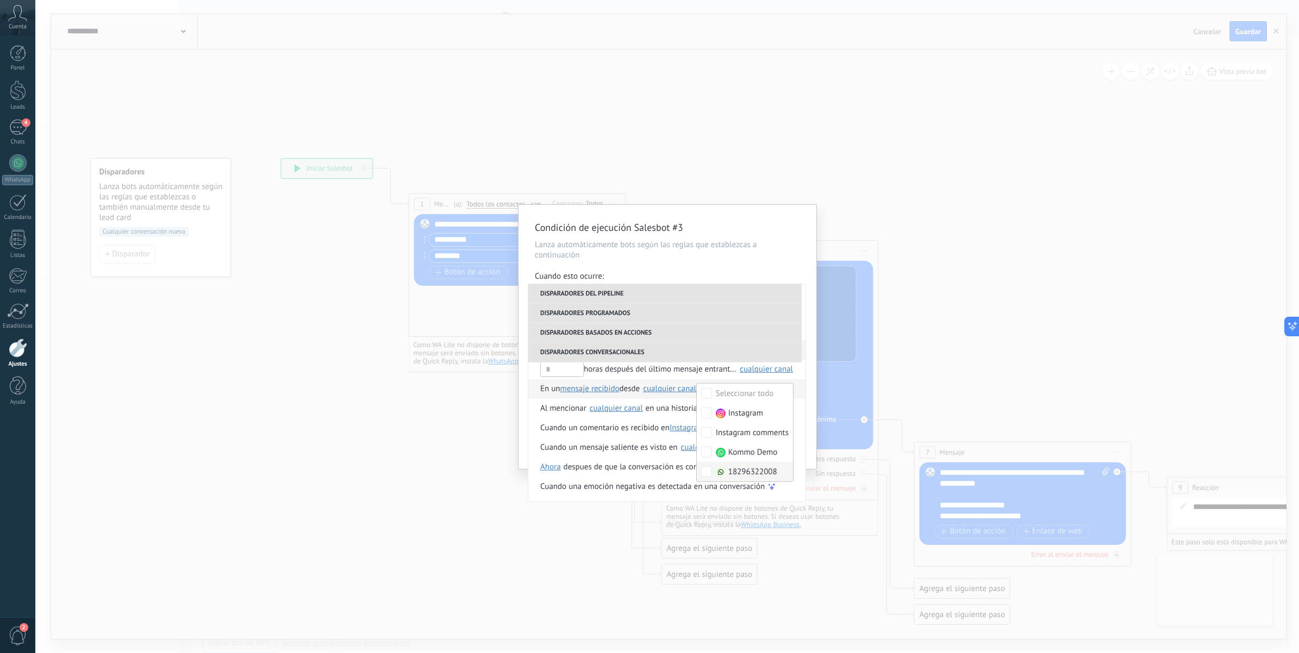
click at [753, 472] on span "18296322008" at bounding box center [752, 472] width 49 height 11
click at [955, 333] on div "Condición de ejecución Salesbot #3 Lanza automáticamente bots según las reglas …" at bounding box center [666, 326] width 1263 height 653
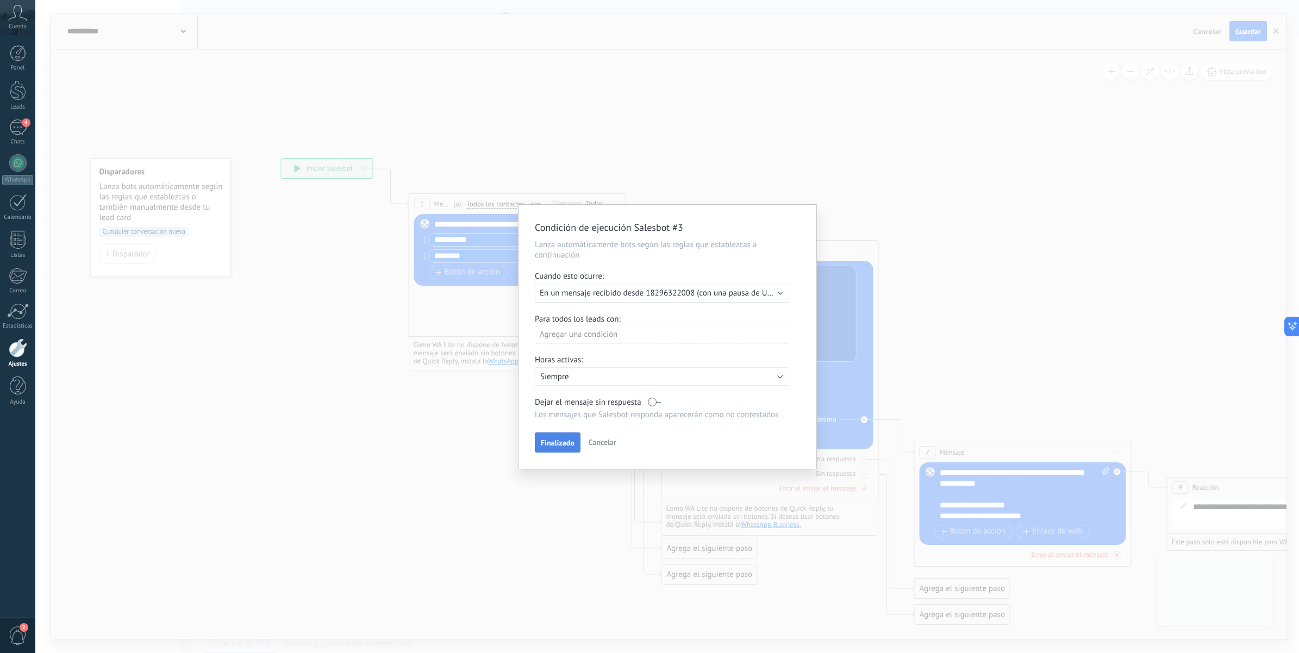
click at [542, 444] on span "Finalizado" at bounding box center [558, 443] width 34 height 8
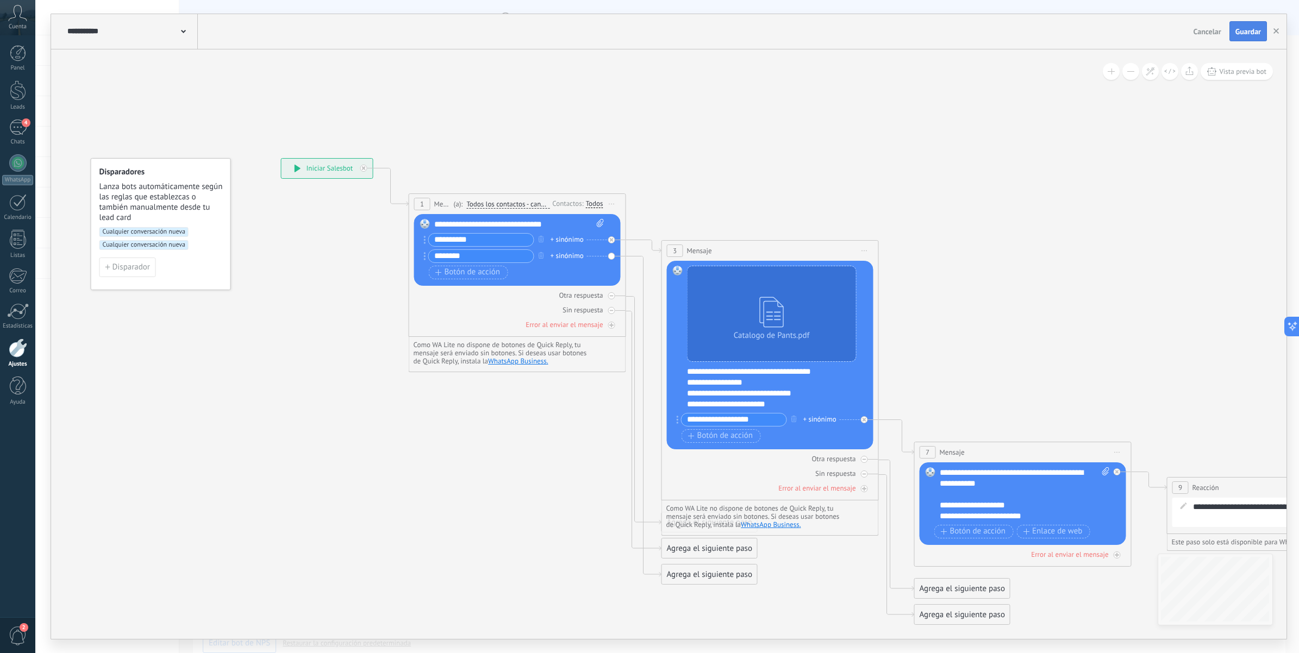
click at [1030, 35] on span "Guardar" at bounding box center [1248, 32] width 26 height 8
click at [511, 362] on span "WhatsApp Business ." at bounding box center [518, 360] width 60 height 9
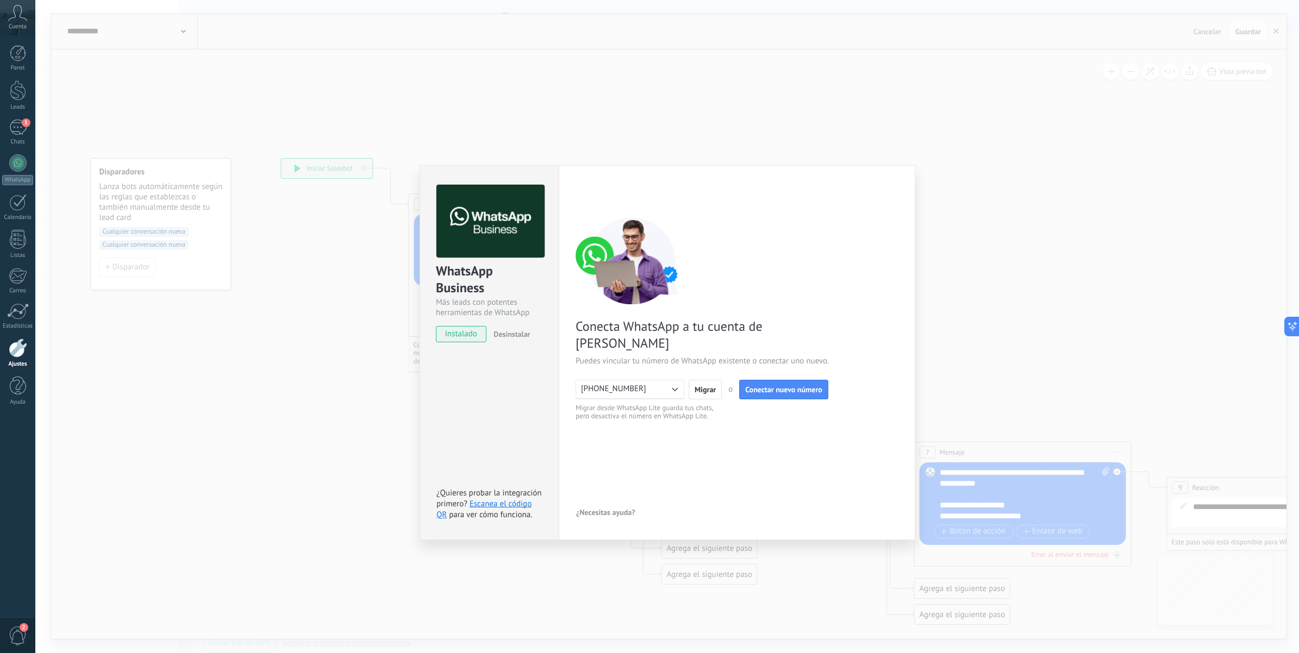
click at [669, 384] on icon "button" at bounding box center [674, 389] width 11 height 11
click at [1030, 283] on div "WhatsApp Business Más leads con potentes herramientas de WhatsApp instalado Des…" at bounding box center [666, 326] width 1263 height 653
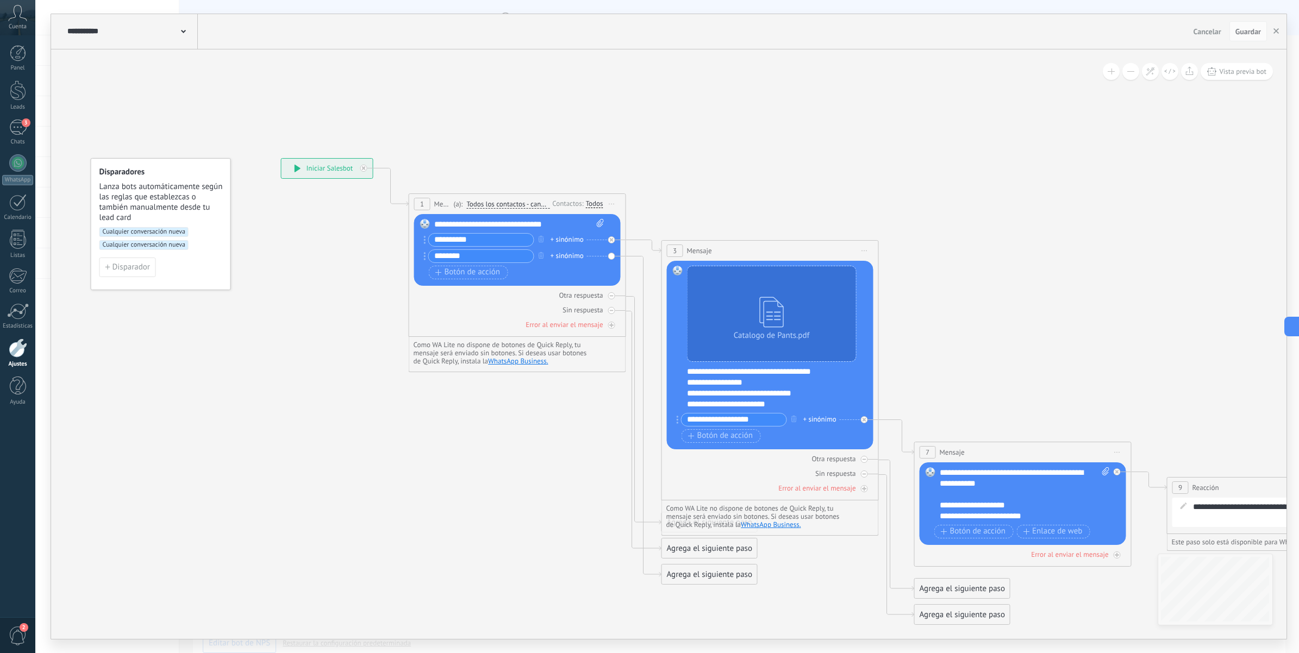
click at [530, 358] on span "WhatsApp Business ." at bounding box center [518, 360] width 60 height 9
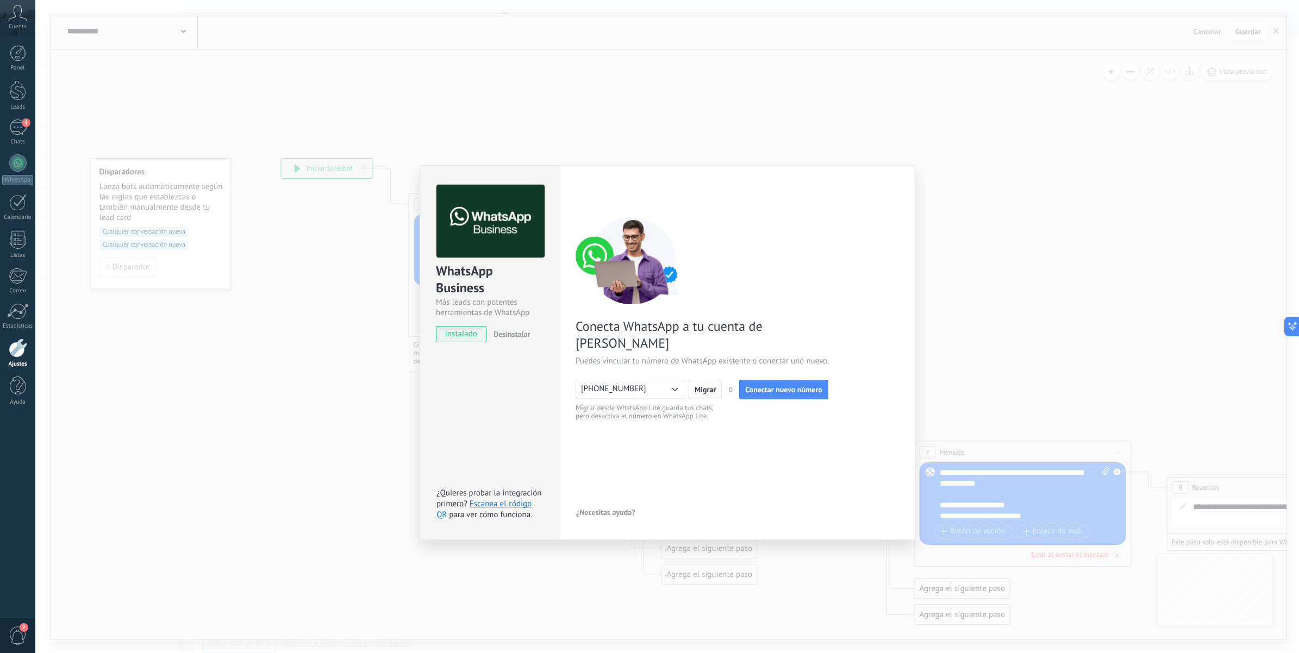
click at [618, 509] on span "¿Necesitas ayuda?" at bounding box center [605, 513] width 59 height 8
click at [615, 430] on span "Guía paso a paso" at bounding box center [612, 432] width 55 height 8
click at [267, 332] on div "WhatsApp Business Más leads con potentes herramientas de WhatsApp instalado Des…" at bounding box center [666, 326] width 1263 height 653
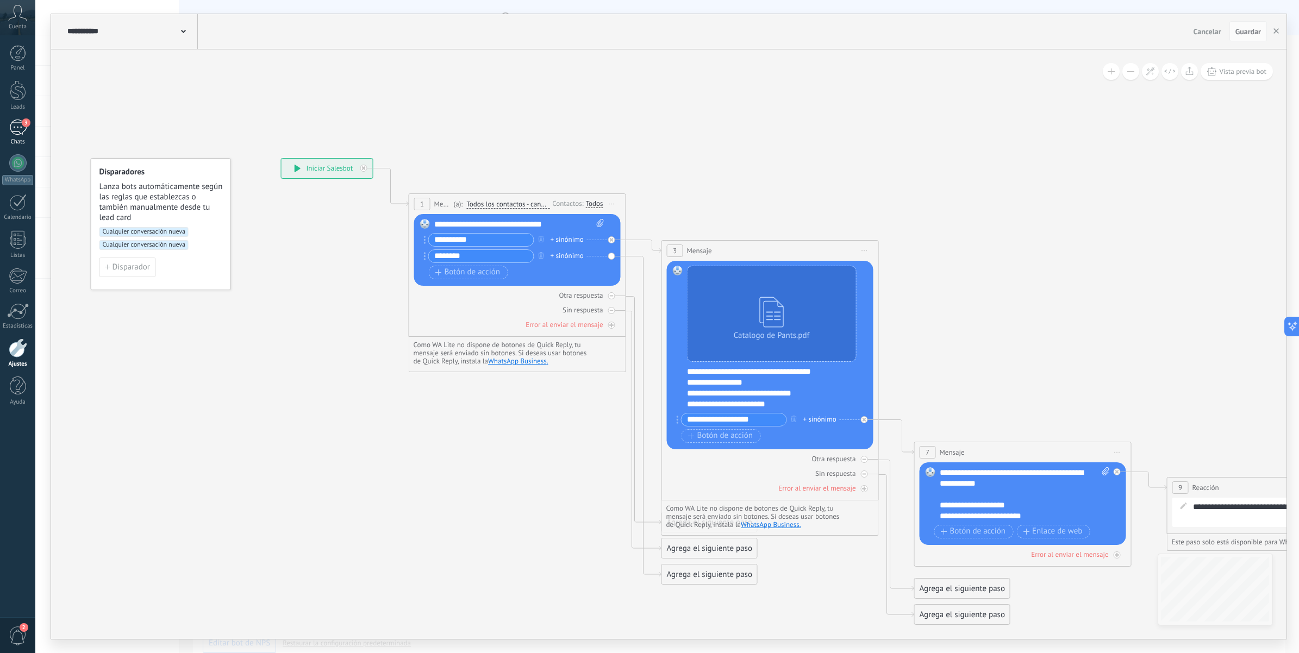
click at [20, 131] on div "3" at bounding box center [17, 128] width 17 height 16
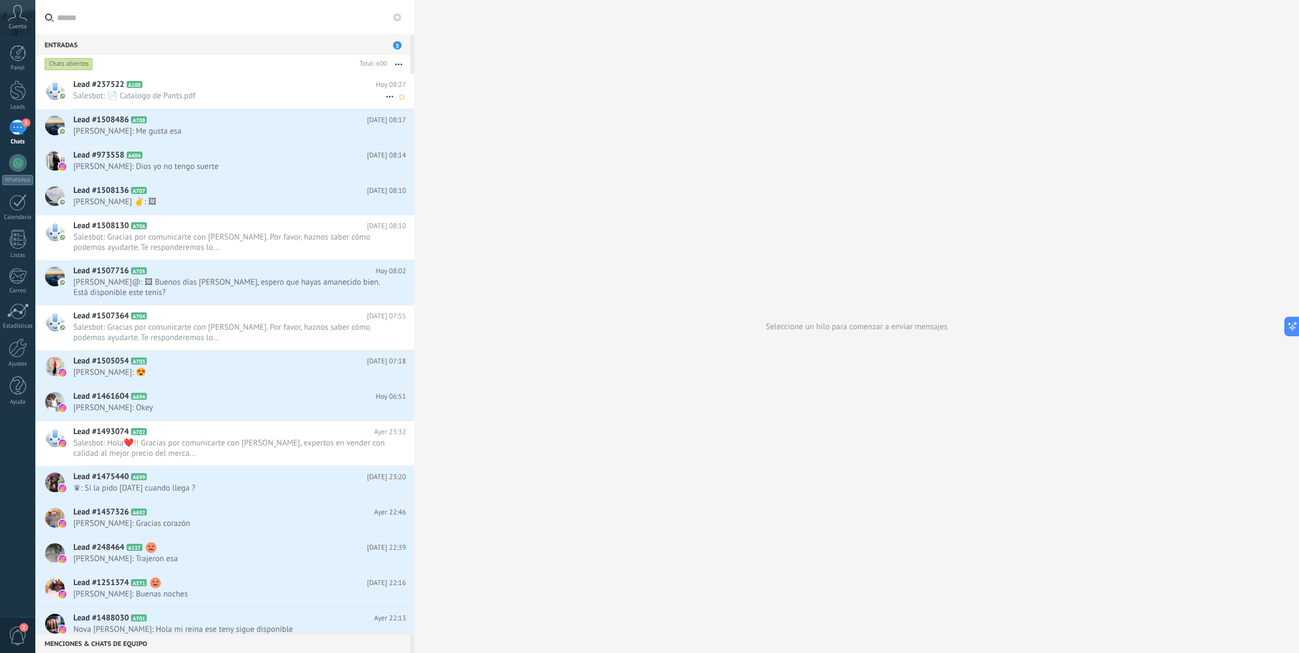
click at [99, 99] on span "Salesbot: 📄 Catalogo de Pants.pdf" at bounding box center [229, 96] width 312 height 10
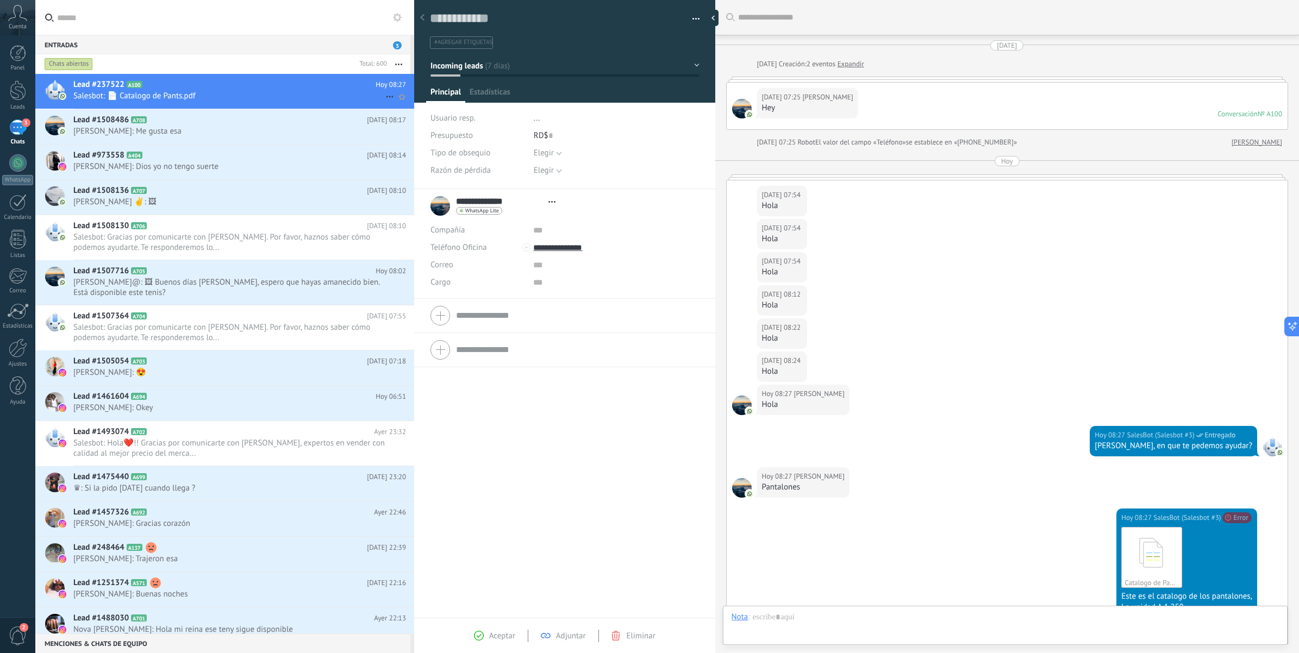
type textarea "**********"
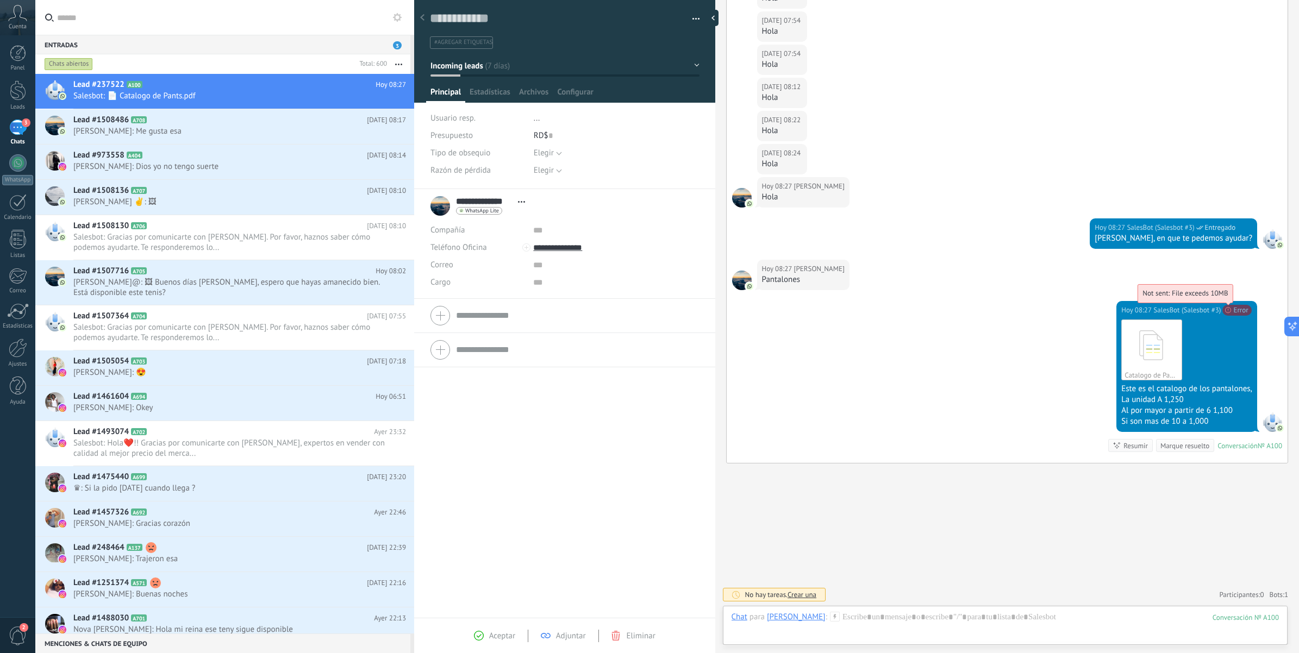
click at [1030, 298] on span "Not sent: File exceeds 10MB" at bounding box center [1184, 293] width 85 height 9
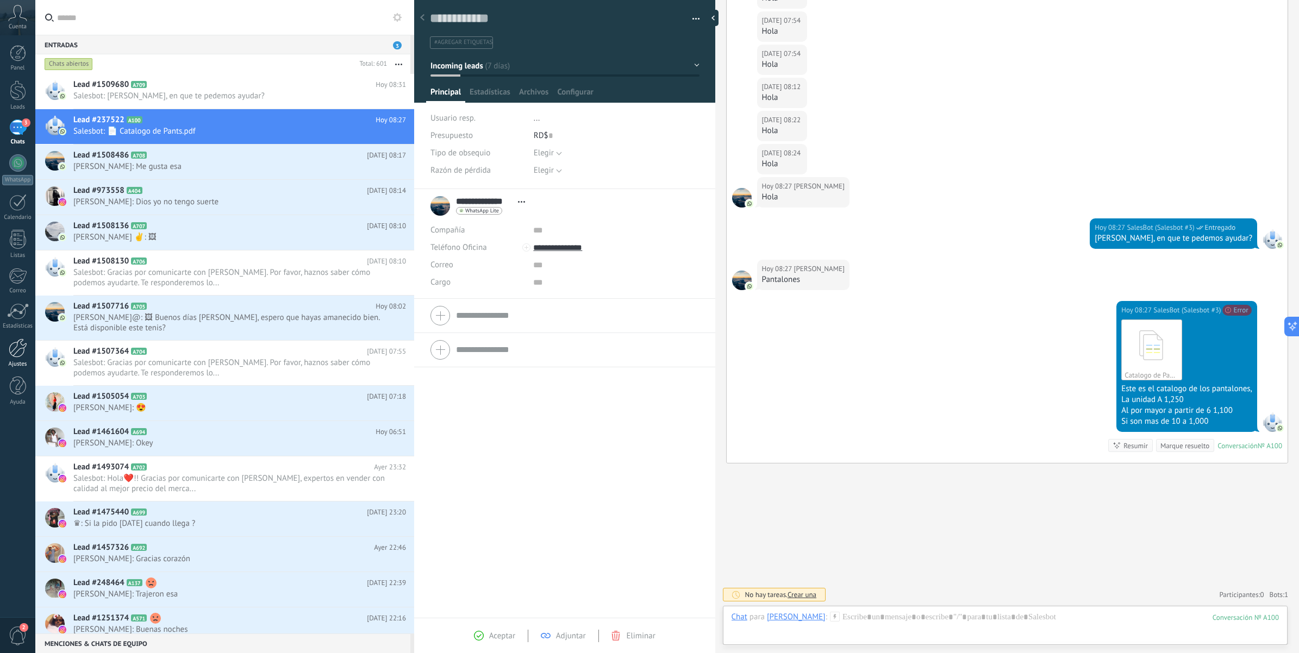
click at [22, 348] on div at bounding box center [18, 348] width 18 height 19
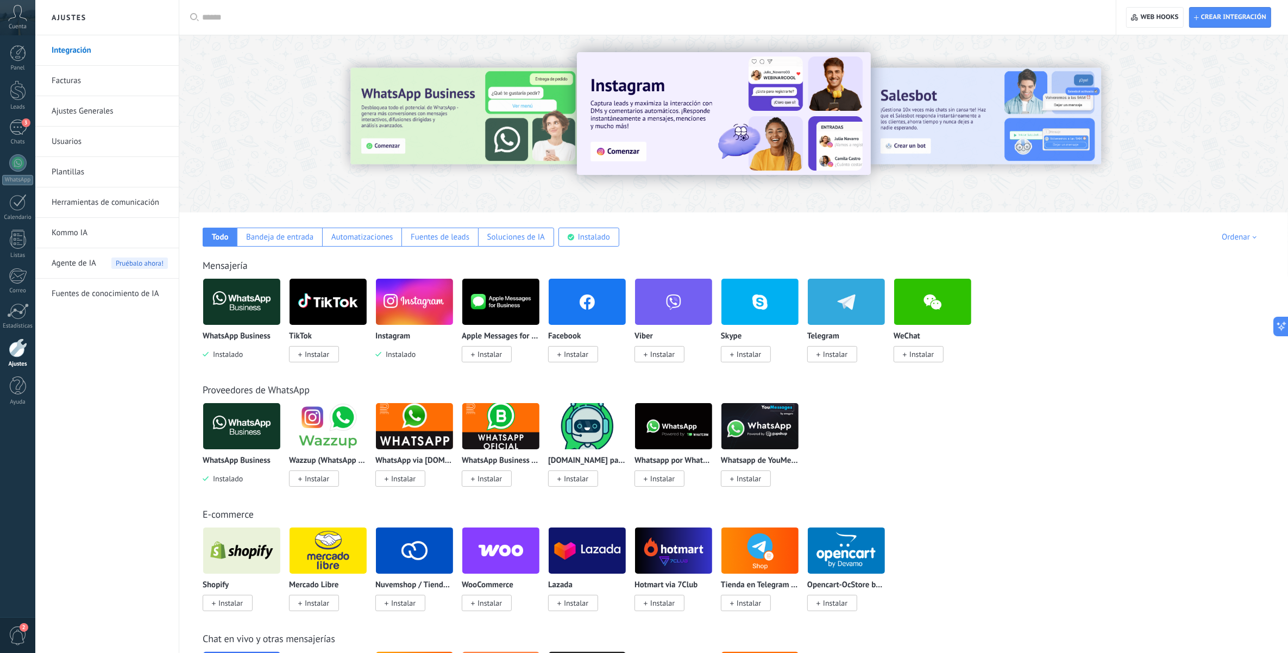
click at [91, 201] on link "Herramientas de comunicación" at bounding box center [110, 202] width 116 height 30
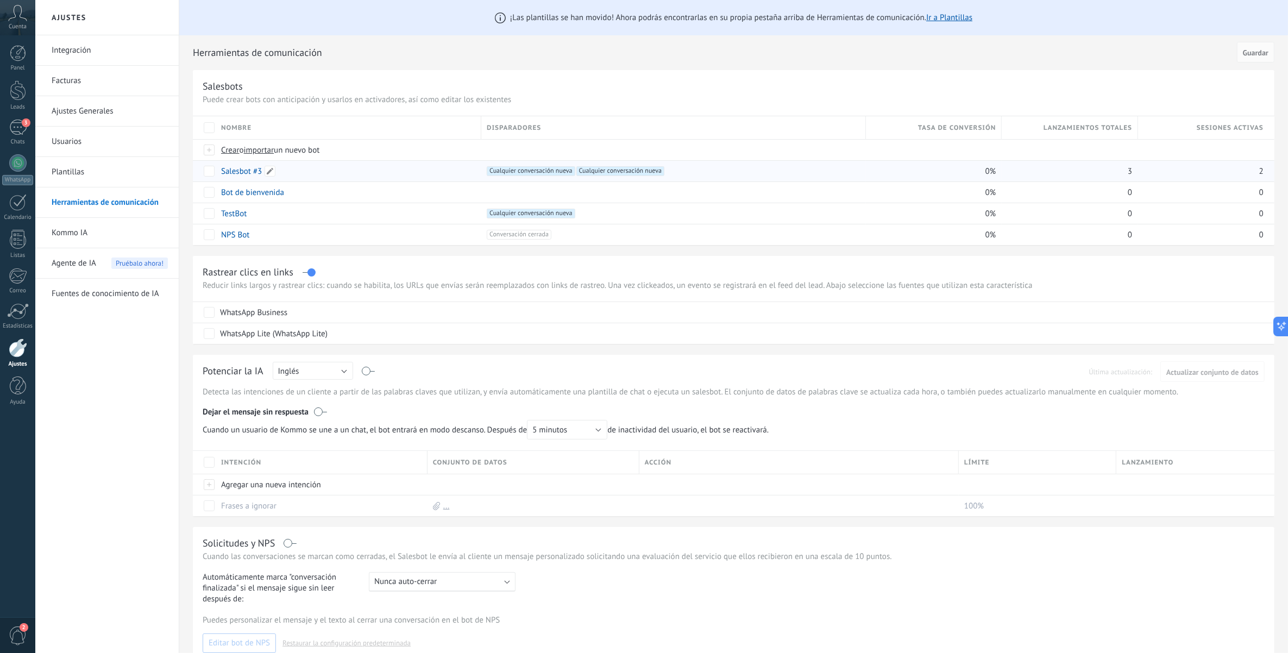
click at [395, 172] on div "Salesbot #3" at bounding box center [346, 171] width 260 height 21
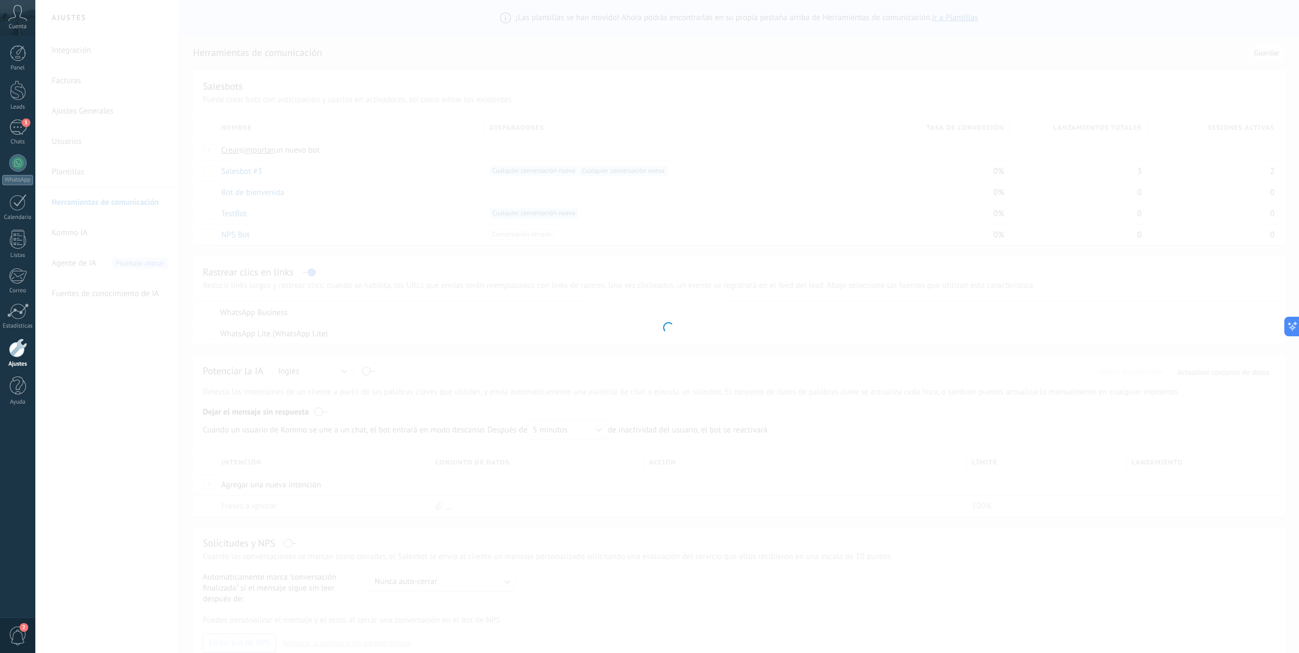
type input "**********"
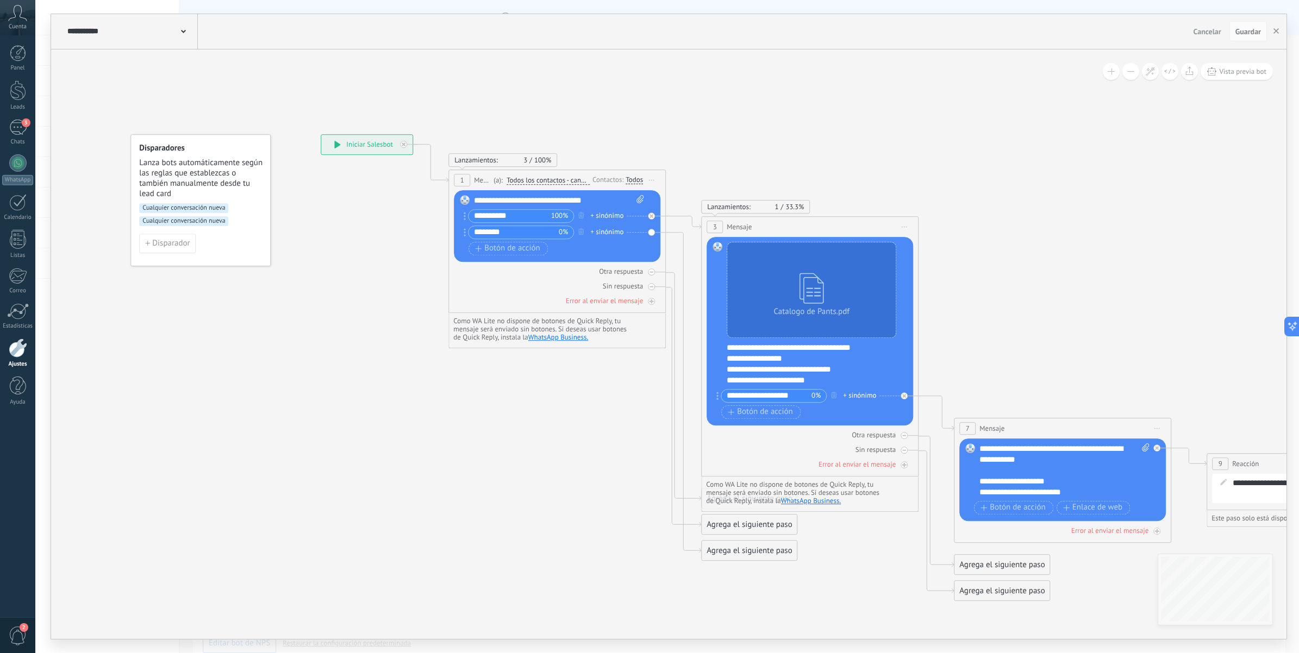
drag, startPoint x: 753, startPoint y: 85, endPoint x: 802, endPoint y: 93, distance: 49.0
click at [802, 93] on icon at bounding box center [919, 368] width 1741 height 1010
click at [181, 30] on span at bounding box center [183, 31] width 5 height 10
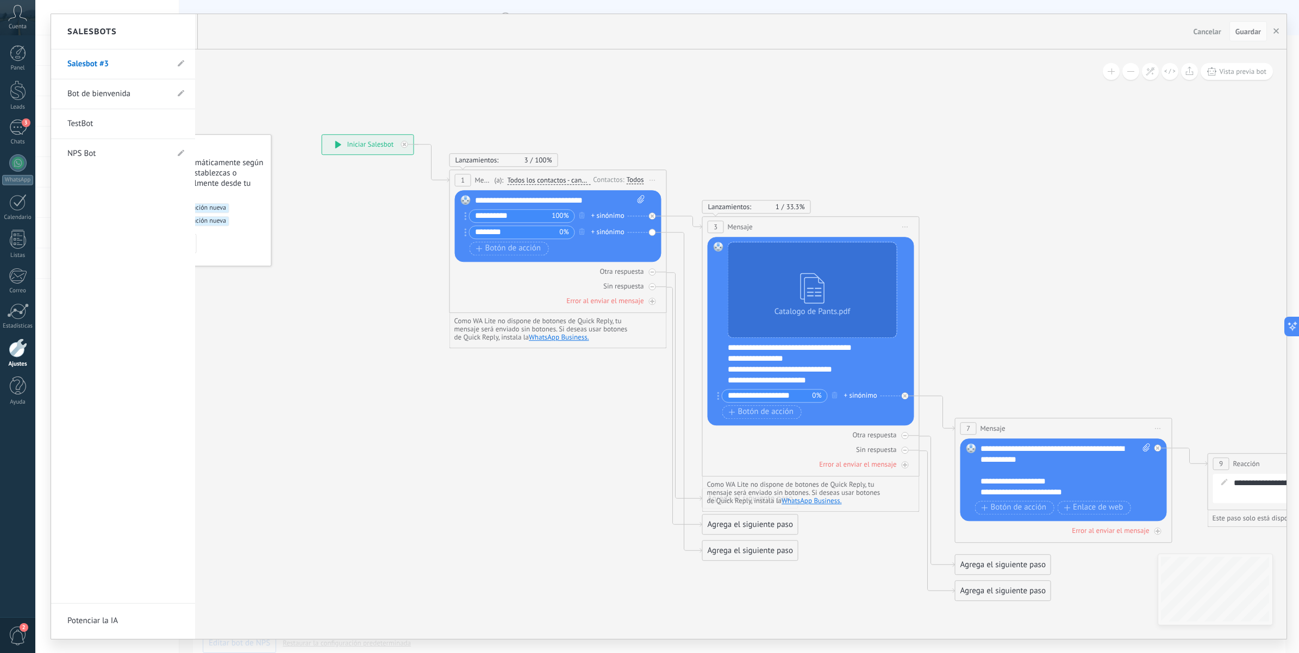
click at [381, 78] on div at bounding box center [668, 326] width 1235 height 625
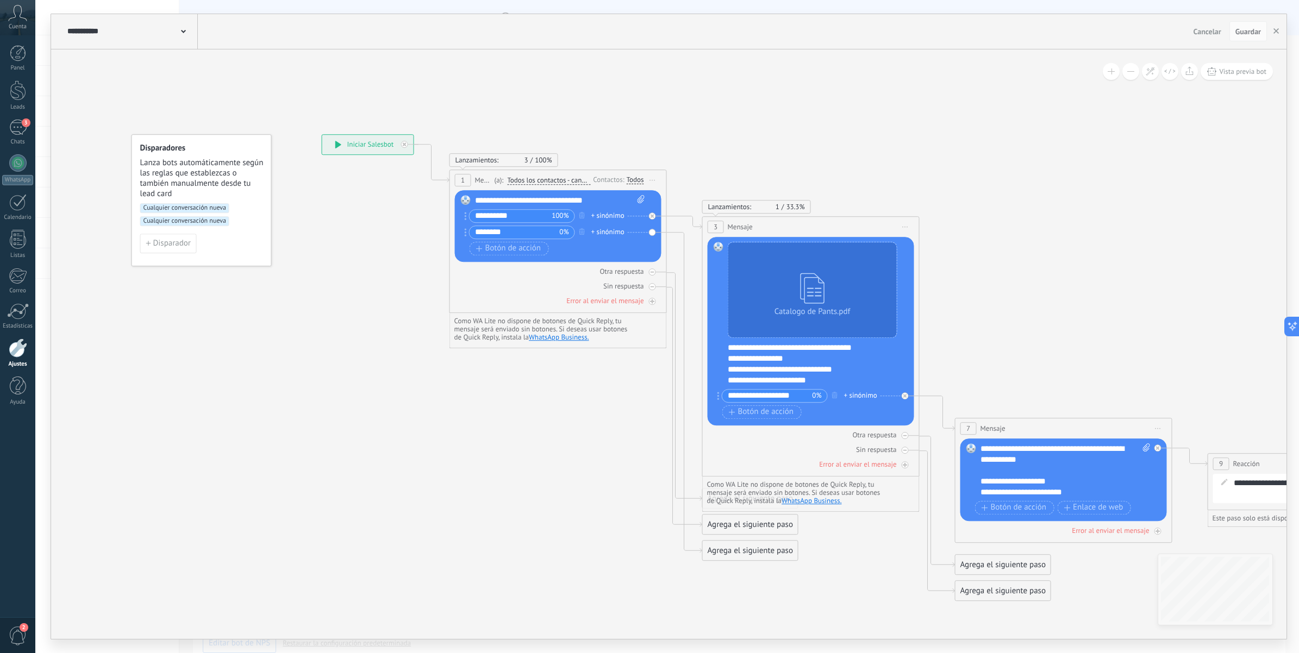
click at [1212, 35] on span "Cancelar" at bounding box center [1207, 32] width 28 height 10
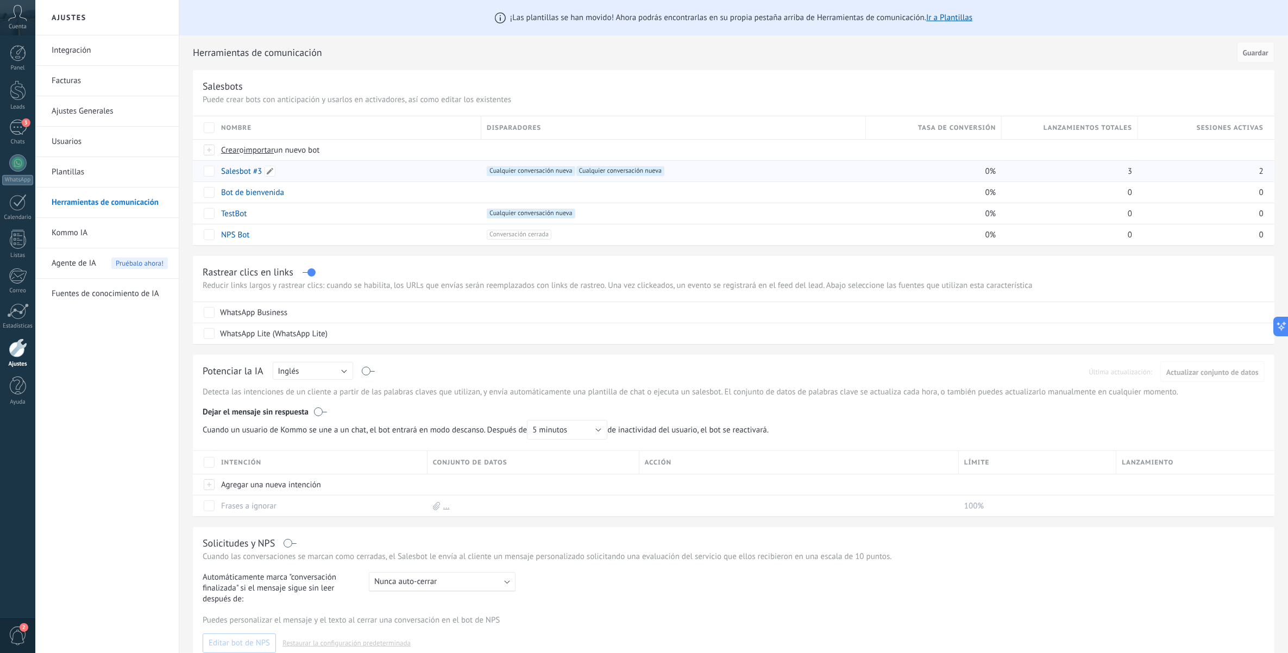
click at [389, 173] on div "Salesbot #3" at bounding box center [346, 171] width 260 height 21
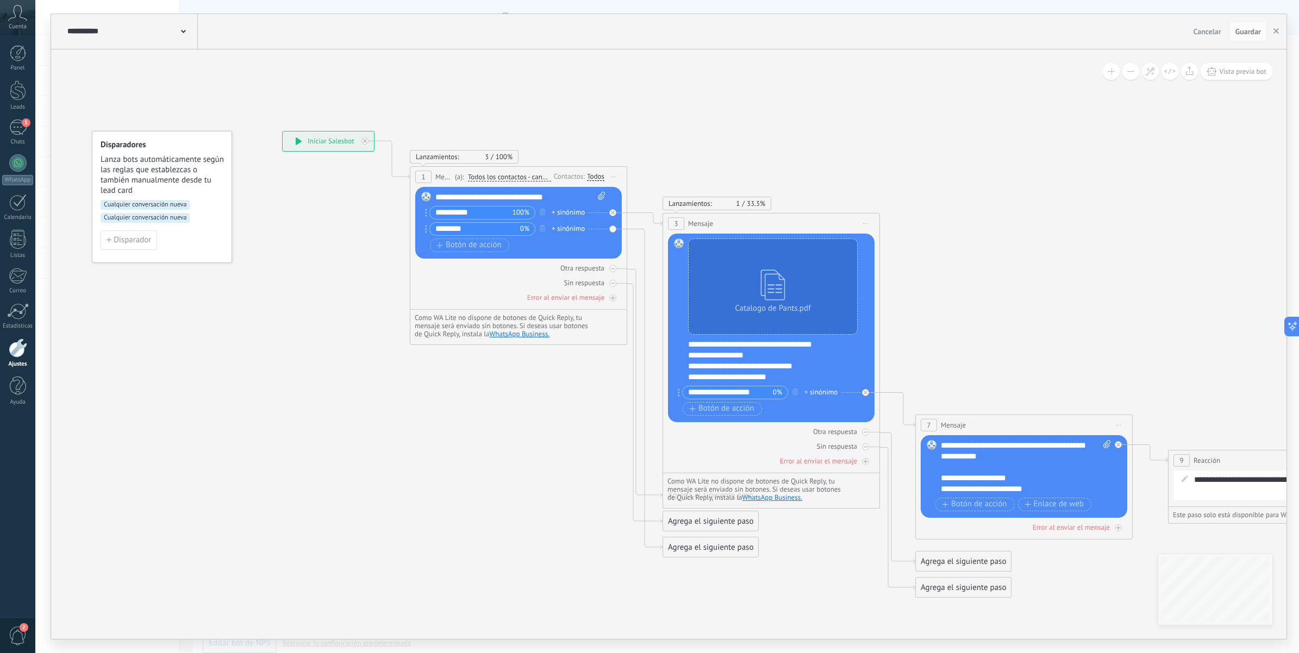
click at [184, 28] on span at bounding box center [183, 31] width 5 height 10
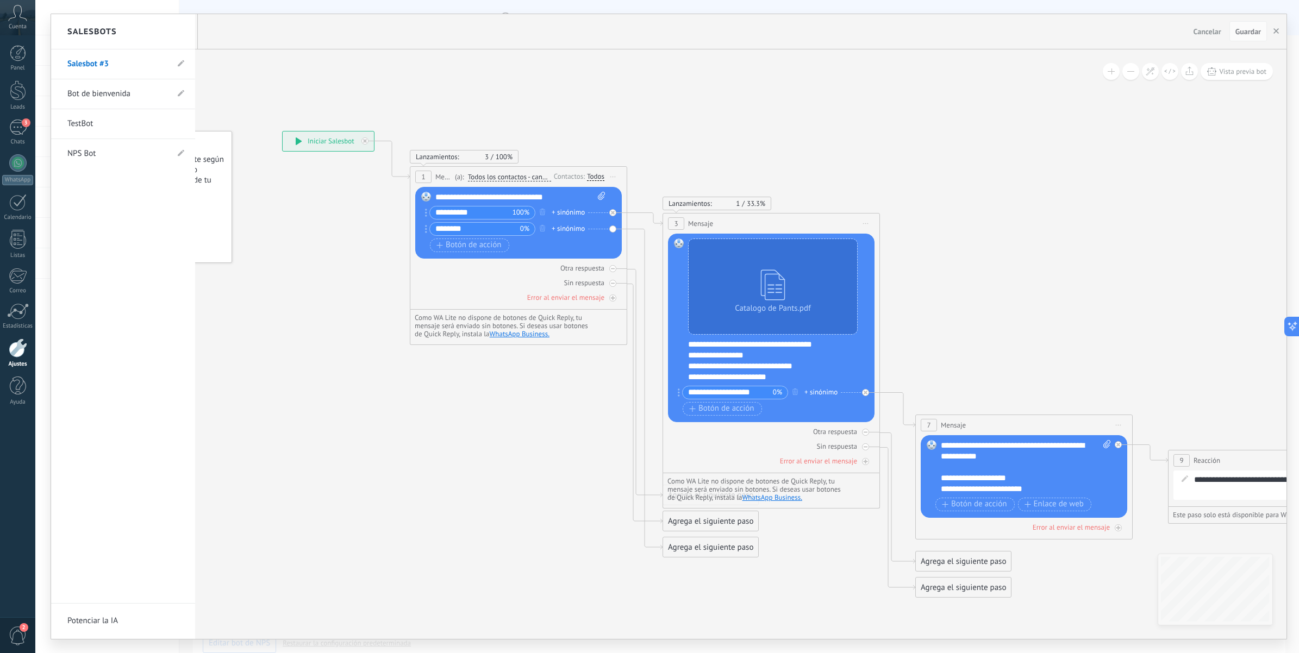
click at [310, 52] on div at bounding box center [668, 326] width 1235 height 625
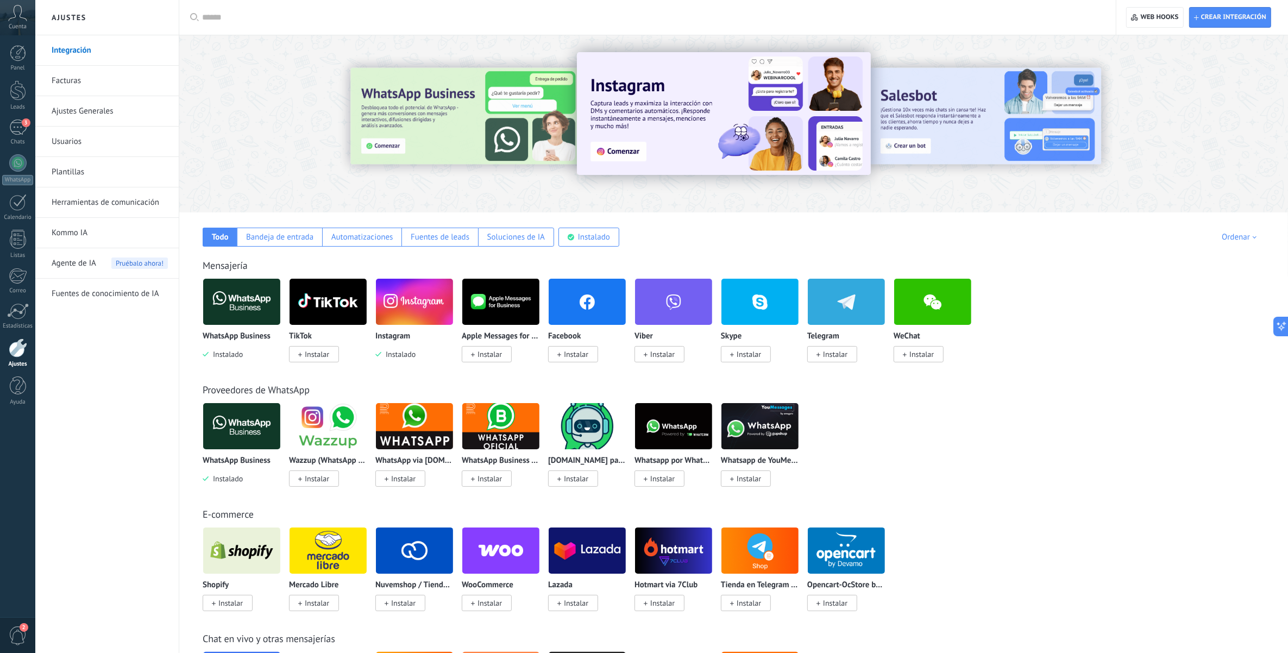
click at [132, 202] on link "Herramientas de comunicación" at bounding box center [110, 202] width 116 height 30
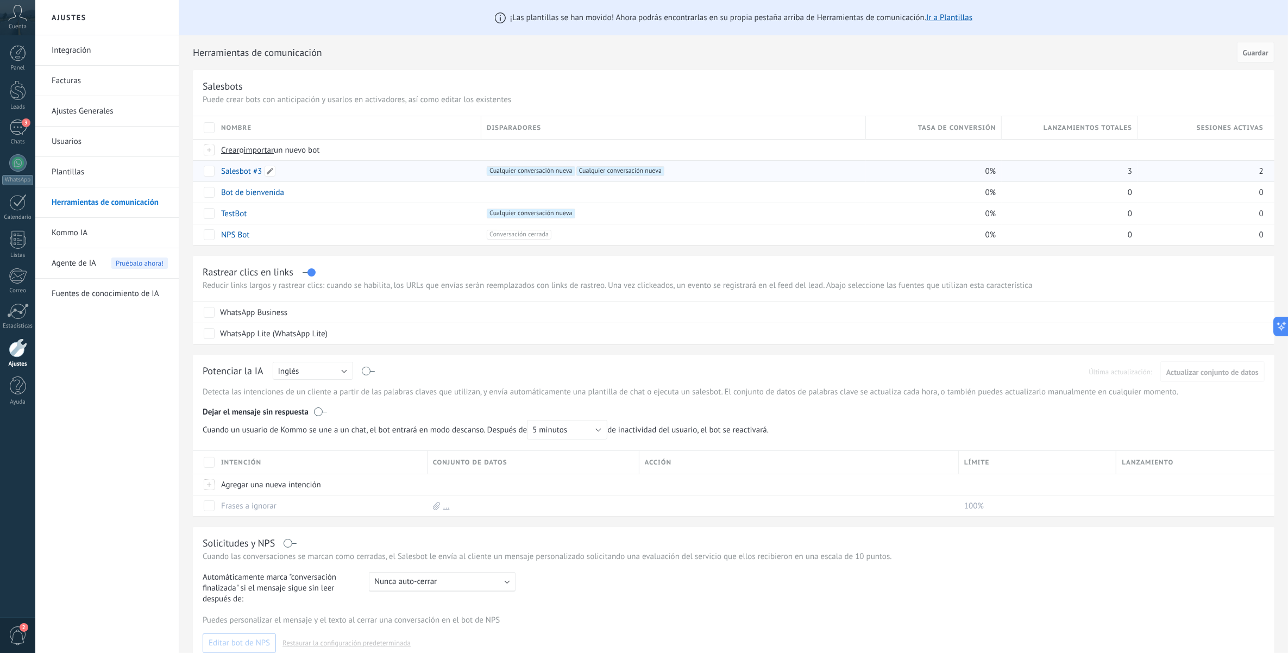
click at [297, 174] on div "Salesbot #3" at bounding box center [346, 171] width 260 height 21
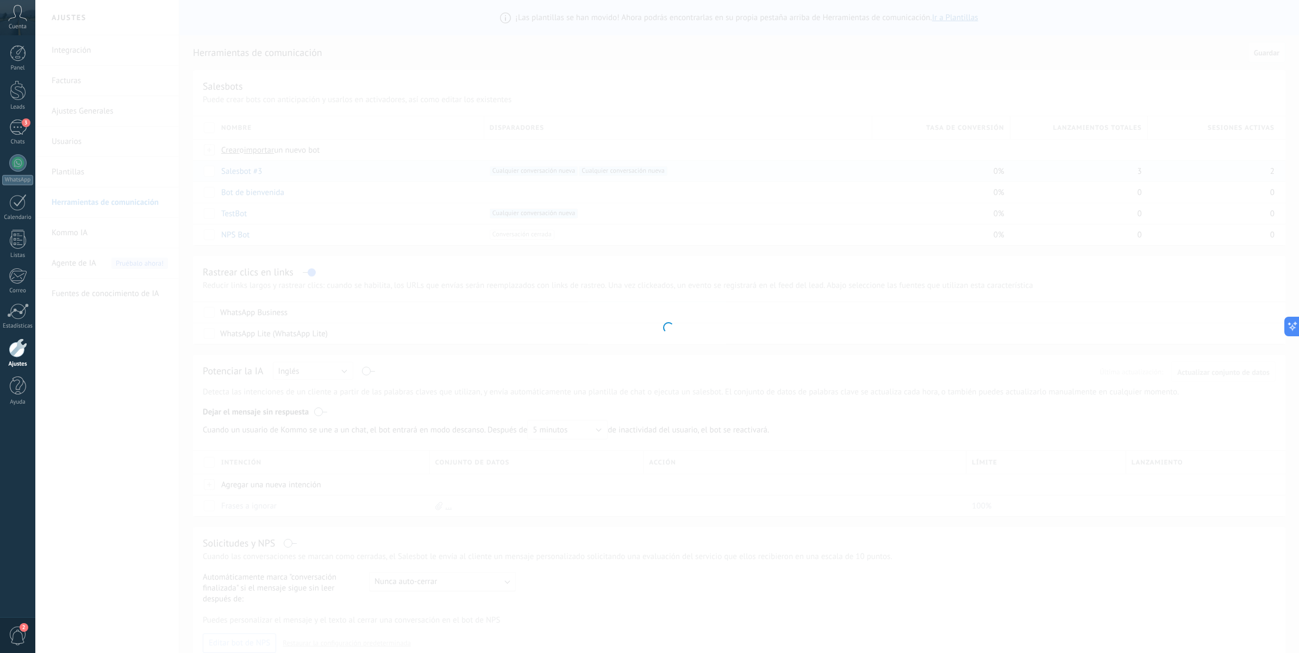
type input "**********"
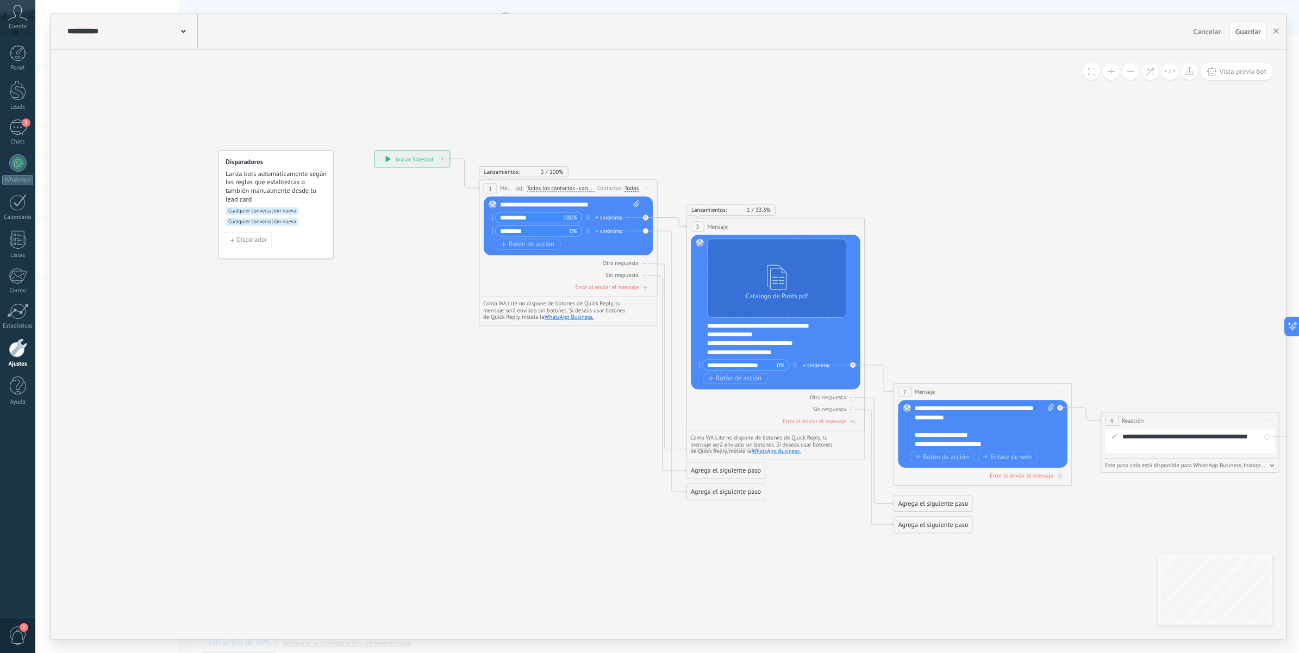
click at [258, 209] on span "Cualquier conversación nueva" at bounding box center [262, 211] width 73 height 8
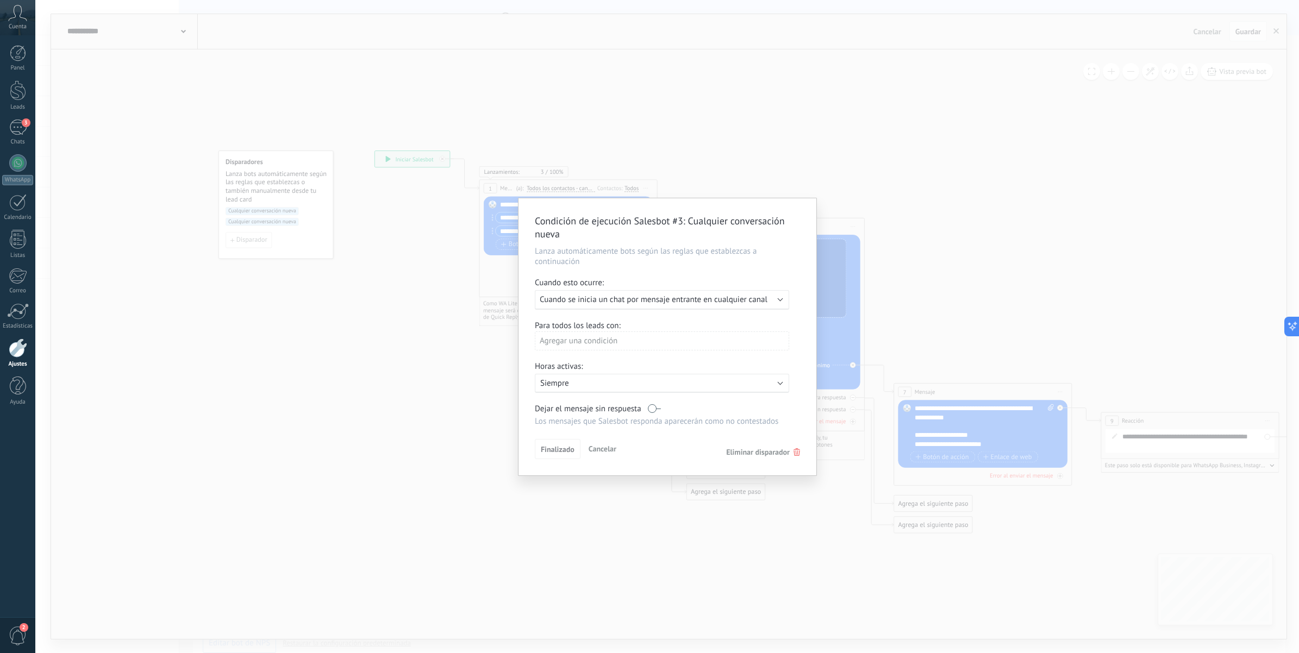
click at [794, 448] on icon at bounding box center [796, 452] width 7 height 8
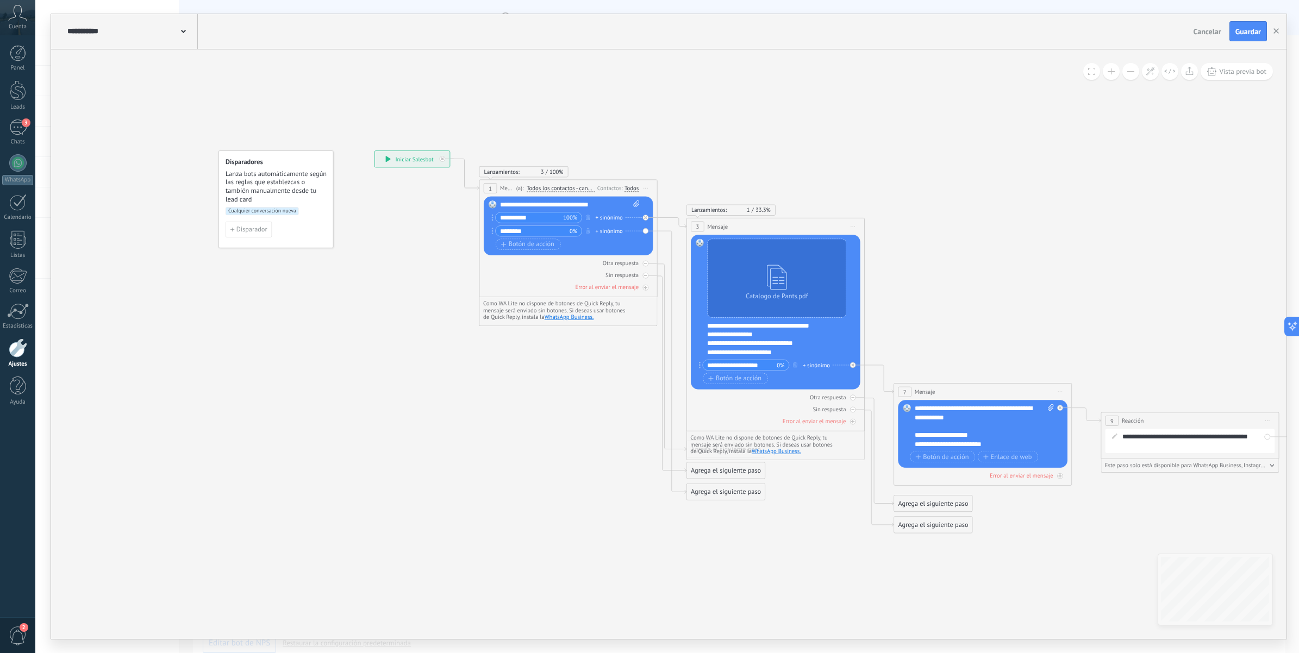
click at [276, 209] on span "Cualquier conversación nueva" at bounding box center [262, 211] width 73 height 8
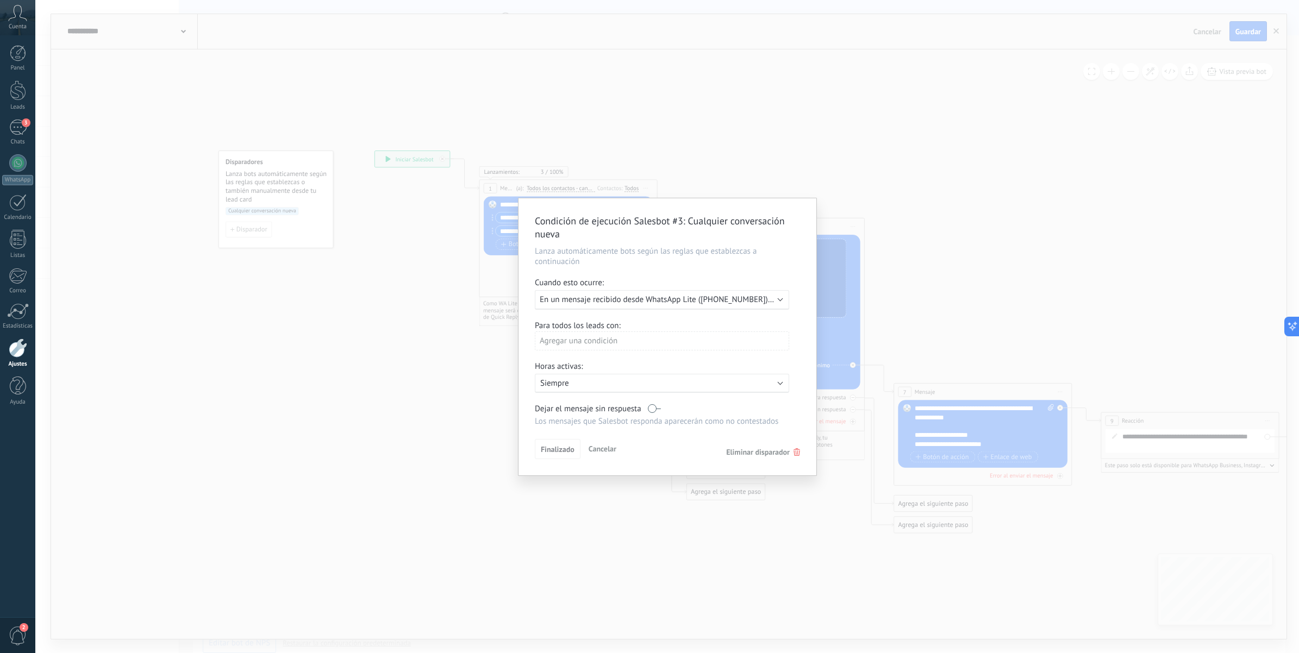
click at [797, 452] on icon at bounding box center [796, 452] width 7 height 8
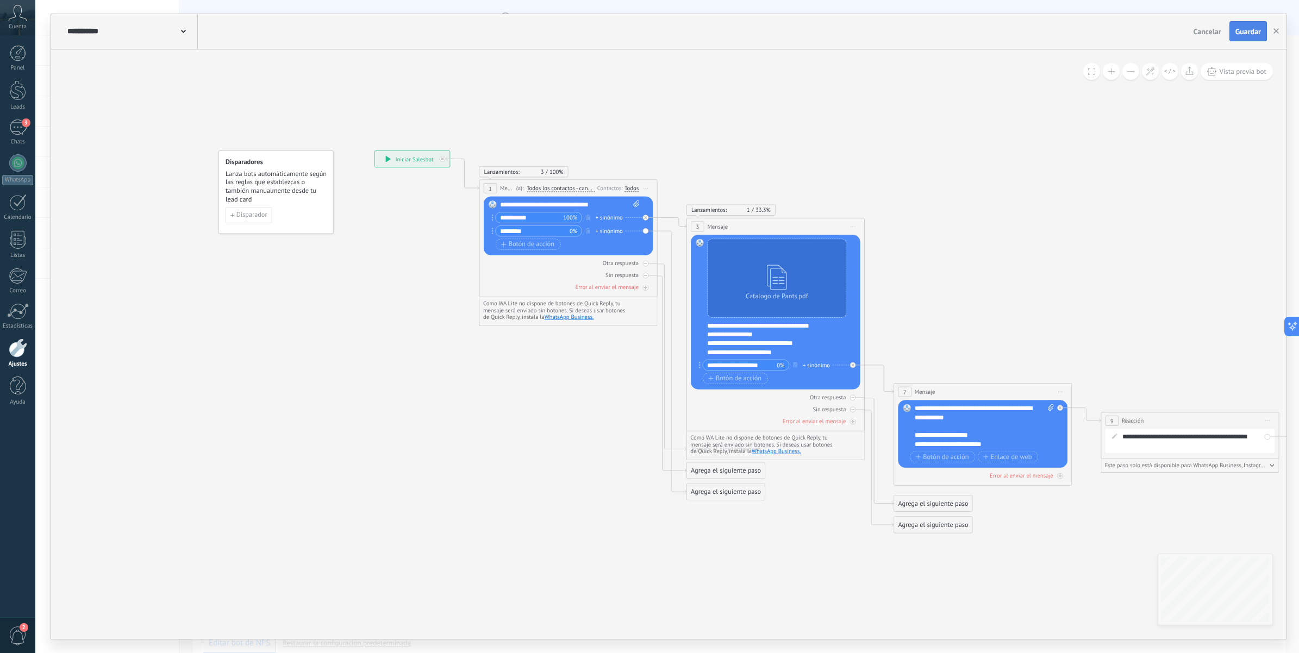
click at [1255, 30] on span "Guardar" at bounding box center [1248, 32] width 26 height 8
